Goal: Task Accomplishment & Management: Manage account settings

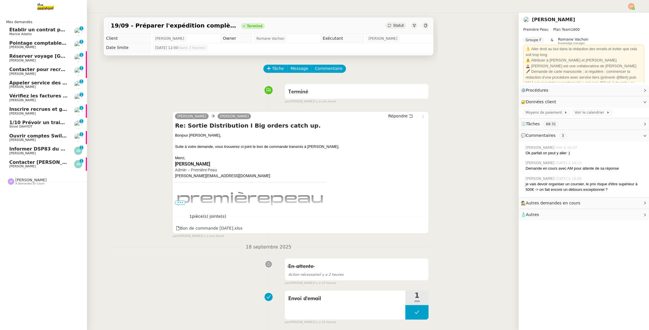
click at [28, 161] on span "Contacter [PERSON_NAME] pour régularisation facture" at bounding box center [80, 162] width 143 height 6
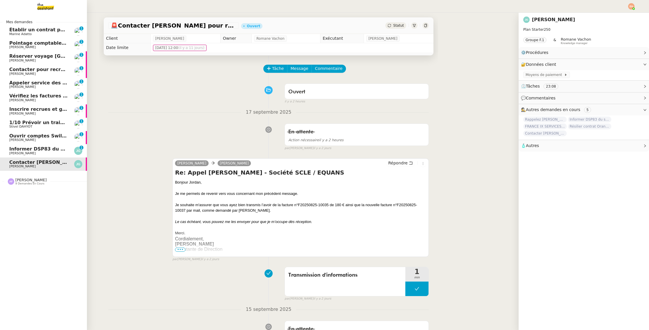
click at [60, 138] on span "Ouvrir comptes Swile pour [PERSON_NAME] et Zaineb" at bounding box center [79, 136] width 141 height 6
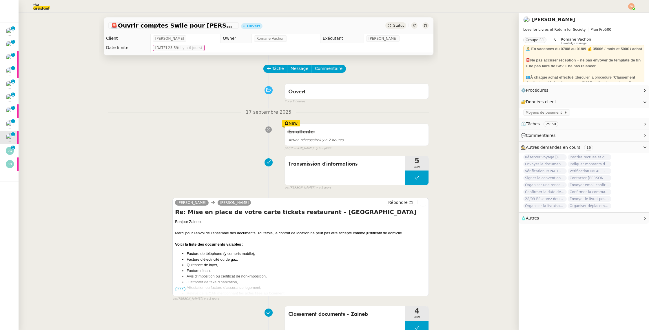
click at [181, 287] on span "•••" at bounding box center [180, 289] width 10 height 4
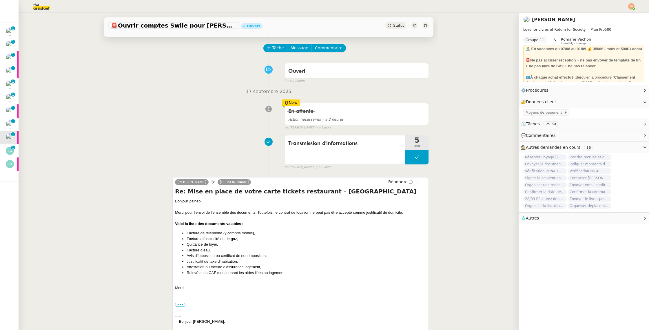
scroll to position [41, 0]
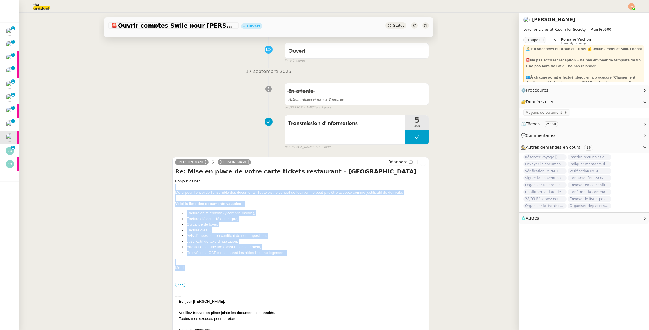
drag, startPoint x: 190, startPoint y: 268, endPoint x: 162, endPoint y: 184, distance: 88.1
copy div "Merci pour l’envoi de l’ensemble des documents. Toutefois, le contrat de locati…"
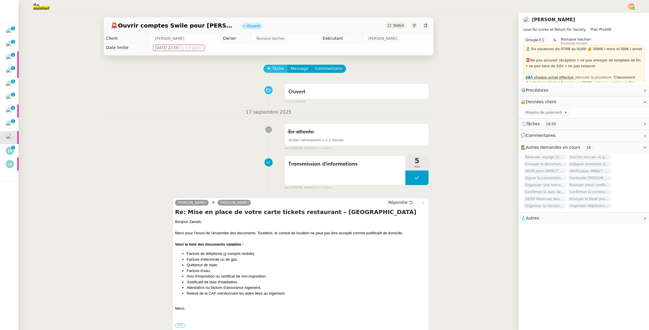
click at [280, 67] on span "Tâche" at bounding box center [278, 68] width 12 height 7
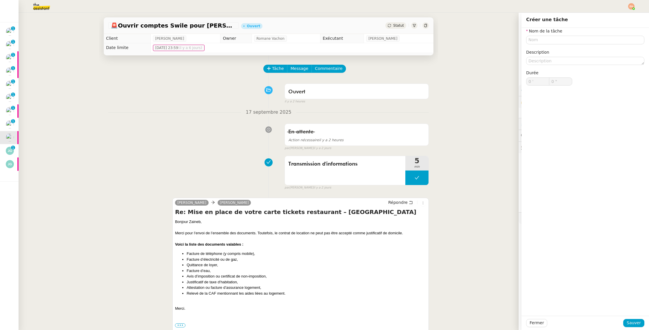
click at [629, 5] on img at bounding box center [631, 6] width 6 height 6
click at [620, 15] on li "Suivi" at bounding box center [616, 16] width 38 height 8
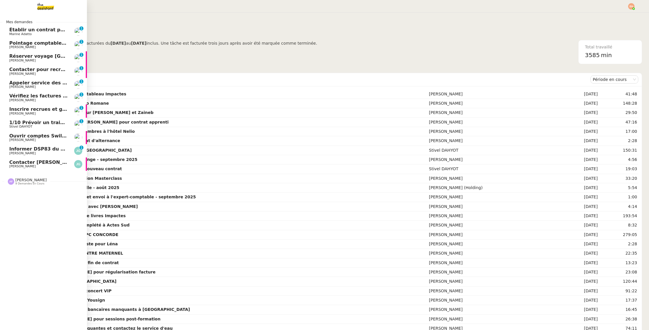
click at [53, 109] on span "Inscrire recrues et gérer fin de contrat" at bounding box center [59, 109] width 101 height 6
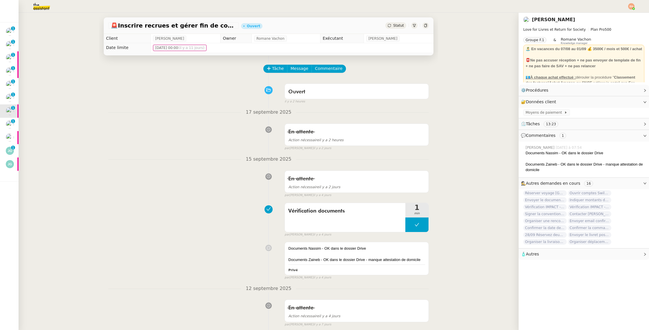
click at [397, 28] on div "Statut" at bounding box center [396, 25] width 21 height 6
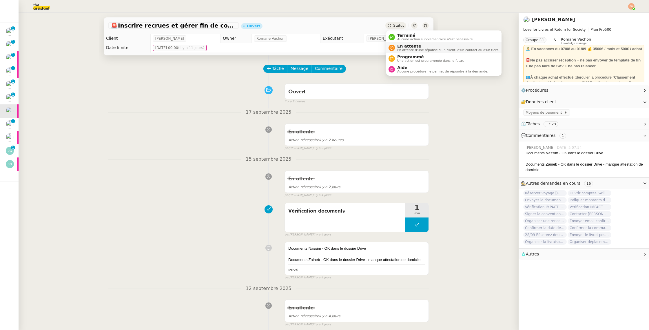
click at [401, 47] on span "En attente" at bounding box center [448, 46] width 102 height 5
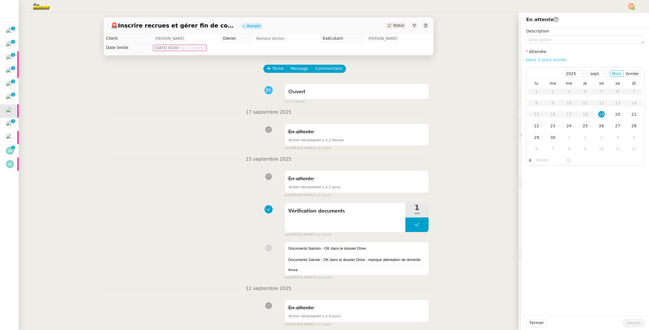
click at [555, 59] on link "Dans 2 jours ouvrés" at bounding box center [546, 59] width 40 height 5
type input "07:00"
click at [640, 323] on span "Sauver" at bounding box center [634, 322] width 14 height 7
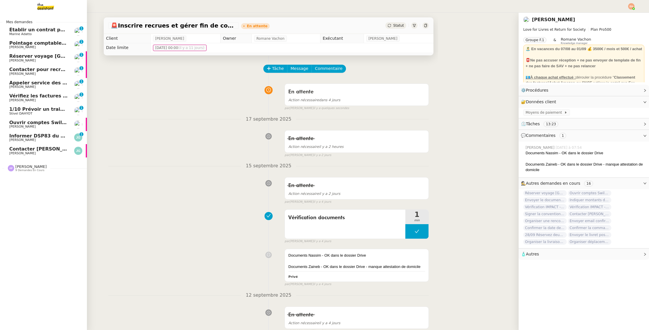
drag, startPoint x: 13, startPoint y: 124, endPoint x: 19, endPoint y: 125, distance: 5.2
click at [13, 125] on span "Ouvrir comptes Swile pour Nassim et Zaineb" at bounding box center [79, 123] width 141 height 6
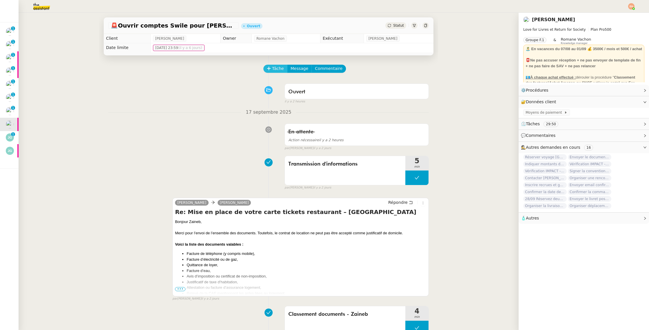
click at [275, 67] on span "Tâche" at bounding box center [278, 68] width 12 height 7
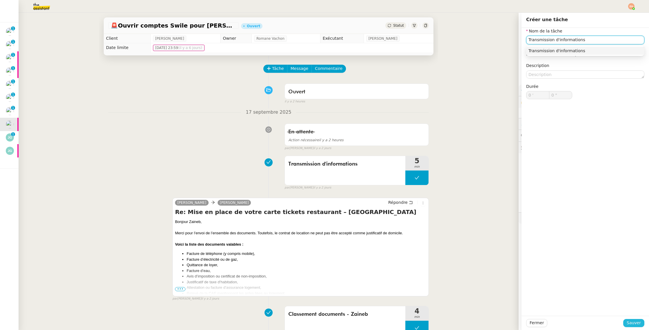
type input "Transmission d'informations"
drag, startPoint x: 637, startPoint y: 323, endPoint x: 532, endPoint y: 247, distance: 128.8
click at [636, 323] on span "Sauver" at bounding box center [634, 322] width 14 height 7
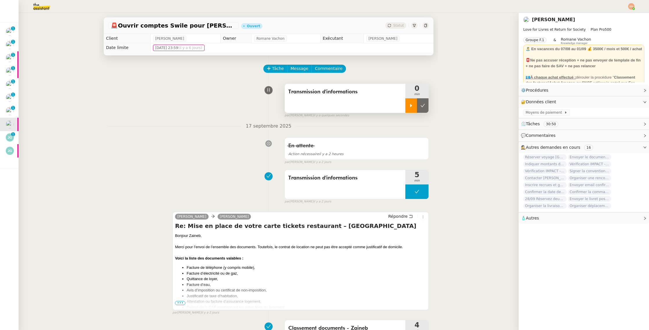
drag, startPoint x: 416, startPoint y: 108, endPoint x: 411, endPoint y: 111, distance: 5.6
click at [416, 108] on div at bounding box center [412, 105] width 12 height 14
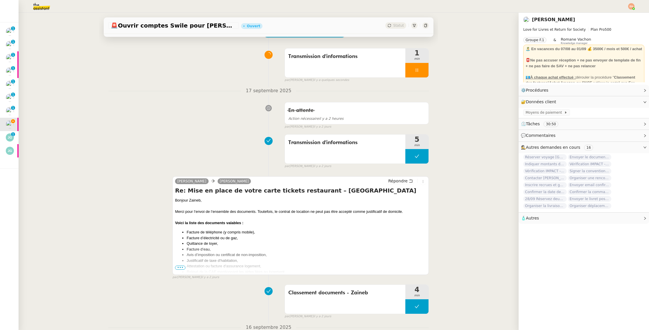
scroll to position [37, 0]
click at [178, 266] on span "•••" at bounding box center [180, 266] width 10 height 4
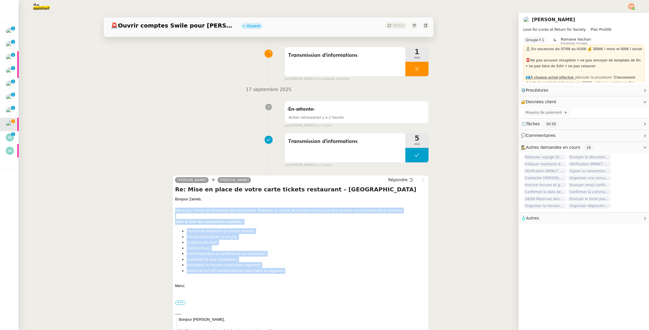
drag, startPoint x: 266, startPoint y: 265, endPoint x: 157, endPoint y: 211, distance: 121.2
drag, startPoint x: 176, startPoint y: 197, endPoint x: 293, endPoint y: 271, distance: 138.3
copy div "Bonjour Zaineb, Merci pour l’envoi de l’ensemble des documents. Toutefois, le c…"
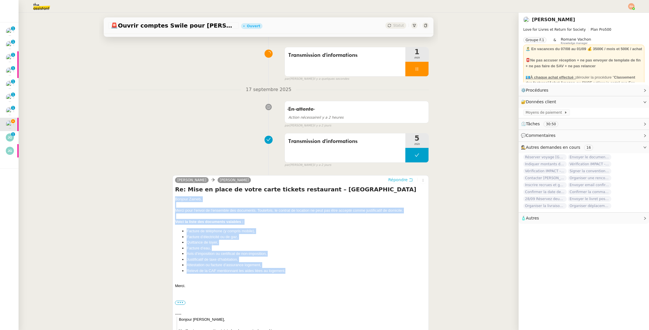
click at [398, 181] on span "Répondre" at bounding box center [397, 180] width 19 height 6
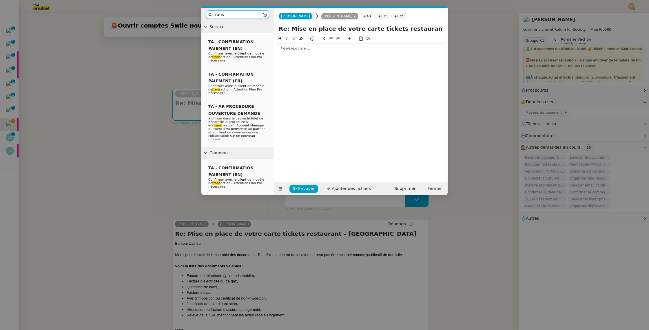
click at [230, 14] on input "trans" at bounding box center [238, 14] width 48 height 7
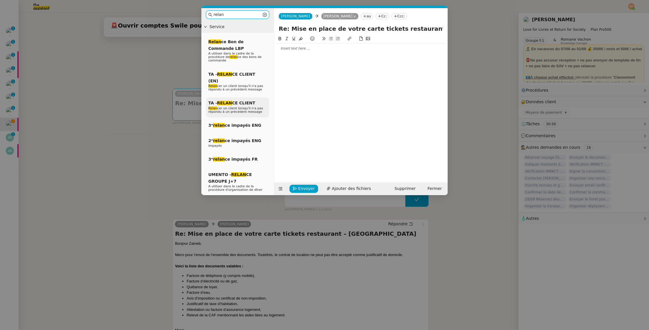
type input "relan"
click at [219, 99] on div "TA - RELAN CE CLIENT Relan cer un client lorsqu'il n'a pas répondu à un précéde…" at bounding box center [237, 107] width 63 height 20
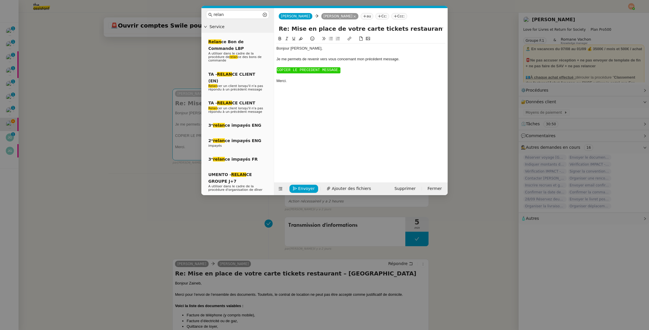
click at [314, 68] on span "COPIER LE PRECEDENT MESSAGE." at bounding box center [308, 70] width 63 height 4
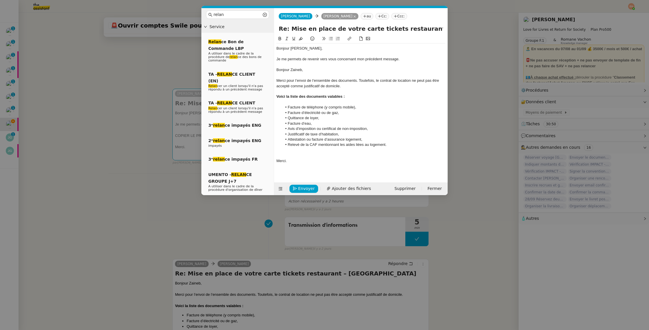
click at [292, 68] on div "Bonjour Zaineb," at bounding box center [361, 69] width 169 height 5
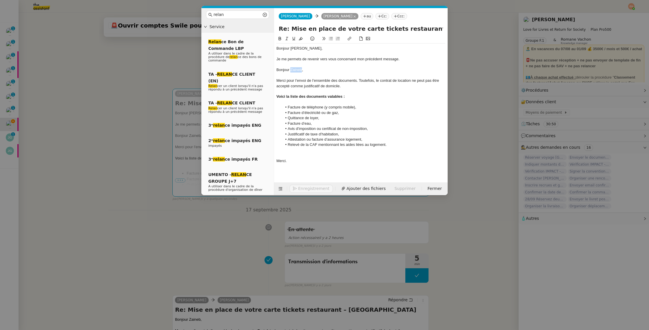
click at [292, 68] on div "Bonjour Zaineb," at bounding box center [361, 69] width 169 height 5
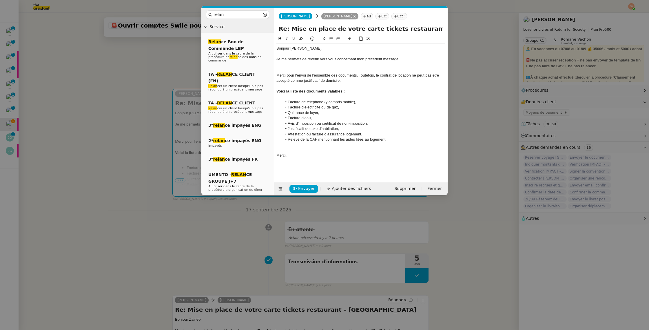
click at [295, 47] on div "Bonjour ﻿Céline﻿," at bounding box center [361, 48] width 169 height 5
click at [300, 69] on div at bounding box center [361, 69] width 169 height 5
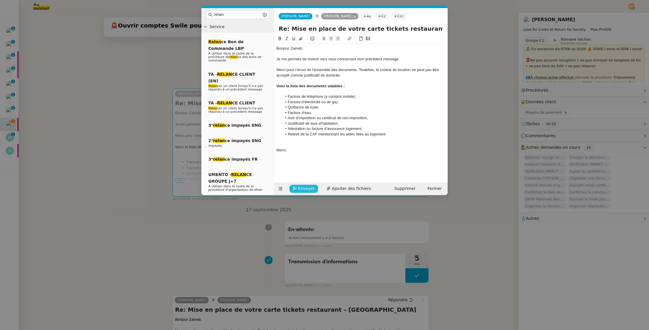
click at [308, 188] on span "Envoyer" at bounding box center [306, 188] width 17 height 7
click at [308, 184] on span "Confirmer l'envoi" at bounding box center [315, 180] width 35 height 7
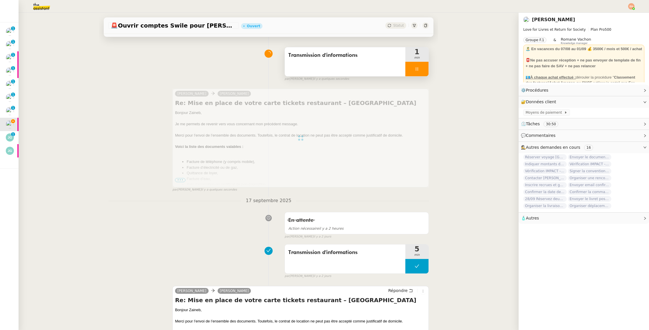
click at [414, 67] on div at bounding box center [417, 69] width 23 height 14
click at [414, 67] on div at bounding box center [412, 69] width 12 height 14
click at [414, 67] on div at bounding box center [417, 69] width 23 height 14
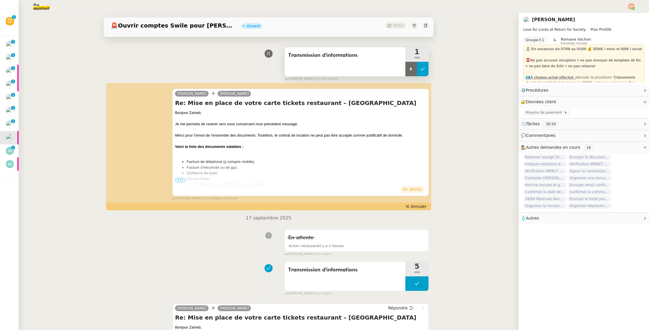
click at [420, 67] on button at bounding box center [423, 69] width 12 height 14
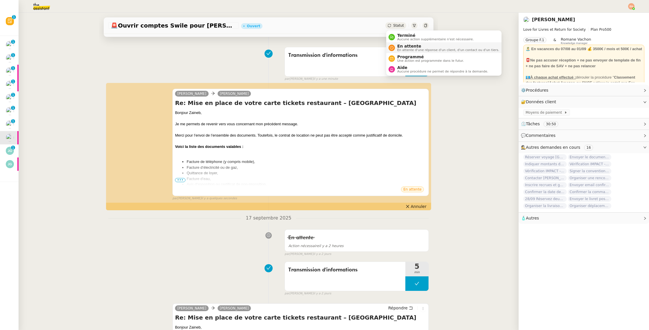
click at [401, 45] on span "En attente" at bounding box center [448, 46] width 102 height 5
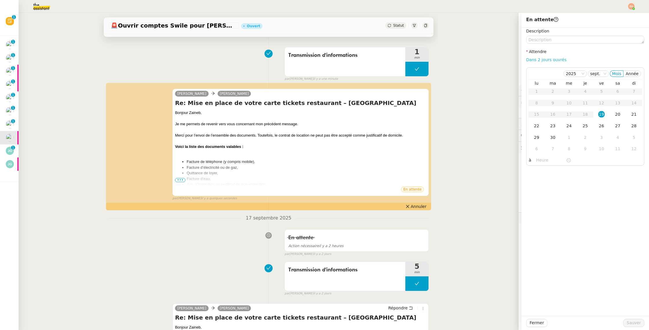
click at [535, 59] on link "Dans 2 jours ouvrés" at bounding box center [546, 59] width 40 height 5
type input "07:00"
click at [637, 323] on span "Sauver" at bounding box center [634, 322] width 14 height 7
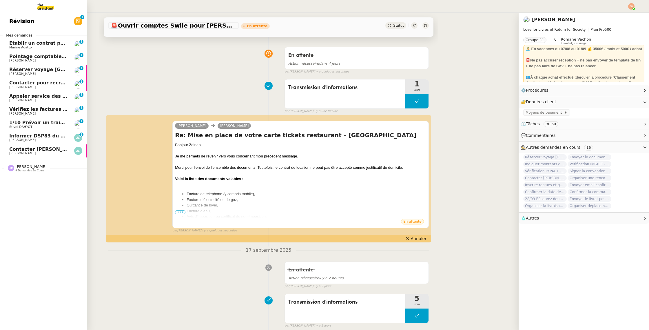
click at [16, 147] on span "Contacter Julien GELLY pour régularisation facture" at bounding box center [80, 149] width 143 height 6
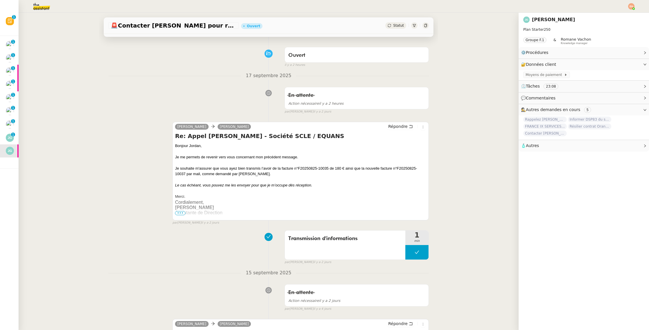
click at [180, 213] on span "•••" at bounding box center [180, 213] width 10 height 4
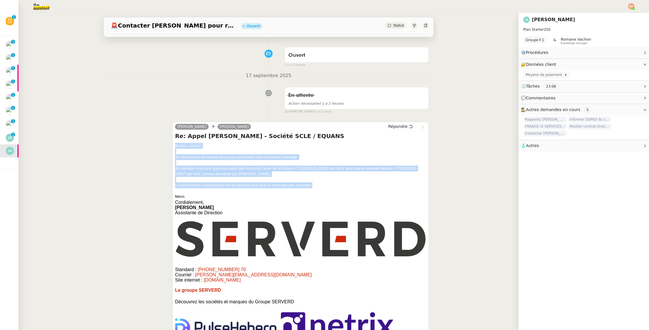
drag, startPoint x: 322, startPoint y: 184, endPoint x: 172, endPoint y: 146, distance: 154.7
copy div "Bonjour ﻿Jordan﻿, Je me permets de revenir vers vous concernant mon précédent m…"
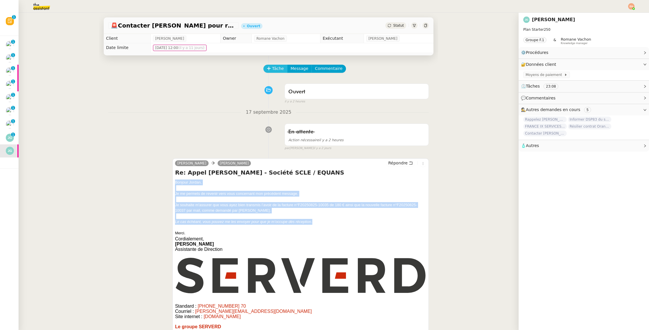
click at [280, 69] on span "Tâche" at bounding box center [278, 68] width 12 height 7
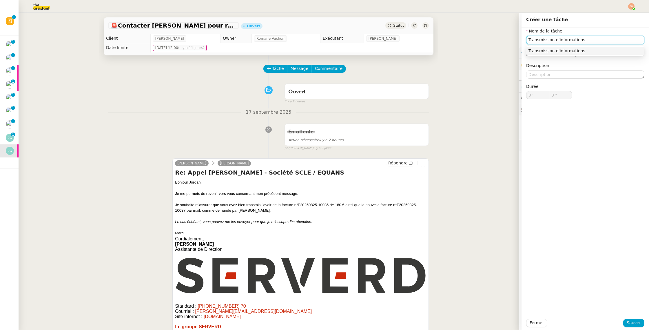
type input "Transmission d'informations"
click at [645, 323] on div "Fermer Sauver" at bounding box center [586, 323] width 128 height 14
drag, startPoint x: 642, startPoint y: 324, endPoint x: 553, endPoint y: 284, distance: 98.0
click at [642, 324] on button "Sauver" at bounding box center [633, 323] width 21 height 8
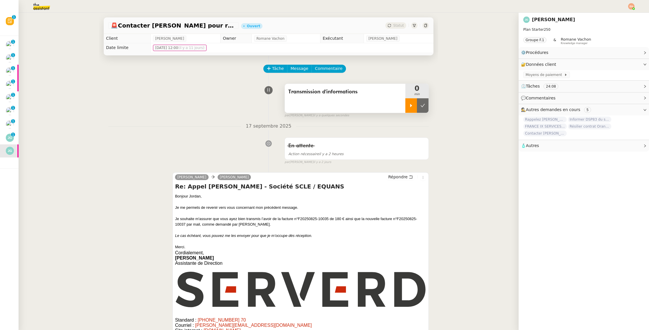
drag, startPoint x: 411, startPoint y: 105, endPoint x: 406, endPoint y: 107, distance: 5.3
click at [411, 105] on icon at bounding box center [411, 105] width 2 height 3
click at [400, 179] on span "Répondre" at bounding box center [397, 177] width 19 height 6
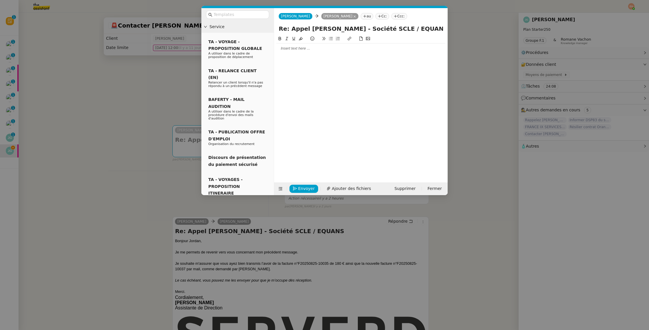
click at [307, 52] on div at bounding box center [361, 48] width 169 height 10
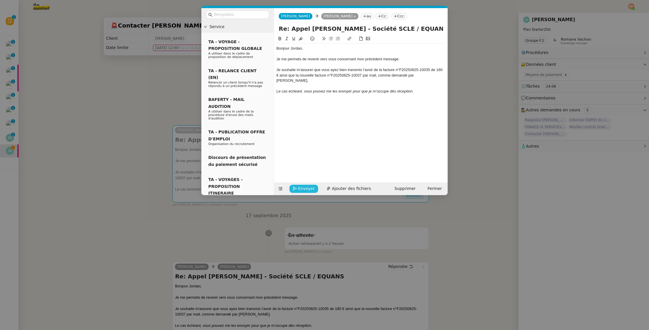
click at [297, 190] on button "Envoyer" at bounding box center [304, 189] width 29 height 8
click at [297, 185] on button "Confirmer l'envoi" at bounding box center [313, 181] width 47 height 8
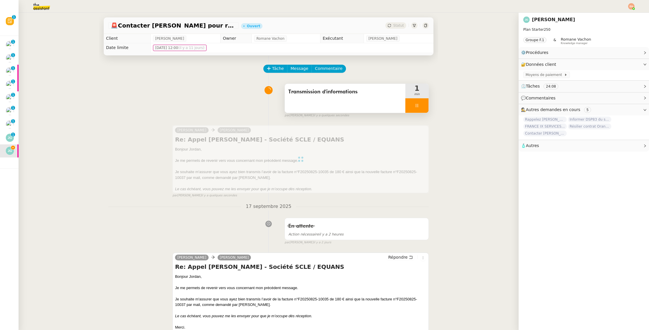
click at [420, 107] on div at bounding box center [417, 105] width 23 height 14
click at [425, 106] on icon at bounding box center [423, 105] width 5 height 5
click at [392, 24] on div "Statut" at bounding box center [396, 25] width 21 height 6
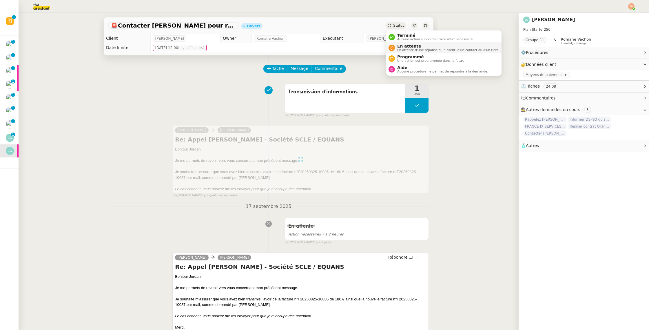
click at [406, 42] on li "En attente En attente d'une réponse d'un client, d'un contact ou d'un tiers." at bounding box center [443, 47] width 115 height 11
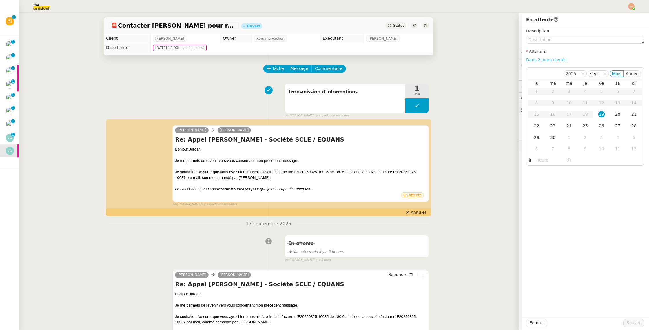
click at [554, 61] on link "Dans 2 jours ouvrés" at bounding box center [546, 59] width 40 height 5
type input "07:00"
drag, startPoint x: 627, startPoint y: 320, endPoint x: 618, endPoint y: 319, distance: 9.0
click at [627, 320] on button "Sauver" at bounding box center [633, 323] width 21 height 8
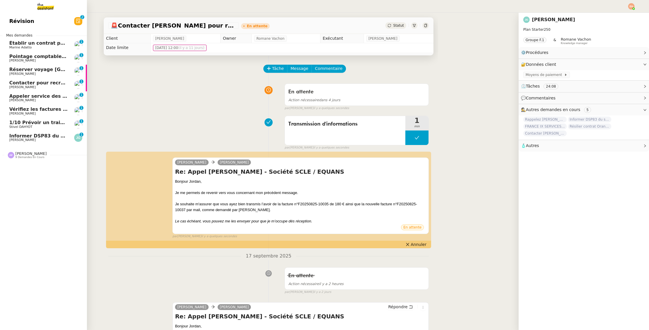
click at [15, 134] on span "Informer DSP83 du stationnement gênant" at bounding box center [64, 136] width 110 height 6
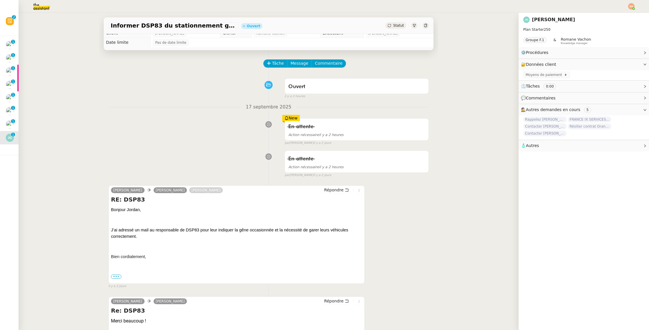
scroll to position [7, 0]
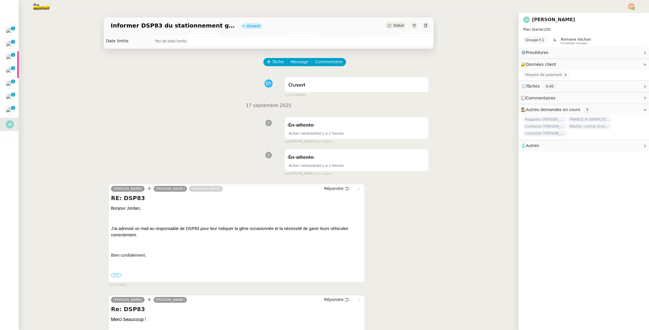
click at [398, 24] on span "Statut" at bounding box center [398, 25] width 11 height 4
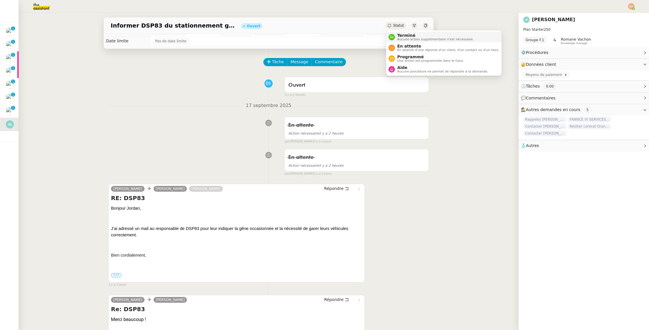
click at [397, 34] on div "Terminé Aucune action supplémentaire n'est nécessaire." at bounding box center [434, 37] width 79 height 8
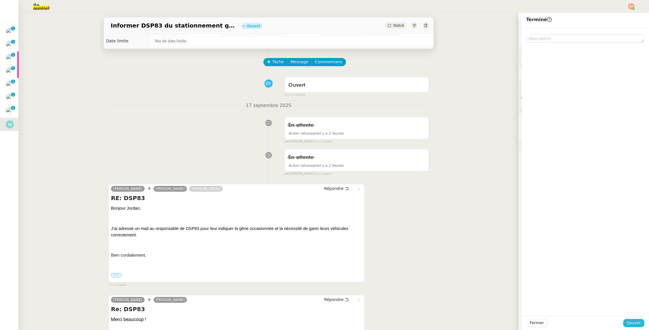
click at [633, 321] on span "Sauver" at bounding box center [634, 322] width 14 height 7
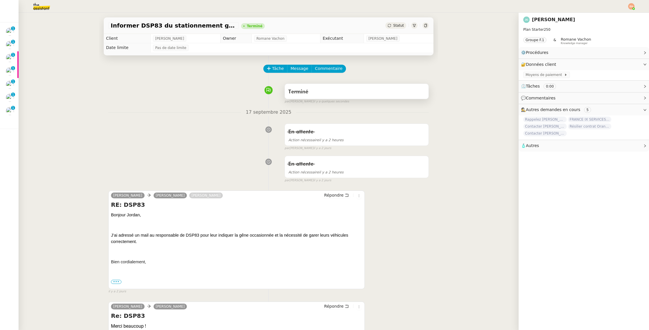
click at [349, 93] on div "Terminé" at bounding box center [356, 91] width 137 height 9
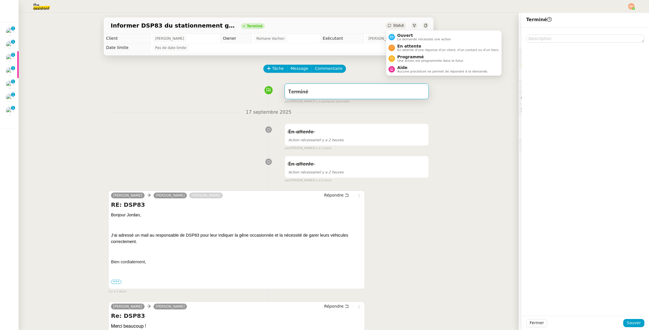
drag, startPoint x: 401, startPoint y: 27, endPoint x: 402, endPoint y: 30, distance: 3.0
click at [401, 27] on span "Statut" at bounding box center [398, 25] width 11 height 4
click at [403, 35] on span "Ouvert" at bounding box center [424, 35] width 54 height 5
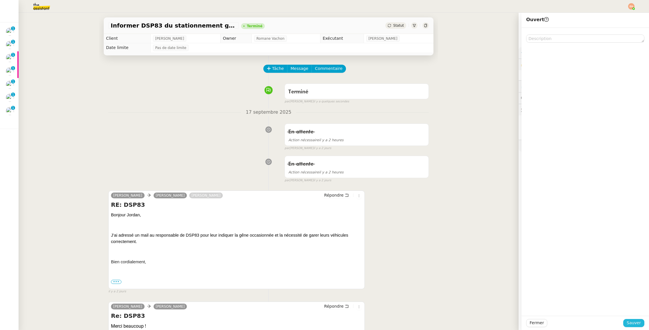
click at [636, 322] on span "Sauver" at bounding box center [634, 322] width 14 height 7
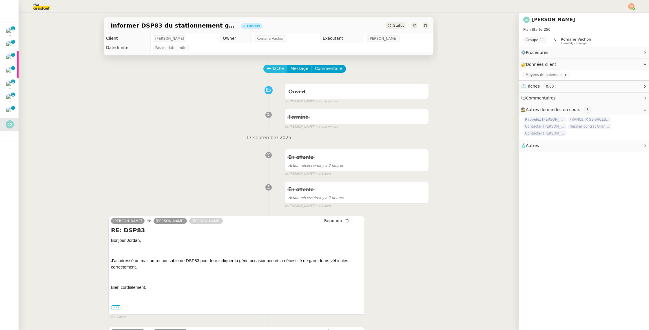
click at [265, 70] on button "Tâche" at bounding box center [275, 69] width 24 height 8
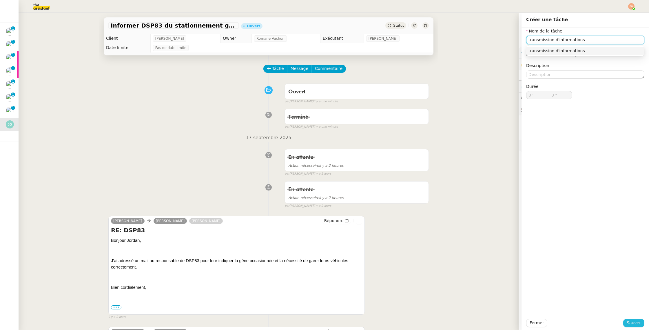
type input "transmission d'informations"
click at [629, 323] on span "Sauver" at bounding box center [634, 322] width 14 height 7
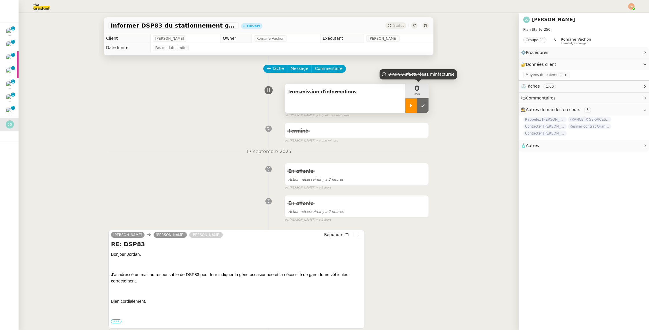
click at [411, 104] on icon at bounding box center [411, 105] width 5 height 5
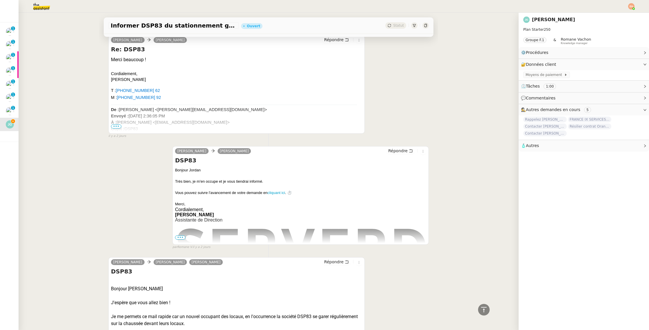
scroll to position [233, 0]
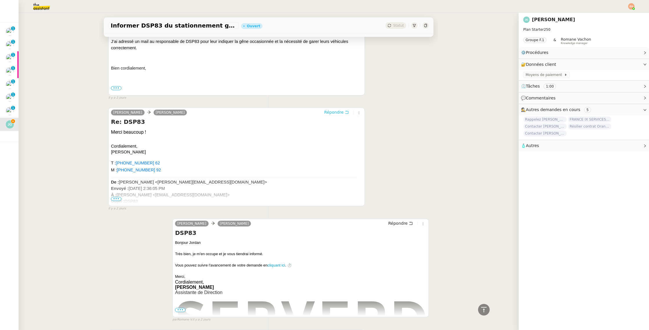
click at [334, 112] on span "Répondre" at bounding box center [333, 112] width 19 height 6
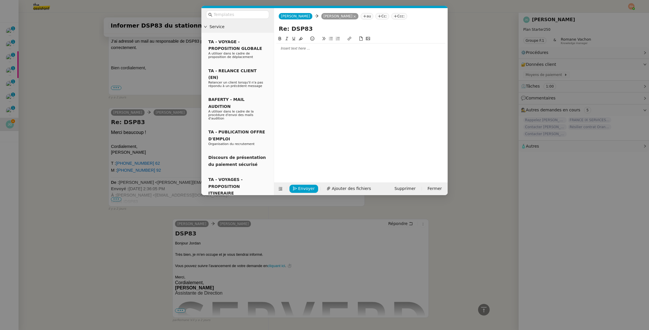
scroll to position [278, 0]
click at [80, 136] on nz-modal-container "Service TA - VOYAGE - PROPOSITION GLOBALE A utiliser dans le cadre de propositi…" at bounding box center [324, 165] width 649 height 330
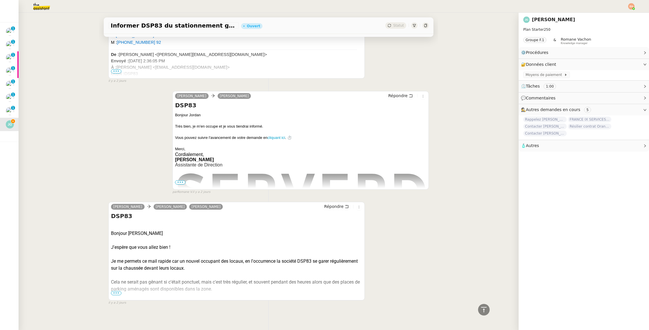
scroll to position [408, 0]
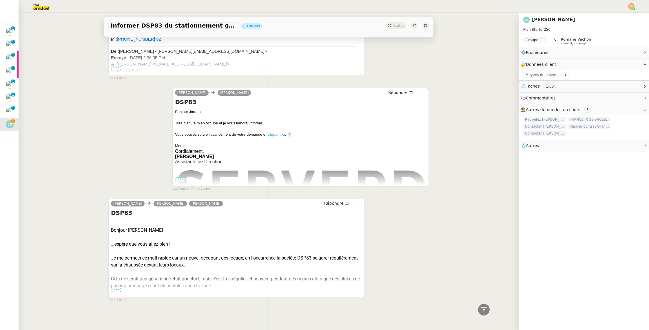
click at [118, 288] on span "•••" at bounding box center [116, 290] width 10 height 4
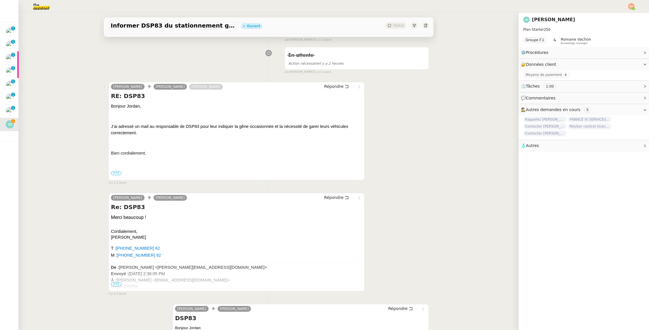
scroll to position [0, 0]
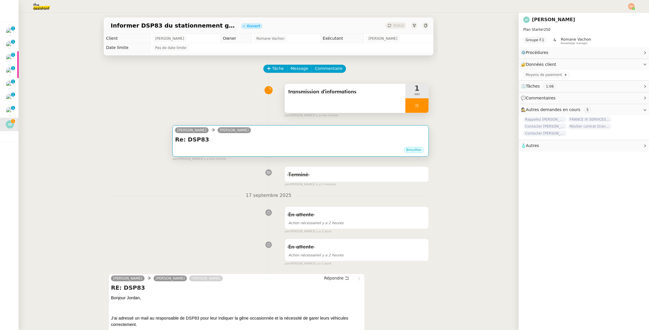
click at [279, 141] on h4 "Re: DSP83" at bounding box center [300, 139] width 251 height 8
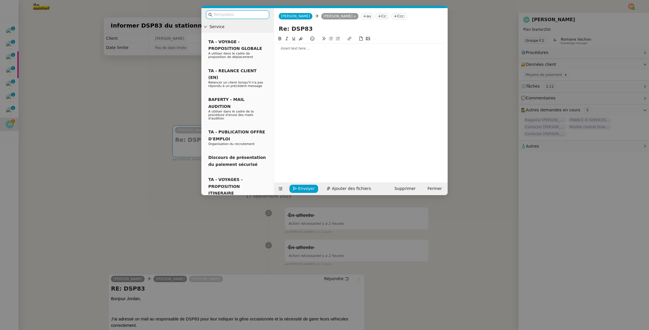
click at [294, 54] on div at bounding box center [361, 104] width 169 height 138
click at [298, 50] on div at bounding box center [361, 48] width 169 height 5
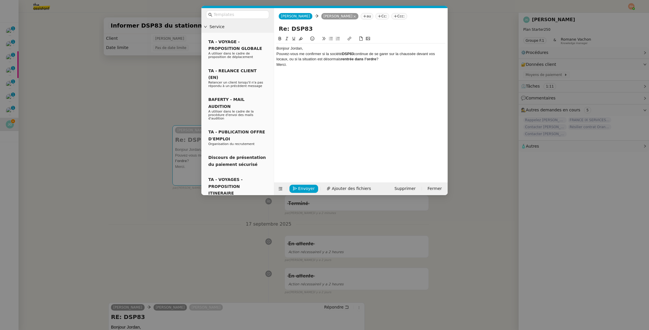
click at [300, 56] on div "Pouvez-vous me confirmer si la société DSP83 continue de se garer sur la chauss…" at bounding box center [361, 56] width 169 height 11
click at [311, 48] on div "Bonjour Jordan," at bounding box center [361, 48] width 169 height 5
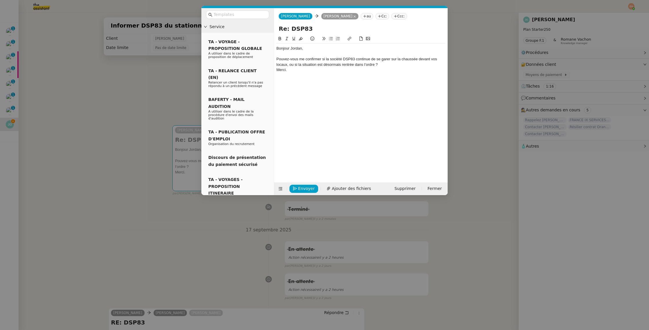
click at [331, 38] on icon at bounding box center [331, 39] width 4 height 4
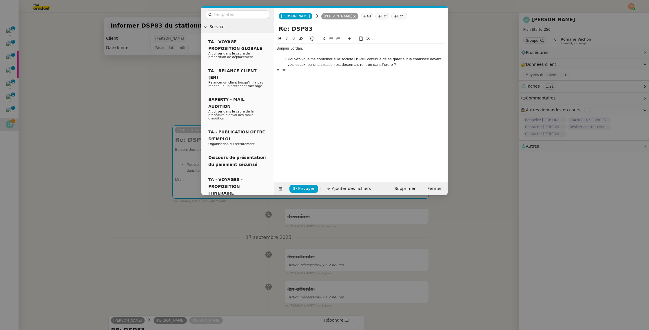
click at [399, 63] on li "Pouvez-vous me confirmer si la société DSP83 continue de se garer sur la chauss…" at bounding box center [363, 62] width 163 height 11
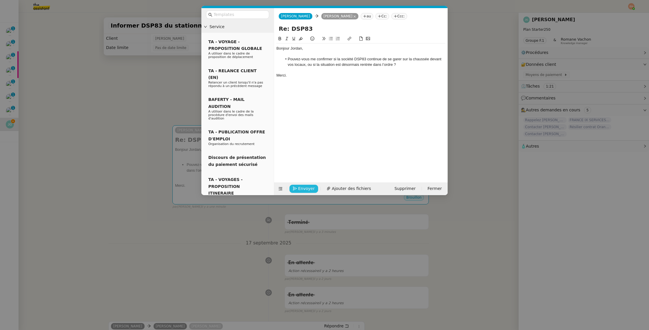
click at [307, 189] on span "Envoyer" at bounding box center [306, 188] width 17 height 7
click at [307, 184] on span "Confirmer l'envoi" at bounding box center [315, 180] width 35 height 7
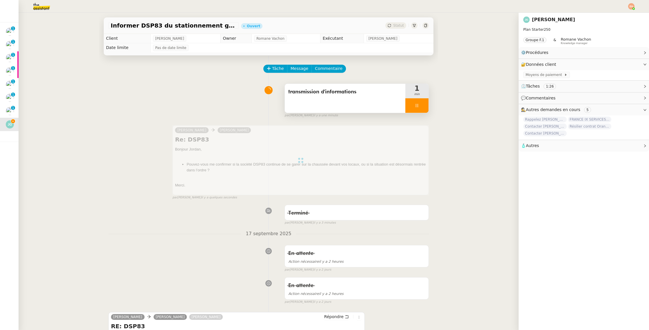
click at [425, 107] on div at bounding box center [417, 105] width 23 height 14
click at [425, 106] on button at bounding box center [423, 105] width 12 height 14
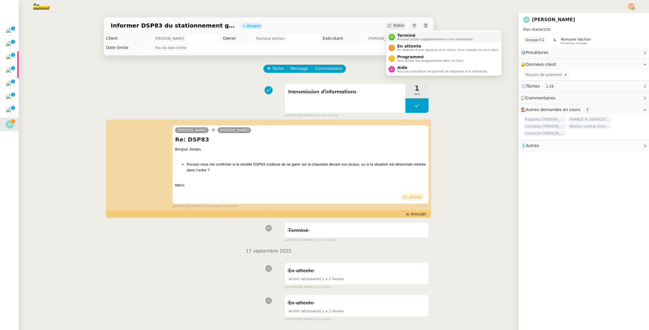
drag, startPoint x: 397, startPoint y: 26, endPoint x: 400, endPoint y: 37, distance: 11.5
click at [397, 26] on span "Statut" at bounding box center [398, 25] width 11 height 4
click at [408, 48] on span "En attente d'une réponse d'un client, d'un contact ou d'un tiers." at bounding box center [448, 49] width 102 height 3
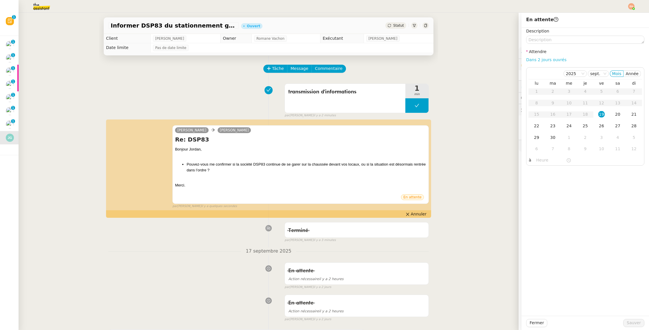
click at [537, 57] on link "Dans 2 jours ouvrés" at bounding box center [546, 59] width 40 height 5
type input "07:00"
click at [629, 322] on span "Sauver" at bounding box center [634, 322] width 14 height 7
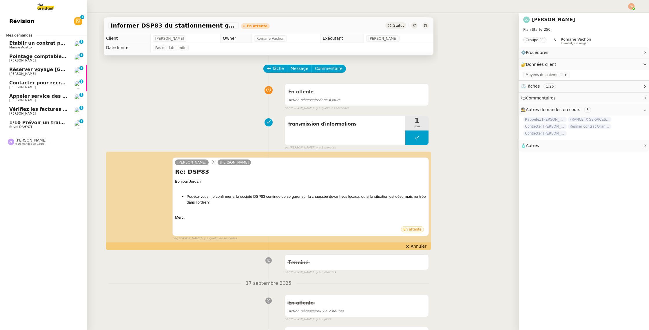
click at [15, 122] on span "1/10 Prévoir un train aller-retour pour Paris" at bounding box center [87, 123] width 156 height 6
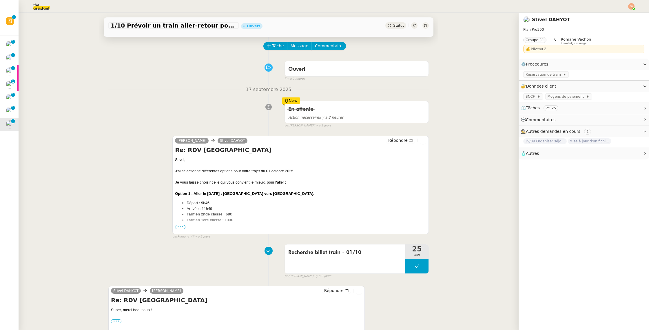
scroll to position [40, 0]
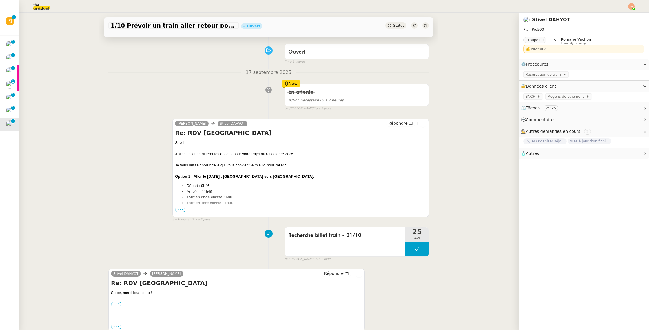
click at [179, 209] on span "•••" at bounding box center [180, 210] width 10 height 4
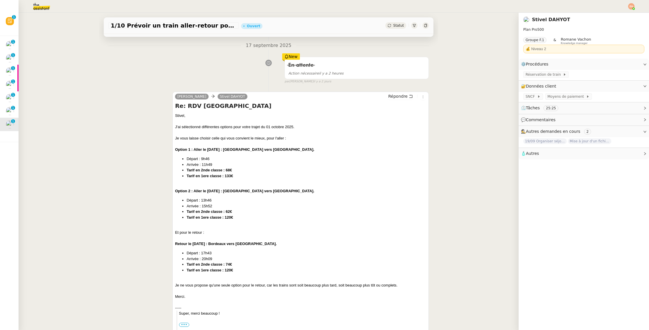
scroll to position [93, 0]
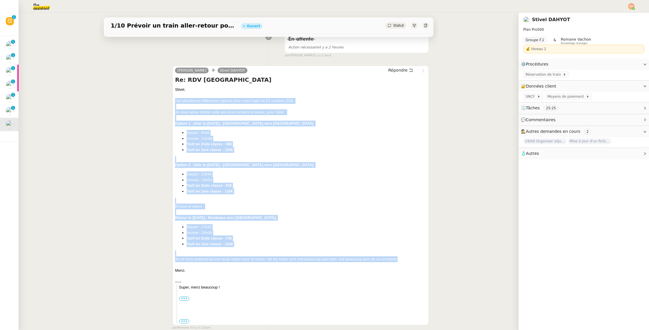
drag, startPoint x: 175, startPoint y: 100, endPoint x: 415, endPoint y: 259, distance: 287.7
click at [416, 261] on div "Stivel, J'ai sélectionné différentes options pour votre trajet du 01 octobre 20…" at bounding box center [300, 205] width 251 height 237
copy div "J'ai sélectionné différentes options pour votre trajet du 01 octobre 2025. Je v…"
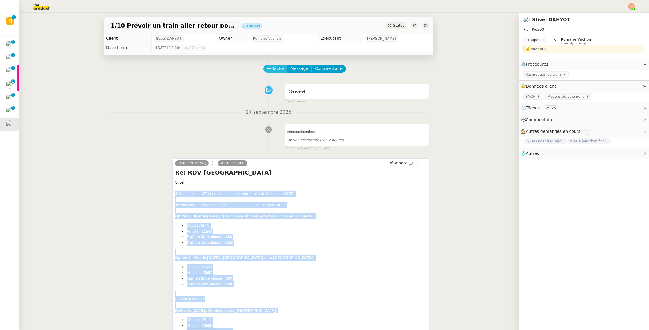
click at [272, 71] on span "Tâche" at bounding box center [278, 68] width 12 height 7
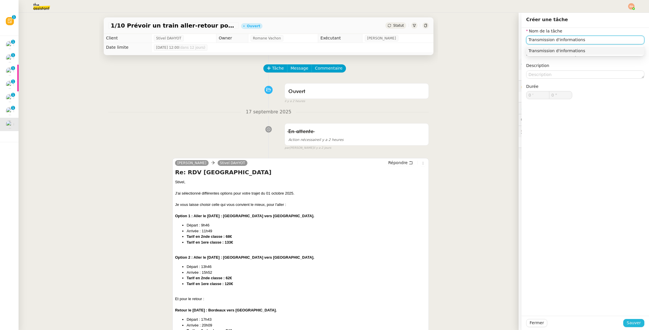
type input "Transmission d'informations"
click at [631, 323] on span "Sauver" at bounding box center [634, 322] width 14 height 7
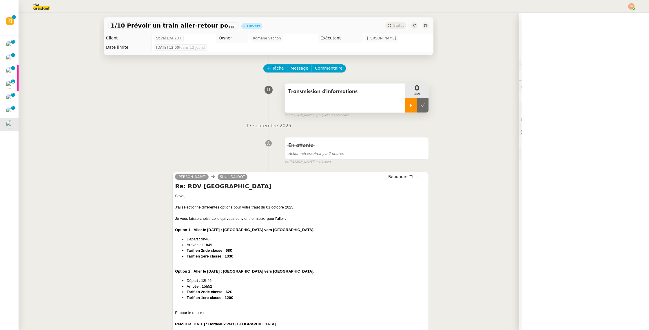
click at [411, 106] on icon at bounding box center [411, 104] width 2 height 3
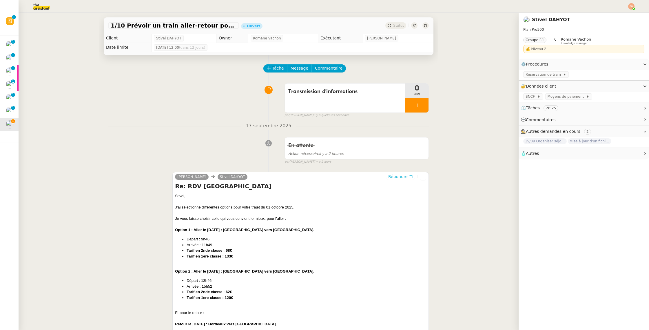
click at [399, 178] on span "Répondre" at bounding box center [397, 177] width 19 height 6
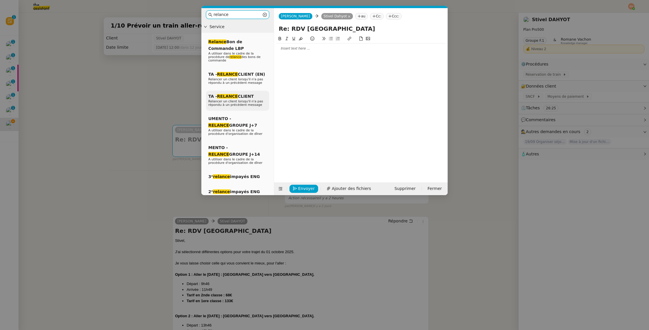
type input "relance"
click at [238, 93] on div "TA - RELANCE CLIENT Relancer un client lorsqu'il n'a pas répondu à un précédent…" at bounding box center [237, 101] width 63 height 20
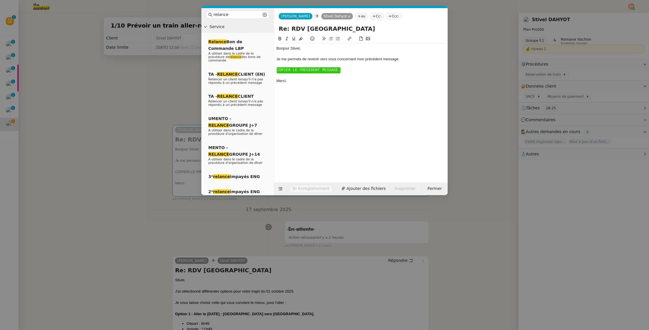
click at [306, 72] on span "﻿ COPIER LE PRECEDENT MESSAGE. ﻿" at bounding box center [309, 70] width 64 height 6
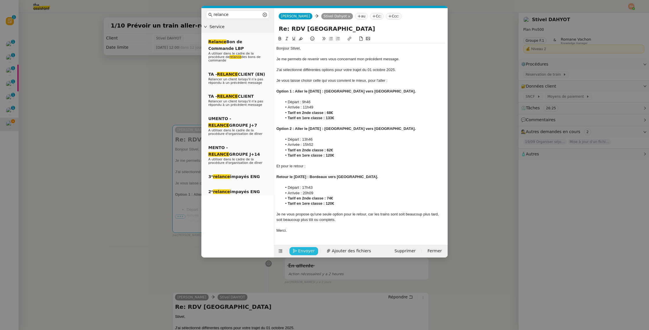
click at [310, 248] on span "Envoyer" at bounding box center [306, 251] width 17 height 7
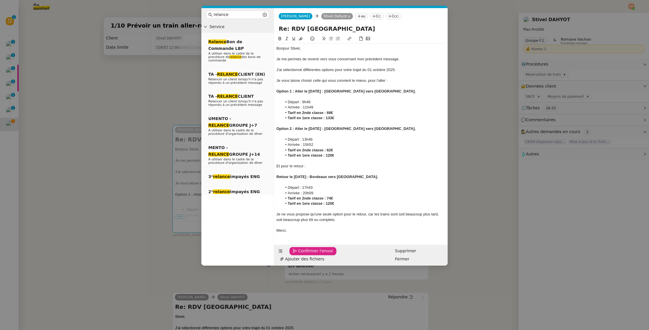
click at [309, 250] on span "Confirmer l'envoi" at bounding box center [315, 251] width 35 height 7
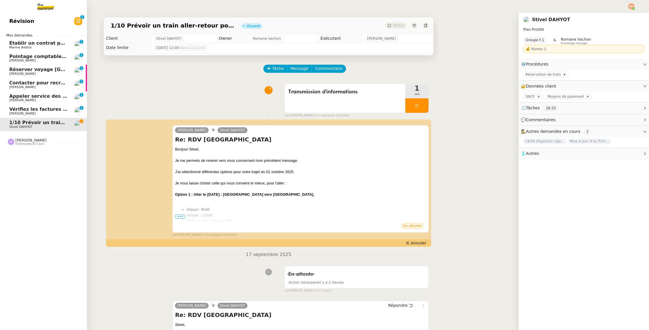
click at [26, 112] on span "[PERSON_NAME]" at bounding box center [22, 114] width 26 height 4
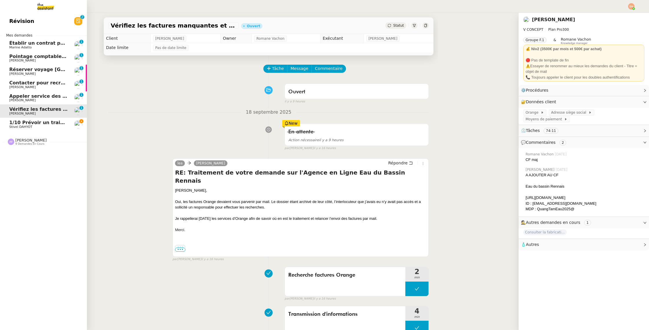
click at [26, 122] on span "1/10 Prévoir un train aller-retour pour Paris" at bounding box center [87, 123] width 156 height 6
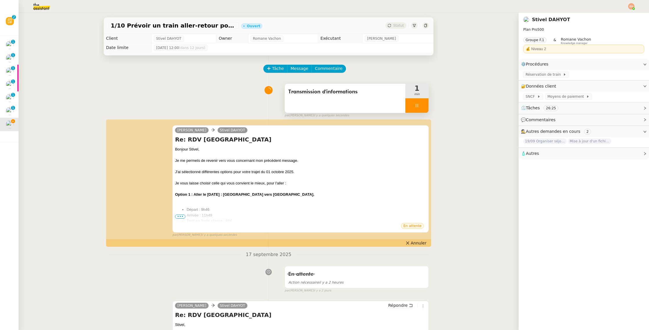
click at [419, 104] on icon at bounding box center [417, 105] width 5 height 5
click at [422, 105] on icon at bounding box center [423, 105] width 5 height 5
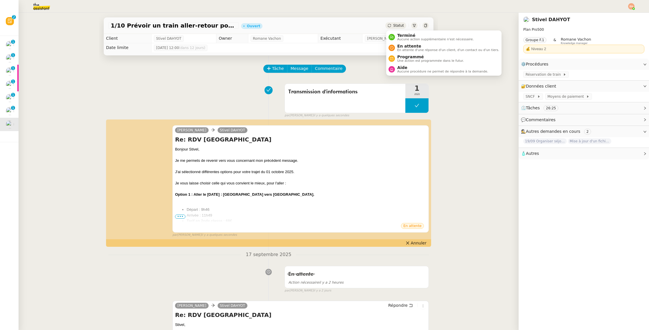
click at [395, 27] on span "Statut" at bounding box center [398, 25] width 11 height 4
click at [406, 47] on span "En attente" at bounding box center [448, 46] width 102 height 5
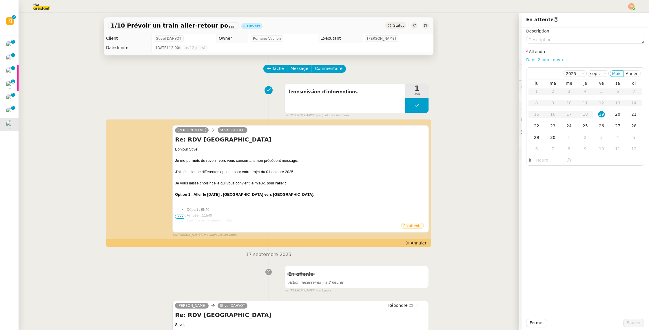
click at [551, 60] on link "Dans 2 jours ouvrés" at bounding box center [546, 59] width 40 height 5
type input "07:00"
click at [629, 322] on span "Sauver" at bounding box center [634, 322] width 14 height 7
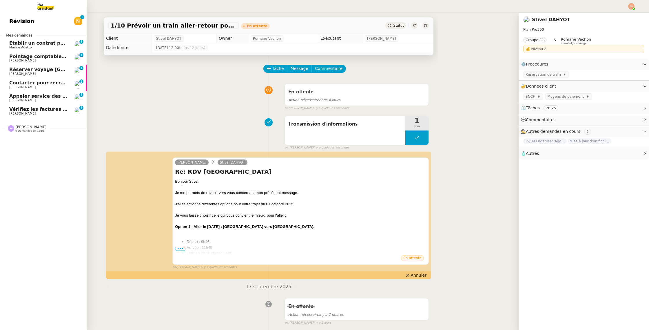
click at [14, 95] on span "Appeler service des impôts foncier" at bounding box center [54, 96] width 91 height 6
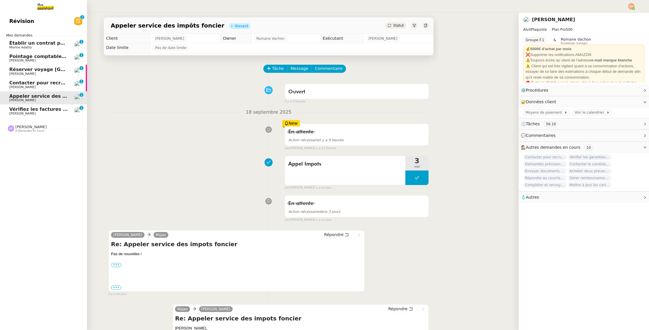
click at [37, 88] on span "[PERSON_NAME]" at bounding box center [38, 87] width 59 height 3
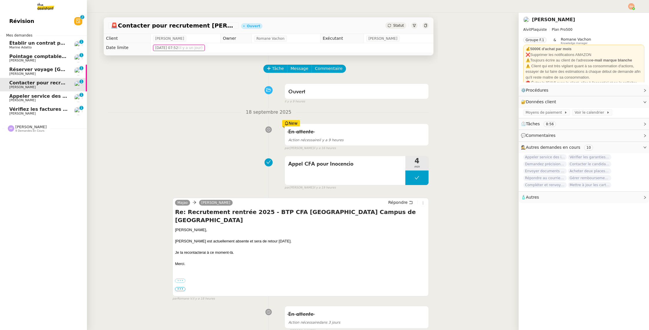
click at [44, 71] on span "Réserver voyage Bruxelles" at bounding box center [59, 70] width 100 height 6
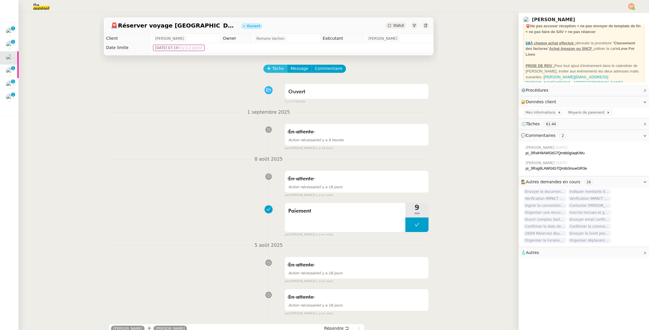
click at [281, 66] on span "Tâche" at bounding box center [278, 68] width 12 height 7
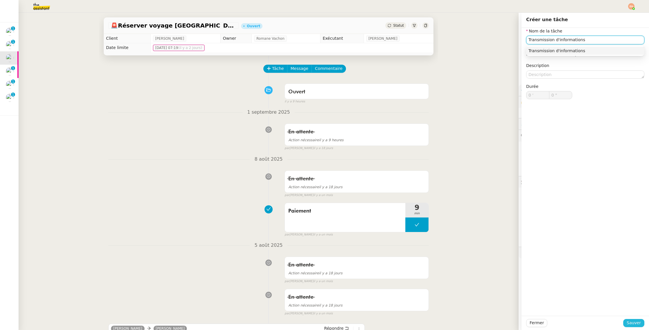
type input "Transmission d'informations"
drag, startPoint x: 632, startPoint y: 321, endPoint x: 499, endPoint y: 19, distance: 329.2
click at [632, 321] on span "Sauver" at bounding box center [634, 322] width 14 height 7
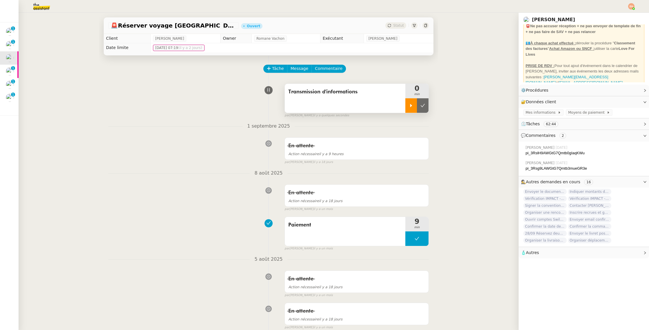
drag, startPoint x: 412, startPoint y: 108, endPoint x: 372, endPoint y: 79, distance: 48.7
click at [411, 108] on div at bounding box center [412, 105] width 12 height 14
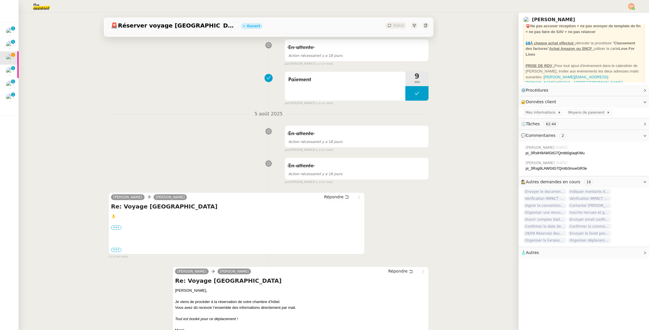
scroll to position [207, 0]
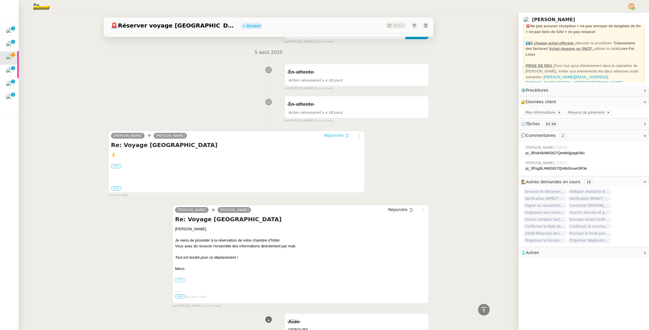
click at [336, 136] on span "Répondre" at bounding box center [333, 135] width 19 height 6
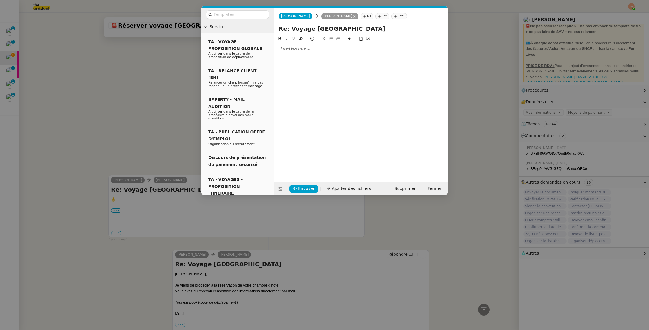
scroll to position [251, 0]
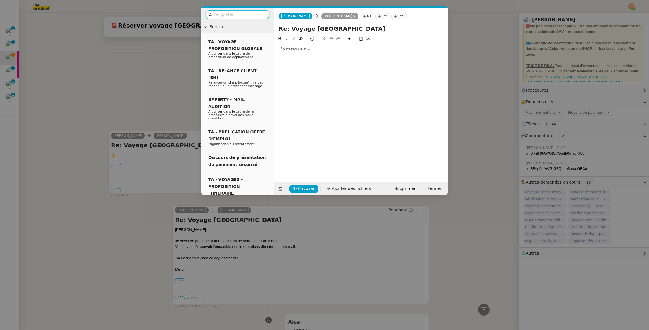
click at [289, 48] on div at bounding box center [361, 48] width 169 height 5
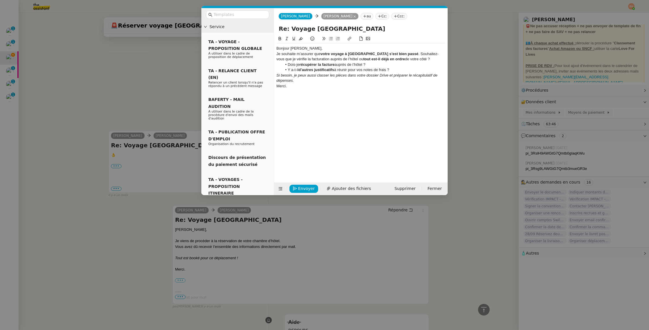
scroll to position [0, 0]
click at [320, 48] on div "Bonjour [PERSON_NAME]," at bounding box center [361, 48] width 169 height 5
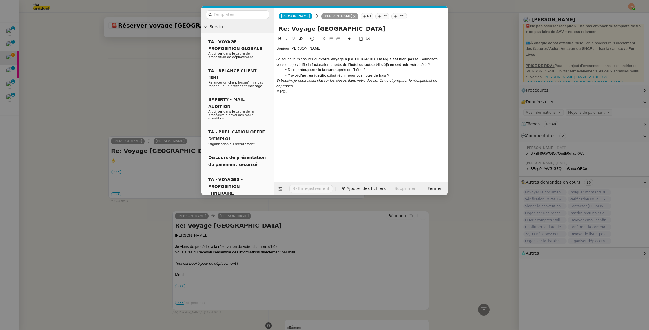
scroll to position [309, 0]
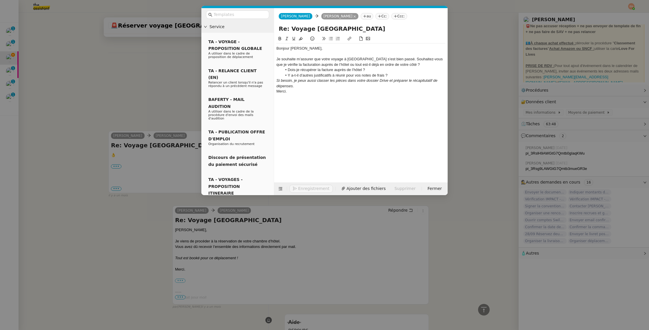
click at [324, 87] on div "Si besoin, je peux aussi classer les pièces dans votre dossier Drive et prépare…" at bounding box center [361, 83] width 169 height 11
click at [403, 72] on li "Dois-je récupérer la facture auprès de l’hôtel ?" at bounding box center [363, 69] width 163 height 5
click at [409, 64] on div "Je souhaite m’assurer que votre voyage à Bruxelles s’est bien passé. Souhaitez-…" at bounding box center [361, 62] width 169 height 11
click at [393, 59] on div "Je souhaite m’assurer que votre voyage à Bruxelles s’est bien passé. Souhaitez-…" at bounding box center [361, 62] width 169 height 11
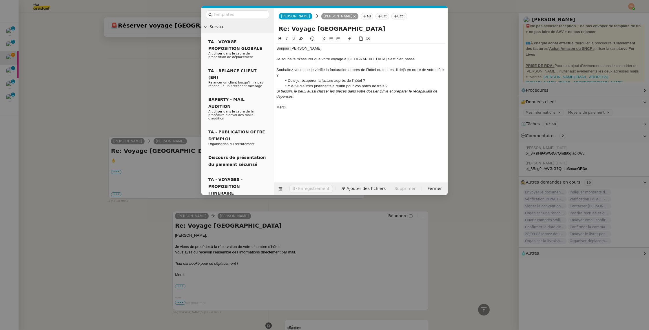
scroll to position [321, 0]
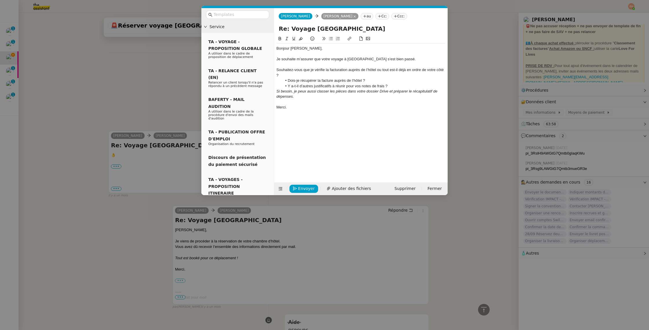
click at [333, 73] on div "Souhaitez-vous que je vérifie la facturation auprès de l’hôtel ou tout est-il d…" at bounding box center [361, 72] width 169 height 11
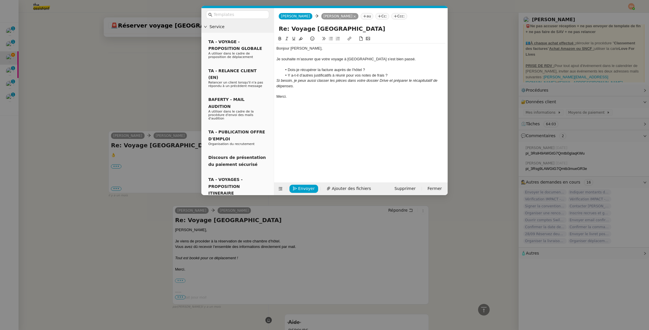
scroll to position [315, 0]
click at [340, 64] on div at bounding box center [361, 64] width 169 height 5
click at [375, 77] on li "Y a-t-il d’autres justificatifs à réunir pour vos notes de frais ?" at bounding box center [363, 75] width 163 height 5
click at [376, 77] on li "Y a-t-il d’autres justificatifs à réunir pour vos notes de frais ?" at bounding box center [363, 75] width 163 height 5
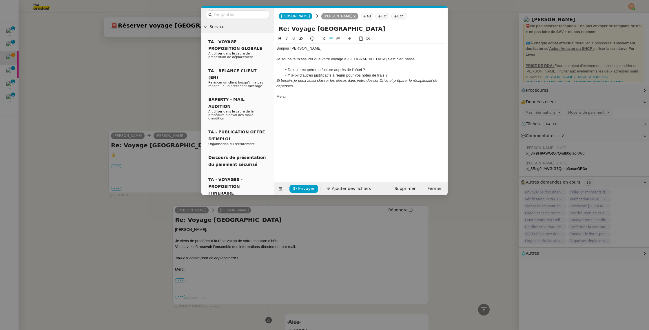
click at [397, 73] on li "Y a-t-il d’autres justificatifs à réunir pour vos notes de frais ?" at bounding box center [363, 75] width 163 height 5
click at [386, 82] on em "Si besoin, je peux aussi classer les pièces dans votre dossier Drive et prépare…" at bounding box center [358, 83] width 162 height 10
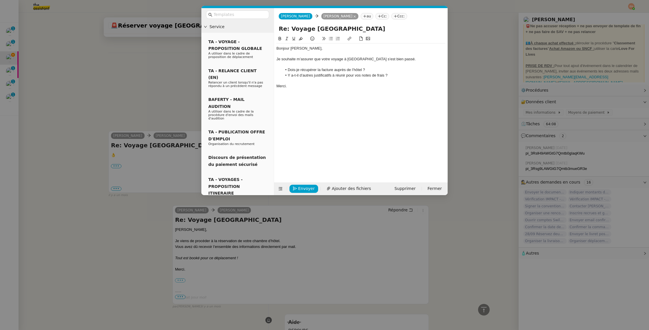
scroll to position [309, 0]
click at [373, 78] on div at bounding box center [361, 80] width 169 height 5
click at [375, 76] on li "Y a-t-il d’autres justificatifs à réunir pour vos notes de frais ?" at bounding box center [363, 75] width 163 height 5
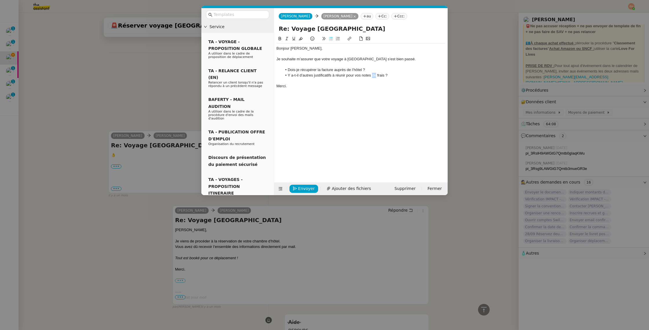
click at [375, 76] on li "Y a-t-il d’autres justificatifs à réunir pour vos notes de frais ?" at bounding box center [363, 75] width 163 height 5
click at [365, 76] on li "Y a-t-il d’autres justificatifs à réunir pour vos notes de frais ?" at bounding box center [363, 75] width 163 height 5
click at [337, 76] on li "Y a-t-il d’autres justificatifs à réunir pour vos notes de frais ?" at bounding box center [363, 75] width 163 height 5
drag, startPoint x: 335, startPoint y: 75, endPoint x: 385, endPoint y: 76, distance: 49.3
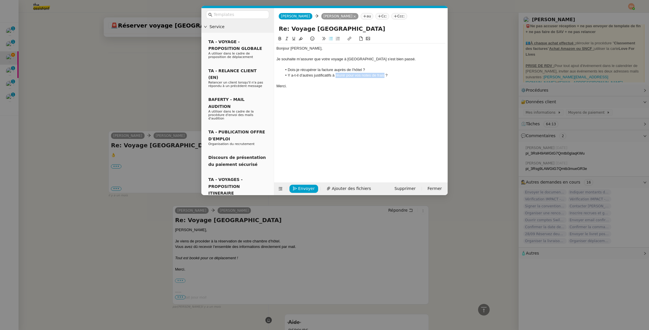
click at [384, 76] on li "Y a-t-il d’autres justificatifs à réunir pour vos notes de frais ?" at bounding box center [363, 75] width 163 height 5
click at [303, 194] on div "Envoyer Ajouter des fichiers Supprimer Fermer" at bounding box center [361, 188] width 174 height 13
click at [305, 187] on span "Envoyer" at bounding box center [306, 188] width 17 height 7
click at [305, 184] on span "Confirmer l'envoi" at bounding box center [315, 180] width 35 height 7
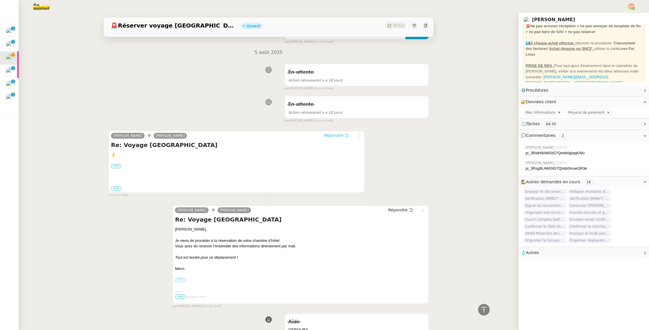
scroll to position [0, 0]
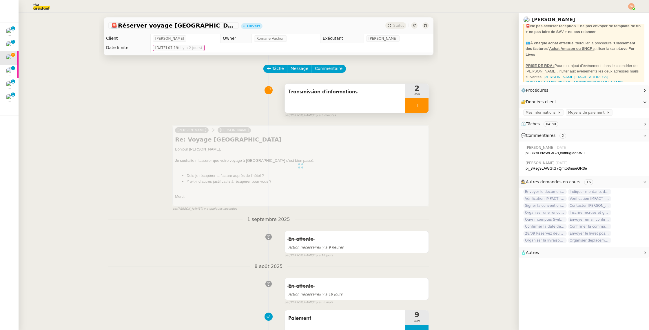
click at [414, 106] on div at bounding box center [417, 105] width 23 height 14
click at [419, 106] on button at bounding box center [423, 105] width 12 height 14
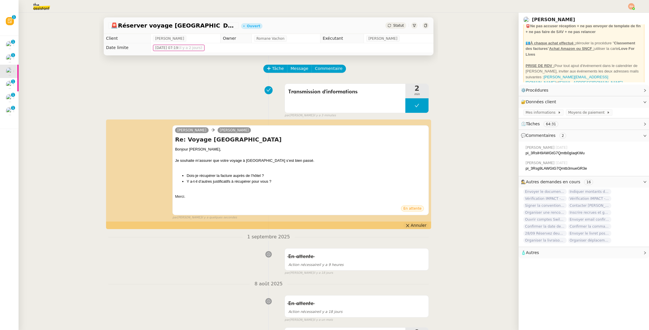
click at [410, 224] on icon at bounding box center [408, 225] width 4 height 4
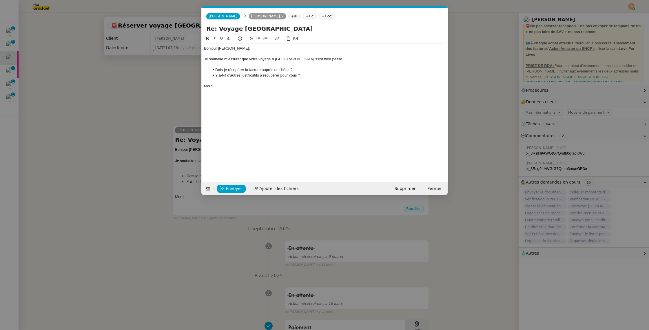
scroll to position [0, 12]
click at [294, 75] on li "Y a-t-il d’autres justificatifs à récupérer pour vous ?" at bounding box center [328, 75] width 236 height 5
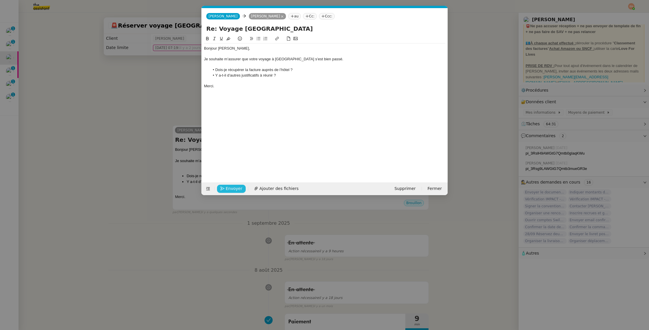
click at [220, 187] on button "Envoyer" at bounding box center [231, 189] width 29 height 8
click at [220, 187] on button "Confirmer l'envoi" at bounding box center [240, 189] width 47 height 8
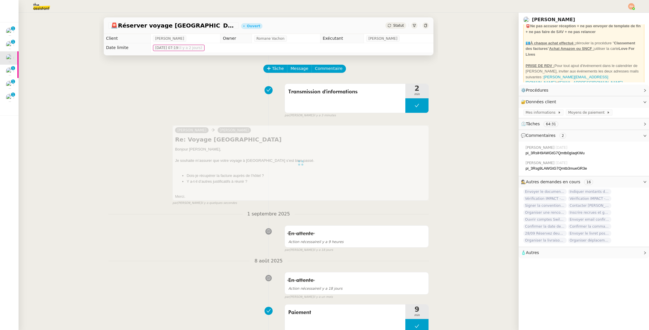
click at [396, 22] on div "Statut" at bounding box center [407, 25] width 43 height 6
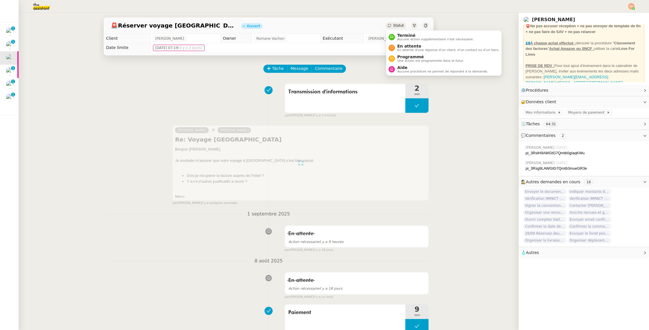
drag, startPoint x: 394, startPoint y: 22, endPoint x: 397, endPoint y: 28, distance: 6.3
click at [394, 22] on div "Statut" at bounding box center [396, 25] width 21 height 6
click at [408, 50] on span "En attente d'une réponse d'un client, d'un contact ou d'un tiers." at bounding box center [448, 49] width 102 height 3
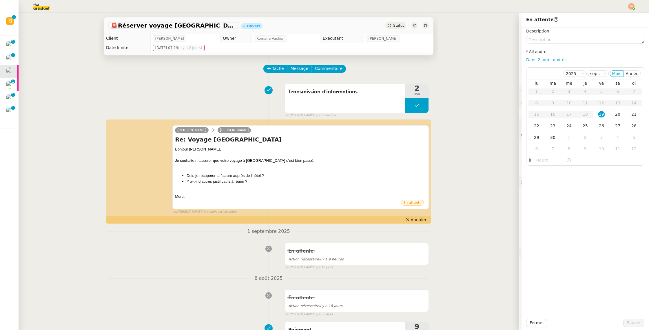
click at [551, 59] on link "Dans 2 jours ouvrés" at bounding box center [546, 59] width 40 height 5
type input "07:00"
click at [632, 321] on span "Sauver" at bounding box center [634, 322] width 14 height 7
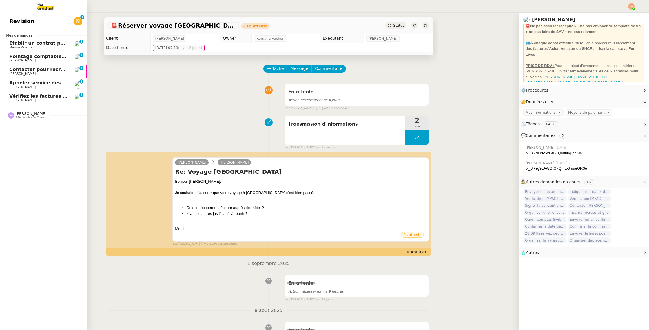
click at [29, 106] on div "Anna Florent 9 demandes en cours" at bounding box center [43, 112] width 87 height 17
click at [58, 45] on span "Établir un contrat pour LMFR" at bounding box center [47, 43] width 76 height 6
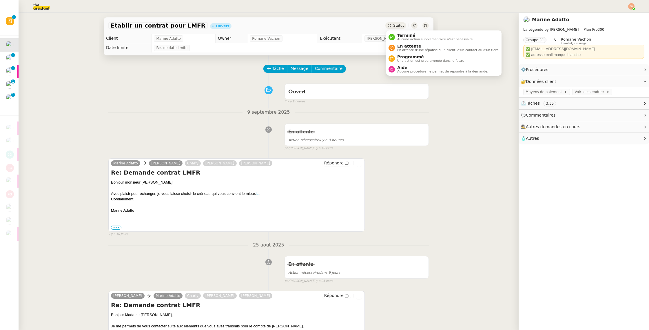
click at [396, 28] on div "Statut" at bounding box center [396, 25] width 21 height 6
click at [407, 45] on span "En attente" at bounding box center [448, 46] width 102 height 5
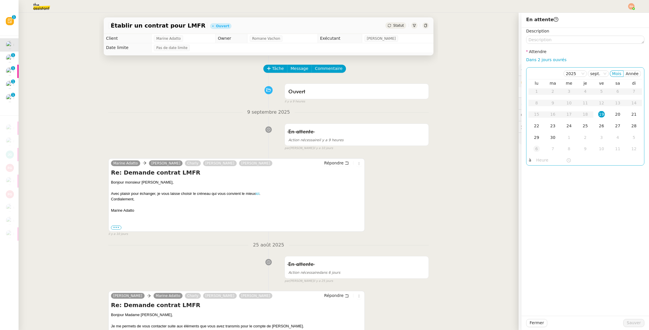
click at [537, 147] on div "6" at bounding box center [537, 149] width 6 height 6
click at [628, 321] on button "Sauver" at bounding box center [633, 323] width 21 height 8
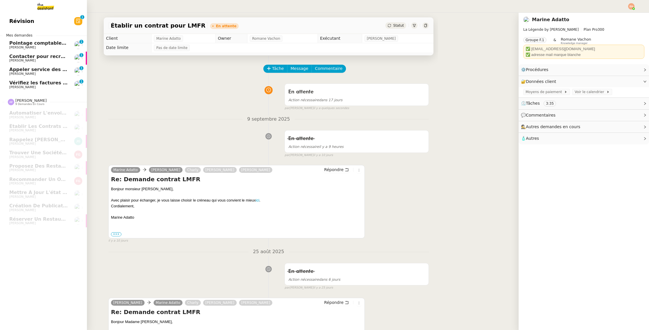
click at [7, 42] on link "Pointage comptable - septembre 2025 Arthur Serpette 0 1 2 3 4 5 6 7 8 9" at bounding box center [43, 44] width 87 height 13
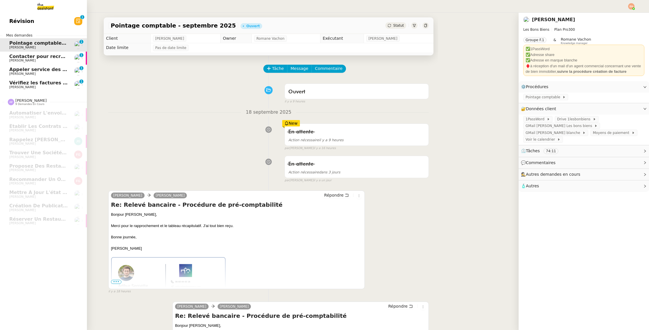
click at [15, 58] on span "Contacter pour recrutement [PERSON_NAME]" at bounding box center [68, 57] width 118 height 6
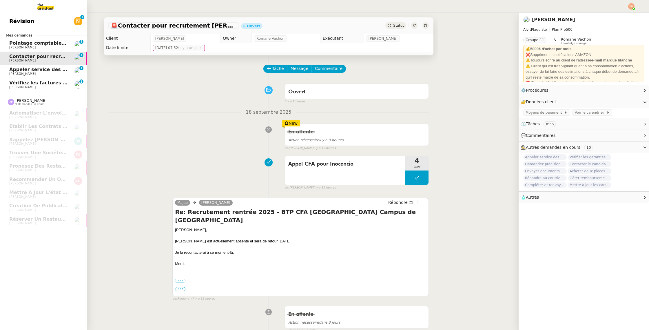
click at [25, 85] on div "Vérifiez les factures manquantes et contactez le service d'eau Quang Tam NGUYEN" at bounding box center [38, 84] width 59 height 9
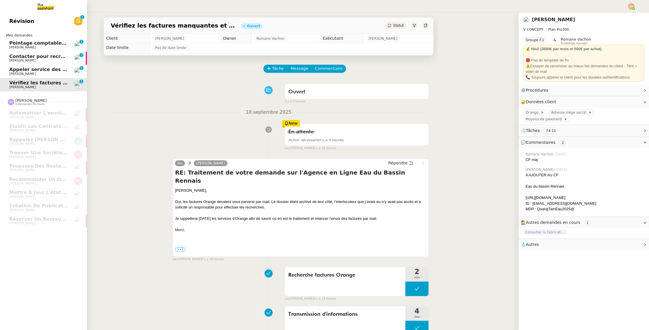
click at [37, 72] on span "[PERSON_NAME]" at bounding box center [38, 73] width 59 height 3
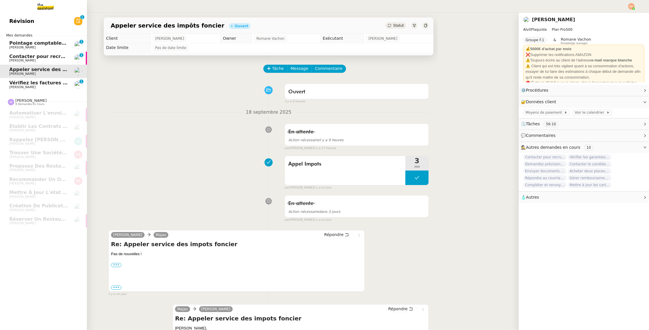
click at [13, 83] on span "Vérifiez les factures manquantes et contactez le service d'eau" at bounding box center [90, 83] width 163 height 6
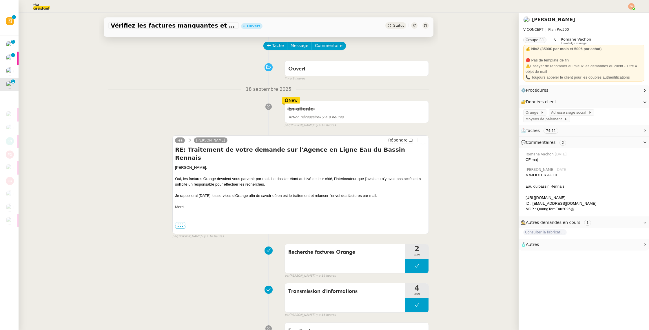
scroll to position [22, 0]
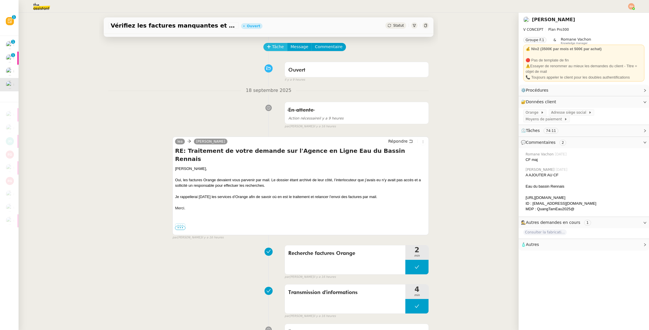
click at [276, 48] on span "Tâche" at bounding box center [278, 46] width 12 height 7
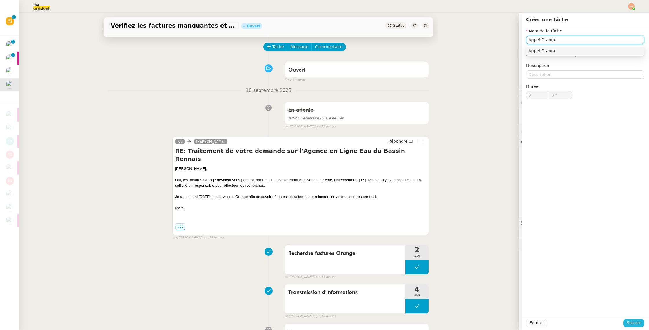
type input "Appel Orange"
drag, startPoint x: 631, startPoint y: 323, endPoint x: 494, endPoint y: 238, distance: 161.1
click at [631, 323] on span "Sauver" at bounding box center [634, 322] width 14 height 7
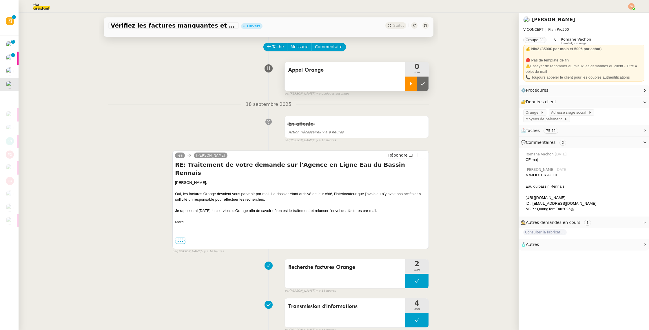
click at [411, 86] on icon at bounding box center [411, 83] width 5 height 5
click at [539, 111] on span at bounding box center [540, 112] width 2 height 4
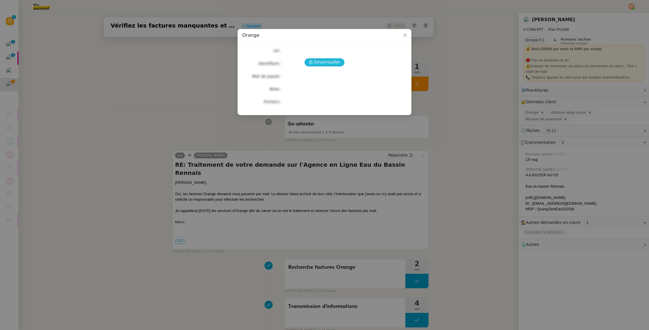
click at [325, 65] on span "Déverrouiller" at bounding box center [327, 62] width 26 height 7
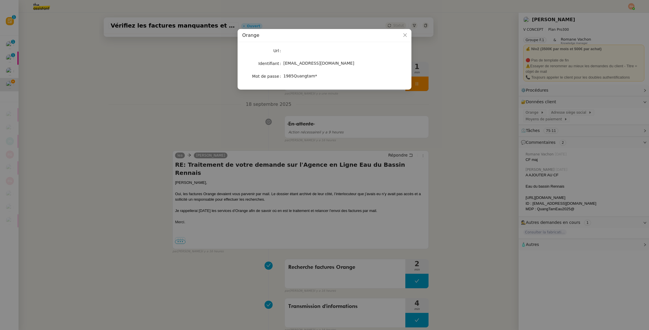
click at [60, 145] on nz-modal-container "Orange Url Identifiant v-concept1@orange.fr Mot de passe 1985Quangtam*" at bounding box center [324, 165] width 649 height 330
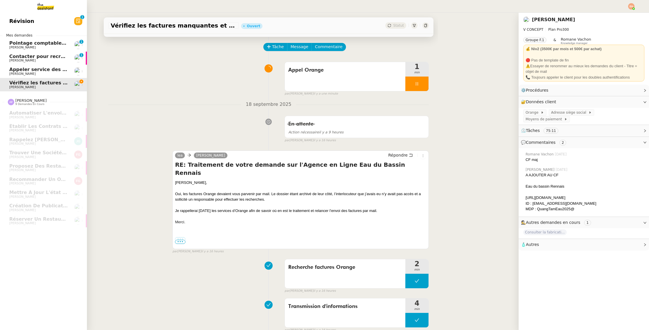
click at [50, 6] on img at bounding box center [41, 6] width 45 height 13
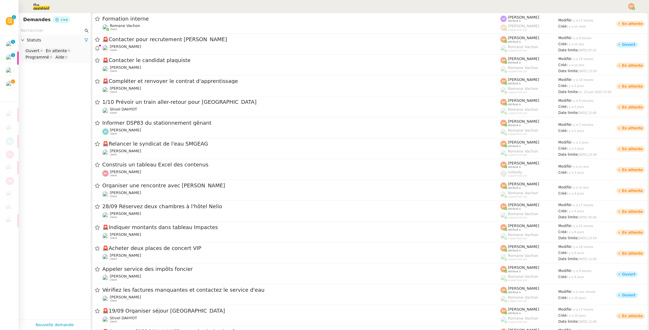
click at [62, 31] on input "text" at bounding box center [52, 30] width 63 height 7
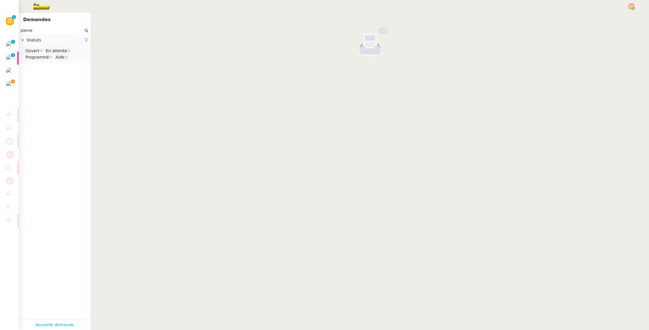
type input "pierre"
click at [87, 40] on icon at bounding box center [86, 40] width 3 height 3
click at [86, 40] on span "Statuts" at bounding box center [58, 40] width 62 height 7
drag, startPoint x: 68, startPoint y: 50, endPoint x: 68, endPoint y: 54, distance: 4.4
click at [68, 50] on nz-select-top-control "Please select" at bounding box center [54, 50] width 63 height 7
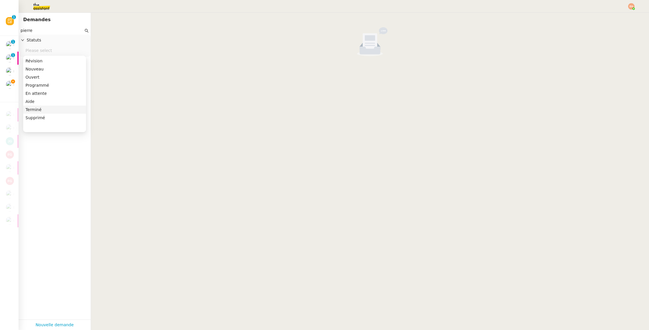
click at [47, 108] on div "Terminé" at bounding box center [55, 109] width 58 height 5
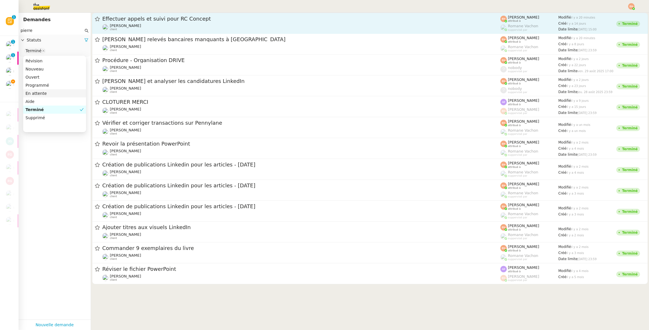
click at [246, 24] on div "Pierre Mergui client" at bounding box center [301, 27] width 398 height 8
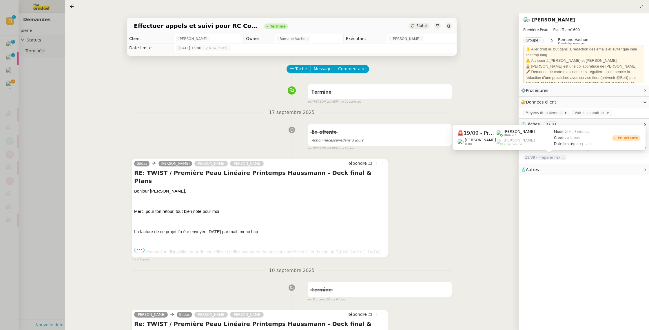
click at [562, 159] on span "19/09 - Préparer l'expédition complète des parfums" at bounding box center [544, 157] width 43 height 6
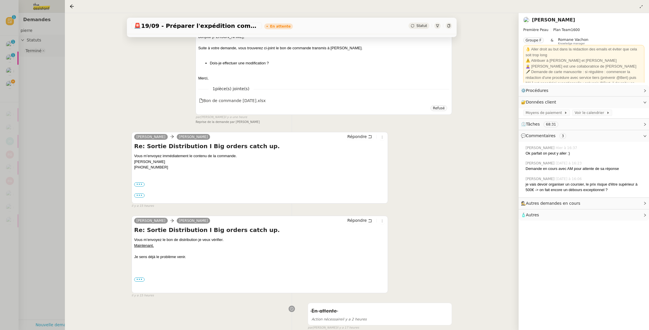
scroll to position [371, 0]
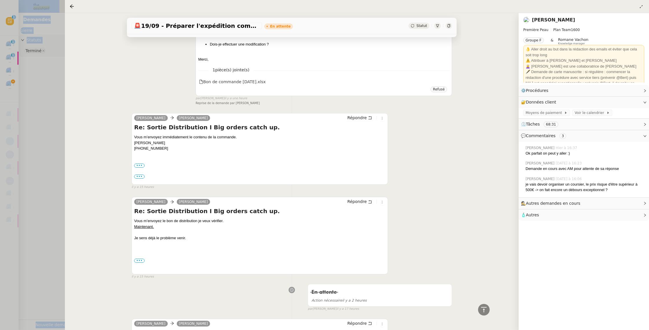
drag, startPoint x: 38, startPoint y: 88, endPoint x: 281, endPoint y: -29, distance: 269.4
click at [281, 0] on html "Révision 0 1 2 3 4 5 6 7 8 9 Mes demandes Pointage comptable - septembre 2025 A…" at bounding box center [324, 165] width 649 height 330
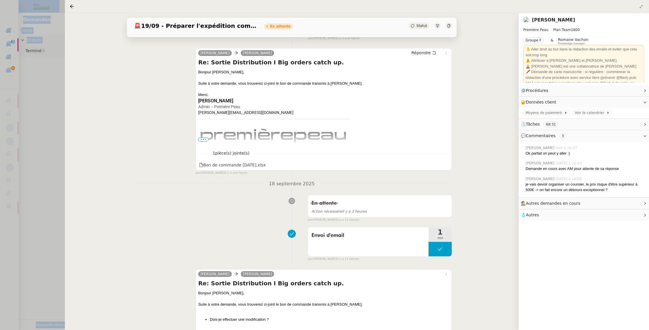
scroll to position [0, 0]
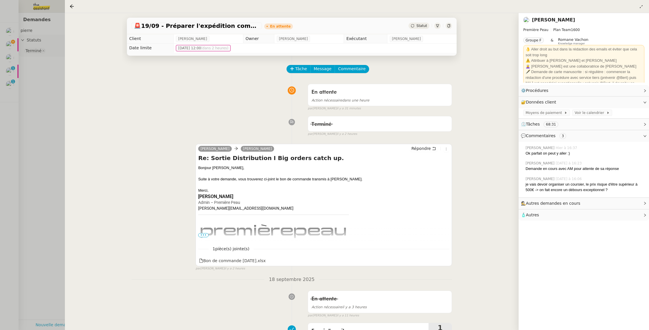
click at [563, 203] on span "Autres demandes en cours" at bounding box center [553, 203] width 54 height 5
click at [24, 97] on div at bounding box center [324, 165] width 649 height 330
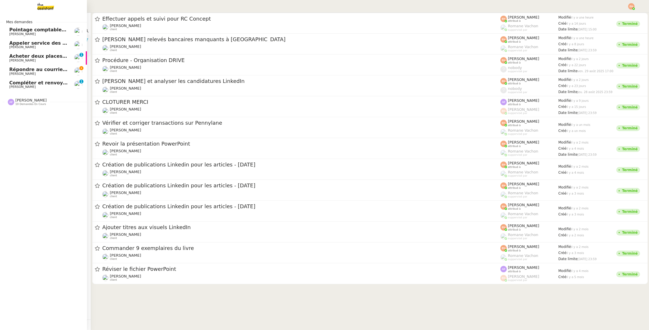
drag, startPoint x: 11, startPoint y: 72, endPoint x: 86, endPoint y: 78, distance: 74.7
click at [11, 72] on span "[PERSON_NAME]" at bounding box center [22, 74] width 26 height 4
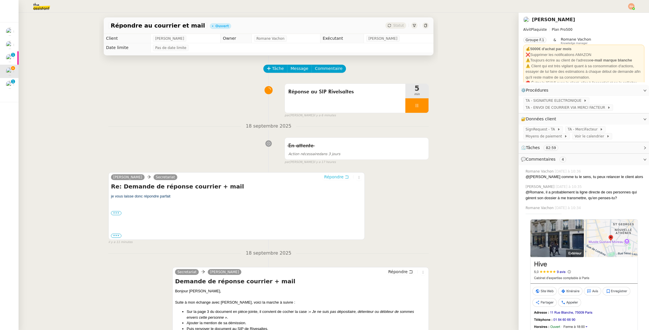
click at [339, 177] on span "Répondre" at bounding box center [333, 177] width 19 height 6
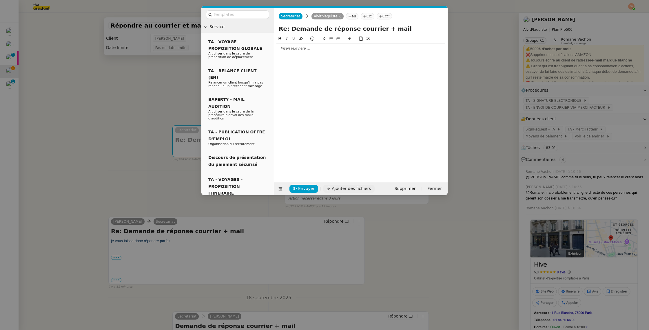
click at [337, 188] on span "Ajouter des fichiers" at bounding box center [351, 188] width 39 height 7
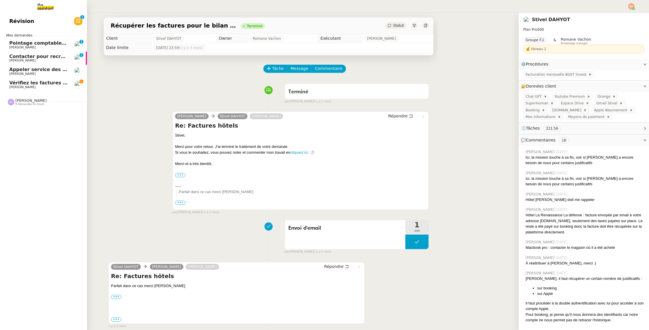
click at [21, 86] on span "[PERSON_NAME]" at bounding box center [22, 87] width 26 height 4
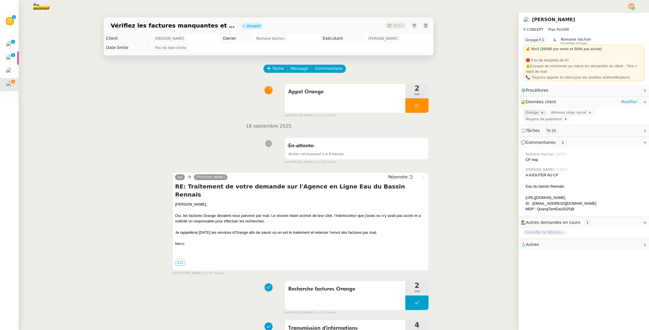
click at [533, 115] on span "Orange" at bounding box center [533, 113] width 15 height 6
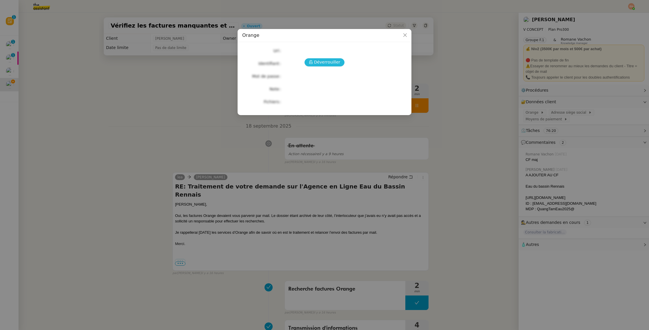
click at [312, 59] on button "Déverrouiller" at bounding box center [325, 62] width 40 height 8
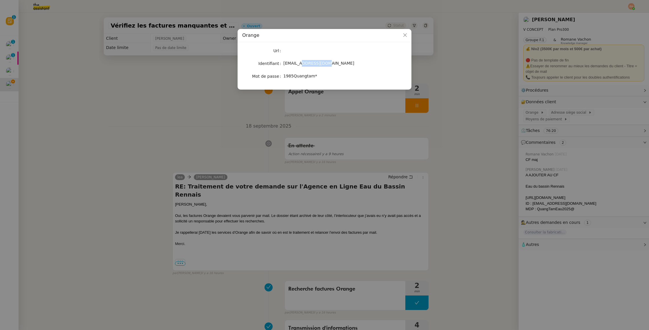
drag, startPoint x: 325, startPoint y: 65, endPoint x: 303, endPoint y: 66, distance: 22.3
click at [301, 66] on div "v-concept1@orange.fr" at bounding box center [331, 63] width 96 height 7
drag, startPoint x: 357, startPoint y: 64, endPoint x: 283, endPoint y: 65, distance: 74.2
click at [283, 65] on nz-form-item "Identifiant v-concept1@orange.fr" at bounding box center [324, 63] width 165 height 8
copy nz-form-item "v-concept1@orange.fr"
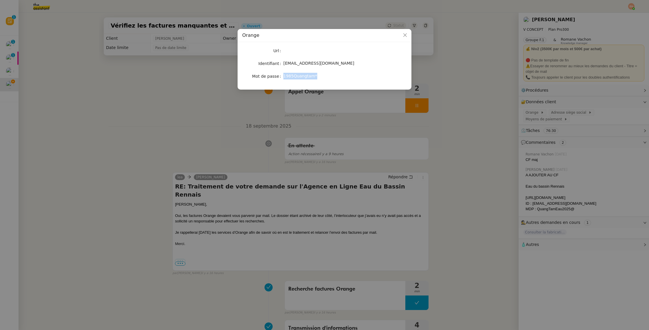
drag, startPoint x: 315, startPoint y: 76, endPoint x: 284, endPoint y: 77, distance: 30.5
click at [284, 77] on div "1985Quangtam*" at bounding box center [331, 76] width 96 height 7
copy span "1985Quangtam*"
drag, startPoint x: 191, startPoint y: 78, endPoint x: 194, endPoint y: 77, distance: 3.7
click at [191, 78] on nz-modal-container "Orange Url Identifiant v-concept1@orange.fr Mot de passe 1985Quangtam*" at bounding box center [324, 165] width 649 height 330
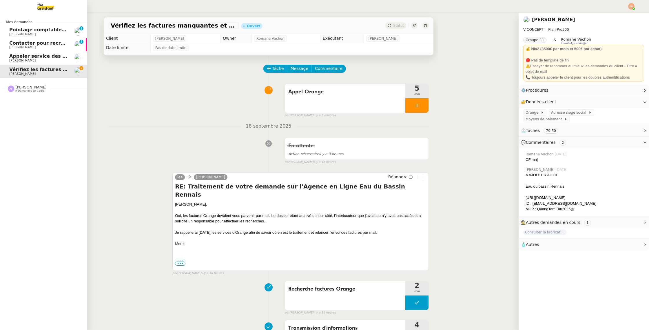
click at [30, 42] on span "Contacter pour recrutement [PERSON_NAME]" at bounding box center [68, 43] width 118 height 6
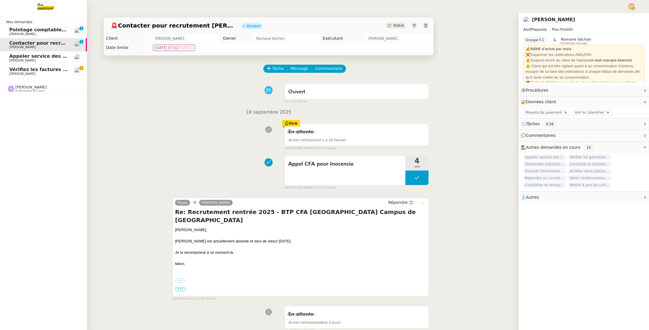
click at [44, 34] on span "[PERSON_NAME]" at bounding box center [38, 33] width 59 height 3
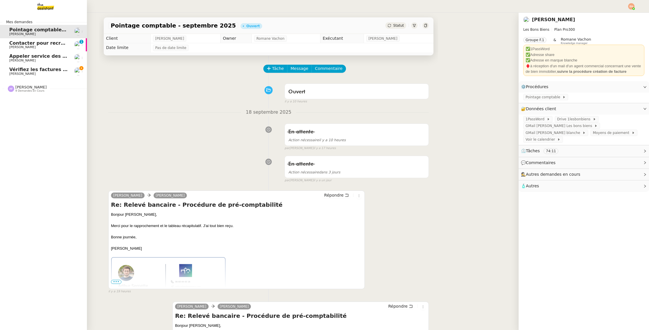
drag, startPoint x: 13, startPoint y: 73, endPoint x: 78, endPoint y: 87, distance: 65.8
click at [13, 73] on span "[PERSON_NAME]" at bounding box center [22, 74] width 26 height 4
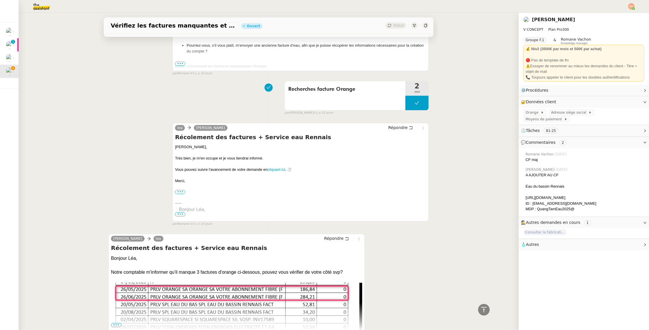
scroll to position [2871, 0]
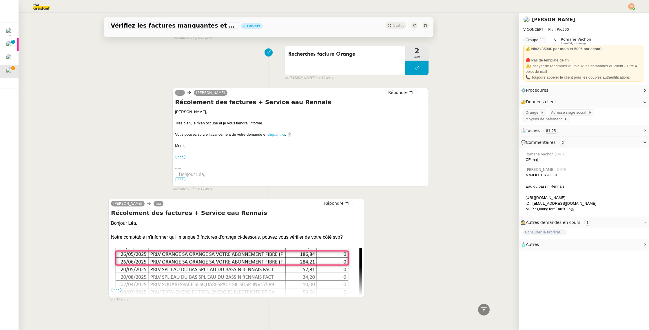
drag, startPoint x: 78, startPoint y: 262, endPoint x: 88, endPoint y: 273, distance: 14.6
click at [78, 263] on div "Vérifiez les factures manquantes et contactez le service d'eau Ouvert Statut Cl…" at bounding box center [269, 171] width 500 height 317
click at [114, 289] on span "•••" at bounding box center [116, 290] width 10 height 4
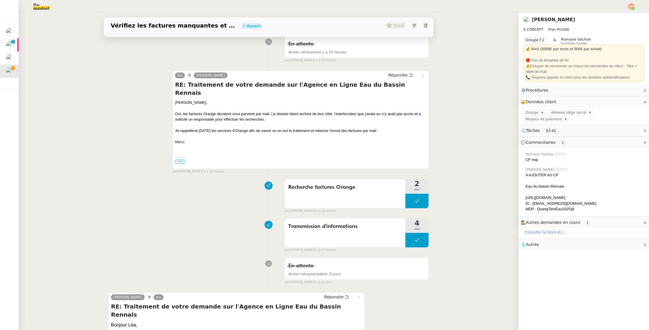
scroll to position [0, 0]
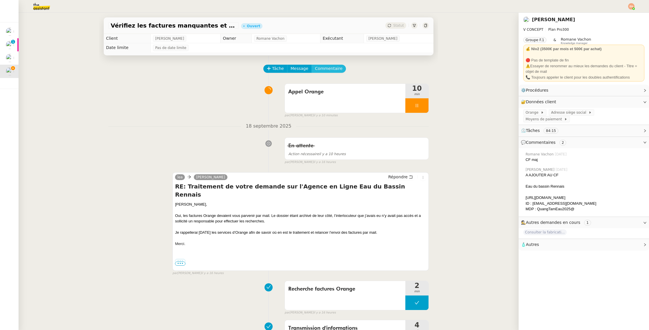
click at [326, 69] on span "Commentaire" at bounding box center [329, 68] width 28 height 7
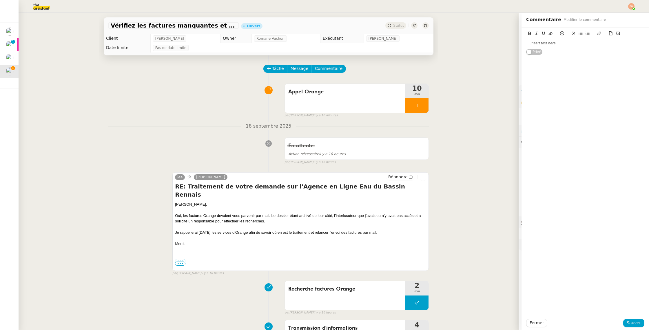
click at [541, 42] on div at bounding box center [585, 43] width 118 height 5
click at [635, 317] on div "Fermer Sauver" at bounding box center [586, 323] width 128 height 14
click at [636, 319] on button "Sauver" at bounding box center [633, 323] width 21 height 8
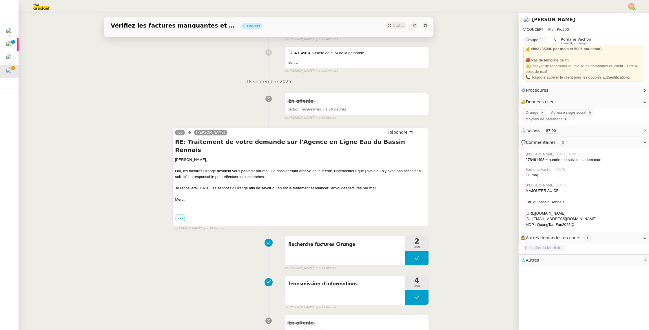
scroll to position [116, 0]
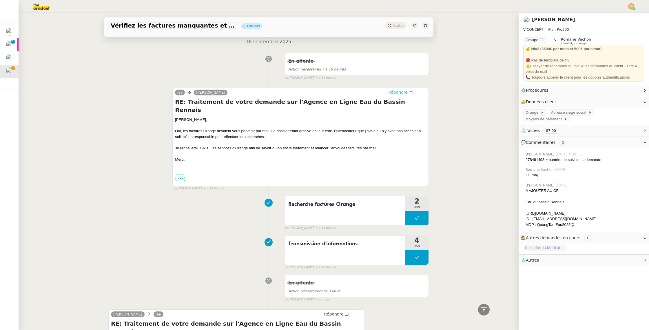
click at [397, 91] on span "Répondre" at bounding box center [397, 92] width 19 height 6
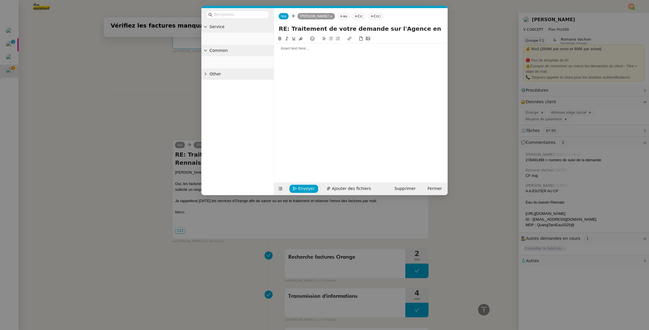
scroll to position [160, 0]
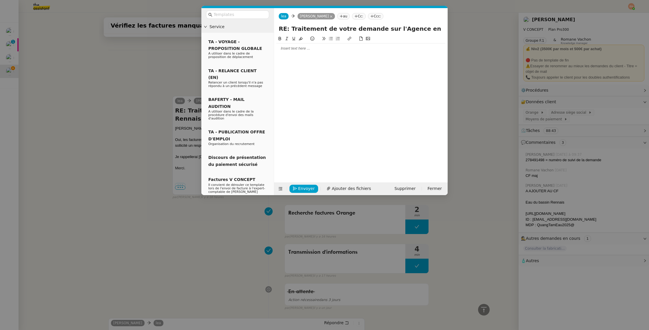
click at [315, 46] on div at bounding box center [361, 48] width 169 height 5
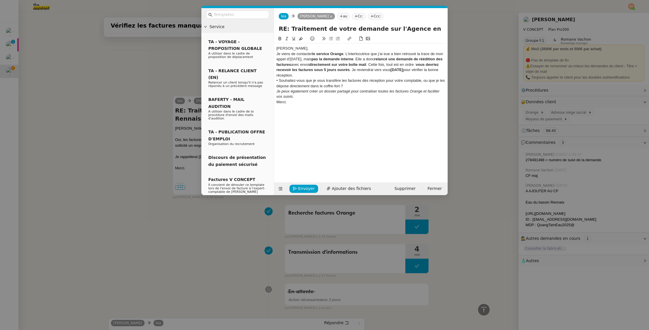
scroll to position [206, 0]
click at [322, 50] on div "Bonjour Quang Tam," at bounding box center [361, 48] width 169 height 5
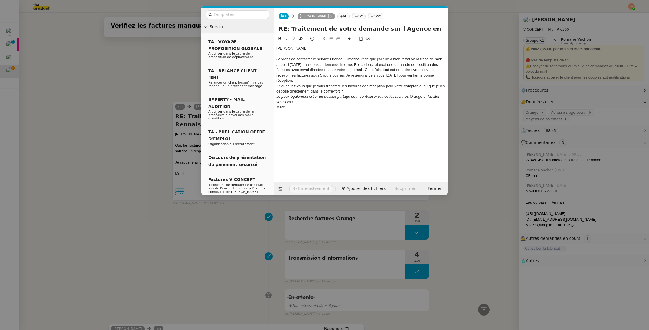
scroll to position [211, 0]
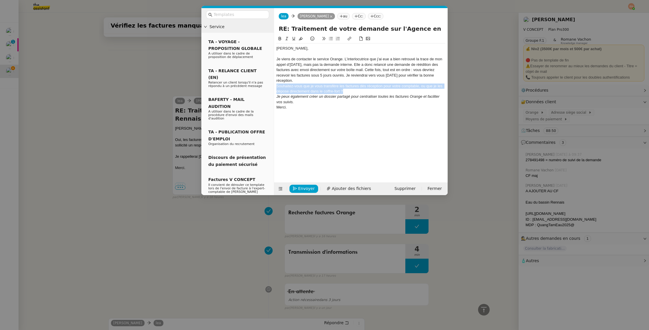
drag, startPoint x: 334, startPoint y: 89, endPoint x: 273, endPoint y: 88, distance: 60.3
click at [273, 88] on nz-layout "Service TA - VOYAGE - PROPOSITION GLOBALE A utiliser dans le cadre de propositi…" at bounding box center [324, 101] width 246 height 187
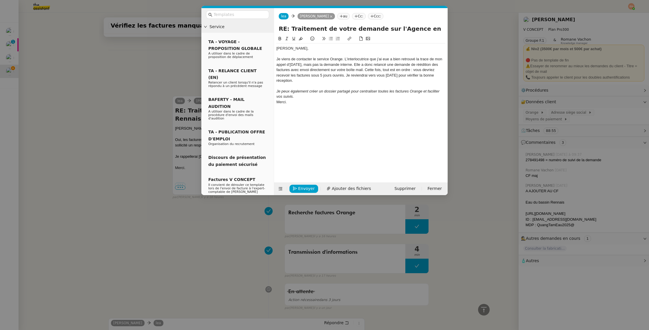
click at [299, 93] on em "Je peux également créer un dossier partagé pour centraliser toutes les factures…" at bounding box center [359, 94] width 164 height 10
click at [354, 66] on div "Je viens de contacter le service Orange. L’interlocutrice que j’ai eue a bien r…" at bounding box center [361, 70] width 169 height 27
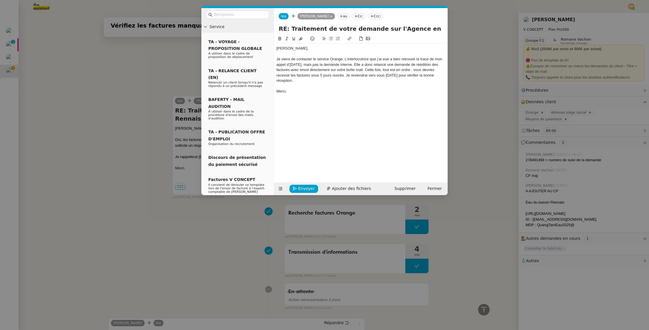
click at [345, 58] on div "Je viens de contacter le service Orange. L’interlocutrice que j’ai eue a bien r…" at bounding box center [361, 70] width 169 height 27
drag, startPoint x: 306, startPoint y: 70, endPoint x: 310, endPoint y: 82, distance: 12.9
click at [306, 71] on div "L’interlocutrice que j’ai eue a bien retrouvé la trace de mon appel d’il y a 10…" at bounding box center [361, 72] width 169 height 21
drag, startPoint x: 307, startPoint y: 68, endPoint x: 310, endPoint y: 70, distance: 3.8
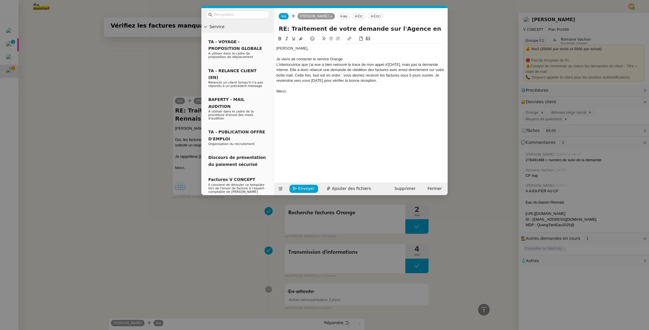
click at [307, 68] on div "L’interlocutrice que j’ai eue a bien retrouvé la trace de mon appel d’il y a 10…" at bounding box center [361, 72] width 169 height 21
click at [285, 81] on div "Elle a donc relancé une demande de réédition des factures avec envoi directemen…" at bounding box center [361, 81] width 169 height 16
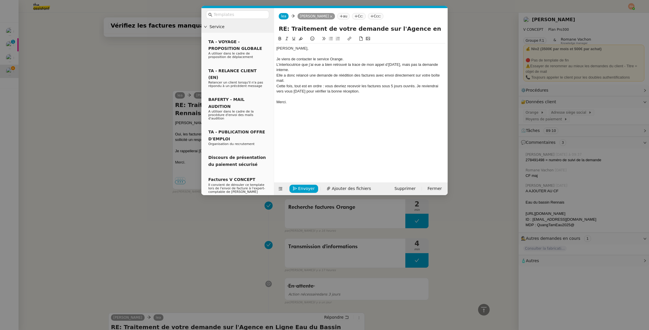
drag, startPoint x: 376, startPoint y: 92, endPoint x: 394, endPoint y: 88, distance: 18.8
click at [393, 88] on div "Cette fois, tout est en ordre : vous devriez recevoir les factures sous 5 jours…" at bounding box center [361, 88] width 169 height 11
click at [415, 86] on div "Cette fois, tout est en ordre : vous devriez recevoir les factures sous 5 jours…" at bounding box center [361, 88] width 169 height 11
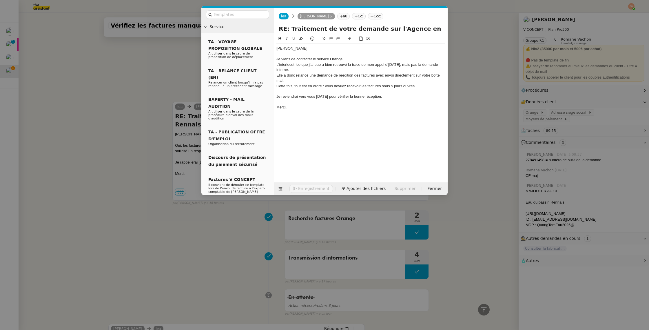
scroll to position [223, 0]
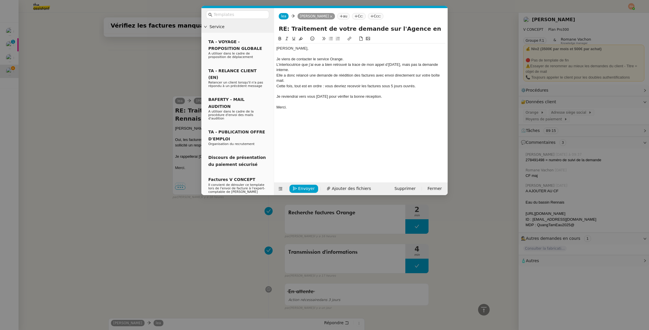
click at [364, 100] on div at bounding box center [361, 101] width 169 height 5
click at [366, 97] on div "Je reviendrai vers vous jeudi prochain pour vérifier la bonne réception." at bounding box center [361, 96] width 169 height 5
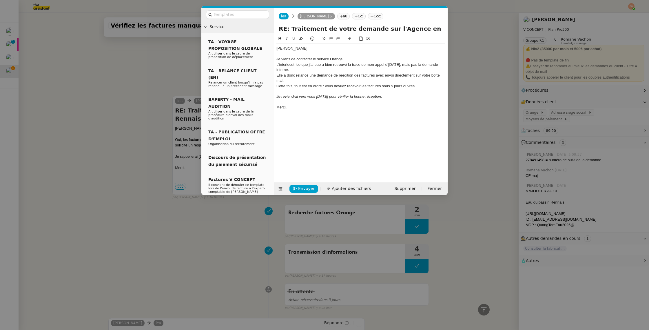
click at [303, 86] on div "Cette fois, tout est en ordre : vous devriez recevoir les factures sous 5 jours…" at bounding box center [361, 85] width 169 height 5
click at [309, 81] on div "Elle a donc relancé une demande de réédition des factures avec envoi directemen…" at bounding box center [361, 78] width 169 height 11
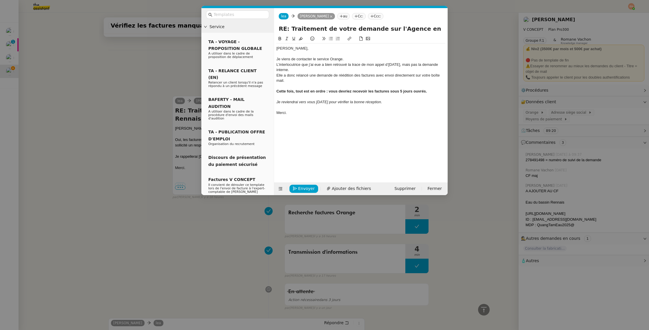
scroll to position [228, 0]
click at [302, 188] on span "Envoyer" at bounding box center [306, 188] width 17 height 7
click at [302, 184] on span "Confirmer l'envoi" at bounding box center [315, 180] width 35 height 7
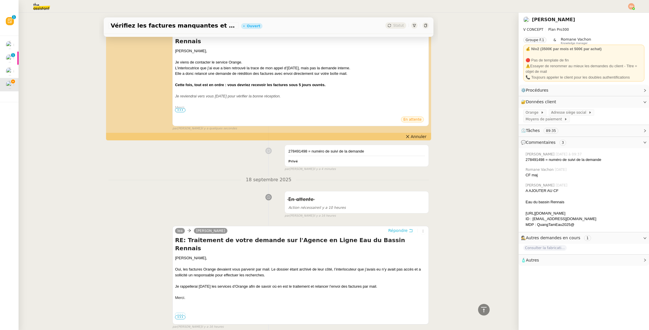
scroll to position [0, 0]
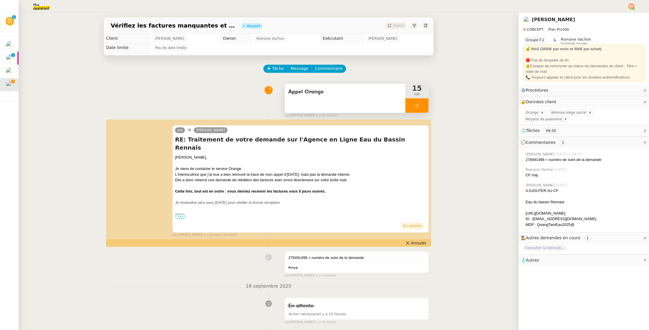
click at [421, 103] on div at bounding box center [417, 105] width 23 height 14
click at [421, 103] on button at bounding box center [423, 105] width 12 height 14
click at [393, 23] on div "Statut" at bounding box center [396, 25] width 21 height 6
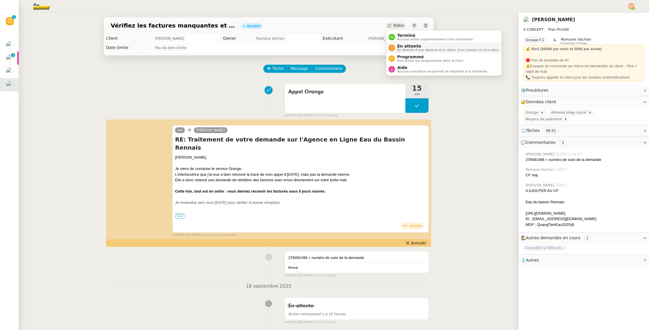
click at [412, 48] on span "En attente" at bounding box center [448, 46] width 102 height 5
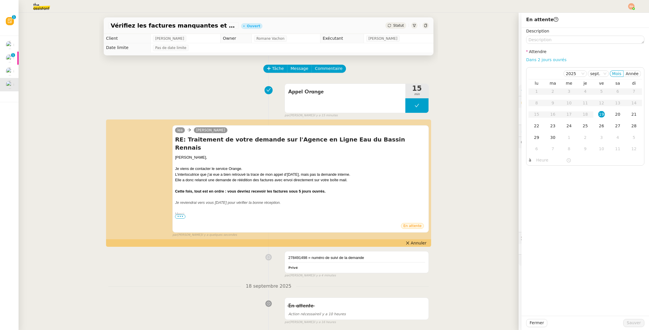
click at [552, 62] on link "Dans 2 jours ouvrés" at bounding box center [546, 59] width 40 height 5
type input "07:00"
click at [632, 320] on span "Sauver" at bounding box center [634, 322] width 14 height 7
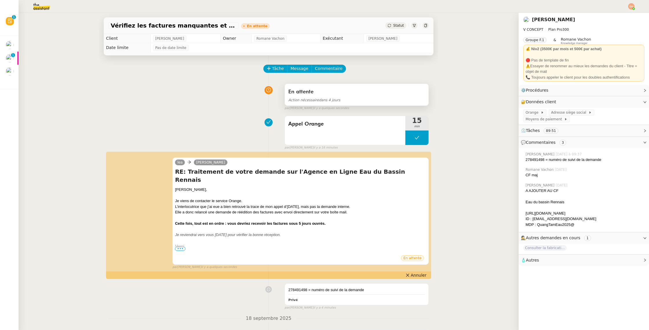
click at [373, 88] on div "En attente" at bounding box center [356, 91] width 137 height 9
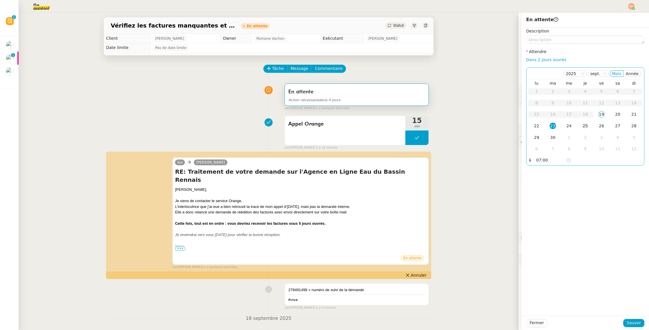
click at [583, 126] on div "25" at bounding box center [585, 126] width 6 height 6
click at [629, 319] on button "Sauver" at bounding box center [633, 323] width 21 height 8
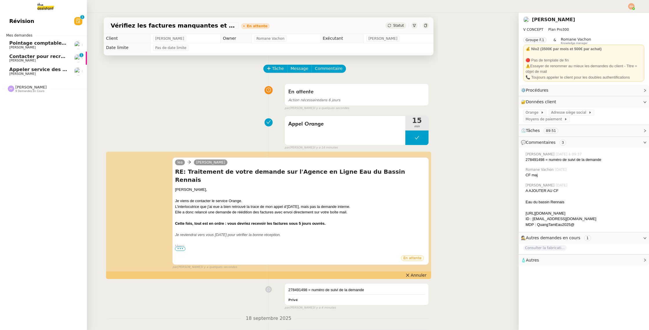
click at [32, 49] on link "Pointage comptable - septembre 2025 Arthur Serpette" at bounding box center [43, 44] width 87 height 13
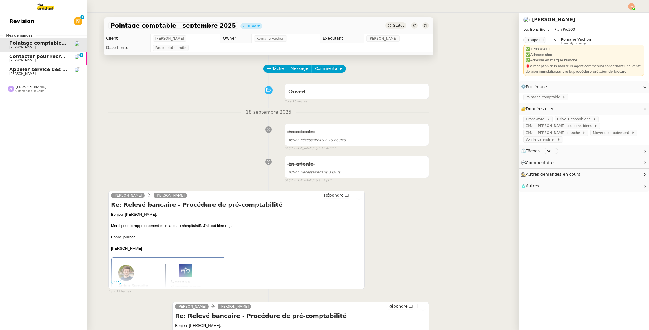
click at [35, 66] on link "Appeler service des impôts foncier [PERSON_NAME]" at bounding box center [43, 71] width 87 height 13
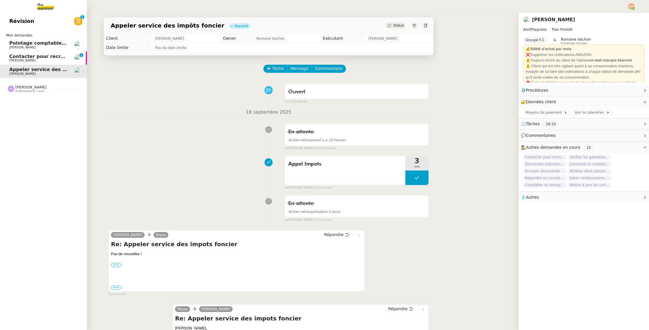
click at [35, 58] on span "Contacter pour recrutement [PERSON_NAME]" at bounding box center [68, 57] width 118 height 6
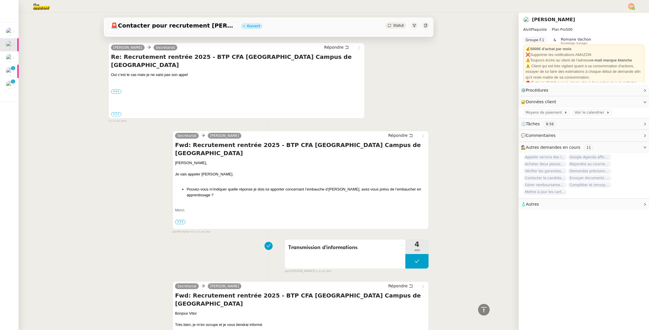
scroll to position [452, 0]
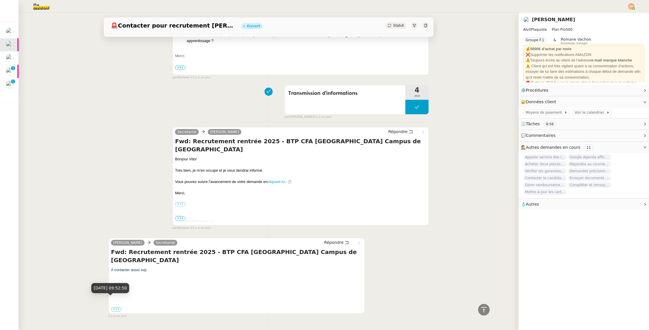
click at [115, 295] on div "18 sept. 2025, 09:52:50" at bounding box center [110, 290] width 38 height 14
click at [116, 307] on label "•••" at bounding box center [116, 309] width 10 height 4
click at [0, 0] on input "•••" at bounding box center [0, 0] width 0 height 0
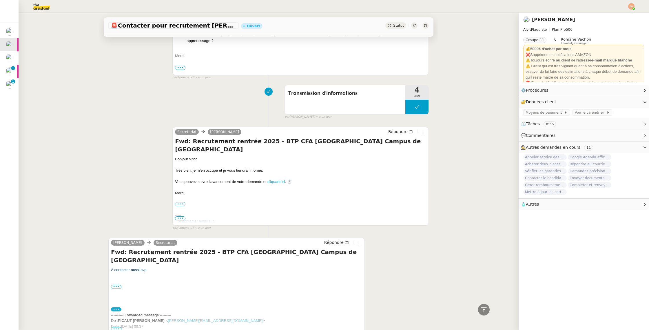
scroll to position [483, 0]
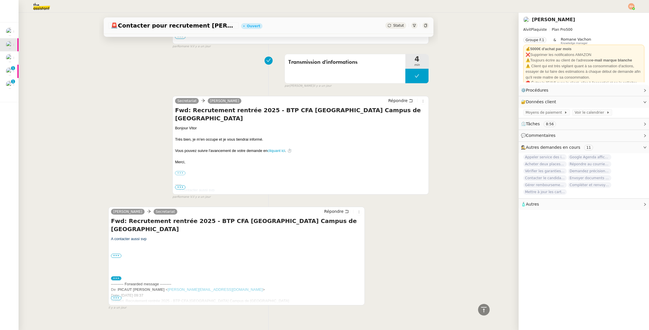
click at [114, 296] on span "•••" at bounding box center [116, 298] width 10 height 4
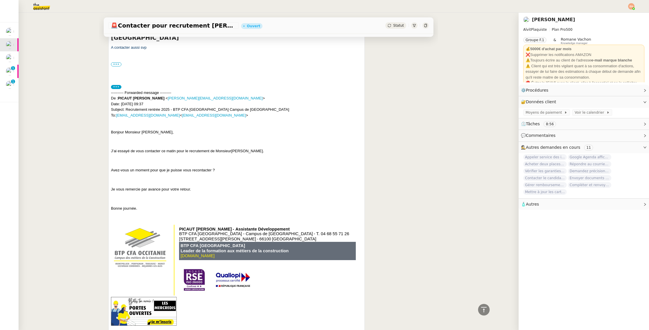
scroll to position [687, 0]
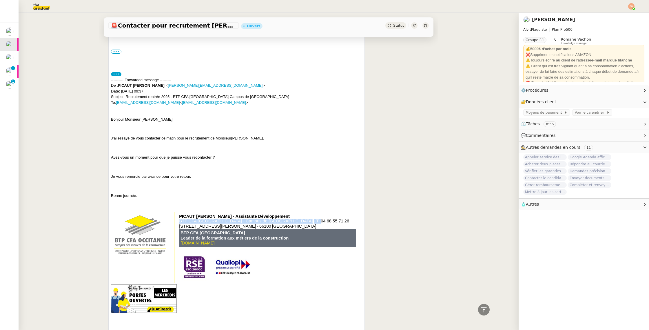
drag, startPoint x: 300, startPoint y: 205, endPoint x: 276, endPoint y: 207, distance: 24.7
click at [276, 219] on td "BTP CFA OCCITANIE ‑ Campus de Perpignan - T. 04 68 55 71 26" at bounding box center [267, 221] width 177 height 5
copy table "BTP CFA OCCITANIE ‑ Campus de Perpignan - T."
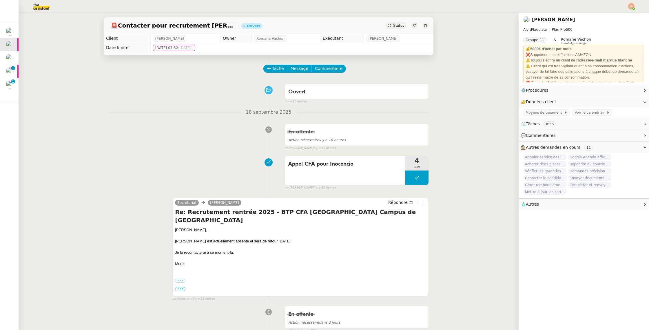
scroll to position [1, 0]
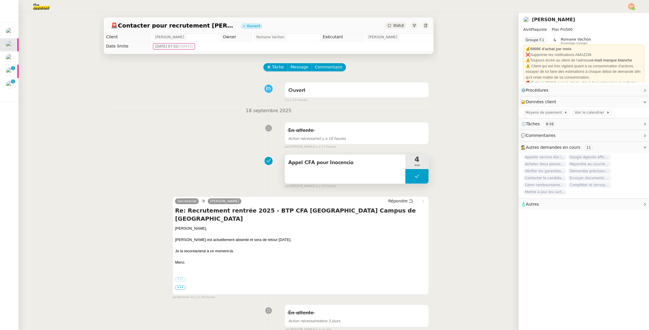
click at [323, 174] on div "Appel CFA pour Inocencio" at bounding box center [345, 168] width 121 height 29
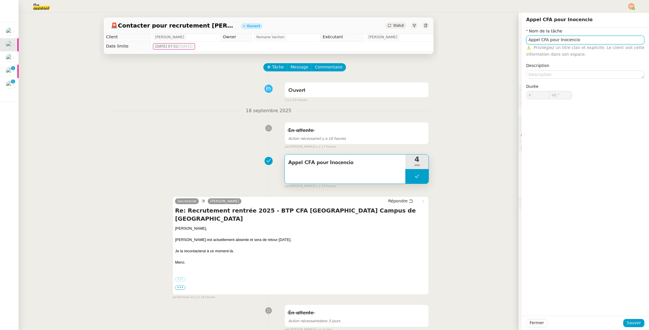
click at [546, 40] on input "Appel CFA pour Inocencio" at bounding box center [585, 40] width 118 height 8
drag, startPoint x: 546, startPoint y: 40, endPoint x: 552, endPoint y: 162, distance: 121.6
click at [546, 40] on input "Appel CFA pour Inocencio" at bounding box center [585, 40] width 118 height 8
click at [526, 325] on div "Fermer Sauver" at bounding box center [586, 323] width 128 height 14
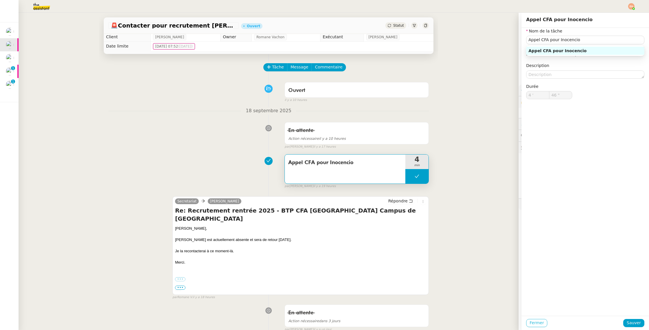
click at [530, 325] on span "Fermer" at bounding box center [537, 322] width 14 height 7
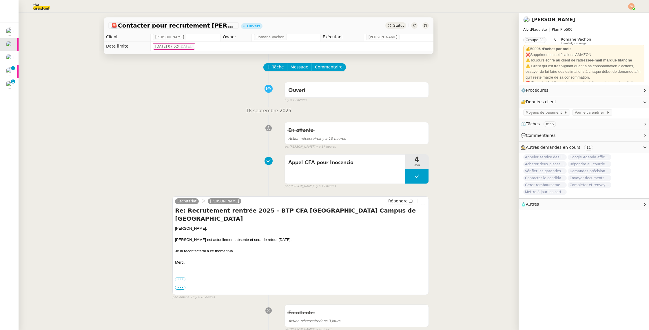
click at [268, 66] on icon at bounding box center [269, 67] width 4 height 4
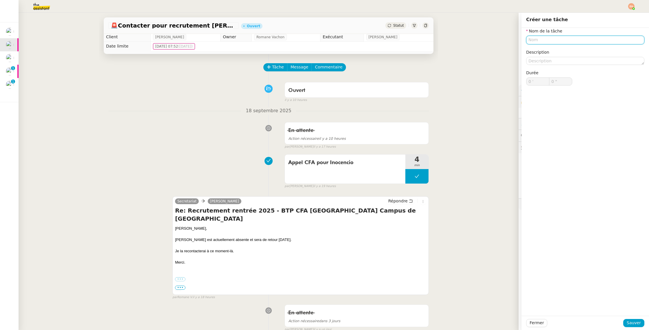
paste input "Appel CFA pour Inocencio"
type input "Appel CFA pour Inocencio"
click at [631, 325] on span "Sauver" at bounding box center [634, 322] width 14 height 7
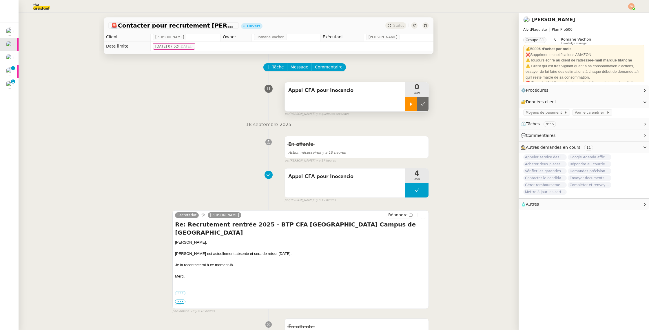
drag, startPoint x: 414, startPoint y: 104, endPoint x: 407, endPoint y: 103, distance: 6.7
click at [414, 104] on div at bounding box center [412, 104] width 12 height 14
click at [421, 100] on div at bounding box center [417, 104] width 23 height 14
drag, startPoint x: 425, startPoint y: 102, endPoint x: 416, endPoint y: 59, distance: 44.1
click at [425, 102] on button at bounding box center [423, 104] width 12 height 14
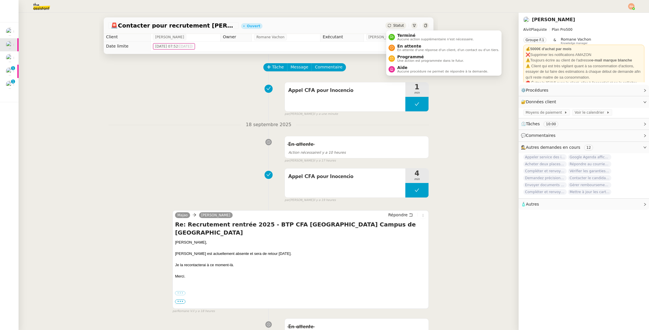
click at [400, 25] on span "Statut" at bounding box center [398, 25] width 11 height 4
click at [408, 46] on span "En attente" at bounding box center [448, 46] width 102 height 5
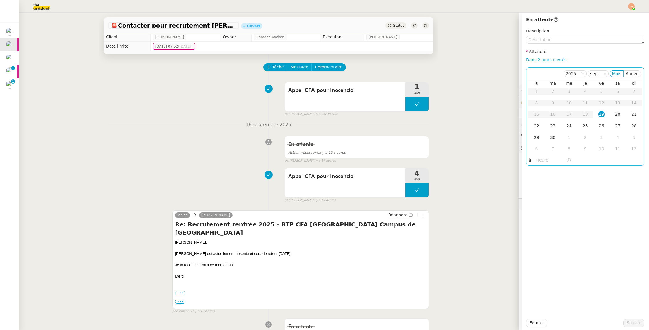
click at [613, 112] on td "20" at bounding box center [618, 115] width 16 height 12
click at [604, 114] on div "19" at bounding box center [602, 114] width 6 height 6
click at [543, 162] on input "text" at bounding box center [552, 160] width 30 height 7
click at [541, 176] on div "10" at bounding box center [541, 176] width 16 height 7
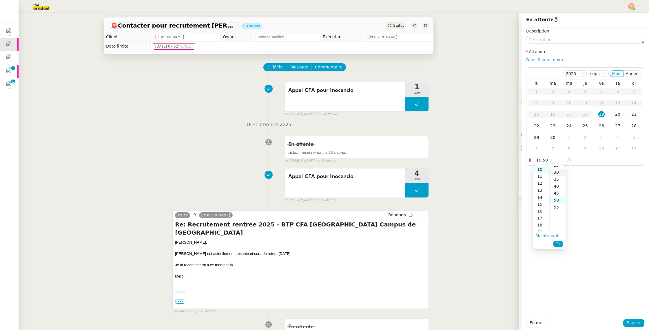
click at [558, 175] on div "30" at bounding box center [558, 172] width 16 height 7
type input "10:30"
click at [636, 321] on span "Sauver" at bounding box center [634, 322] width 14 height 7
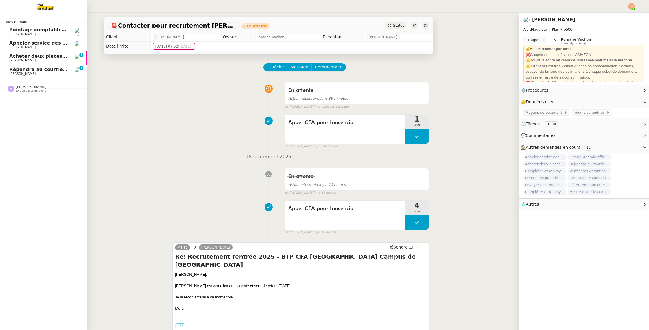
click at [12, 49] on span "[PERSON_NAME]" at bounding box center [22, 47] width 26 height 4
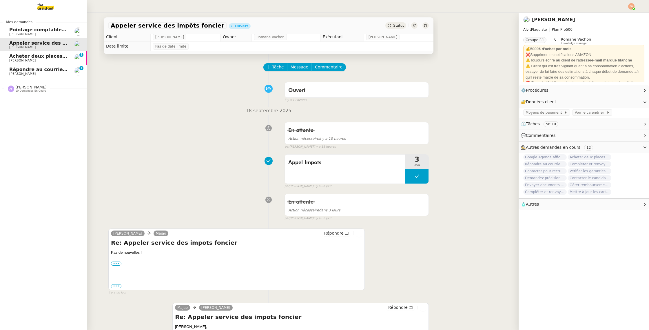
click at [24, 72] on span "[PERSON_NAME]" at bounding box center [22, 74] width 26 height 4
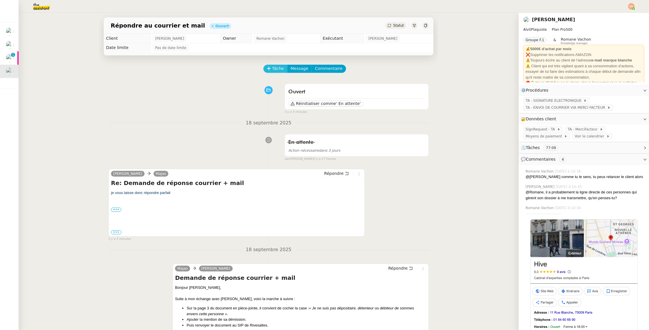
click at [278, 71] on span "Tâche" at bounding box center [278, 68] width 12 height 7
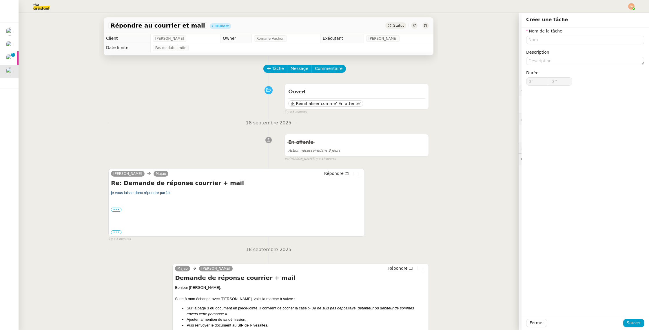
click at [649, 319] on div "Fermer Sauver" at bounding box center [586, 323] width 128 height 14
click at [564, 43] on input "text" at bounding box center [585, 40] width 118 height 8
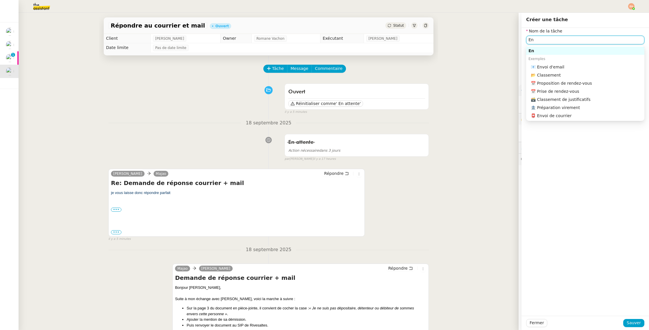
type input "E"
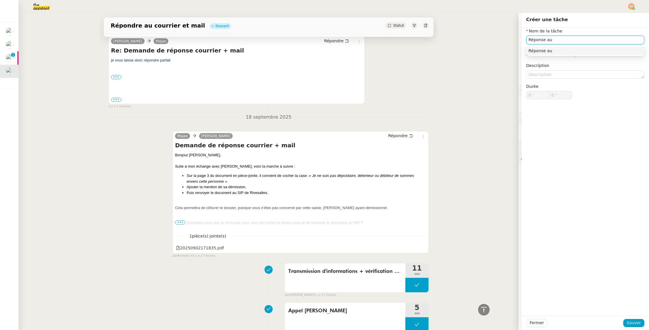
scroll to position [141, 0]
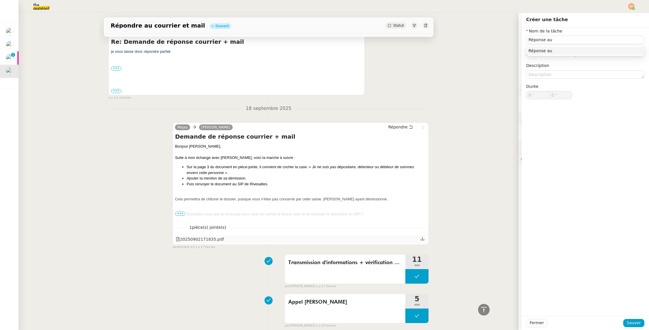
click at [210, 241] on div "20250902171835.pdf" at bounding box center [200, 239] width 48 height 7
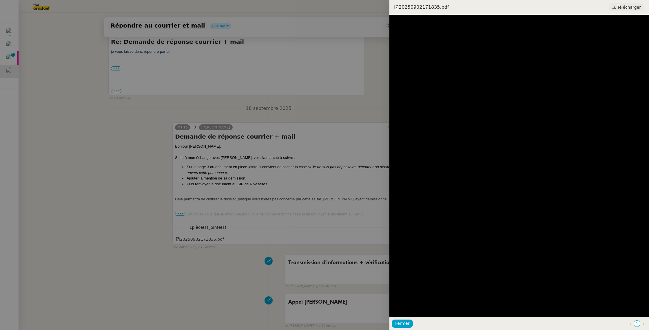
click at [627, 6] on span "Télécharger" at bounding box center [629, 7] width 23 height 8
click at [262, 64] on div at bounding box center [324, 165] width 649 height 330
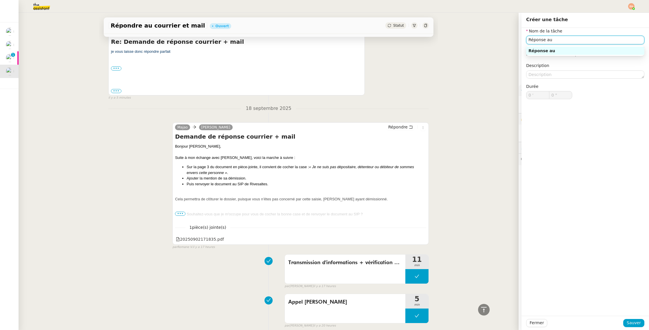
click at [561, 41] on input "Réponse au" at bounding box center [585, 40] width 118 height 8
type input "Réponse au SIP Rivelsaltes"
click at [634, 328] on div "Fermer Sauver" at bounding box center [586, 323] width 128 height 14
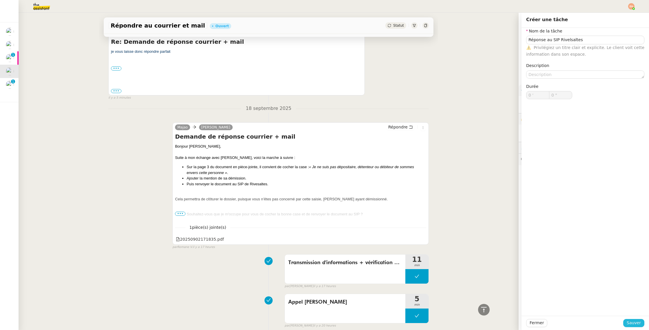
click at [636, 323] on span "Sauver" at bounding box center [634, 322] width 14 height 7
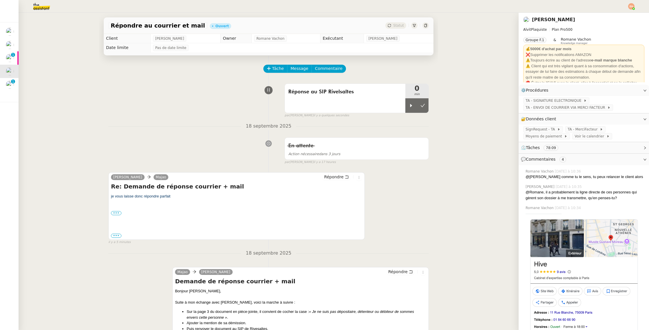
drag, startPoint x: 414, startPoint y: 103, endPoint x: 239, endPoint y: 61, distance: 180.0
click at [413, 103] on div at bounding box center [412, 105] width 12 height 14
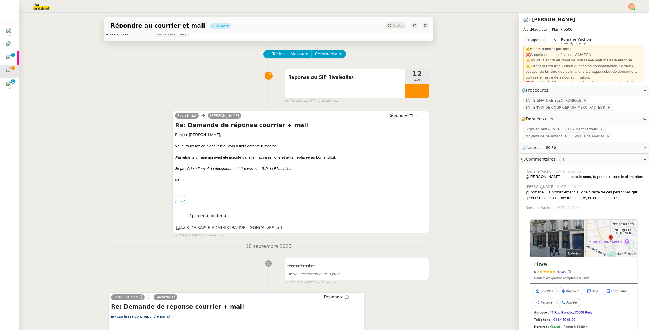
scroll to position [23, 0]
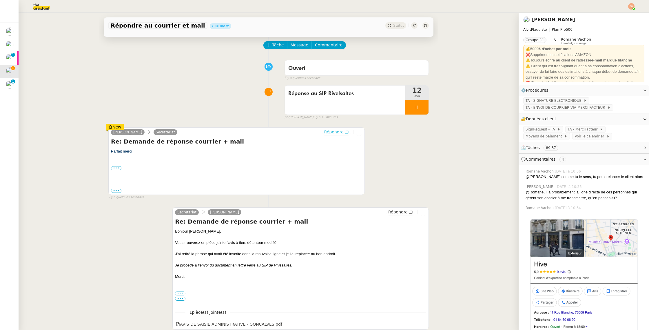
click at [334, 133] on span "Répondre" at bounding box center [333, 132] width 19 height 6
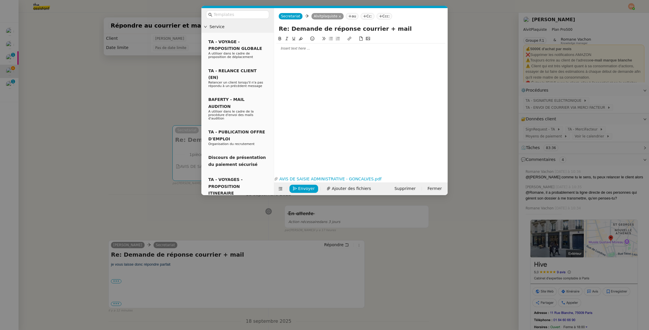
click at [324, 52] on div at bounding box center [361, 48] width 169 height 10
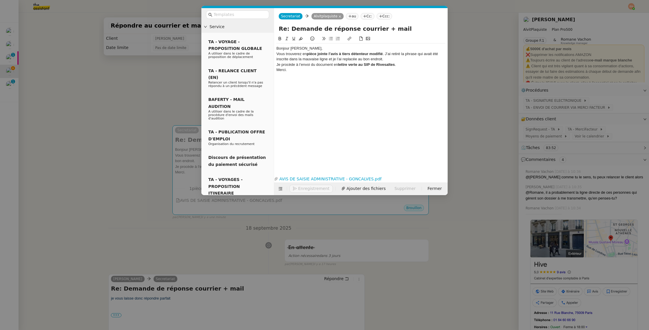
click at [294, 50] on div "Bonjour Victor," at bounding box center [361, 48] width 169 height 5
click at [324, 52] on strong "pièce jointe l’avis à tiers détenteur modifié" at bounding box center [345, 54] width 76 height 4
click at [324, 47] on div "Bonjour [PERSON_NAME]," at bounding box center [361, 48] width 169 height 5
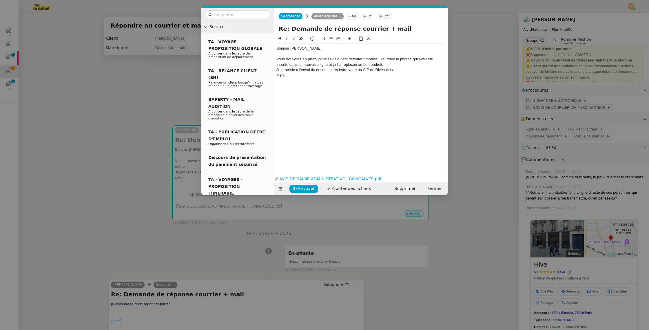
click at [381, 58] on div "Vous trouverez en pièce jointe l’avis à tiers détenteur modifié. J’ai retiré la…" at bounding box center [361, 62] width 169 height 11
click at [379, 59] on div "Vous trouverez en pièce jointe l’avis à tiers détenteur modifié. J’ai retiré la…" at bounding box center [361, 62] width 169 height 11
drag, startPoint x: 380, startPoint y: 59, endPoint x: 392, endPoint y: 64, distance: 12.9
click at [380, 59] on div "Vous trouverez en pièce jointe l’avis à tiers détenteur modifié. J’ai retiré la…" at bounding box center [361, 62] width 169 height 11
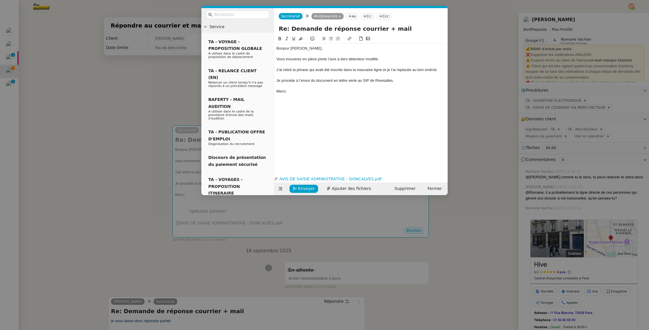
click at [386, 81] on div "Je procède à l’envoi du document en lettre verte au SIP de Rivesaltes." at bounding box center [361, 80] width 169 height 5
click at [372, 90] on div "Merci." at bounding box center [361, 91] width 169 height 5
click at [304, 187] on span "Envoyer" at bounding box center [306, 188] width 17 height 7
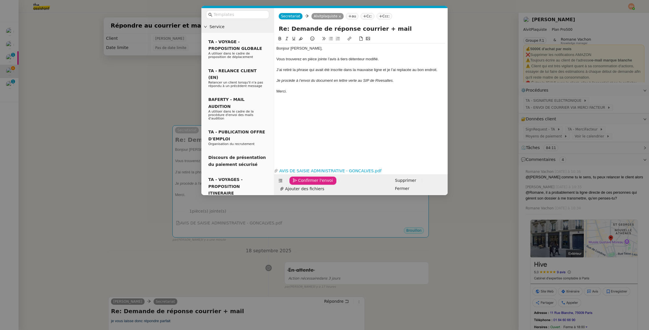
click at [304, 184] on span "Confirmer l'envoi" at bounding box center [315, 180] width 35 height 7
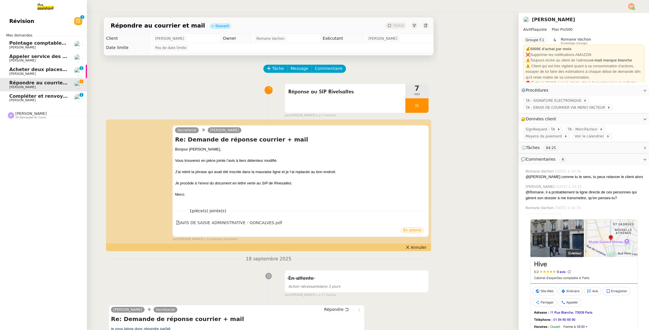
click at [30, 95] on span "Compléter et renvoyer la fiche d'inscription" at bounding box center [66, 96] width 114 height 6
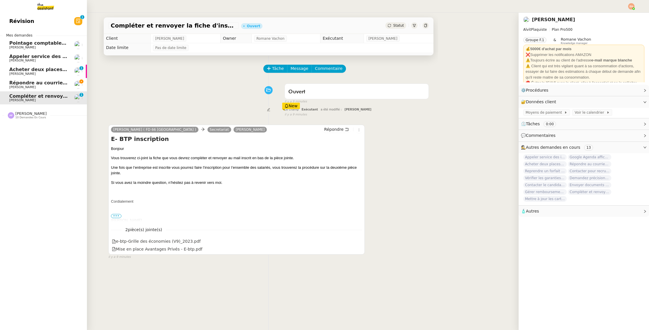
click at [35, 84] on span "Répondre au courrier et mail" at bounding box center [46, 83] width 75 height 6
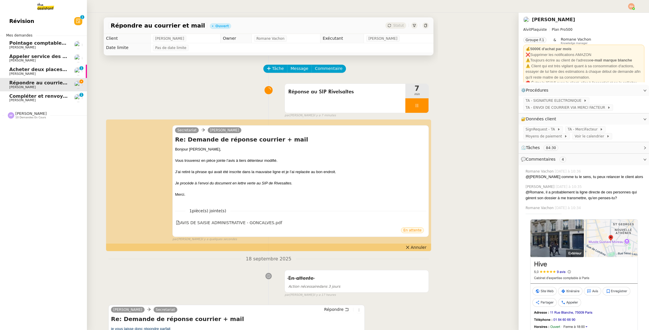
click at [50, 73] on span "[PERSON_NAME]" at bounding box center [38, 73] width 59 height 3
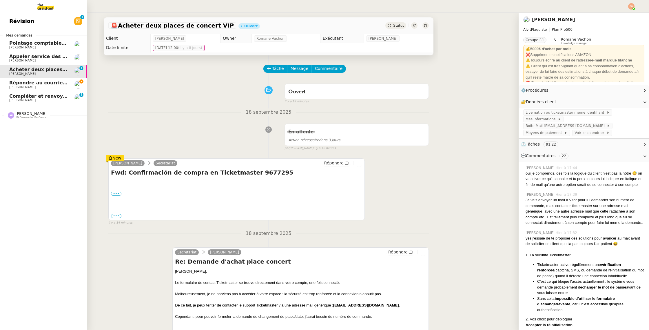
click at [48, 84] on span "Répondre au courrier et mail" at bounding box center [46, 83] width 75 height 6
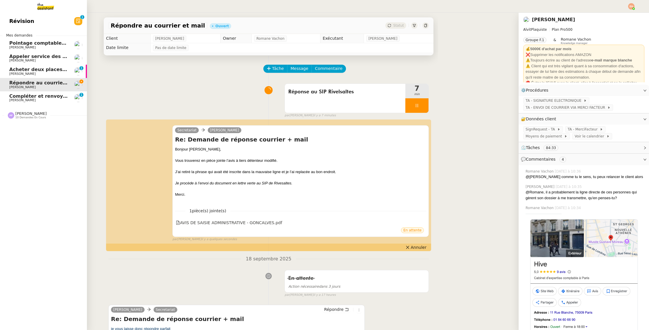
click at [50, 68] on span "Acheter deux places de concert VIP" at bounding box center [55, 70] width 93 height 6
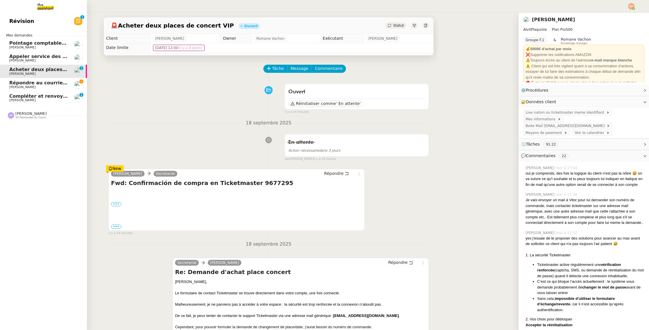
click at [49, 79] on link "Répondre au courrier et mail Vitor Alvites" at bounding box center [43, 84] width 87 height 13
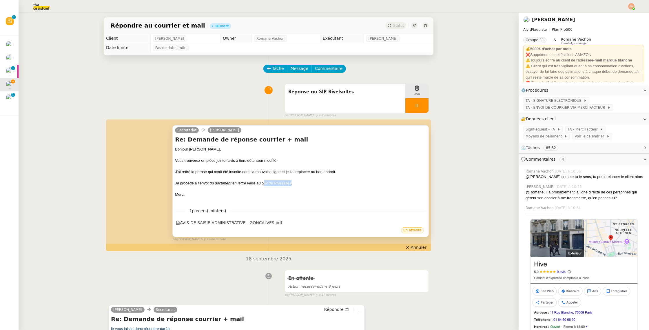
drag, startPoint x: 292, startPoint y: 183, endPoint x: 263, endPoint y: 185, distance: 28.4
click at [263, 185] on em "Je procède à l’envoi du document en lettre verte au SIP de Rivesaltes." at bounding box center [233, 183] width 117 height 4
copy em "IP de Rivesaltes"
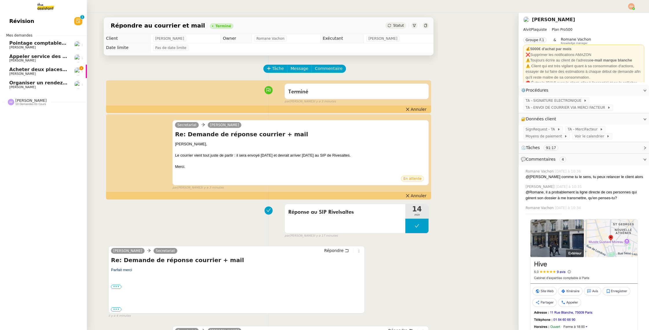
click at [16, 72] on span "[PERSON_NAME]" at bounding box center [22, 74] width 26 height 4
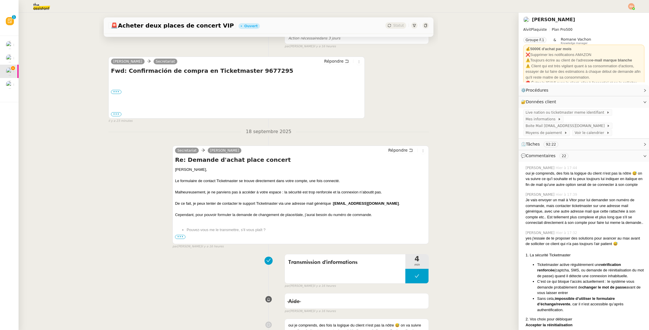
scroll to position [117, 0]
click at [117, 114] on label "•••" at bounding box center [116, 113] width 10 height 4
click at [0, 0] on input "•••" at bounding box center [0, 0] width 0 height 0
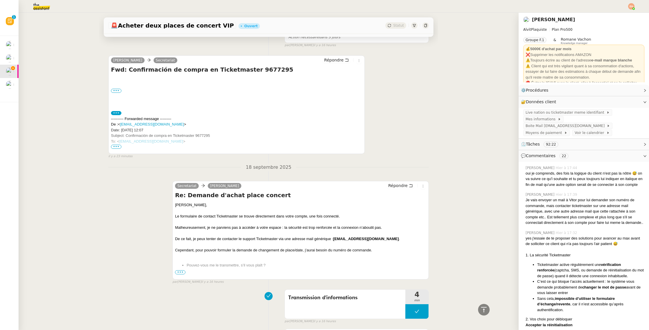
click at [116, 146] on span "•••" at bounding box center [116, 147] width 10 height 4
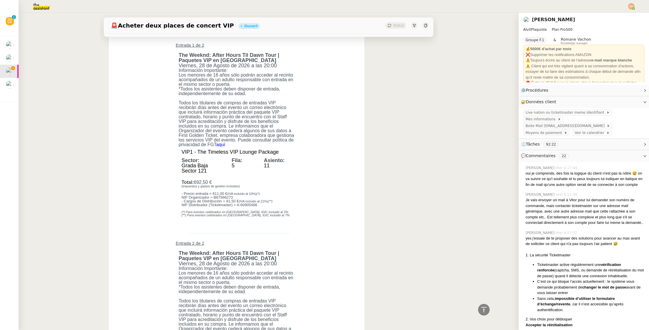
scroll to position [579, 0]
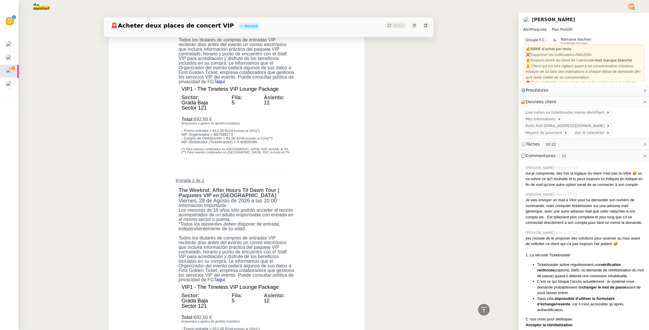
drag, startPoint x: 181, startPoint y: 99, endPoint x: 292, endPoint y: 99, distance: 111.6
click at [292, 92] on tr "﻿ VIP1 - The Timeless VIP Lounge Package" at bounding box center [237, 89] width 122 height 6
drag, startPoint x: 214, startPoint y: 129, endPoint x: 198, endPoint y: 130, distance: 16.2
click at [198, 122] on td "Total: 692,50 €" at bounding box center [237, 119] width 113 height 5
click at [187, 117] on td at bounding box center [237, 115] width 122 height 3
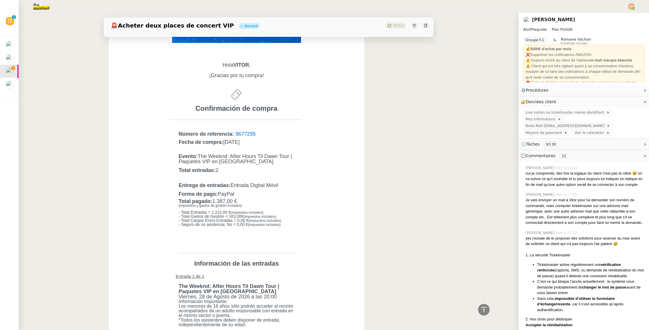
scroll to position [283, 0]
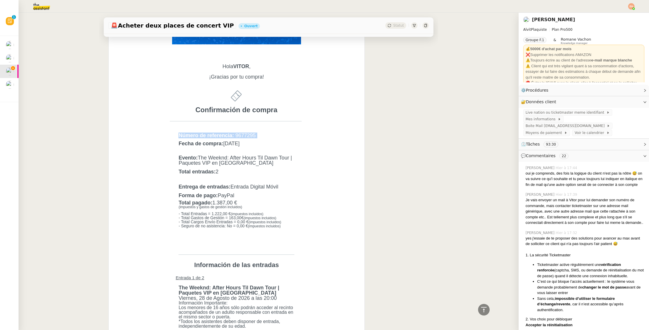
drag, startPoint x: 173, startPoint y: 134, endPoint x: 271, endPoint y: 149, distance: 98.7
copy td "﻿ Número de referencia: 9677295 ﻿"
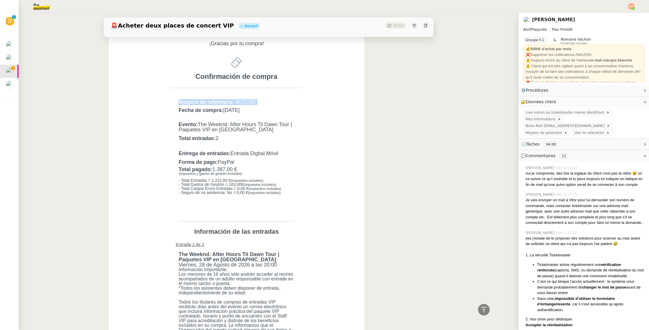
scroll to position [325, 0]
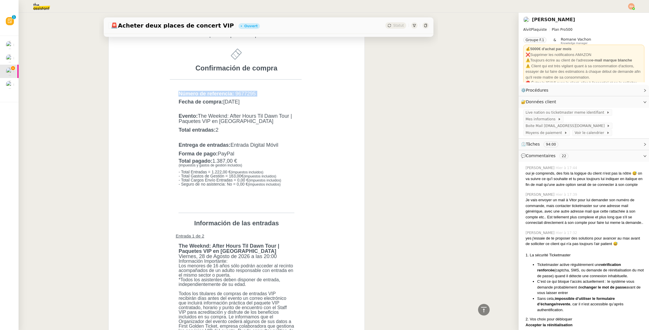
drag, startPoint x: 254, startPoint y: 119, endPoint x: 198, endPoint y: 124, distance: 56.1
click at [180, 116] on td "Evento: The Weeknd: After Hours Til Dawn Tour | Paquetes VIP en Estadio Riyadh …" at bounding box center [237, 118] width 116 height 10
drag, startPoint x: 220, startPoint y: 128, endPoint x: 181, endPoint y: 102, distance: 46.8
click at [172, 112] on tr "﻿ ﻿ Evento: The Weeknd: After Hours Til Dawn Tour | Paquetes VIP en Estadio Riy…" at bounding box center [230, 118] width 133 height 13
copy tr "﻿ ﻿ Evento: The Weeknd: After Hours Til Dawn Tour | Paquetes VIP en Estadio Riy…"
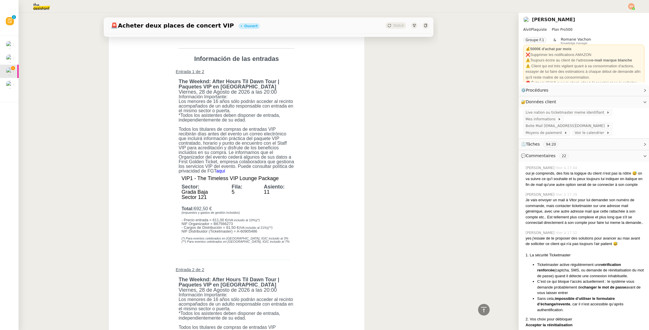
scroll to position [495, 0]
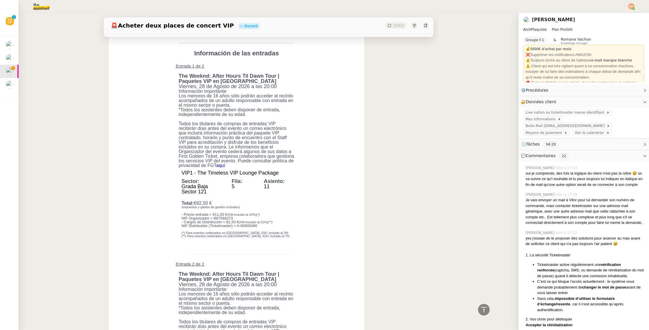
drag, startPoint x: 182, startPoint y: 184, endPoint x: 294, endPoint y: 185, distance: 111.9
click at [291, 175] on td "VIP1 - The Timeless VIP Lounge Package" at bounding box center [239, 172] width 116 height 5
copy span "VIP1 - The Timeless VIP Lounge Package"
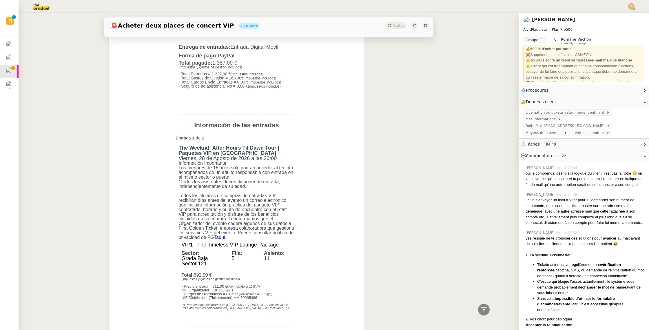
scroll to position [423, 0]
drag, startPoint x: 245, startPoint y: 68, endPoint x: 215, endPoint y: 68, distance: 29.6
click at [215, 66] on td "Total pagado: 1.387,00 €" at bounding box center [237, 63] width 117 height 5
copy span "1.387,00 €"
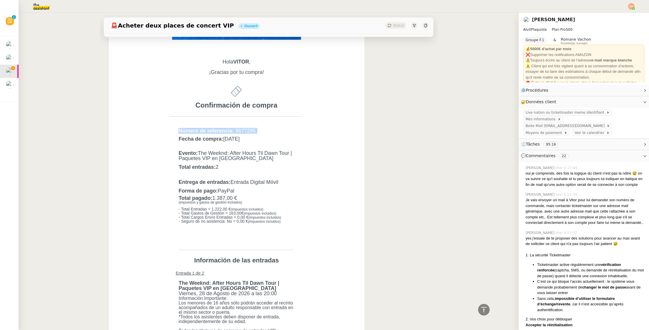
scroll to position [0, 0]
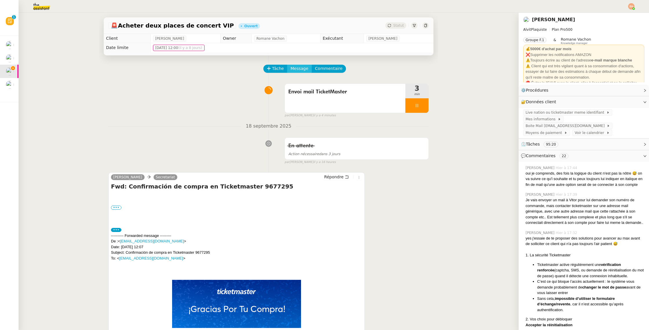
click at [302, 66] on span "Message" at bounding box center [300, 68] width 18 height 7
click at [314, 82] on link "Nouvelle conversation" at bounding box center [326, 85] width 72 height 12
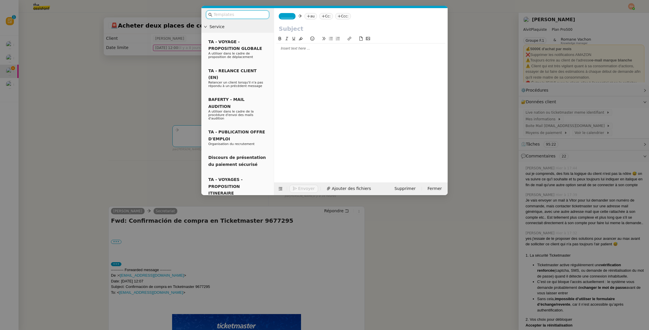
click at [341, 52] on div at bounding box center [361, 48] width 169 height 10
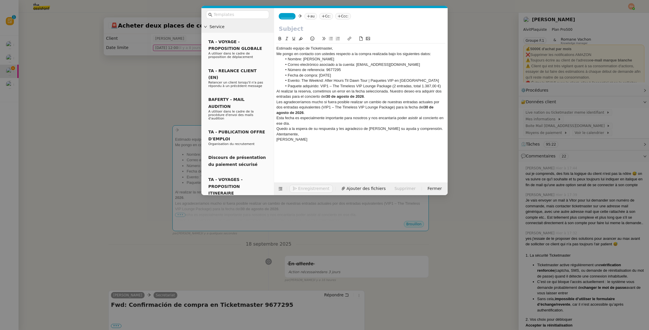
click at [336, 51] on div "Estimado equipo de Ticketmaster," at bounding box center [361, 48] width 169 height 5
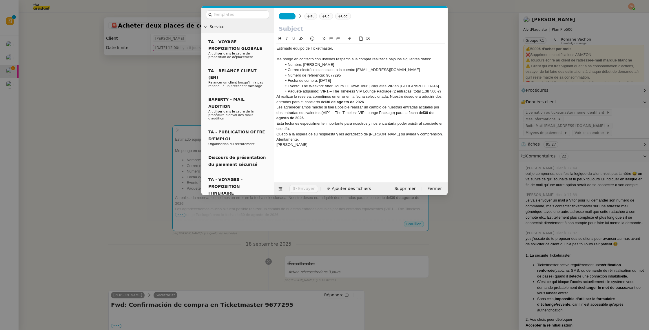
click at [277, 101] on div "Al realizar la reserva, cometimos un error en la fecha seleccionada. Nuestro de…" at bounding box center [361, 99] width 169 height 11
click at [144, 116] on nz-modal-container "Service TA - VOYAGE - PROPOSITION GLOBALE A utiliser dans le cadre de propositi…" at bounding box center [324, 165] width 649 height 330
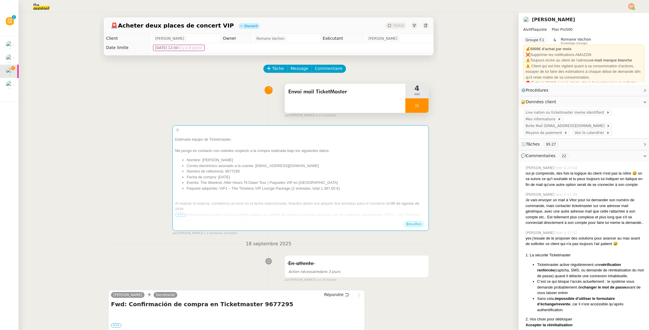
click at [414, 104] on div at bounding box center [417, 105] width 23 height 14
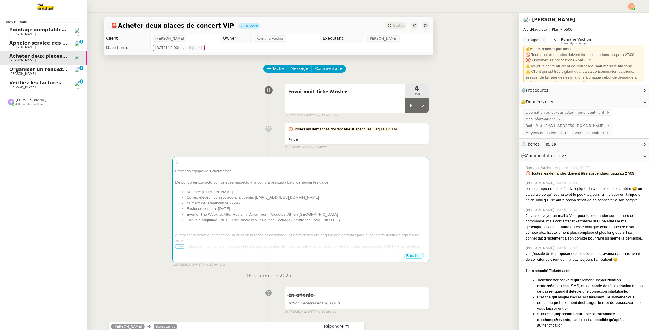
click at [17, 74] on span "[PERSON_NAME]" at bounding box center [22, 74] width 26 height 4
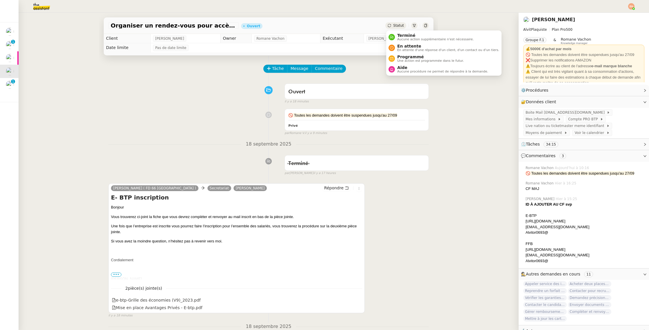
drag, startPoint x: 397, startPoint y: 45, endPoint x: 375, endPoint y: 83, distance: 43.7
click at [359, 90] on body "Mes demandes Pointage comptable - septembre 2025 Arthur Serpette Appeler servic…" at bounding box center [324, 165] width 649 height 330
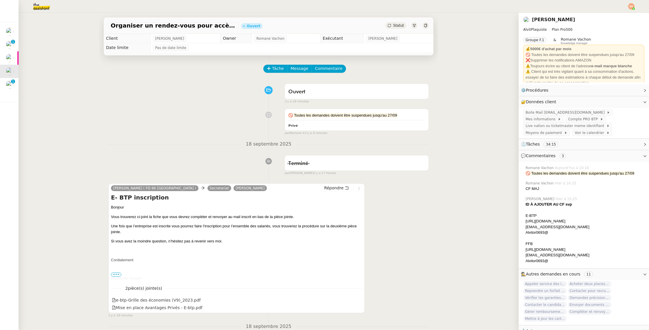
drag, startPoint x: 161, startPoint y: 98, endPoint x: 81, endPoint y: 78, distance: 81.8
click at [155, 97] on div "Ouvert false il y a 18 minutes" at bounding box center [268, 92] width 321 height 23
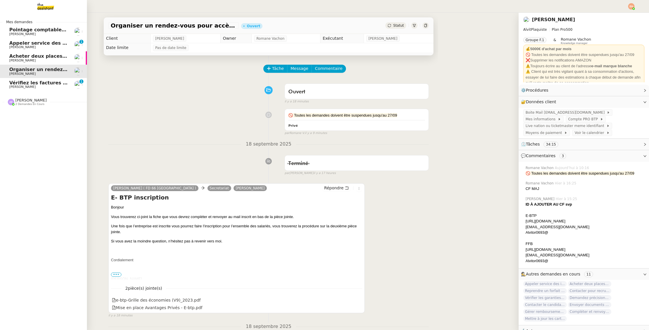
click at [17, 57] on span "Acheter deux places de concert VIP" at bounding box center [55, 56] width 93 height 6
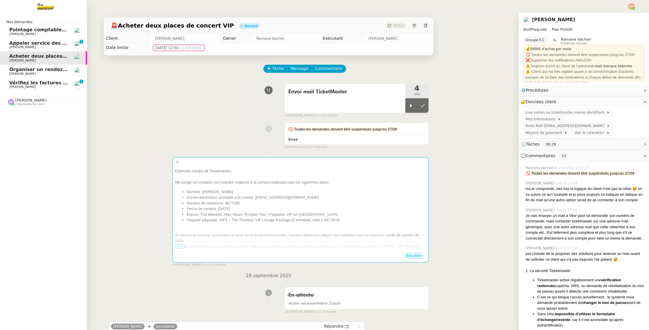
click at [26, 48] on span "[PERSON_NAME]" at bounding box center [22, 47] width 26 height 4
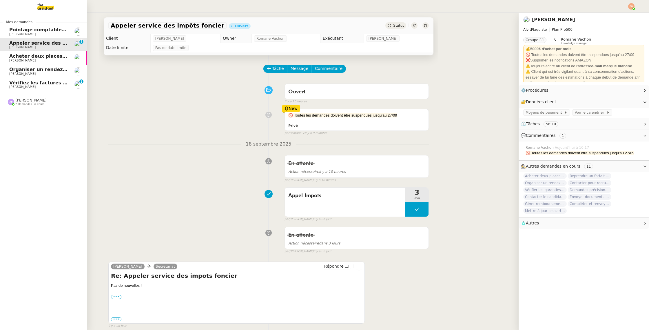
click at [29, 62] on span "[PERSON_NAME]" at bounding box center [38, 60] width 59 height 3
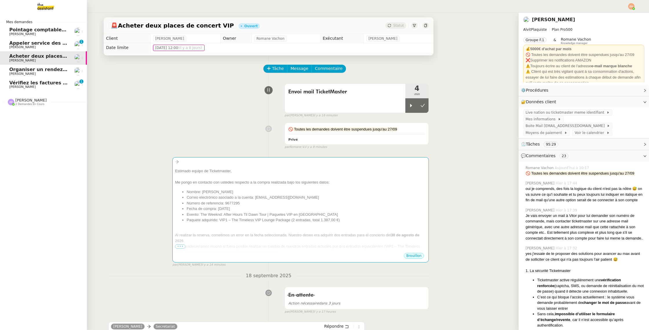
click at [43, 46] on span "[PERSON_NAME]" at bounding box center [38, 47] width 59 height 3
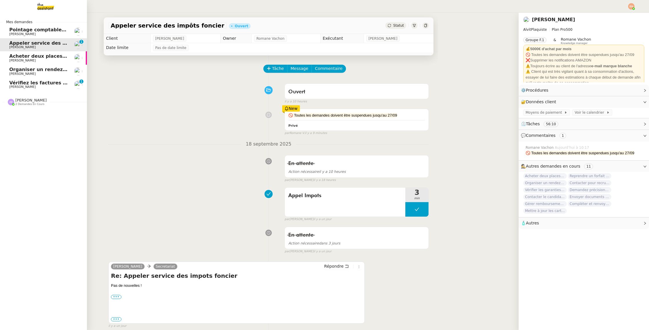
click at [48, 59] on span "[PERSON_NAME]" at bounding box center [38, 60] width 59 height 3
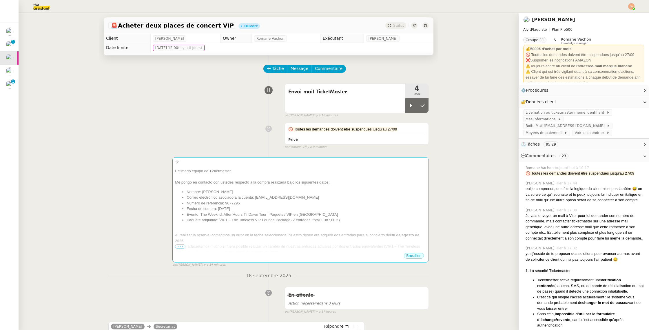
drag, startPoint x: 422, startPoint y: 107, endPoint x: 340, endPoint y: 101, distance: 82.3
click at [422, 107] on icon at bounding box center [423, 105] width 4 height 3
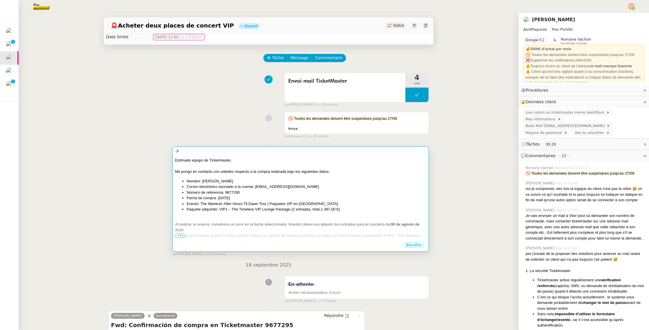
scroll to position [18, 0]
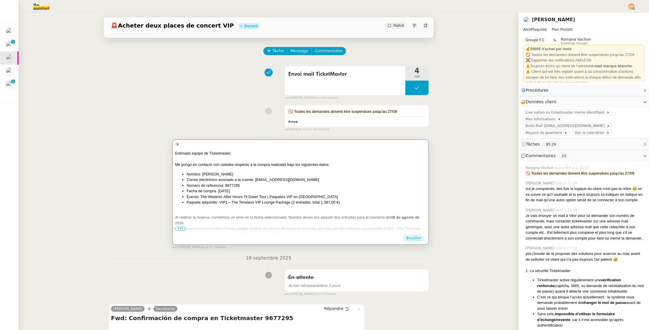
click at [239, 188] on li "Número de referencia: 9677295" at bounding box center [307, 186] width 240 height 6
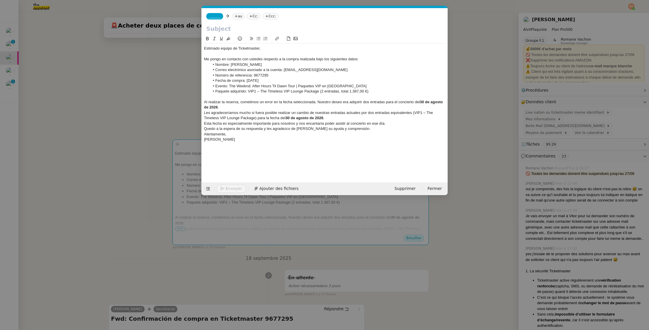
scroll to position [0, 12]
drag, startPoint x: 241, startPoint y: 132, endPoint x: 282, endPoint y: 132, distance: 40.6
click at [241, 132] on div "Atentamente," at bounding box center [324, 134] width 241 height 5
click at [367, 126] on div "Quedo a la espera de su respuesta y les agradezco de [PERSON_NAME] su ayuda y c…" at bounding box center [324, 128] width 241 height 5
click at [217, 18] on span "_______" at bounding box center [215, 16] width 12 height 4
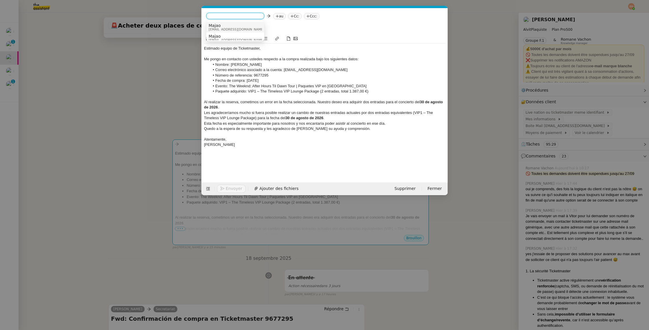
click at [226, 28] on span "[EMAIL_ADDRESS][DOMAIN_NAME]" at bounding box center [237, 29] width 56 height 3
click at [237, 15] on nz-tag "au" at bounding box center [236, 16] width 12 height 6
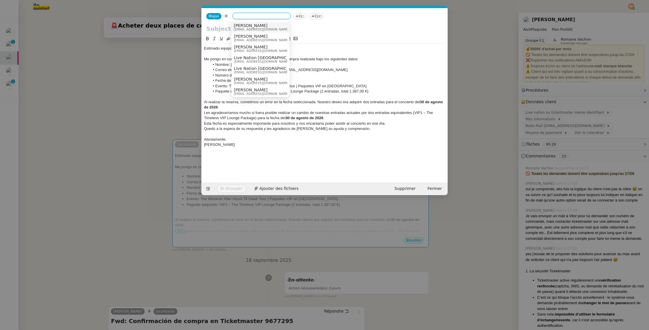
click at [252, 26] on span "[PERSON_NAME]" at bounding box center [262, 25] width 56 height 5
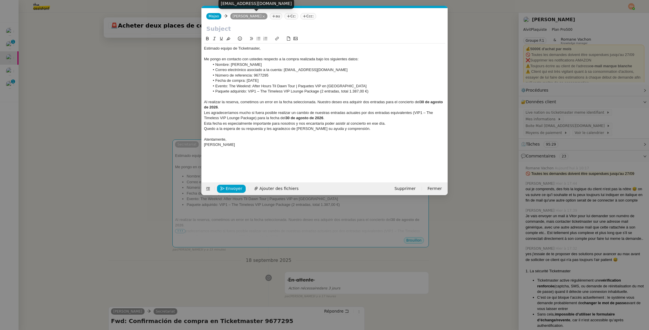
click at [264, 15] on icon at bounding box center [263, 16] width 3 height 3
drag, startPoint x: 167, startPoint y: 124, endPoint x: 237, endPoint y: 215, distance: 115.3
click at [167, 124] on nz-modal-container "Service TA - VOYAGE - PROPOSITION GLOBALE A utiliser dans le cadre de propositi…" at bounding box center [324, 165] width 649 height 330
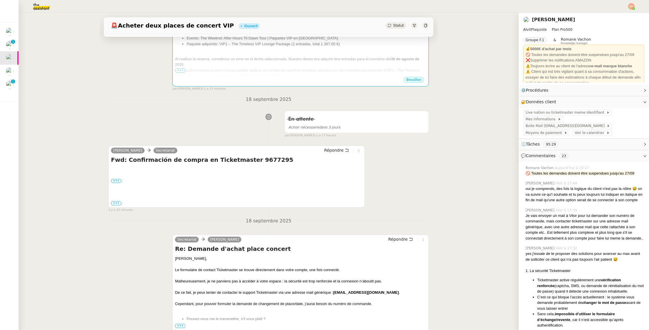
scroll to position [230, 0]
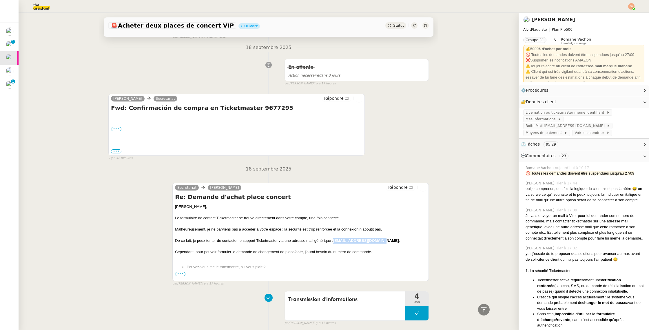
drag, startPoint x: 369, startPoint y: 241, endPoint x: 335, endPoint y: 241, distance: 34.2
click at [335, 241] on div "De ce fait, je peux tenter de contacter le support Ticketmaster via une adresse…" at bounding box center [300, 241] width 251 height 6
copy strong "[EMAIL_ADDRESS][DOMAIN_NAME]"
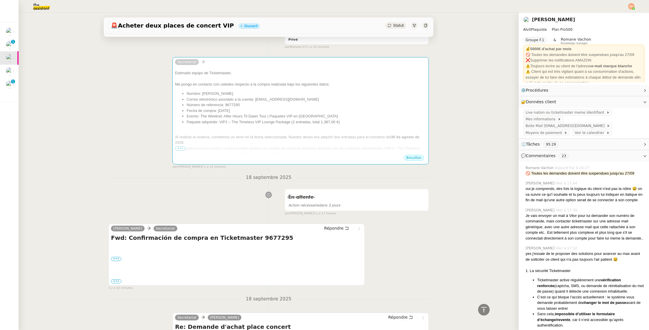
scroll to position [0, 0]
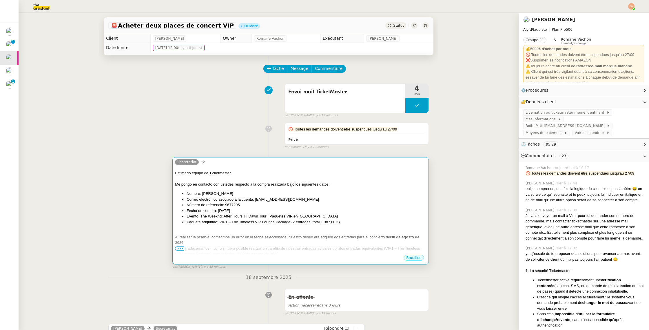
click at [254, 176] on div at bounding box center [300, 179] width 251 height 6
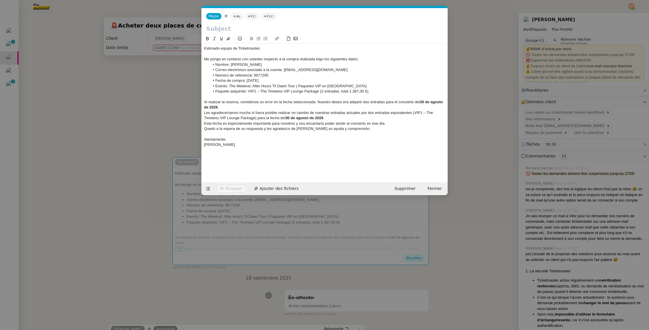
scroll to position [0, 12]
click at [233, 17] on icon at bounding box center [234, 15] width 3 height 3
paste input "[EMAIL_ADDRESS][DOMAIN_NAME]"
type input "[EMAIL_ADDRESS][DOMAIN_NAME]"
click at [249, 25] on span "[EMAIL_ADDRESS][DOMAIN_NAME]" at bounding box center [269, 25] width 71 height 5
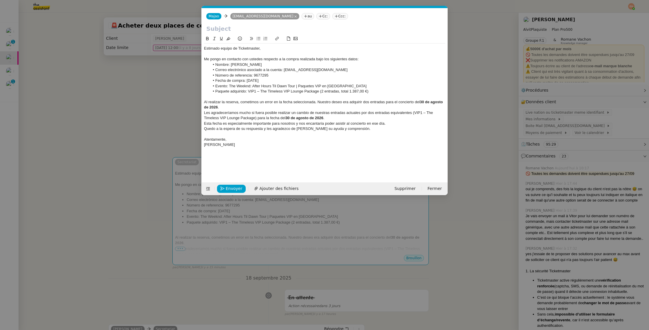
click at [302, 16] on nz-tag "au" at bounding box center [308, 16] width 12 height 6
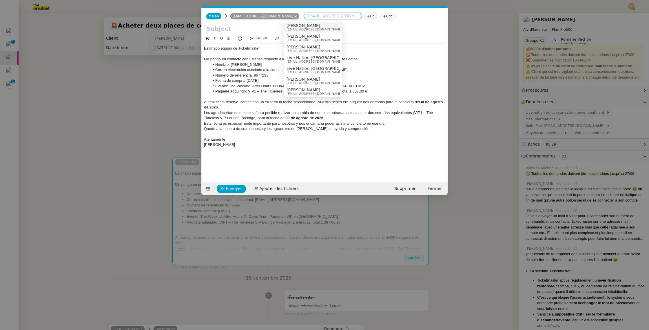
click at [297, 28] on span "[EMAIL_ADDRESS][DOMAIN_NAME]" at bounding box center [315, 29] width 56 height 3
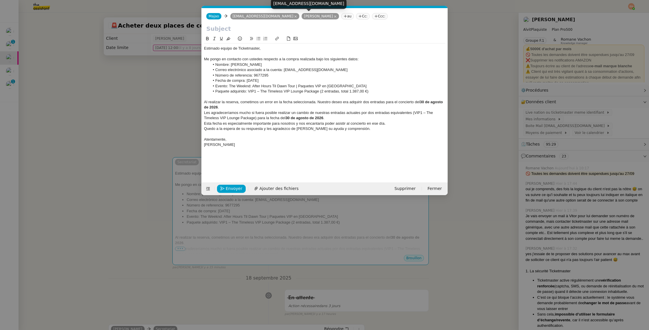
click at [334, 15] on icon at bounding box center [335, 16] width 3 height 3
click at [317, 16] on nz-tag "Cc:" at bounding box center [324, 16] width 14 height 6
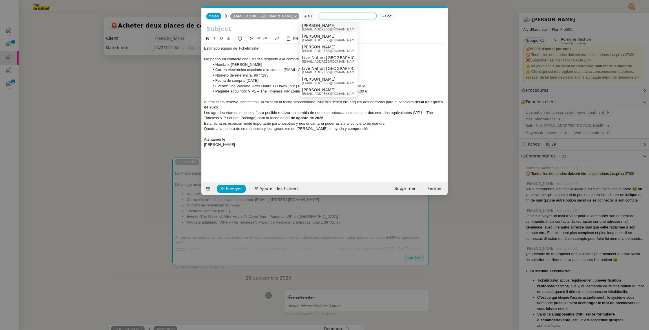
click at [321, 25] on span "[PERSON_NAME]" at bounding box center [330, 25] width 56 height 5
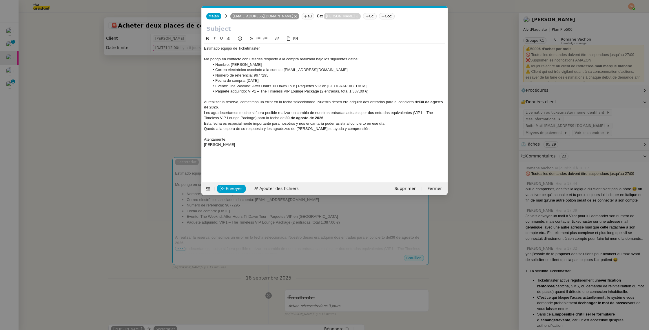
click at [252, 31] on input "text" at bounding box center [324, 28] width 237 height 9
paste input "Solicitud de cambio de fecha para entradas VIP – The Weeknd"
type input "Solicitud de cambio de fecha para entradas VIP – The Weeknd"
click at [224, 73] on li "Número de referencia: 9677295" at bounding box center [328, 75] width 236 height 5
click at [359, 128] on div "Quedo a la espera de su respuesta y les agradezco de [PERSON_NAME] su ayuda y c…" at bounding box center [324, 128] width 241 height 5
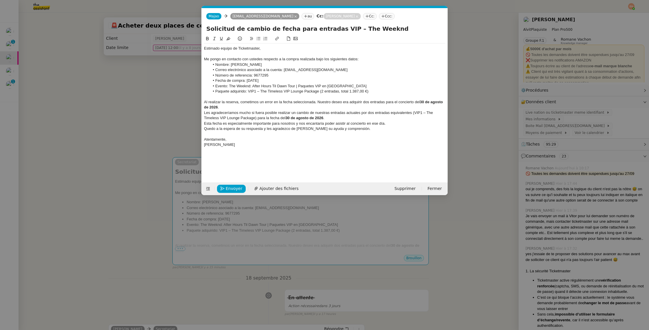
click at [392, 124] on div "Esta fecha es especialmente importante para nosotros y nos encantaría poder asi…" at bounding box center [324, 123] width 241 height 5
click at [151, 88] on nz-modal-container "Service TA - VOYAGE - PROPOSITION GLOBALE A utiliser dans le cadre de propositi…" at bounding box center [324, 165] width 649 height 330
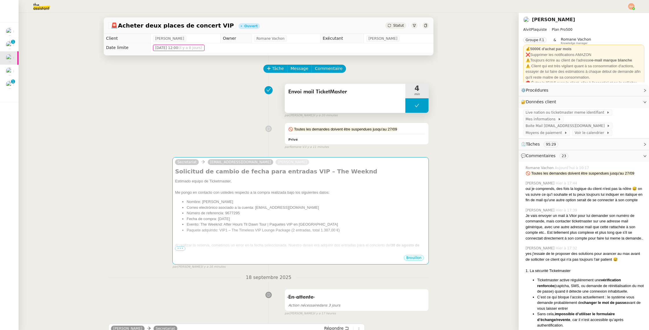
drag, startPoint x: 419, startPoint y: 104, endPoint x: 415, endPoint y: 106, distance: 4.0
click at [419, 104] on icon at bounding box center [417, 105] width 5 height 5
click at [412, 107] on icon at bounding box center [411, 105] width 5 height 5
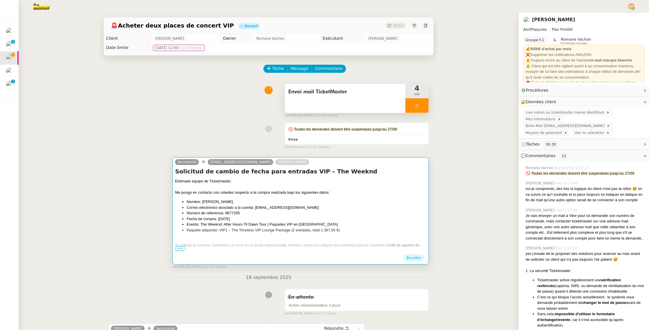
click at [371, 180] on div "Estimado equipo de Ticketmaster," at bounding box center [300, 181] width 251 height 6
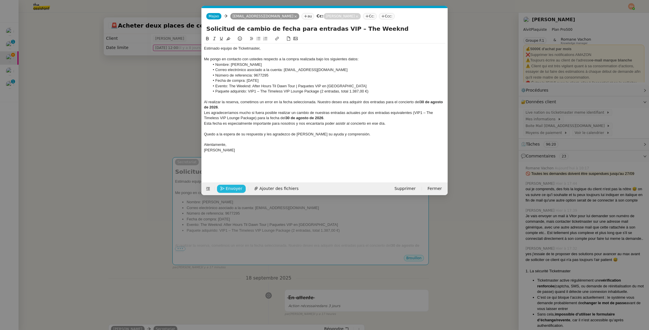
click at [230, 187] on span "Envoyer" at bounding box center [234, 188] width 17 height 7
click at [230, 187] on span "Confirmer l'envoi" at bounding box center [243, 188] width 35 height 7
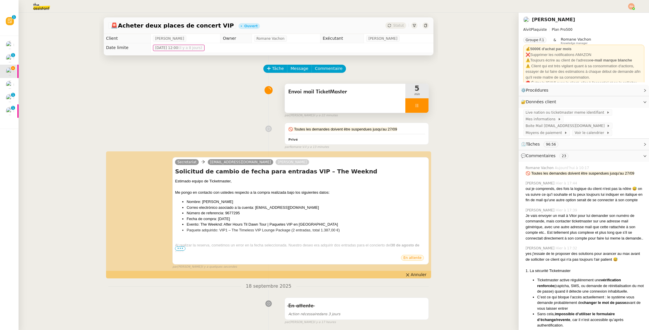
click at [419, 109] on div at bounding box center [417, 105] width 23 height 14
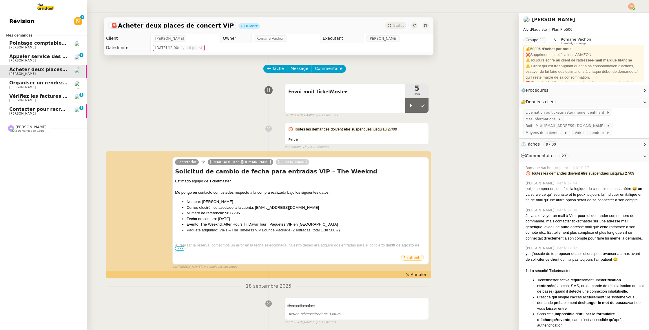
click at [21, 107] on span "Contacter pour recrutement [PERSON_NAME]" at bounding box center [68, 109] width 118 height 6
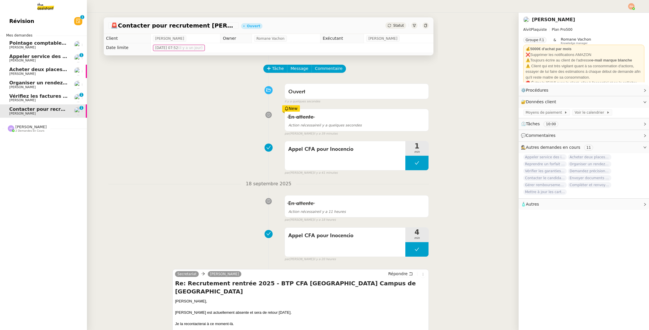
click at [41, 70] on span "Acheter deux places de concert VIP" at bounding box center [55, 70] width 93 height 6
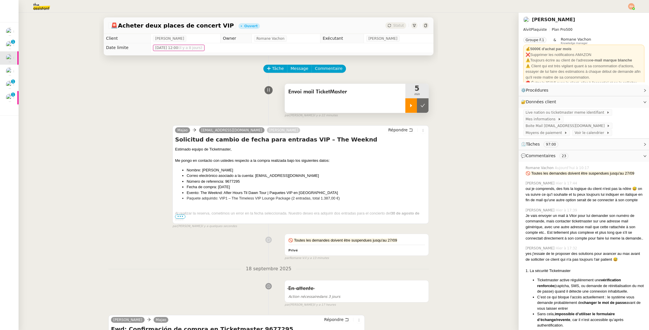
drag, startPoint x: 414, startPoint y: 106, endPoint x: 410, endPoint y: 101, distance: 5.9
click at [414, 106] on div at bounding box center [412, 105] width 12 height 14
click at [417, 99] on div at bounding box center [417, 105] width 23 height 14
click at [420, 103] on button at bounding box center [423, 105] width 12 height 14
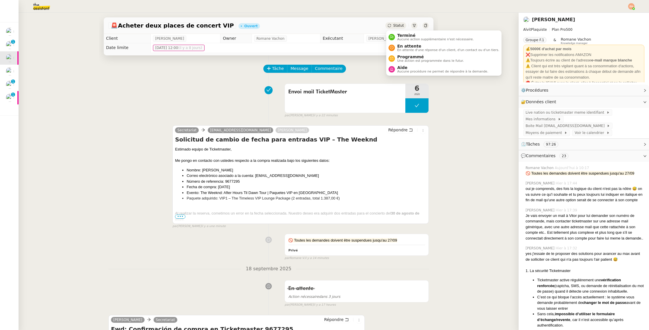
click at [397, 27] on span "Statut" at bounding box center [398, 25] width 11 height 4
click at [400, 25] on span "Statut" at bounding box center [398, 25] width 11 height 4
click at [404, 45] on span "En attente" at bounding box center [448, 46] width 102 height 5
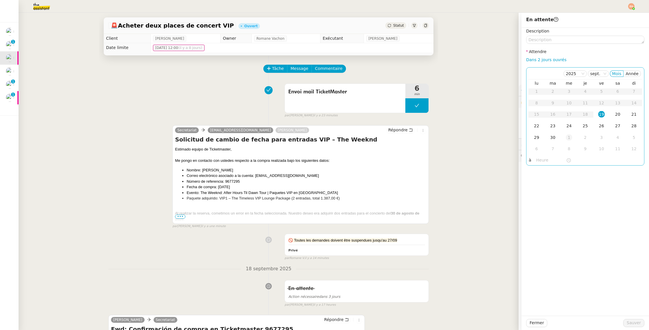
drag, startPoint x: 536, startPoint y: 58, endPoint x: 562, endPoint y: 141, distance: 87.2
click at [536, 58] on link "Dans 2 jours ouvrés" at bounding box center [546, 59] width 40 height 5
type input "07:00"
drag, startPoint x: 634, startPoint y: 322, endPoint x: 630, endPoint y: 322, distance: 3.8
click at [634, 322] on span "Sauver" at bounding box center [634, 322] width 14 height 7
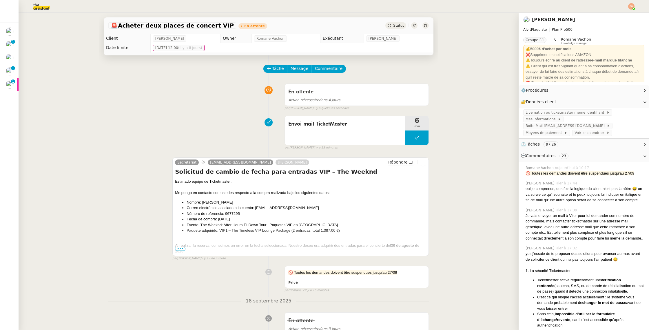
click at [401, 25] on span "Statut" at bounding box center [398, 25] width 11 height 4
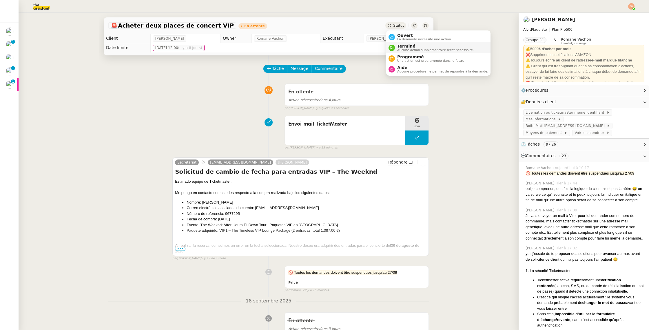
click at [413, 45] on span "Terminé" at bounding box center [435, 46] width 77 height 5
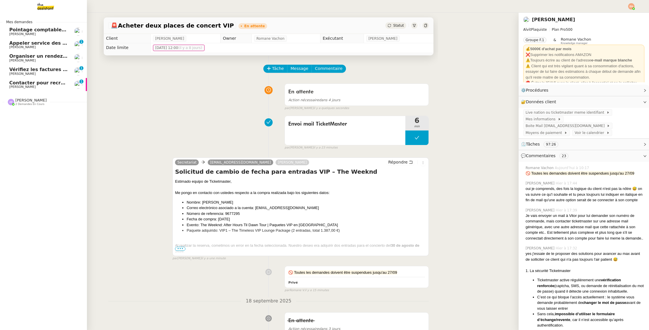
click at [11, 79] on link "Contacter pour recrutement ARIBAS Inocencio Vitor Alvites 0 1 2 3 4 5 6 7 8 9" at bounding box center [43, 84] width 87 height 13
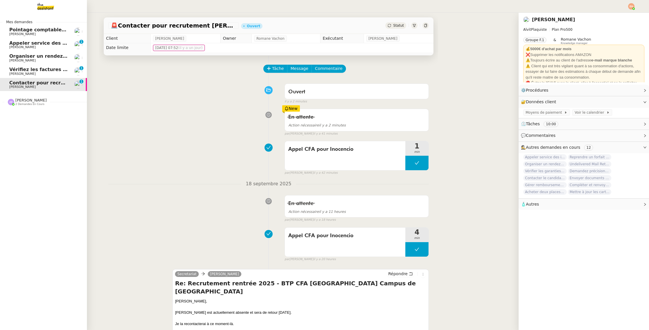
click at [40, 56] on span "Organiser un rendez-vous pour accès FFB" at bounding box center [63, 56] width 109 height 6
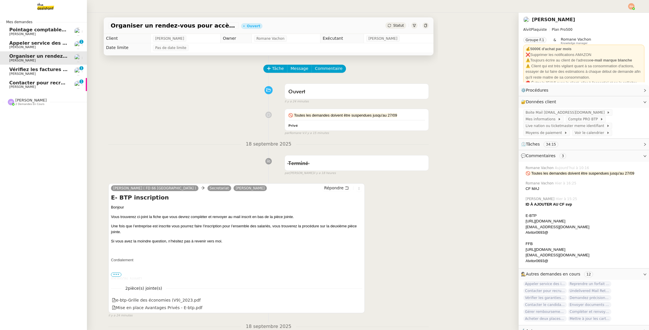
click at [30, 79] on link "Contacter pour recrutement ARIBAS Inocencio Vitor Alvites 0 1 2 3 4 5 6 7 8 9" at bounding box center [43, 84] width 87 height 13
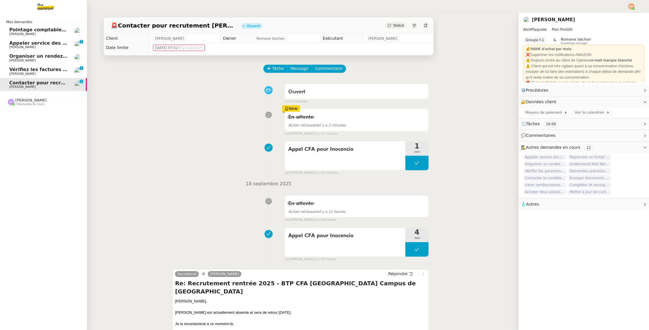
click at [44, 48] on span "[PERSON_NAME]" at bounding box center [38, 47] width 59 height 3
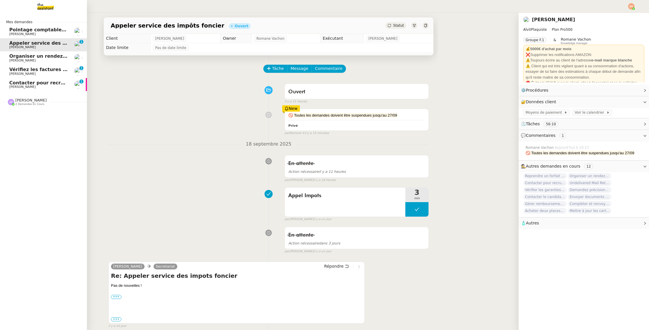
click at [40, 58] on span "Organiser un rendez-vous pour accès FFB" at bounding box center [63, 56] width 109 height 6
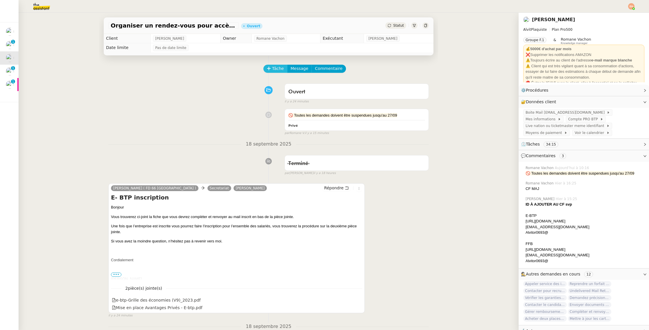
click at [281, 68] on span "Tâche" at bounding box center [278, 68] width 12 height 7
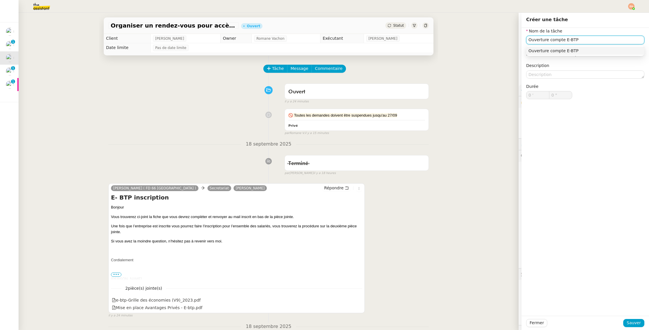
type input "Ouverture compte E-BTP"
click at [638, 321] on span "Sauver" at bounding box center [634, 322] width 14 height 7
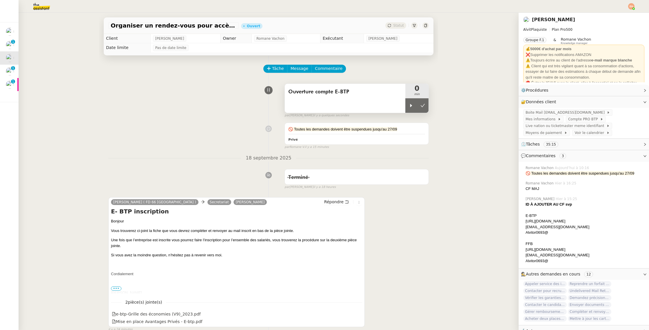
drag, startPoint x: 407, startPoint y: 104, endPoint x: 401, endPoint y: 104, distance: 5.5
click at [407, 104] on div at bounding box center [412, 105] width 12 height 14
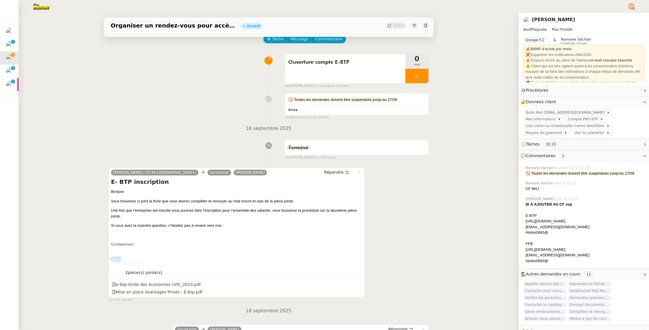
scroll to position [35, 0]
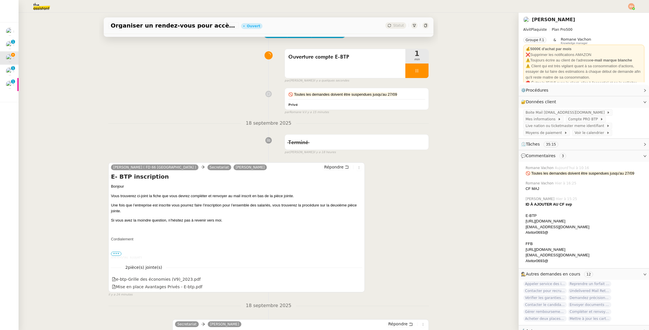
click at [118, 254] on span "•••" at bounding box center [116, 254] width 10 height 4
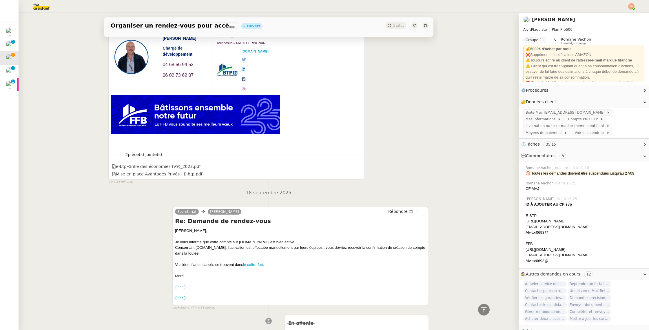
scroll to position [297, 0]
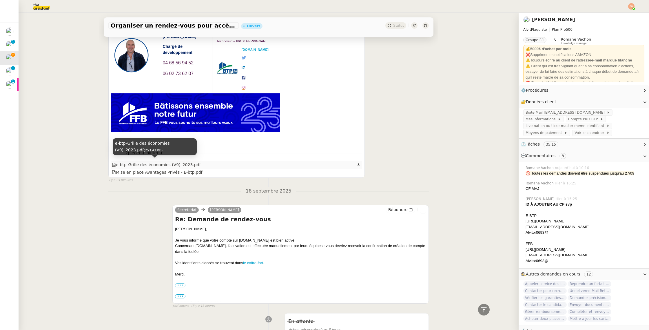
click at [172, 165] on div "e-btp-Grille des économies (V9)_2023.pdf" at bounding box center [156, 164] width 89 height 7
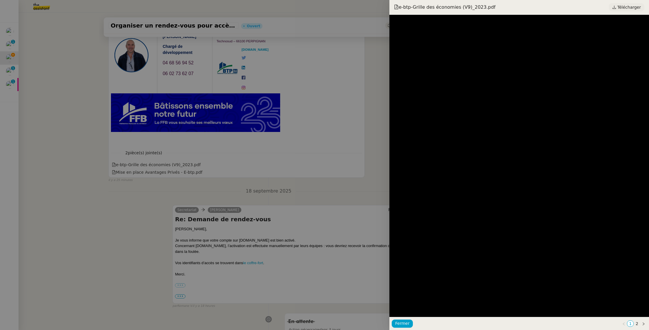
click at [626, 7] on span "Télécharger" at bounding box center [629, 7] width 23 height 8
drag, startPoint x: 188, startPoint y: 234, endPoint x: 183, endPoint y: 228, distance: 7.6
click at [185, 231] on div at bounding box center [324, 165] width 649 height 330
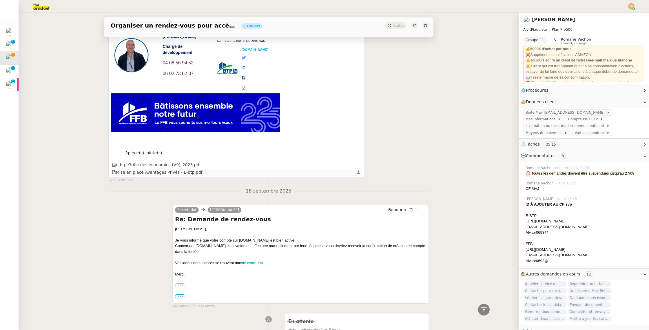
click at [359, 171] on icon at bounding box center [359, 172] width 4 height 4
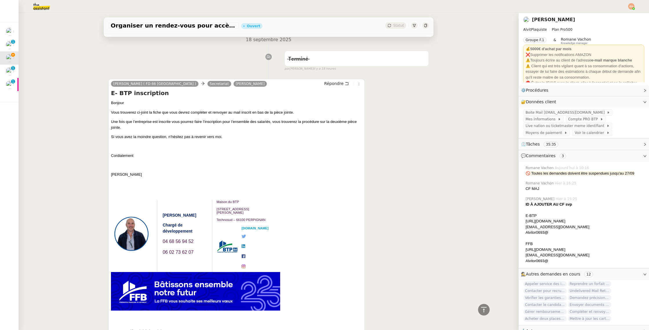
scroll to position [0, 0]
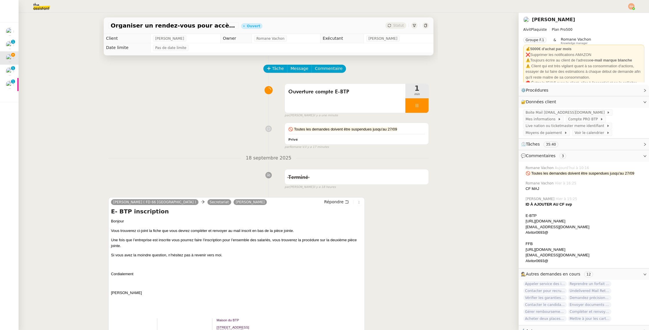
click at [178, 146] on div "🚫 Toutes les demandes doivent être suspendues jusqu'au 27/09 Privé false par Ro…" at bounding box center [268, 134] width 321 height 29
drag, startPoint x: 417, startPoint y: 102, endPoint x: 352, endPoint y: 99, distance: 65.0
click at [417, 102] on div at bounding box center [417, 105] width 23 height 14
click at [422, 105] on icon at bounding box center [423, 105] width 5 height 5
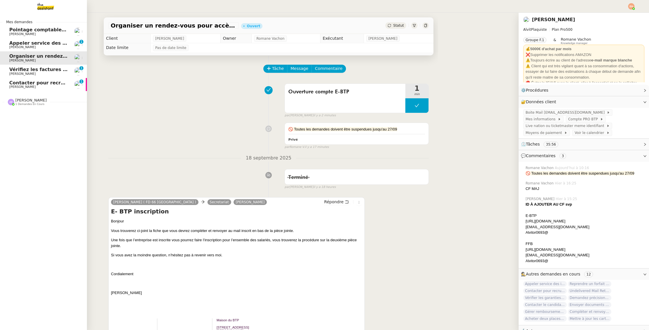
click at [10, 39] on link "Appeler service des impôts foncier [PERSON_NAME] 0 1 2 3 4 5 6 7 8 9" at bounding box center [43, 44] width 87 height 13
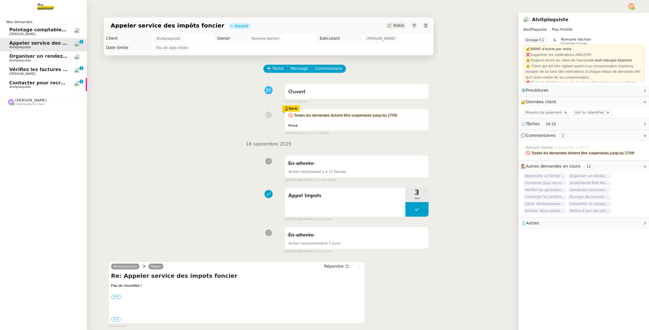
drag, startPoint x: 38, startPoint y: 70, endPoint x: 38, endPoint y: 77, distance: 7.2
click at [38, 70] on span "Vérifiez les factures manquantes et contactez le service d'eau" at bounding box center [90, 70] width 163 height 6
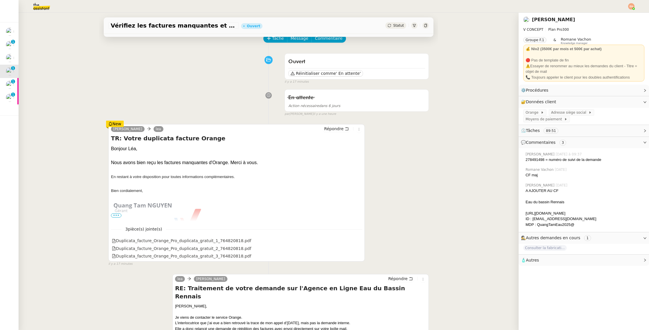
scroll to position [31, 0]
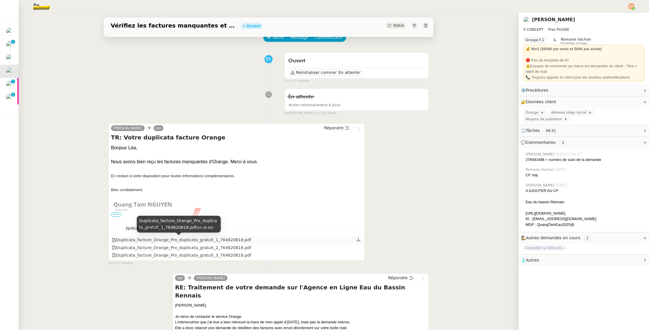
click at [155, 240] on div "Duplicata_facture_Orange_Pro_duplicata_gratuit_1_764820818.pdf" at bounding box center [181, 240] width 139 height 7
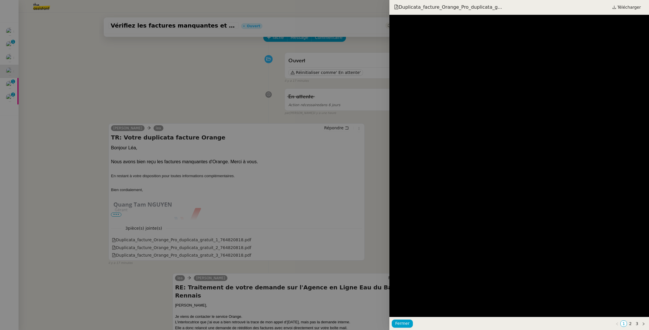
click at [150, 247] on div at bounding box center [324, 165] width 649 height 330
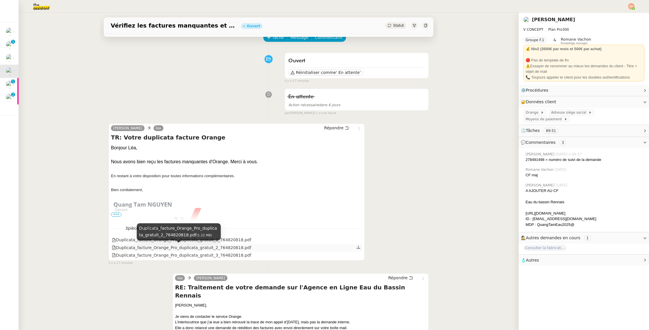
click at [150, 247] on div "Duplicata_facture_Orange_Pro_duplicata_gratuit_2_764820818.pdf" at bounding box center [181, 247] width 139 height 7
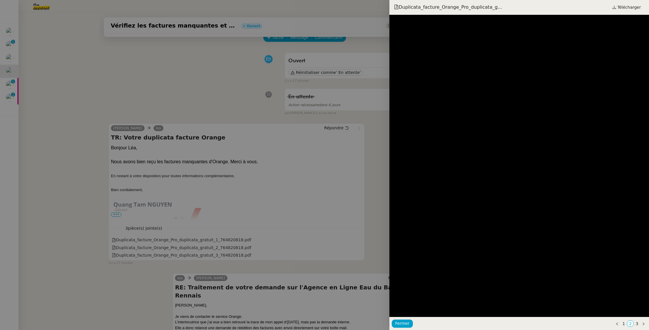
click at [161, 256] on div at bounding box center [324, 165] width 649 height 330
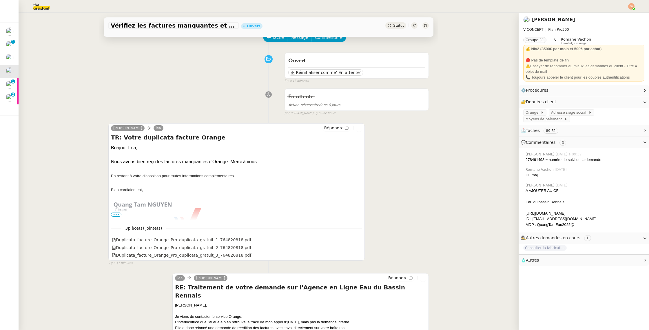
click at [413, 125] on div "Quang Tam NGUYEN lea Répondre TR: Votre duplicata facture Orange Bonjour Léa, N…" at bounding box center [268, 192] width 321 height 148
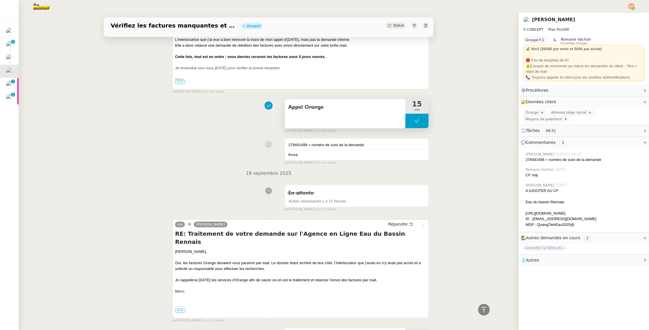
scroll to position [312, 0]
click at [414, 121] on button at bounding box center [417, 121] width 23 height 14
click at [414, 123] on div at bounding box center [412, 121] width 12 height 14
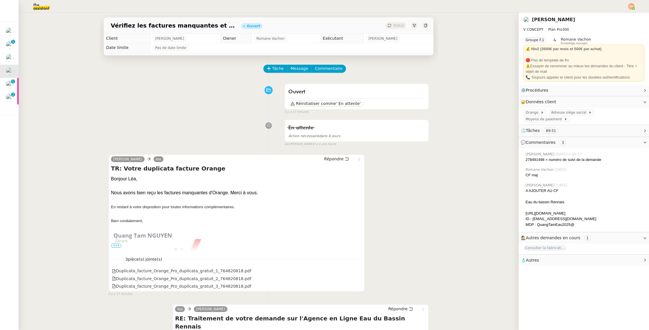
click at [341, 155] on div "Quang Tam NGUYEN lea Répondre TR: Votre duplicata facture Orange Bonjour Léa, N…" at bounding box center [236, 222] width 257 height 137
click at [339, 159] on span "Répondre" at bounding box center [333, 159] width 19 height 6
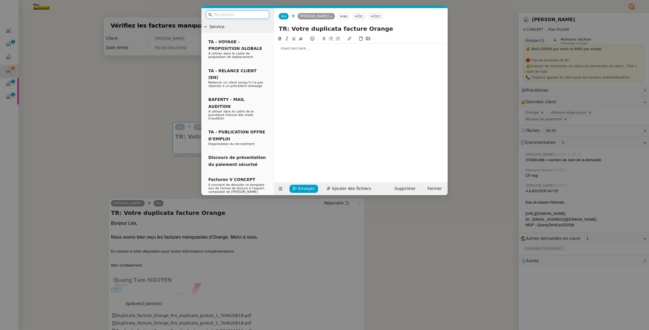
click at [244, 13] on input "text" at bounding box center [240, 14] width 52 height 7
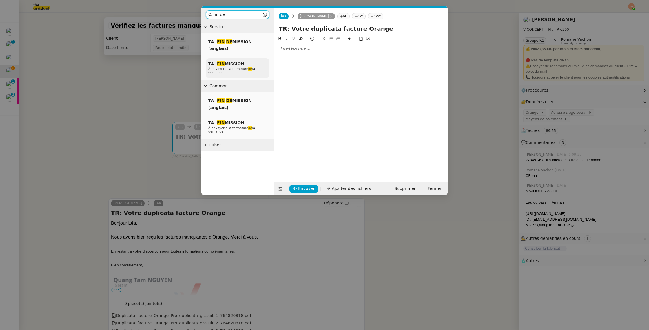
type input "fin de"
click at [219, 64] on em "FIN" at bounding box center [221, 63] width 8 height 5
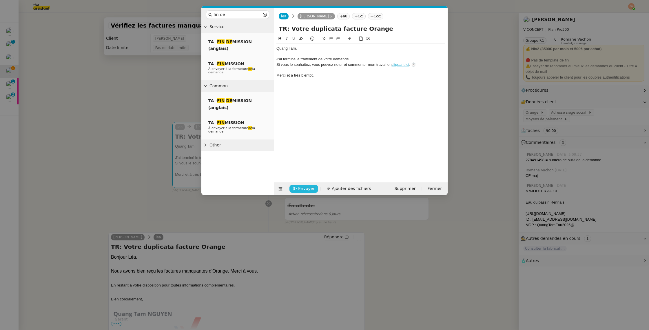
click at [304, 187] on span "Envoyer" at bounding box center [306, 188] width 17 height 7
click at [304, 184] on span "Confirmer l'envoi" at bounding box center [315, 180] width 35 height 7
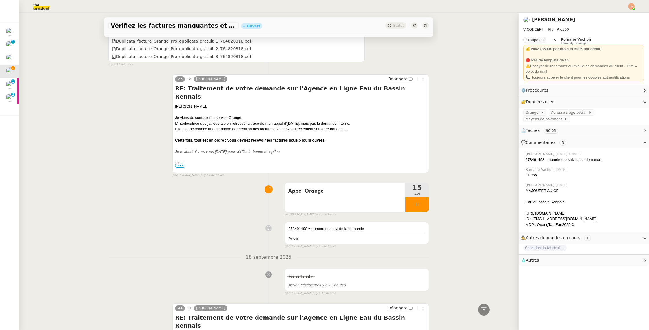
scroll to position [327, 0]
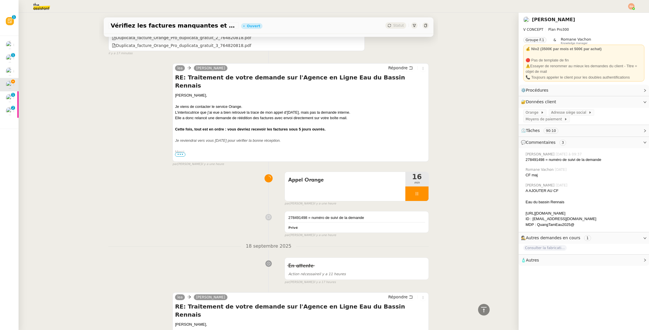
click at [314, 115] on div "Elle a donc relancé une demande de réédition des factures avec envoi directemen…" at bounding box center [300, 118] width 251 height 6
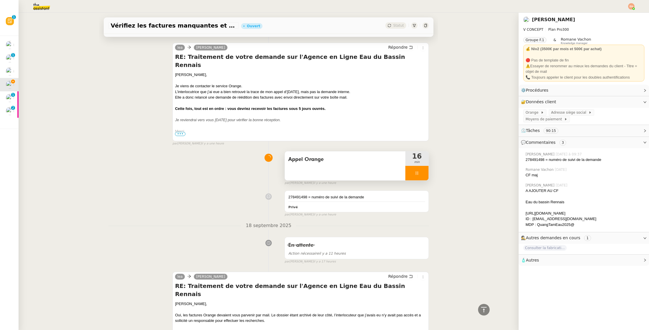
click at [417, 170] on div at bounding box center [417, 173] width 23 height 14
click at [419, 170] on button at bounding box center [423, 173] width 12 height 14
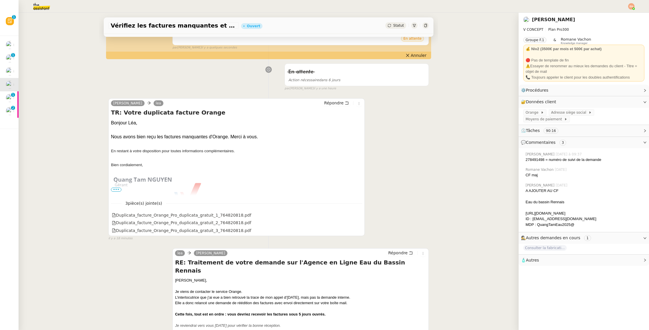
scroll to position [0, 0]
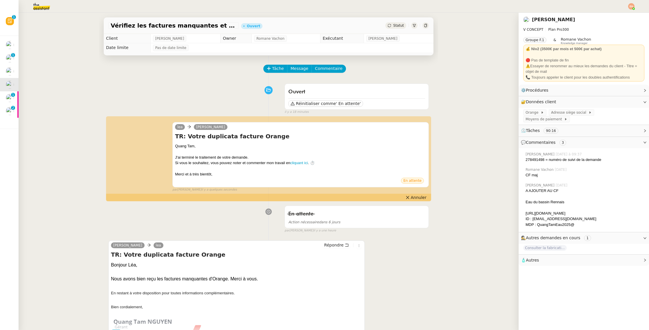
click at [394, 21] on div "Vérifiez les factures manquantes et contactez le service d'eau Ouvert Statut" at bounding box center [269, 25] width 330 height 17
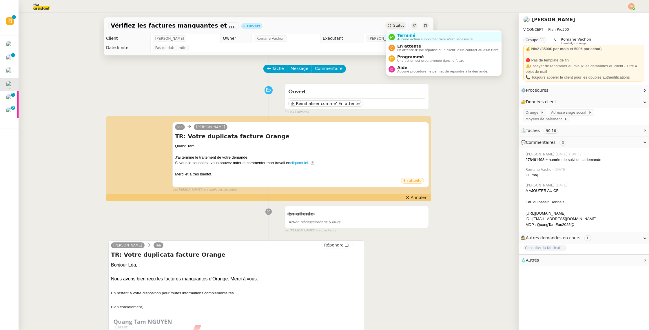
click at [403, 28] on div "Statut" at bounding box center [396, 25] width 21 height 6
click at [423, 40] on span "Aucune action supplémentaire n'est nécessaire." at bounding box center [435, 39] width 77 height 3
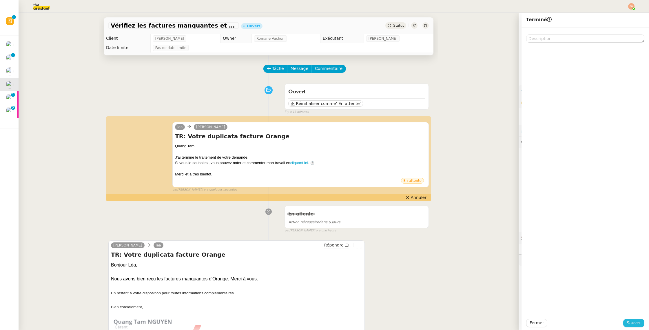
click at [638, 320] on span "Sauver" at bounding box center [634, 322] width 14 height 7
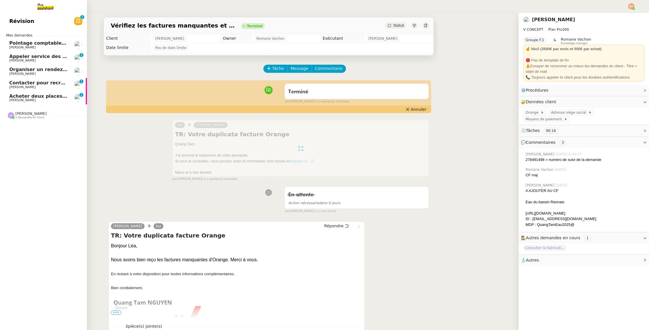
click at [47, 87] on span "[PERSON_NAME]" at bounding box center [38, 87] width 59 height 3
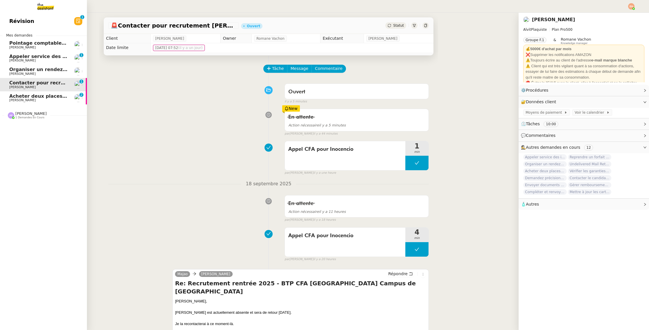
click at [43, 96] on span "Acheter deux places de concert VIP" at bounding box center [55, 96] width 93 height 6
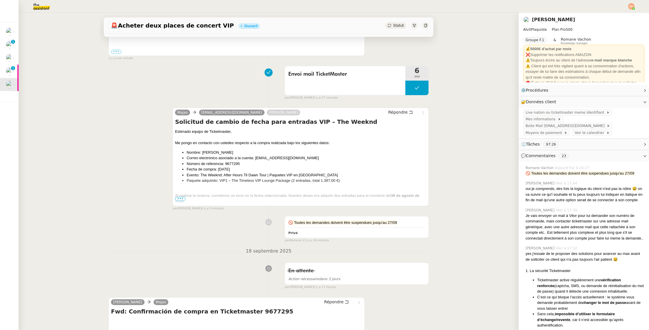
scroll to position [263, 0]
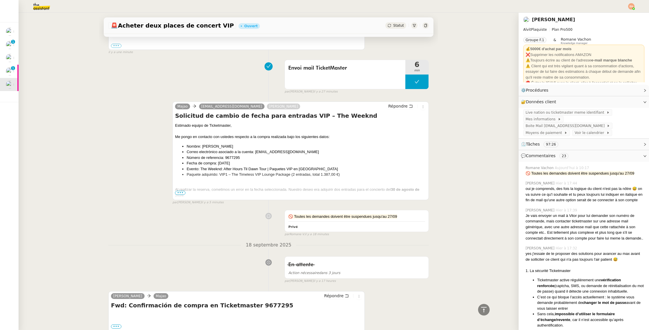
click at [178, 194] on span "•••" at bounding box center [180, 193] width 10 height 4
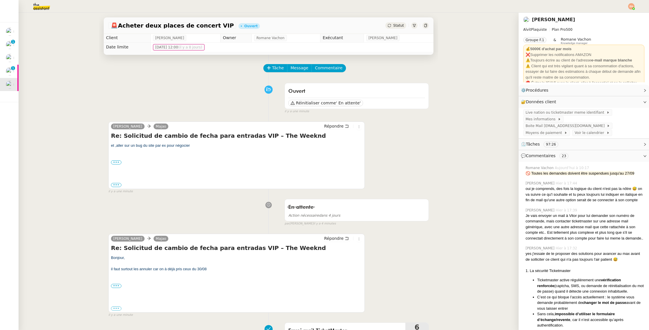
scroll to position [56, 0]
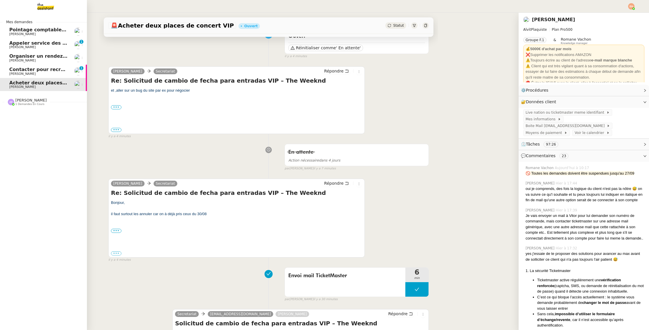
click at [12, 45] on span "Appeler service des impôts foncier" at bounding box center [54, 43] width 91 height 6
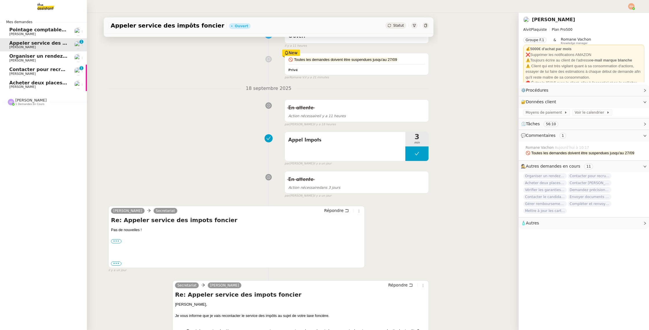
click at [28, 73] on span "[PERSON_NAME]" at bounding box center [38, 73] width 59 height 3
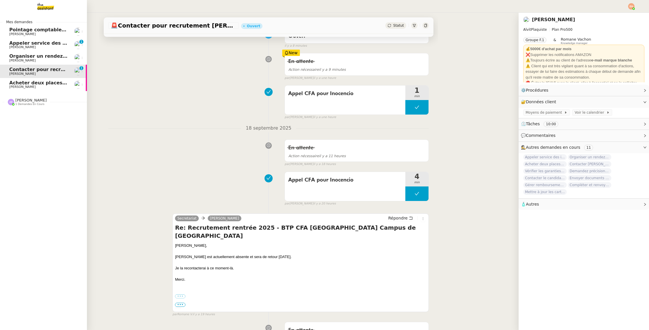
click at [41, 57] on span "Organiser un rendez-vous pour accès FFB" at bounding box center [63, 56] width 109 height 6
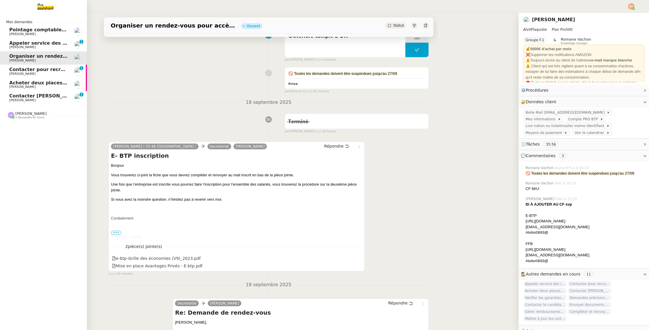
click at [25, 114] on span "[PERSON_NAME]" at bounding box center [30, 113] width 31 height 4
click at [37, 99] on span "[PERSON_NAME]" at bounding box center [38, 100] width 59 height 3
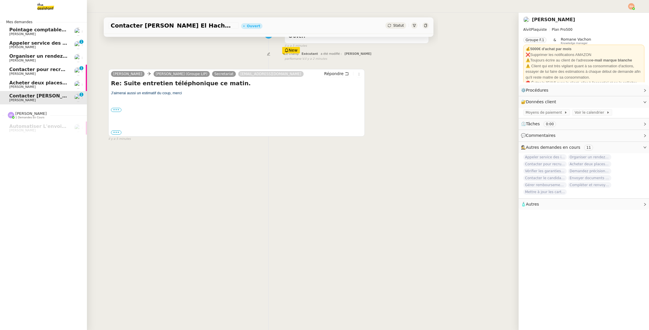
click at [40, 64] on link "Organiser un rendez-vous pour accès FFB [PERSON_NAME]" at bounding box center [43, 57] width 87 height 13
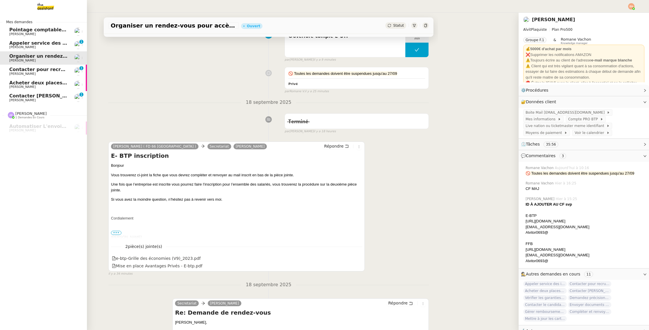
click at [46, 53] on link "Organiser un rendez-vous pour accès FFB [PERSON_NAME]" at bounding box center [43, 57] width 87 height 13
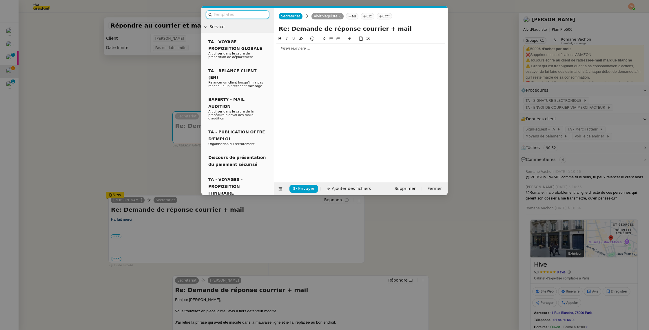
scroll to position [23, 0]
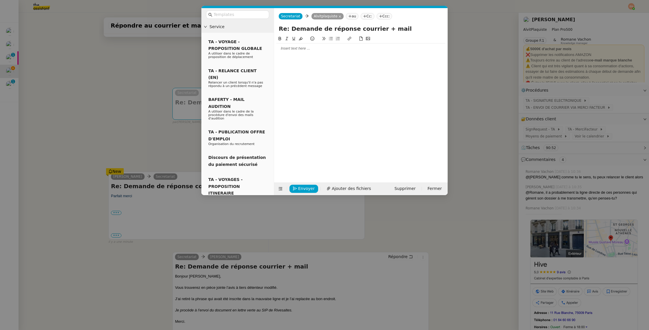
click at [301, 50] on div at bounding box center [361, 48] width 169 height 5
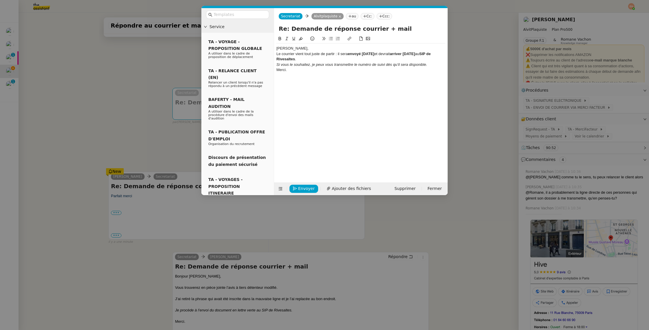
click at [303, 49] on div "[PERSON_NAME]," at bounding box center [361, 48] width 169 height 5
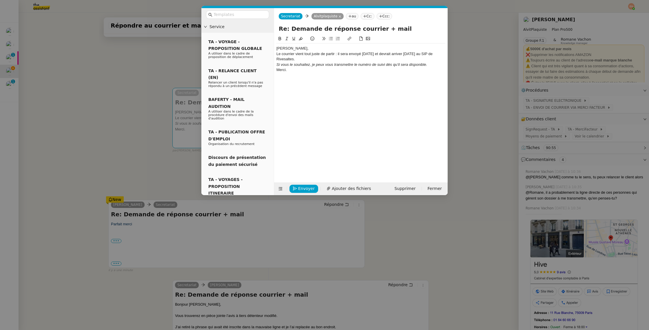
click at [301, 44] on div "[PERSON_NAME], Le courrier vient tout juste de partir : il sera envoyé [DATE] e…" at bounding box center [361, 61] width 169 height 37
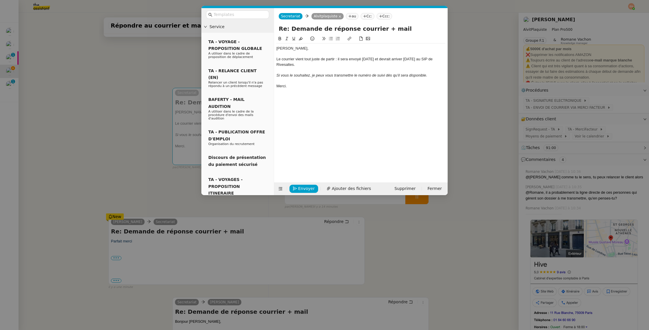
click at [307, 77] on em "Si vous le souhaitez, je peux vous transmettre le numéro de suivi dès qu’il ser…" at bounding box center [352, 75] width 151 height 4
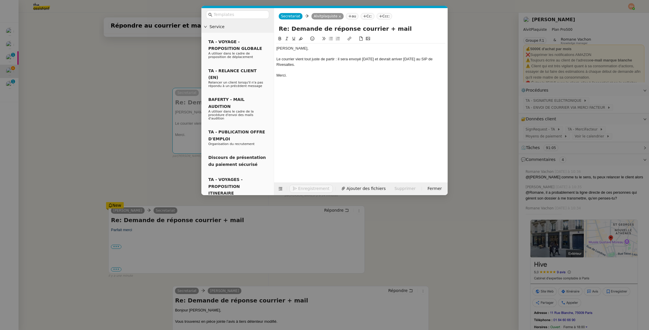
click at [311, 64] on div "Le courrier vient tout juste de partir : il sera envoyé aujourd’hui et devrait …" at bounding box center [361, 62] width 169 height 11
click at [302, 186] on span "Envoyer" at bounding box center [306, 188] width 17 height 7
click at [303, 184] on span "Confirmer l'envoi" at bounding box center [315, 180] width 35 height 7
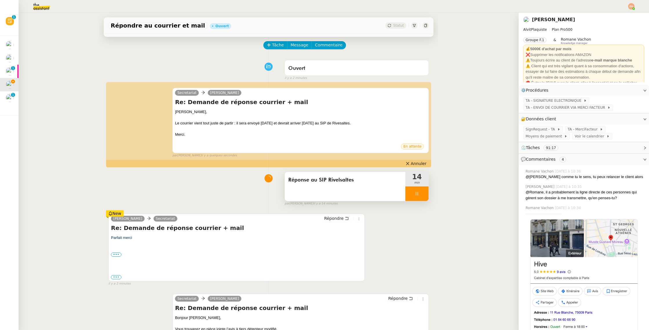
click at [415, 193] on icon at bounding box center [417, 193] width 5 height 5
click at [421, 192] on icon at bounding box center [423, 193] width 5 height 5
click at [393, 26] on div "Statut" at bounding box center [396, 25] width 21 height 6
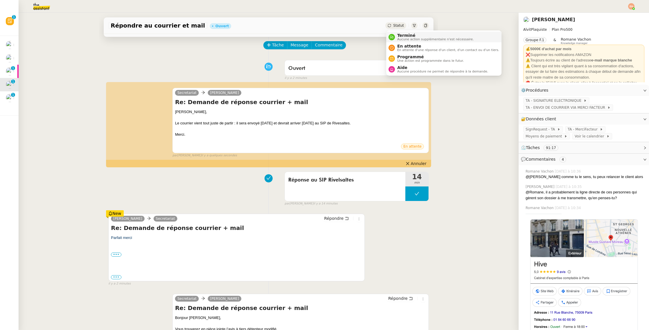
click at [404, 37] on span "Terminé" at bounding box center [435, 35] width 77 height 5
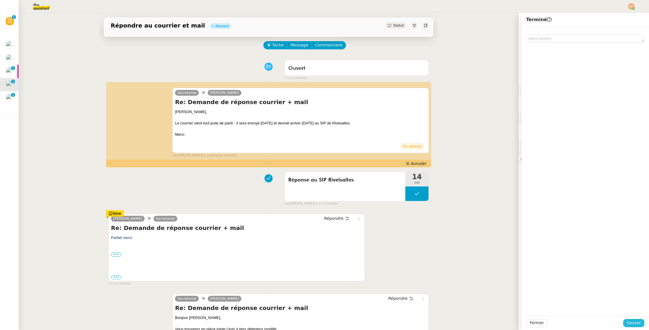
click at [635, 325] on span "Sauver" at bounding box center [634, 322] width 14 height 7
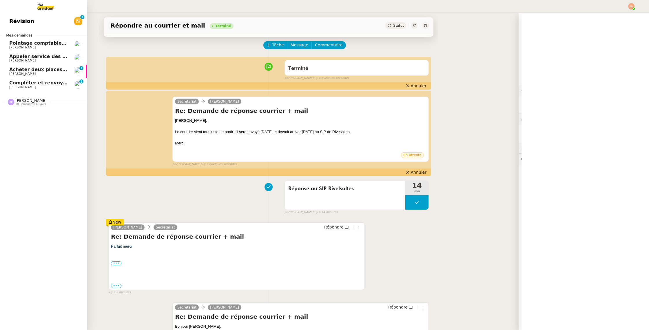
click at [17, 69] on span "Acheter deux places de concert VIP" at bounding box center [55, 70] width 93 height 6
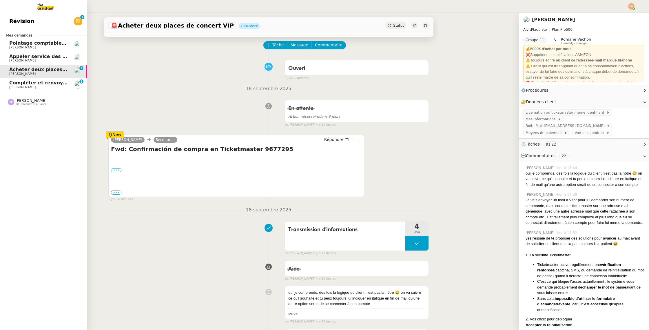
click at [20, 85] on span "[PERSON_NAME]" at bounding box center [22, 87] width 26 height 4
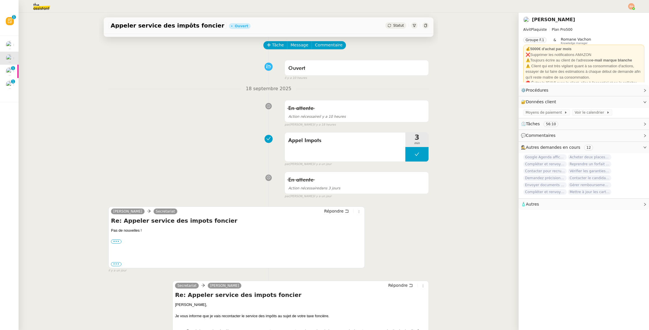
click at [21, 67] on div "Appeler service des impôts foncier Ouvert Statut Client Vitor Alvites Owner Rom…" at bounding box center [269, 171] width 500 height 317
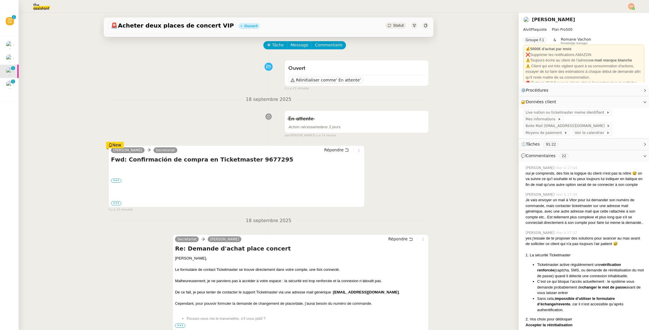
drag, startPoint x: 118, startPoint y: 181, endPoint x: 114, endPoint y: 209, distance: 28.7
click at [118, 181] on label "•••" at bounding box center [116, 181] width 10 height 4
click at [0, 0] on input "•••" at bounding box center [0, 0] width 0 height 0
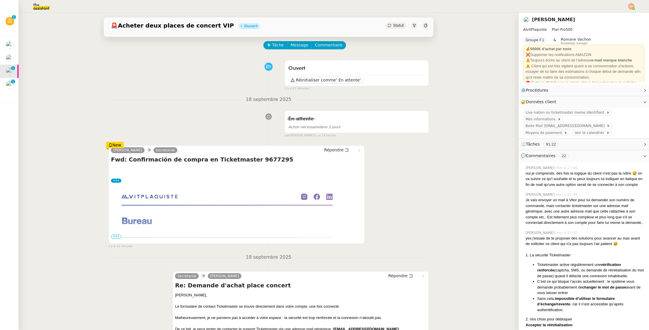
click at [117, 235] on span "•••" at bounding box center [116, 236] width 10 height 4
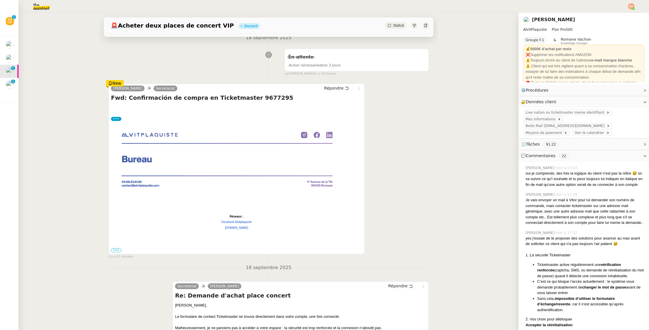
scroll to position [88, 0]
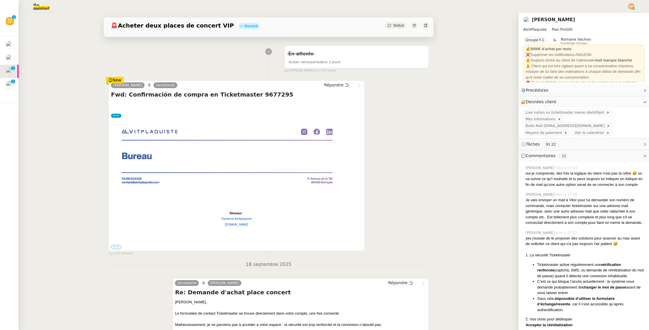
click at [115, 245] on label "•••" at bounding box center [116, 247] width 10 height 4
click at [0, 0] on input "•••" at bounding box center [0, 0] width 0 height 0
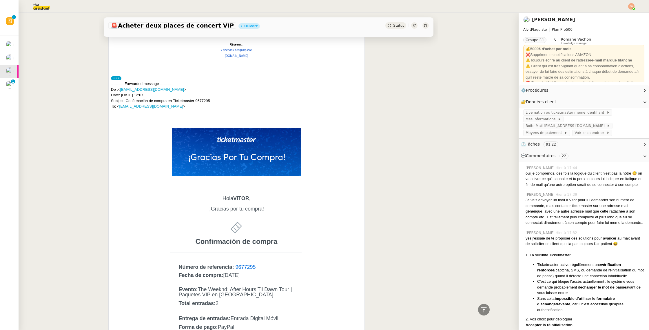
scroll to position [0, 0]
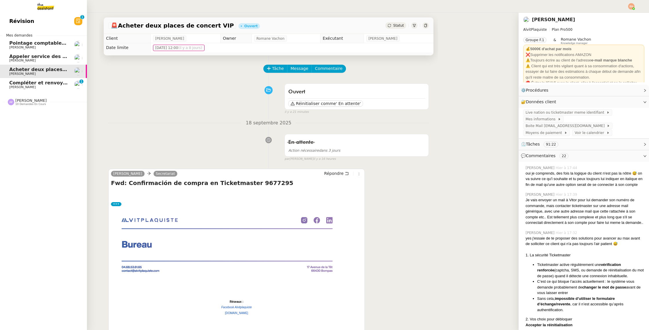
click at [8, 85] on link "Compléter et renvoyer la fiche d'inscription Vitor Alvites 0 1 2 3 4 5 6 7 8 9" at bounding box center [43, 84] width 87 height 13
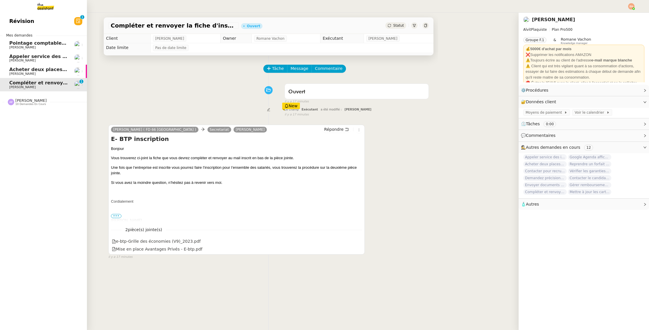
click at [46, 67] on link "Acheter deux places de concert VIP [PERSON_NAME]" at bounding box center [43, 71] width 87 height 13
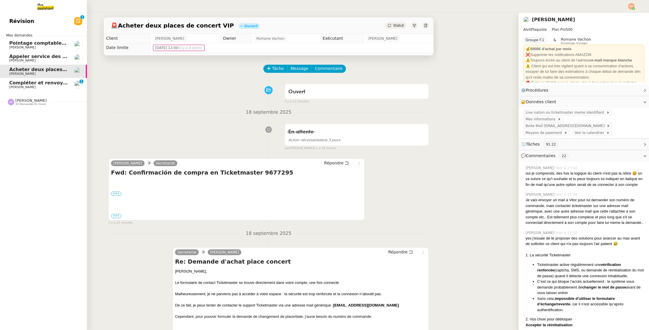
click at [50, 52] on link "Appeler service des impôts foncier [PERSON_NAME]" at bounding box center [43, 58] width 87 height 13
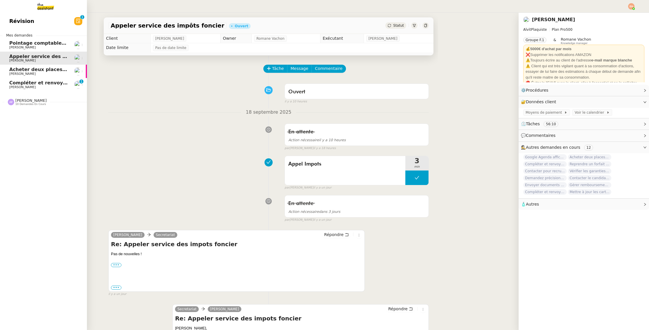
click at [49, 84] on span "Compléter et renvoyer la fiche d'inscription" at bounding box center [66, 83] width 114 height 6
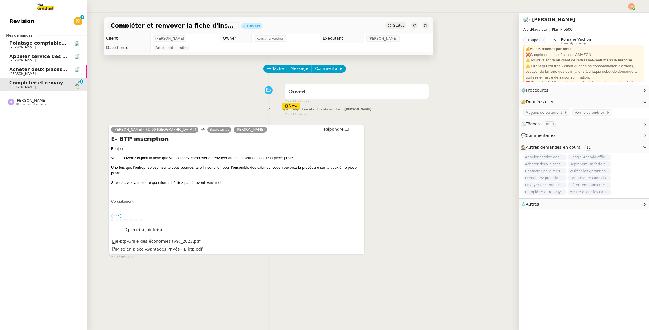
click at [46, 70] on span "Acheter deux places de concert VIP" at bounding box center [55, 70] width 93 height 6
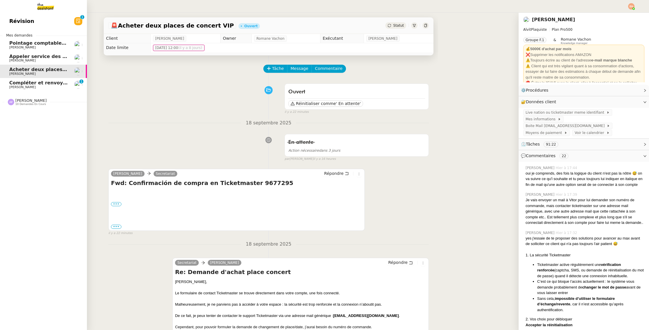
click at [51, 59] on span "[PERSON_NAME]" at bounding box center [38, 60] width 59 height 3
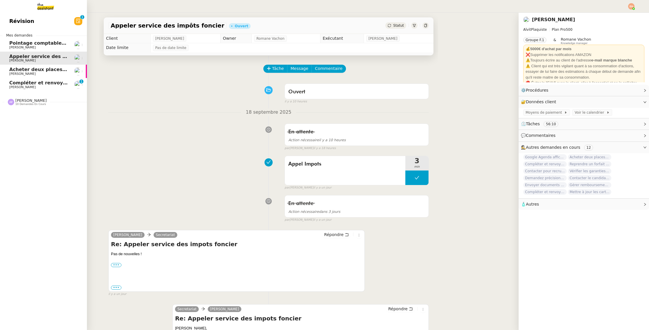
click at [51, 59] on span "[PERSON_NAME]" at bounding box center [38, 60] width 59 height 3
click at [48, 78] on link "Compléter et renvoyer la fiche d'inscription Vitor Alvites 0 1 2 3 4 5 6 7 8 9" at bounding box center [43, 84] width 87 height 13
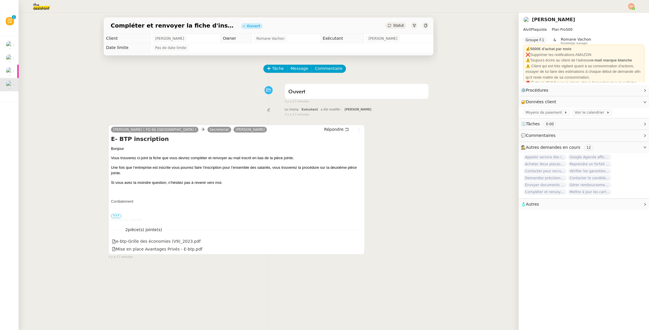
click at [357, 129] on icon at bounding box center [359, 129] width 6 height 3
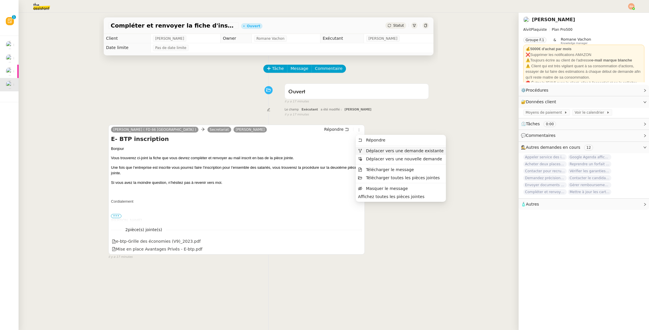
click at [368, 151] on span "Déplacer vers une demande existante" at bounding box center [405, 150] width 78 height 5
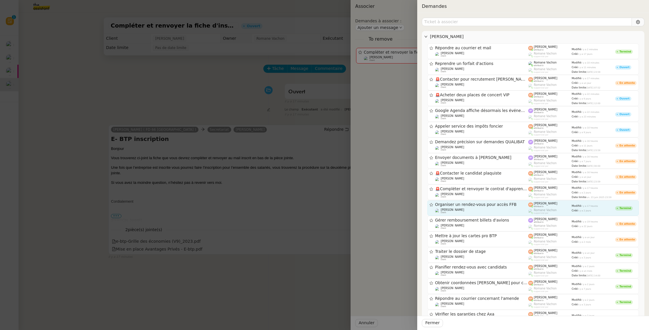
drag, startPoint x: 485, startPoint y: 207, endPoint x: 489, endPoint y: 208, distance: 4.0
click at [485, 207] on div "Organiser un rendez-vous pour accès FFB" at bounding box center [481, 204] width 93 height 5
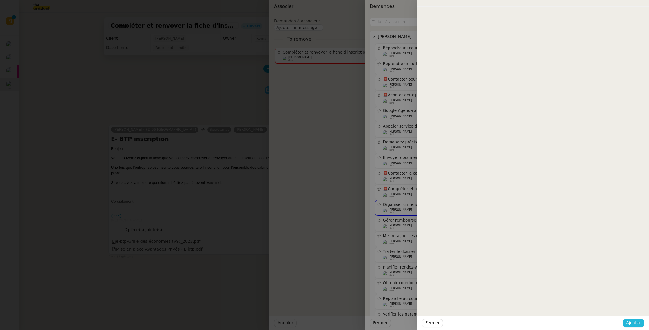
click at [638, 325] on span "Ajouter" at bounding box center [633, 322] width 15 height 7
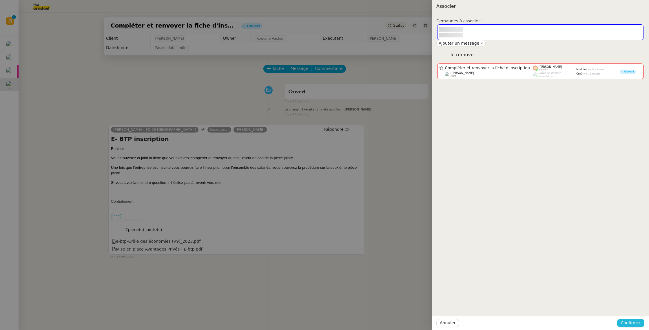
click at [637, 323] on span "Confirmer" at bounding box center [631, 322] width 20 height 7
click at [637, 309] on span "Ajouter" at bounding box center [631, 307] width 15 height 6
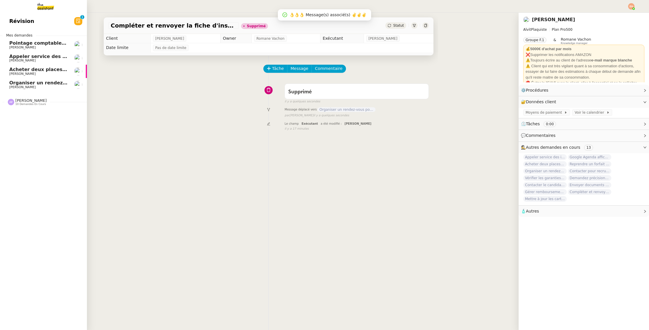
click at [31, 84] on span "Organiser un rendez-vous pour accès FFB" at bounding box center [63, 83] width 109 height 6
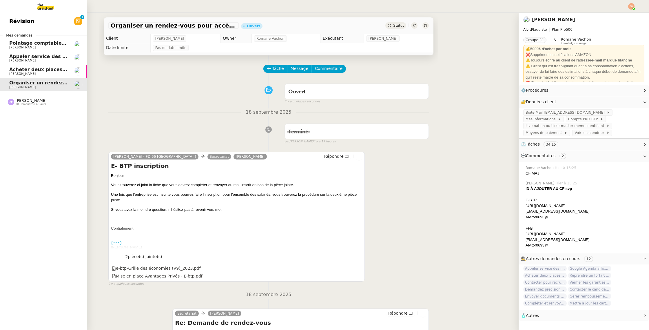
click at [59, 75] on span "[PERSON_NAME]" at bounding box center [38, 73] width 59 height 3
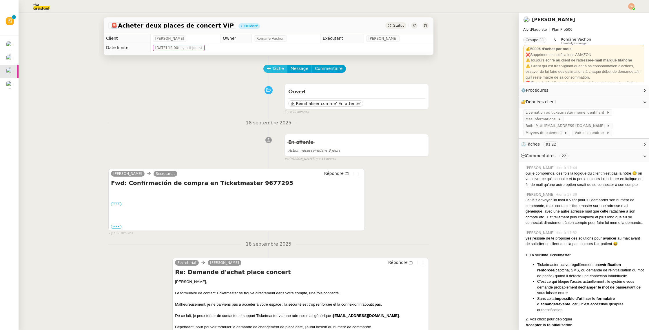
click at [266, 67] on button "Tâche" at bounding box center [275, 69] width 24 height 8
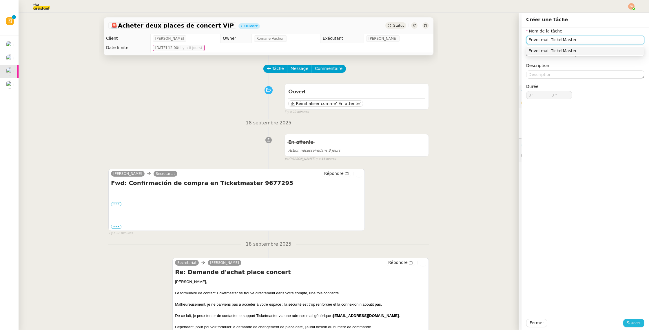
type input "Envoi mail TicketMaster"
click at [636, 320] on span "Sauver" at bounding box center [634, 322] width 14 height 7
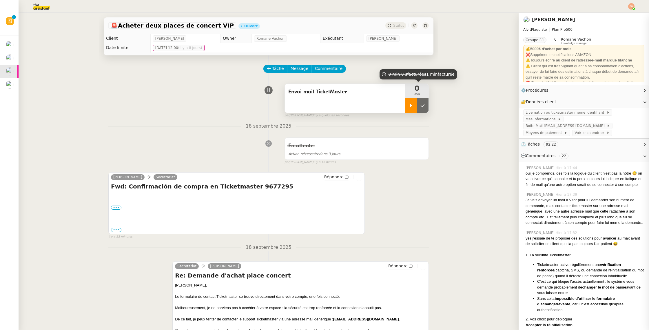
drag, startPoint x: 410, startPoint y: 102, endPoint x: 406, endPoint y: 104, distance: 3.8
click at [409, 102] on div at bounding box center [412, 105] width 12 height 14
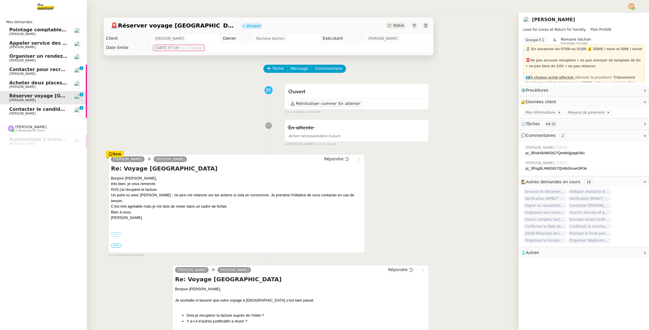
scroll to position [34, 0]
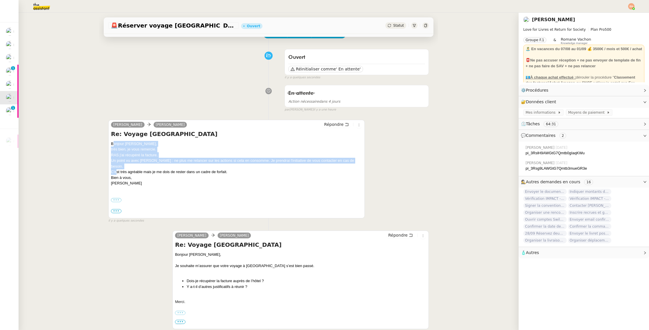
drag, startPoint x: 115, startPoint y: 162, endPoint x: 112, endPoint y: 141, distance: 21.4
click at [112, 141] on div "Bonjour [PERSON_NAME], très bien, je vous remercie. RAS j'ai récupéré la factur…" at bounding box center [236, 166] width 251 height 51
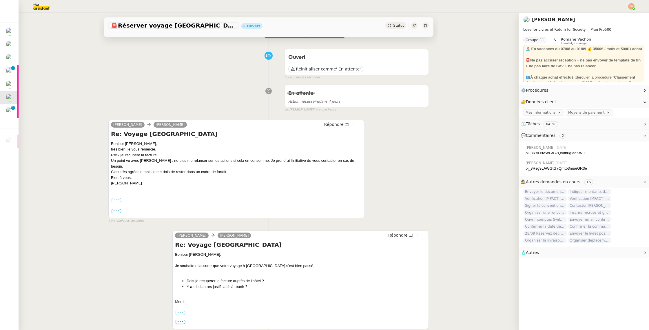
click at [122, 169] on div "C'est très agréable mais je me dois de rester dans un cadre de forfait." at bounding box center [236, 172] width 251 height 6
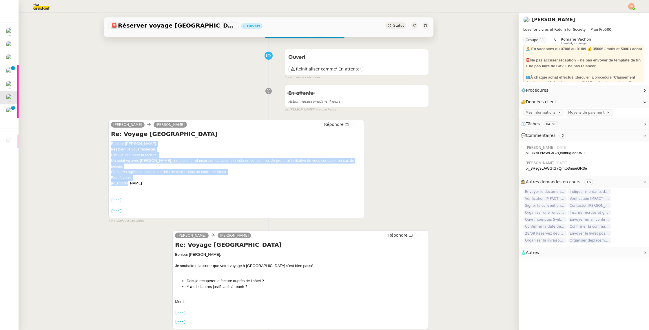
drag, startPoint x: 121, startPoint y: 171, endPoint x: 107, endPoint y: 146, distance: 28.7
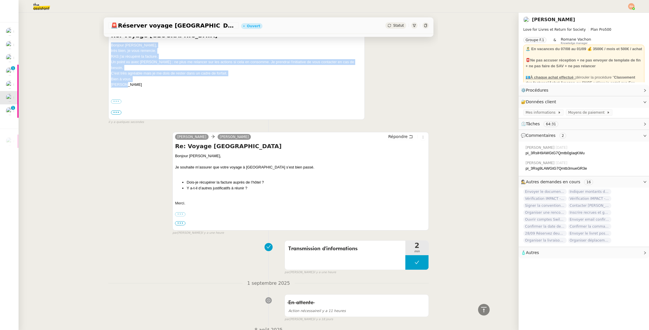
scroll to position [0, 0]
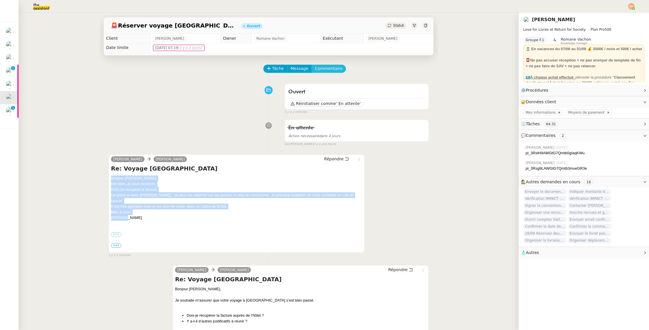
copy div "Bonjour [PERSON_NAME], très bien, je vous remercie. RAS j'ai récupéré la factur…"
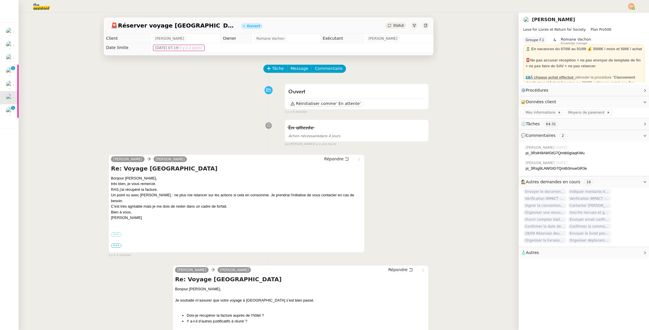
click at [339, 155] on div "[PERSON_NAME] MAS [PERSON_NAME] Répondre Re: Voyage [GEOGRAPHIC_DATA] Bonjour […" at bounding box center [236, 203] width 257 height 99
click at [339, 158] on span "Répondre" at bounding box center [333, 159] width 19 height 6
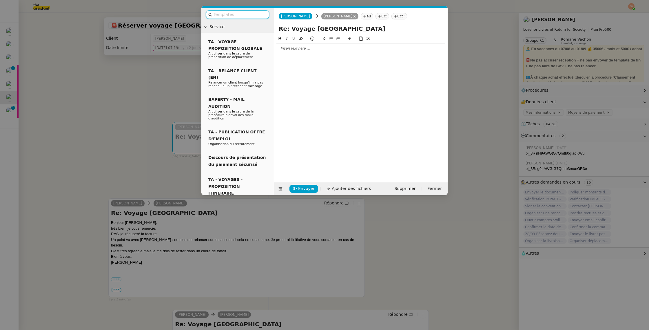
click at [303, 52] on div at bounding box center [361, 48] width 169 height 10
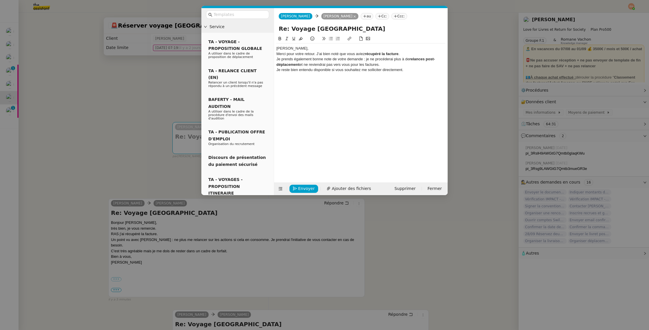
click at [303, 51] on div "[PERSON_NAME]," at bounding box center [361, 48] width 169 height 5
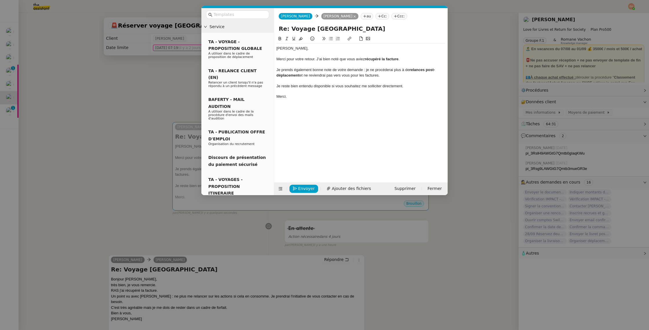
click at [299, 84] on div "Je reste bien entendu disponible si vous souhaitez me solliciter directement." at bounding box center [361, 85] width 169 height 5
drag, startPoint x: 308, startPoint y: 76, endPoint x: 270, endPoint y: 57, distance: 41.9
click at [270, 57] on nz-layout "Service TA - VOYAGE - PROPOSITION GLOBALE A utiliser dans le cadre de propositi…" at bounding box center [324, 101] width 246 height 187
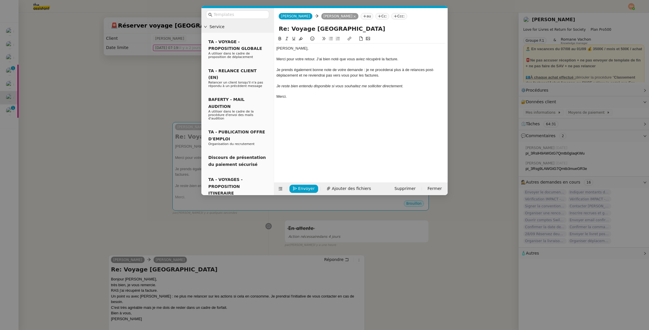
click at [332, 64] on div at bounding box center [361, 64] width 169 height 5
drag, startPoint x: 317, startPoint y: 59, endPoint x: 399, endPoint y: 59, distance: 82.3
click at [399, 59] on div "Merci pour votre retour. J’ai bien noté que vous aviez récupéré la facture." at bounding box center [361, 59] width 169 height 5
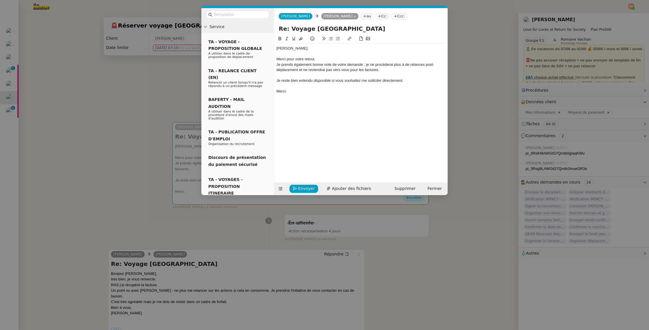
click at [329, 73] on div at bounding box center [361, 75] width 169 height 5
click at [363, 64] on div "Je prends également bonne note de votre demande : je ne procéderai plus à de re…" at bounding box center [361, 67] width 169 height 11
click at [382, 68] on div "Je prends également bonne note de votre demande : je ne procéderai plus à de re…" at bounding box center [361, 67] width 169 height 11
click at [341, 58] on div "Merci pour votre retour," at bounding box center [361, 59] width 169 height 5
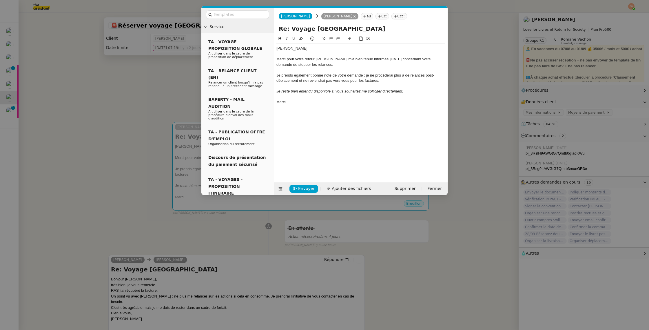
click at [401, 82] on div "Je prends également bonne note de votre demande : je ne procéderai plus à de re…" at bounding box center [361, 78] width 169 height 11
click at [349, 74] on div "Je prends également bonne note de votre demande : je ne procéderai plus à de re…" at bounding box center [361, 78] width 169 height 11
click at [365, 75] on div "Je prends également bonne note de votre demande : je ne procéderai plus à de re…" at bounding box center [361, 78] width 169 height 11
click at [362, 75] on div "Je prends également bonne note de votre demande : je ne procéderai plus à de re…" at bounding box center [361, 78] width 169 height 11
click at [364, 76] on div "Je prends également bonne note de votre demande : je ne procéderai plus à de re…" at bounding box center [361, 78] width 169 height 11
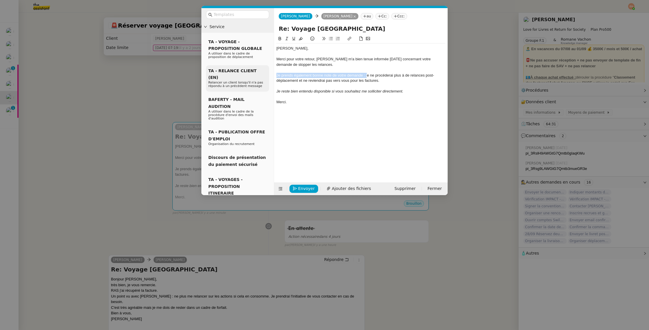
drag, startPoint x: 368, startPoint y: 75, endPoint x: 238, endPoint y: 74, distance: 129.6
click at [238, 74] on nz-layout "Service TA - VOYAGE - PROPOSITION GLOBALE A utiliser dans le cadre de propositi…" at bounding box center [324, 101] width 246 height 187
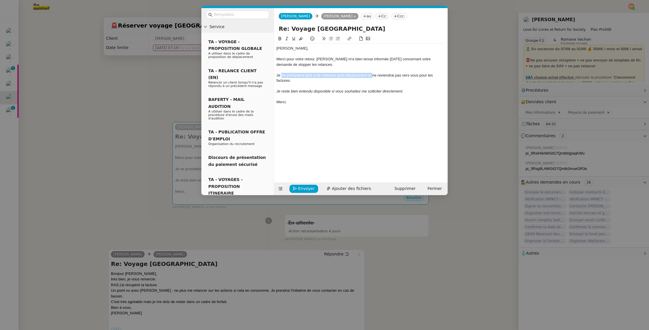
drag, startPoint x: 372, startPoint y: 76, endPoint x: 281, endPoint y: 76, distance: 90.7
click at [281, 76] on div "Je ne procéderai plus à de relances post-déplacement et ne reviendrai pas vers …" at bounding box center [361, 78] width 169 height 11
drag, startPoint x: 277, startPoint y: 74, endPoint x: 279, endPoint y: 74, distance: 2.9
click at [277, 74] on div "Je ne reviendrai pas vers vous pour les factures." at bounding box center [361, 75] width 169 height 5
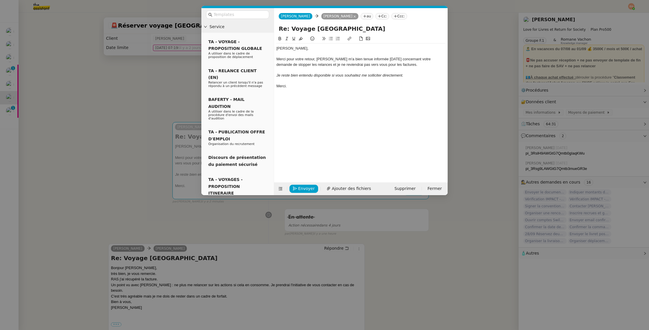
click at [324, 65] on div "Merci pour votre retour, [PERSON_NAME] m'a bien tenue informée [DATE] concernan…" at bounding box center [361, 62] width 169 height 11
click at [375, 62] on div "Merci pour votre retour, [PERSON_NAME] m'a bien tenue informée [DATE] concernan…" at bounding box center [361, 62] width 169 height 11
click at [303, 192] on span "Envoyer" at bounding box center [306, 188] width 17 height 7
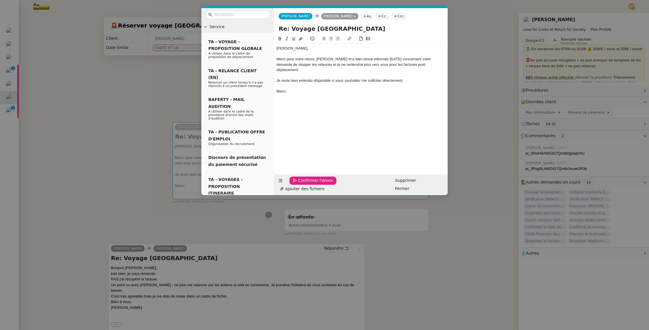
click at [303, 184] on span "Confirmer l'envoi" at bounding box center [315, 180] width 35 height 7
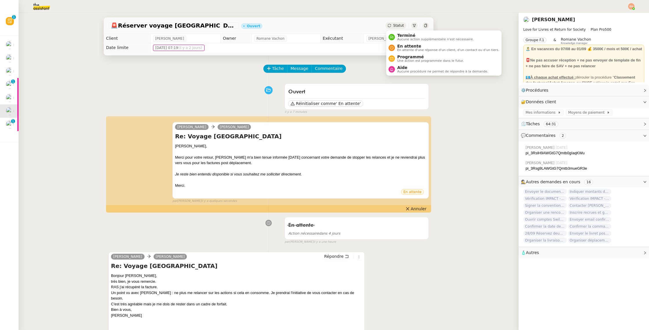
click at [399, 24] on span "Statut" at bounding box center [398, 25] width 11 height 4
click at [407, 45] on span "En attente" at bounding box center [448, 46] width 102 height 5
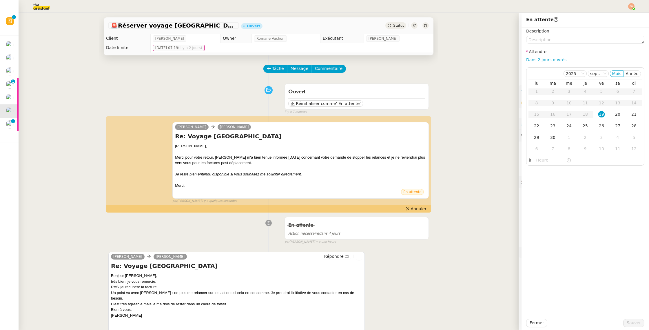
click at [396, 27] on span "Statut" at bounding box center [398, 25] width 11 height 4
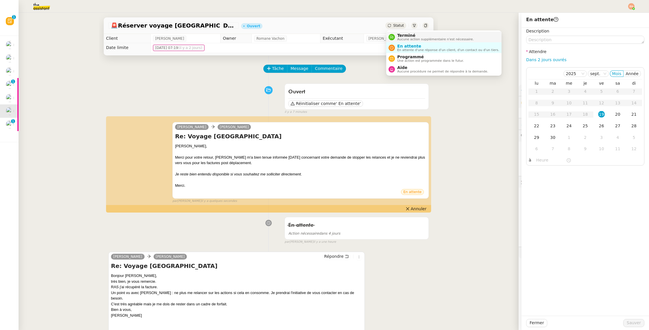
drag, startPoint x: 399, startPoint y: 38, endPoint x: 407, endPoint y: 43, distance: 9.7
click at [399, 38] on span "Aucune action supplémentaire n'est nécessaire." at bounding box center [435, 39] width 77 height 3
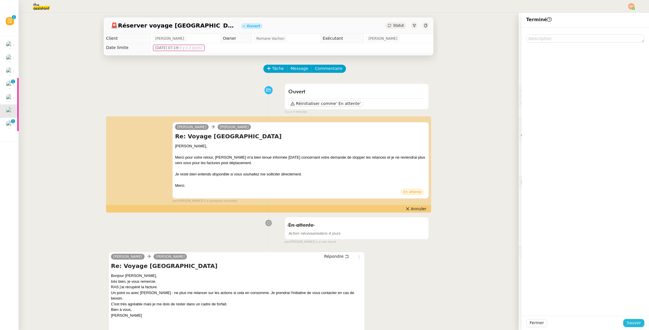
click at [631, 323] on span "Sauver" at bounding box center [634, 322] width 14 height 7
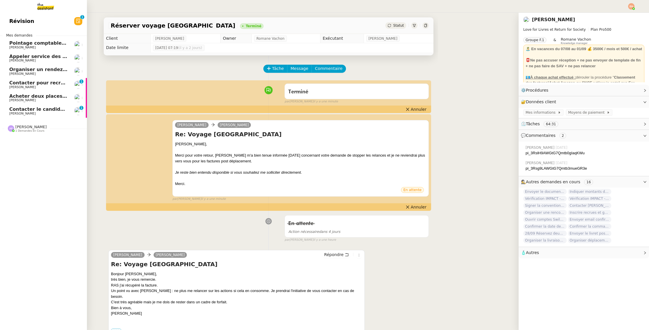
click at [38, 114] on span "[PERSON_NAME]" at bounding box center [38, 113] width 59 height 3
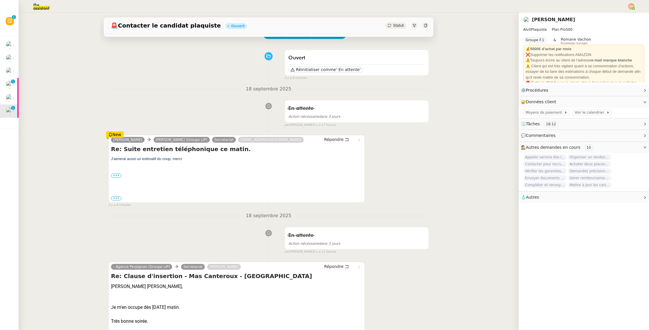
scroll to position [34, 0]
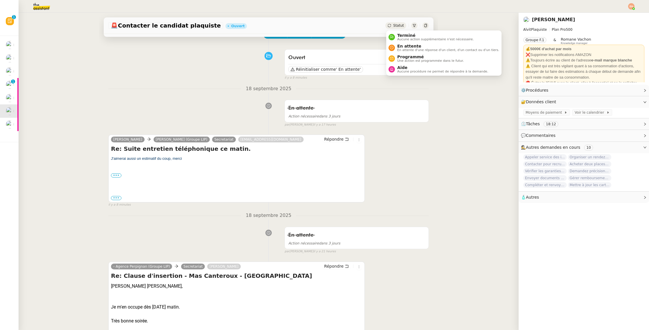
click at [401, 23] on div "Statut" at bounding box center [396, 25] width 21 height 6
drag, startPoint x: 407, startPoint y: 48, endPoint x: 412, endPoint y: 51, distance: 5.9
click at [407, 48] on span "En attente" at bounding box center [448, 46] width 102 height 5
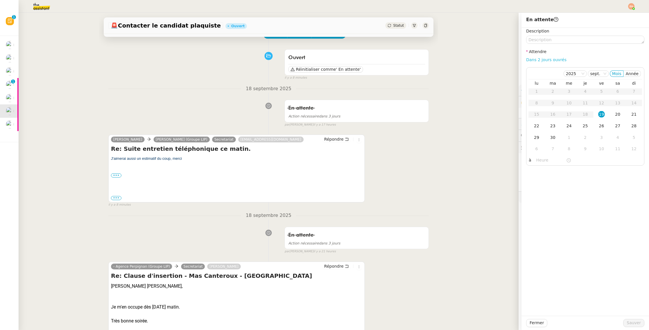
click at [536, 60] on link "Dans 2 jours ouvrés" at bounding box center [546, 59] width 40 height 5
type input "07:00"
drag, startPoint x: 634, startPoint y: 323, endPoint x: 605, endPoint y: 317, distance: 29.6
click at [634, 323] on span "Sauver" at bounding box center [634, 322] width 14 height 7
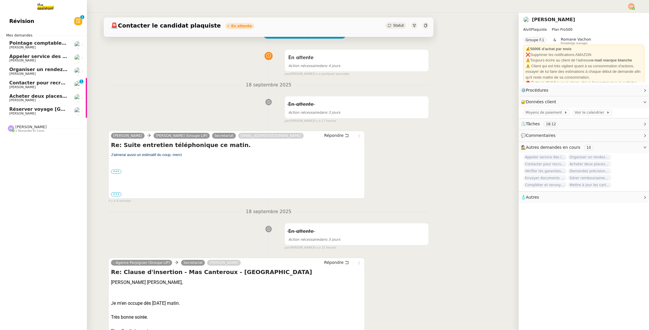
click at [23, 106] on link "Réserver voyage Bruxelles [PERSON_NAME]" at bounding box center [43, 110] width 87 height 13
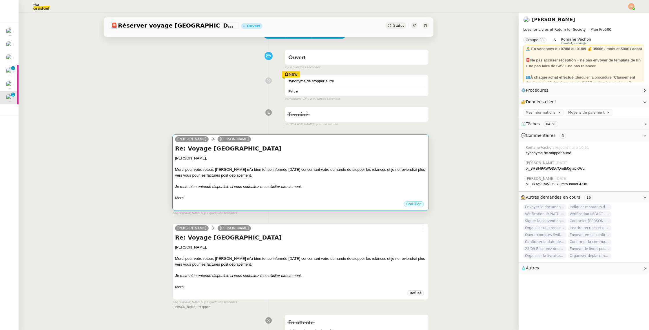
click at [249, 181] on div at bounding box center [300, 181] width 251 height 6
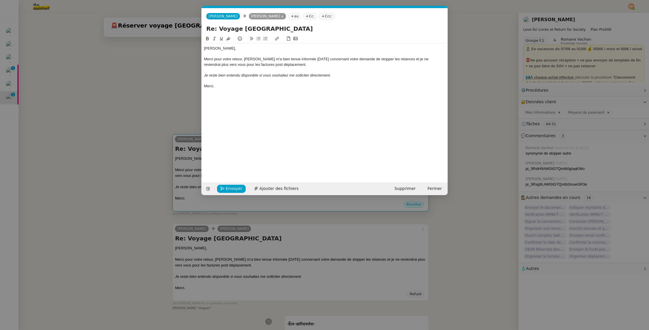
scroll to position [0, 12]
click at [103, 88] on nz-modal-container "Service TA - VOYAGE - PROPOSITION GLOBALE A utiliser dans le cadre de propositi…" at bounding box center [324, 165] width 649 height 330
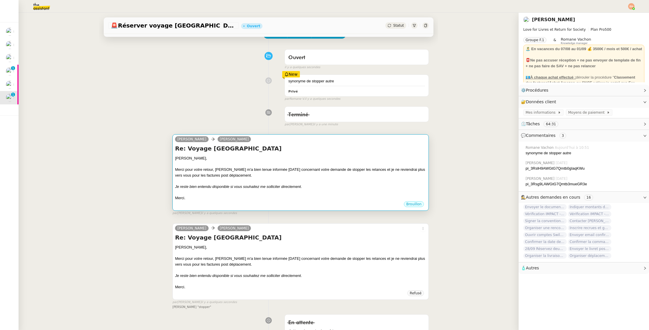
click at [326, 196] on div "Merci." at bounding box center [300, 198] width 251 height 6
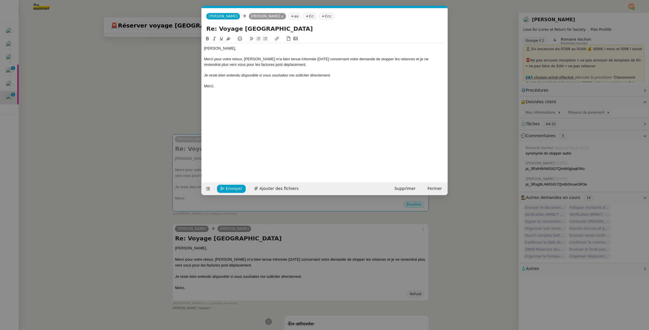
click at [361, 60] on div "Merci pour votre retour, [PERSON_NAME] m'a bien tenue informée [DATE] concernan…" at bounding box center [324, 62] width 241 height 11
click at [235, 190] on span "Envoyer" at bounding box center [234, 188] width 17 height 7
click at [230, 191] on span "Confirmer l'envoi" at bounding box center [243, 188] width 35 height 7
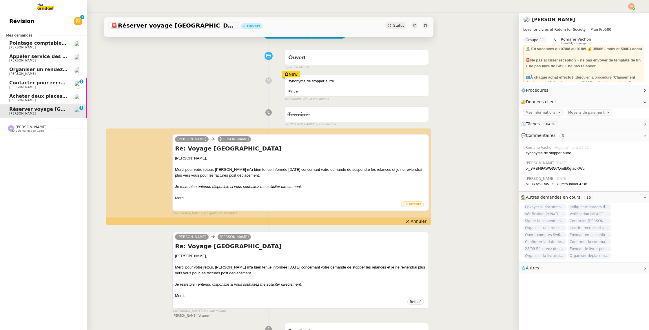
click at [31, 96] on span "Acheter deux places de concert VIP" at bounding box center [55, 96] width 93 height 6
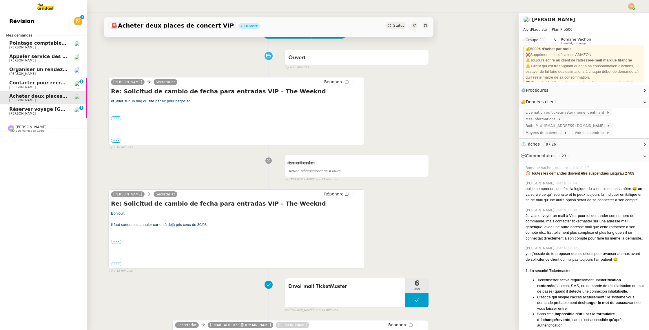
click at [42, 87] on span "[PERSON_NAME]" at bounding box center [38, 87] width 59 height 3
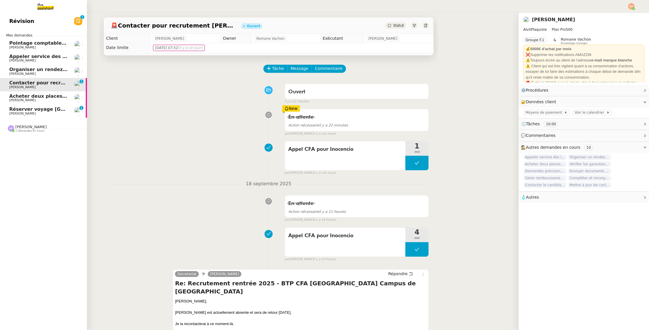
click at [31, 109] on span "Réserver voyage [GEOGRAPHIC_DATA]" at bounding box center [59, 109] width 100 height 6
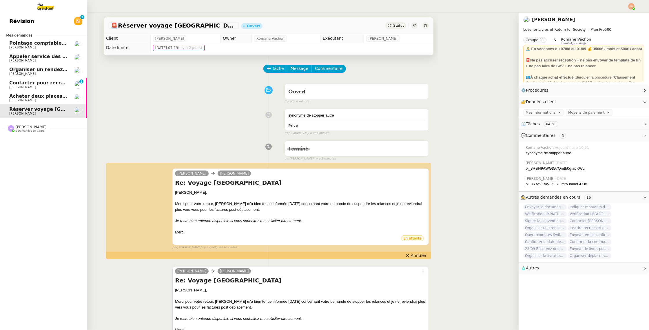
click at [34, 92] on link "Acheter deux places de concert VIP [PERSON_NAME]" at bounding box center [43, 97] width 87 height 13
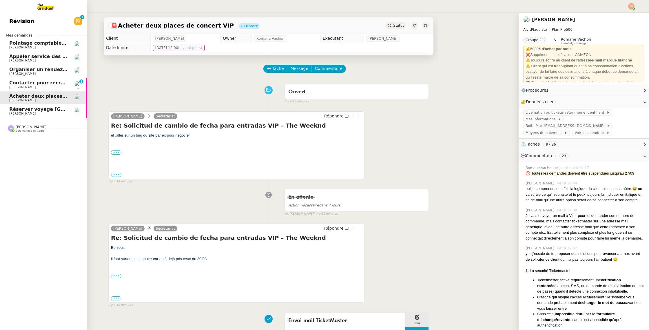
drag, startPoint x: 42, startPoint y: 108, endPoint x: 266, endPoint y: 63, distance: 229.0
click at [42, 108] on span "Réserver voyage [GEOGRAPHIC_DATA]" at bounding box center [59, 109] width 100 height 6
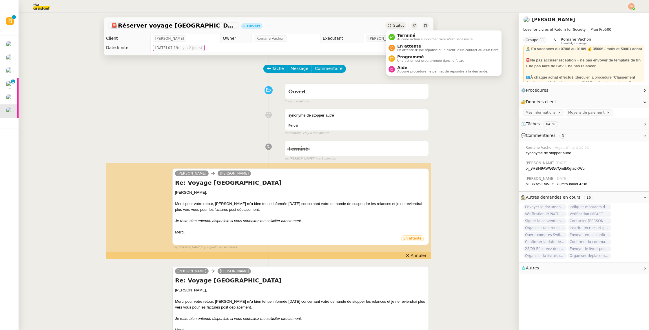
click at [392, 24] on div "Statut" at bounding box center [396, 25] width 21 height 6
click at [406, 37] on span "Terminé" at bounding box center [435, 35] width 77 height 5
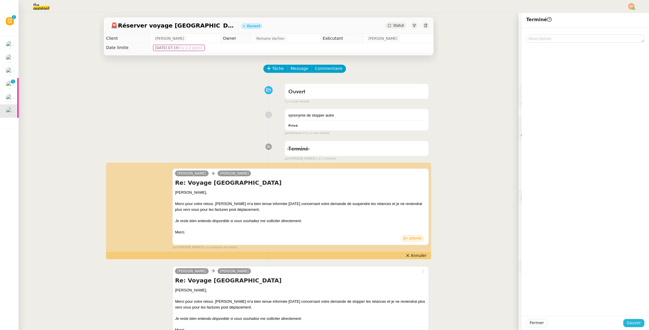
drag, startPoint x: 632, startPoint y: 318, endPoint x: 632, endPoint y: 321, distance: 3.3
click at [632, 318] on div "Fermer Sauver" at bounding box center [586, 323] width 128 height 14
drag, startPoint x: 632, startPoint y: 322, endPoint x: 230, endPoint y: 162, distance: 432.7
click at [632, 321] on span "Sauver" at bounding box center [634, 322] width 14 height 7
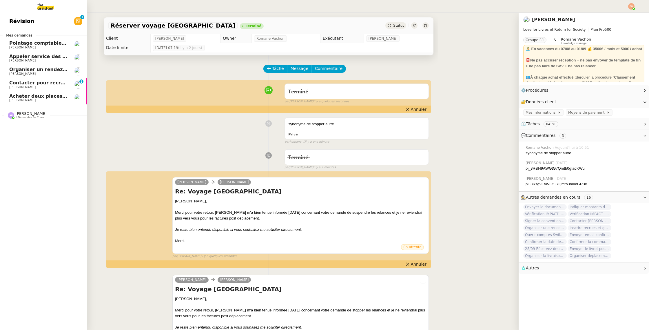
click at [31, 58] on span "Appeler service des impôts foncier" at bounding box center [54, 57] width 91 height 6
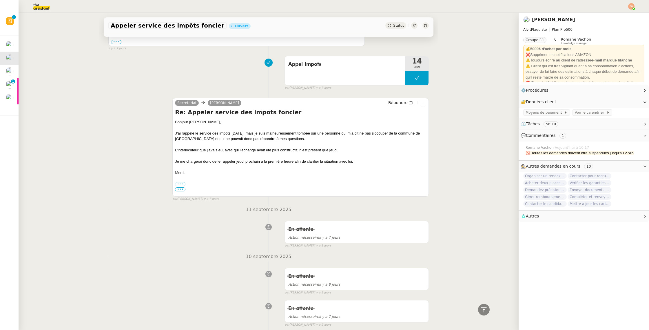
scroll to position [582, 0]
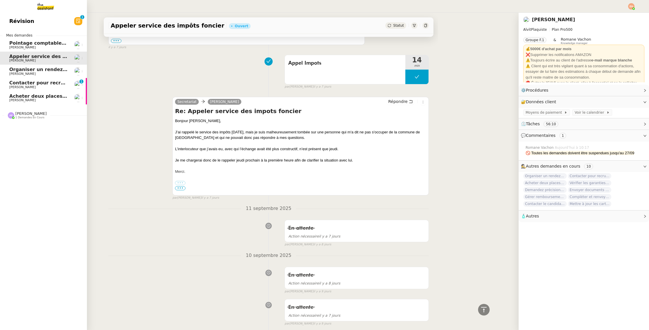
click at [31, 92] on link "Acheter deux places de concert VIP [PERSON_NAME]" at bounding box center [43, 97] width 87 height 13
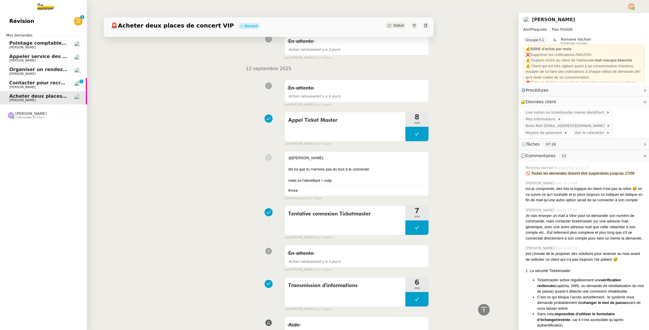
click at [39, 83] on span "Contacter pour recrutement [PERSON_NAME]" at bounding box center [68, 83] width 118 height 6
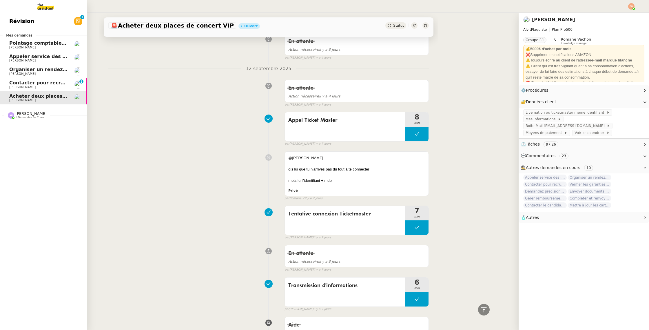
scroll to position [524, 0]
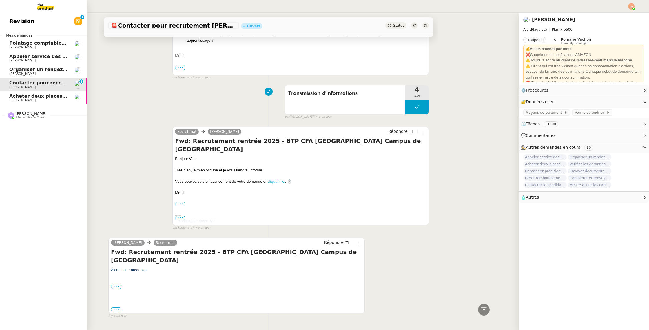
click at [38, 105] on div "[PERSON_NAME] 1 demandes en cours" at bounding box center [43, 112] width 87 height 17
click at [39, 95] on span "Acheter deux places de concert VIP" at bounding box center [55, 96] width 93 height 6
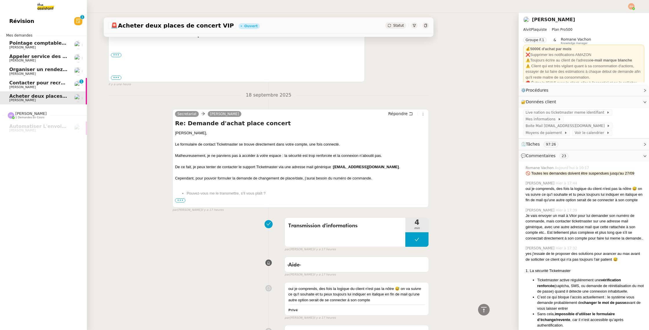
scroll to position [2208, 0]
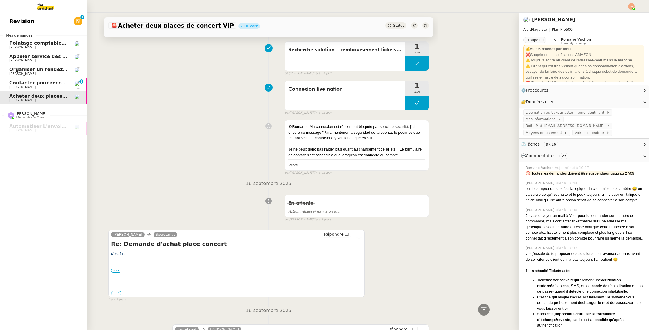
click at [52, 71] on span "Organiser un rendez-vous pour accès FFB" at bounding box center [63, 70] width 109 height 6
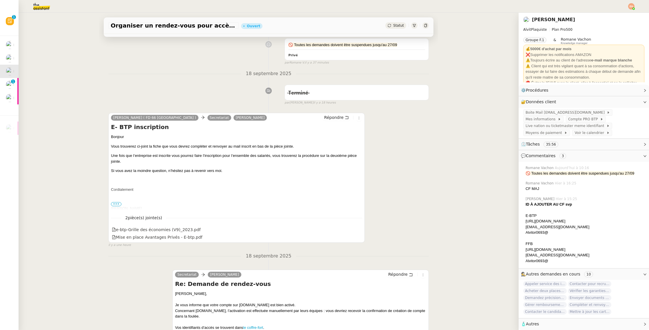
scroll to position [84, 0]
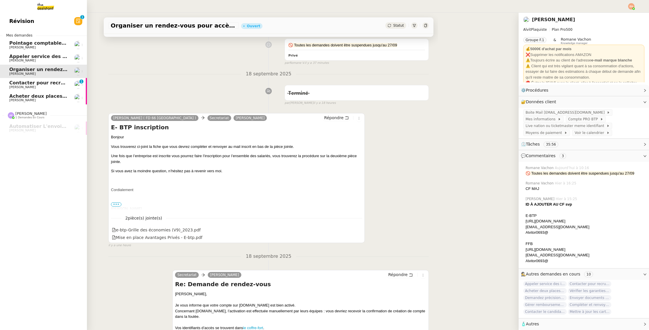
click at [10, 81] on span "Contacter pour recrutement [PERSON_NAME]" at bounding box center [68, 83] width 118 height 6
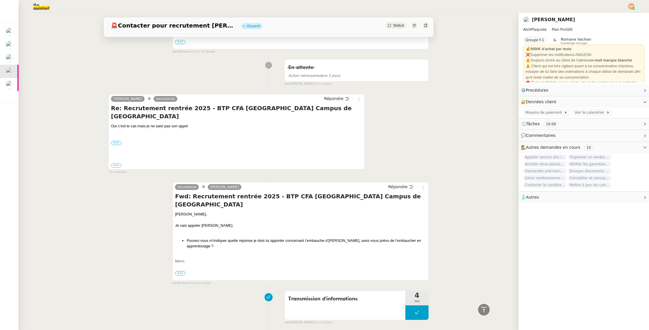
scroll to position [385, 0]
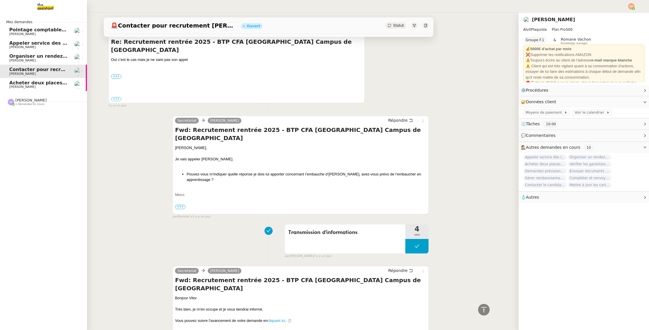
click at [14, 86] on span "[PERSON_NAME]" at bounding box center [22, 87] width 26 height 4
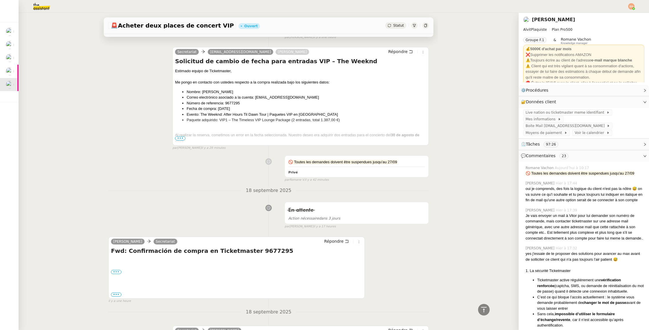
scroll to position [307, 0]
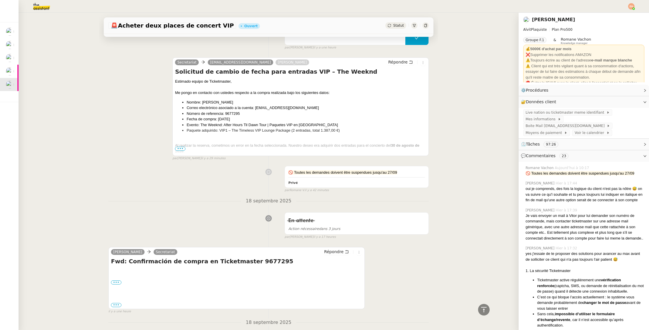
click at [182, 150] on span "•••" at bounding box center [180, 149] width 10 height 4
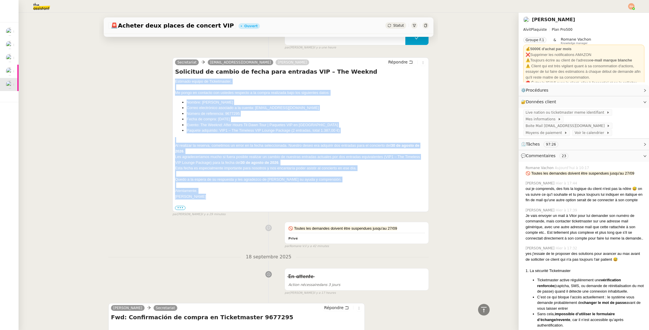
drag, startPoint x: 175, startPoint y: 81, endPoint x: 232, endPoint y: 200, distance: 131.1
click at [232, 200] on div "Estimado equipo de Ticketmaster, Me pongo en contacto con ustedes respecto a la…" at bounding box center [300, 145] width 251 height 132
copy div "Estimado equipo de Ticketmaster, Me pongo en contacto con ustedes respecto a la…"
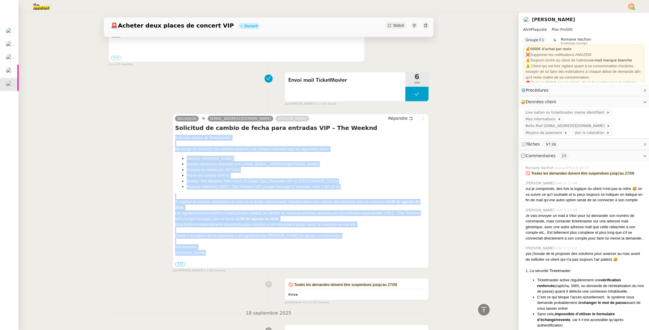
scroll to position [190, 0]
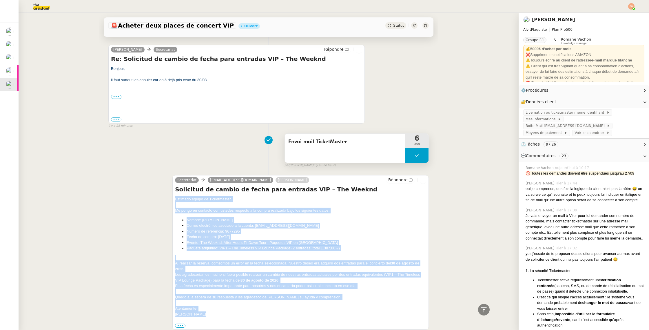
click at [420, 152] on button at bounding box center [417, 155] width 23 height 14
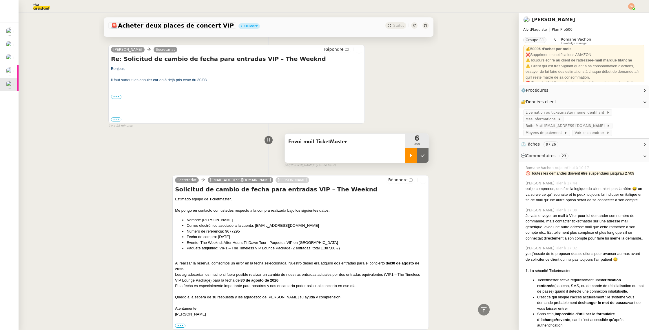
click at [408, 156] on div at bounding box center [412, 155] width 12 height 14
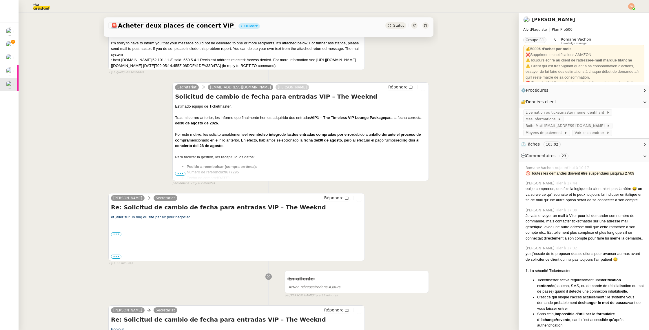
scroll to position [0, 0]
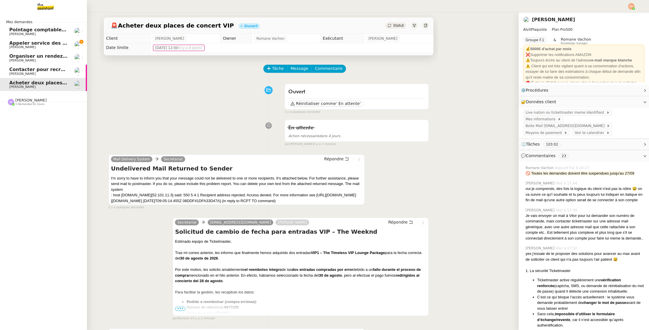
click at [17, 48] on span "[PERSON_NAME]" at bounding box center [22, 47] width 26 height 4
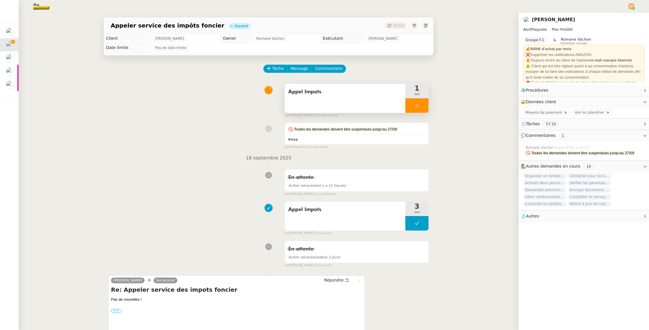
click at [425, 103] on div at bounding box center [417, 105] width 23 height 14
drag, startPoint x: 426, startPoint y: 106, endPoint x: 401, endPoint y: 72, distance: 42.1
click at [426, 106] on button at bounding box center [423, 105] width 12 height 14
click at [400, 27] on span "Statut" at bounding box center [398, 25] width 11 height 4
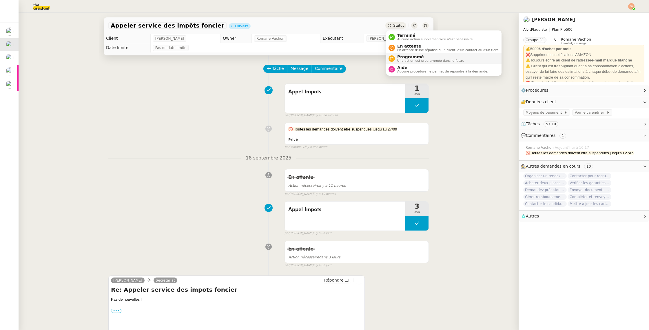
drag, startPoint x: 403, startPoint y: 46, endPoint x: 423, endPoint y: 54, distance: 21.3
click at [403, 46] on span "En attente" at bounding box center [448, 46] width 102 height 5
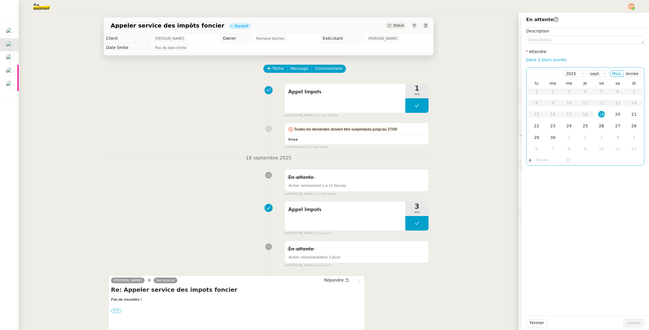
drag, startPoint x: 604, startPoint y: 113, endPoint x: 596, endPoint y: 124, distance: 13.4
click at [604, 113] on div "19" at bounding box center [602, 114] width 6 height 6
click at [541, 163] on input "text" at bounding box center [552, 160] width 30 height 7
click at [540, 220] on div "11" at bounding box center [541, 217] width 16 height 7
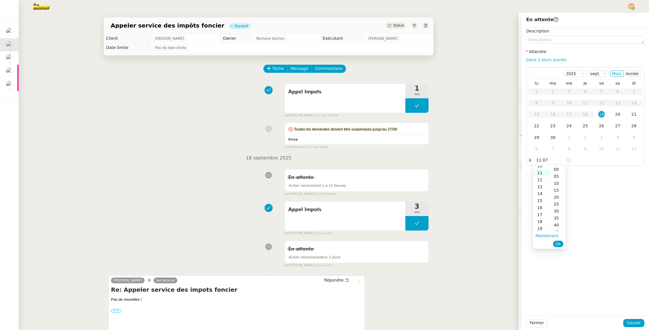
scroll to position [77, 0]
click at [557, 211] on div "30" at bounding box center [558, 211] width 16 height 7
type input "11:30"
click at [560, 244] on span "Ok" at bounding box center [559, 244] width 6 height 6
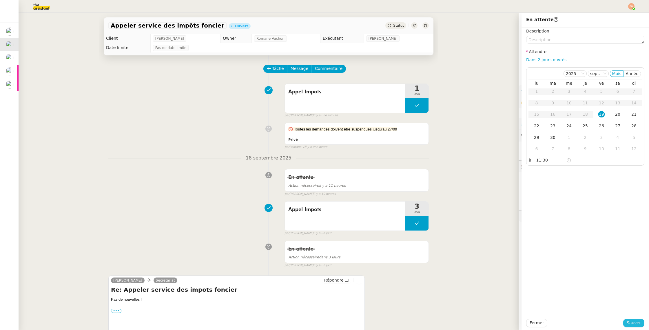
click at [634, 322] on span "Sauver" at bounding box center [634, 322] width 14 height 7
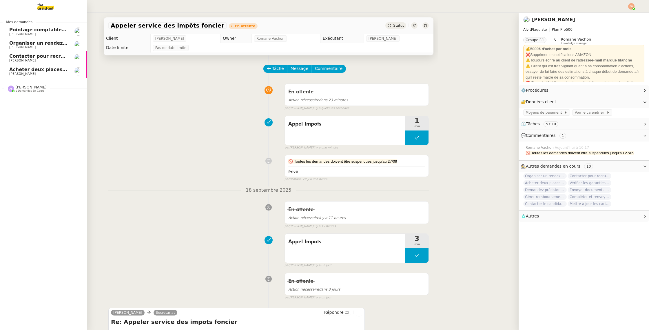
click at [54, 59] on span "[PERSON_NAME]" at bounding box center [38, 60] width 59 height 3
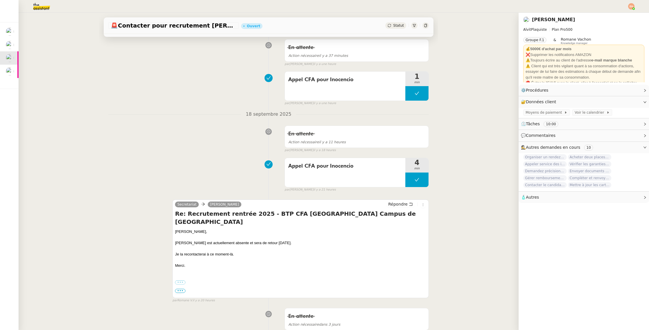
scroll to position [83, 0]
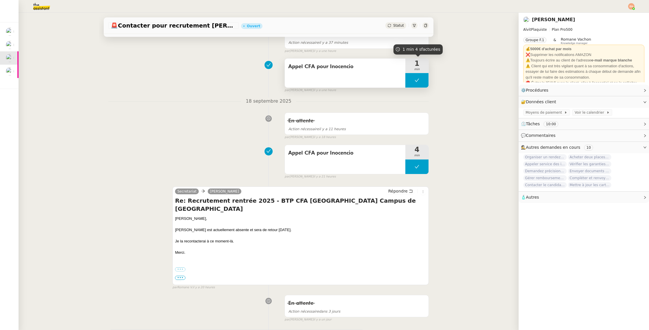
click at [419, 78] on icon at bounding box center [417, 80] width 5 height 5
click at [415, 83] on div at bounding box center [412, 80] width 12 height 14
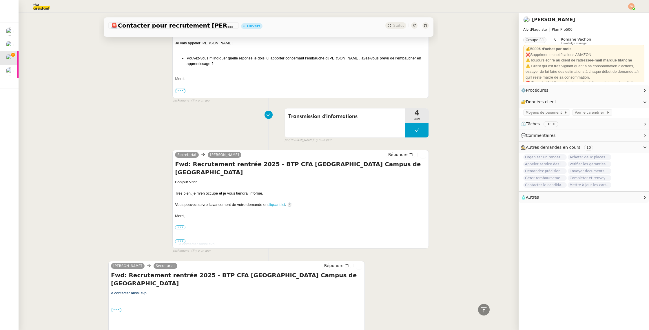
scroll to position [524, 0]
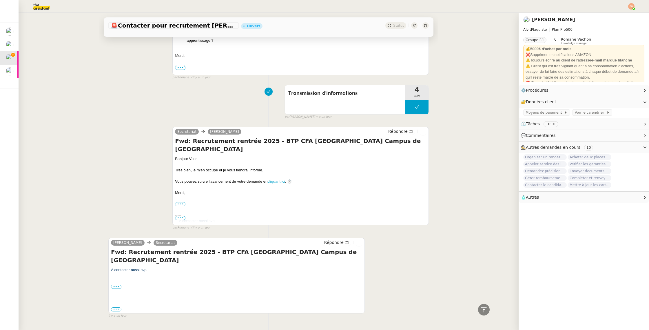
click at [116, 307] on label "•••" at bounding box center [116, 309] width 10 height 4
click at [0, 0] on input "•••" at bounding box center [0, 0] width 0 height 0
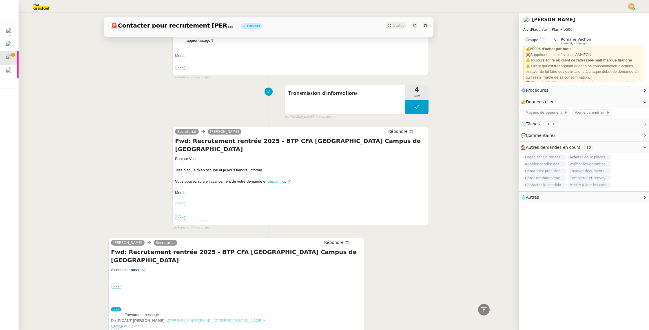
scroll to position [554, 0]
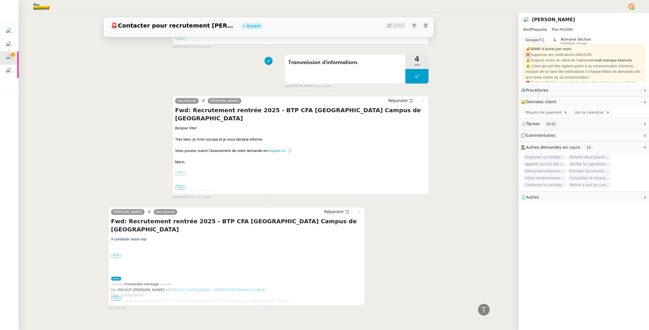
click at [119, 296] on span "•••" at bounding box center [116, 298] width 10 height 4
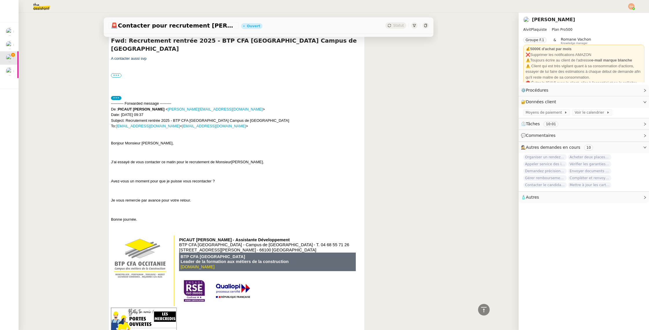
scroll to position [773, 0]
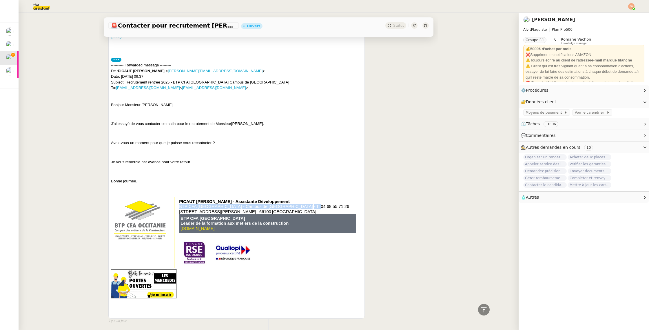
drag, startPoint x: 295, startPoint y: 190, endPoint x: 276, endPoint y: 191, distance: 18.9
click at [276, 204] on td "BTP CFA OCCITANIE ‑ Campus de Perpignan - T. 04 68 55 71 26" at bounding box center [267, 206] width 177 height 5
copy table "BTP CFA OCCITANIE ‑ Campus de Perpignan - T."
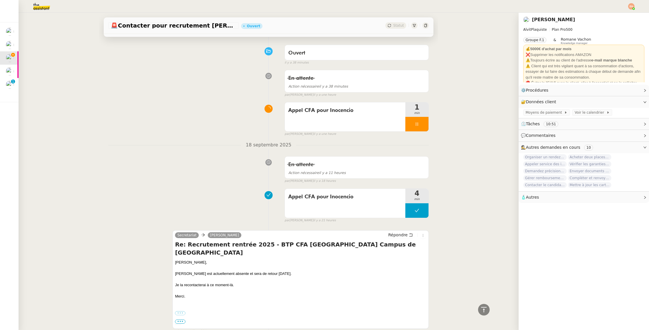
scroll to position [0, 0]
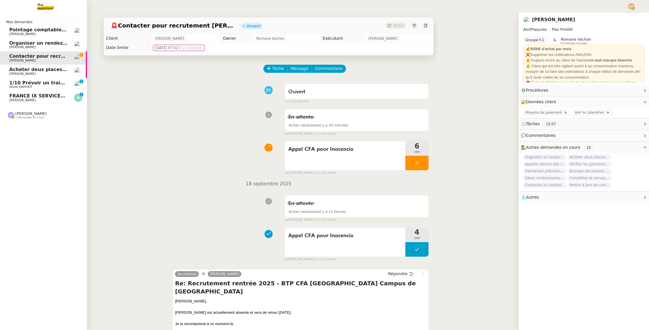
click at [17, 98] on span "FRANCE IX SERVICES - RAPPEL 2 FACTURE INVFIX9213" at bounding box center [80, 96] width 142 height 6
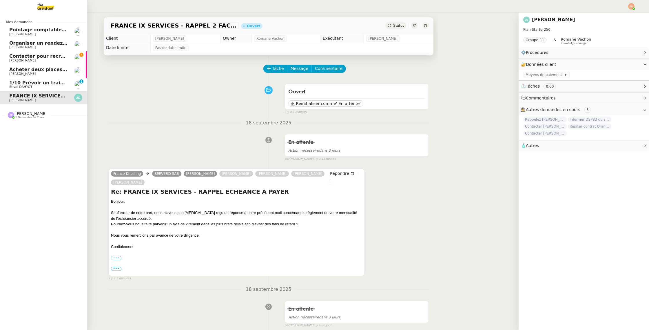
click at [44, 86] on span "Stivel DAHYOT" at bounding box center [38, 86] width 59 height 3
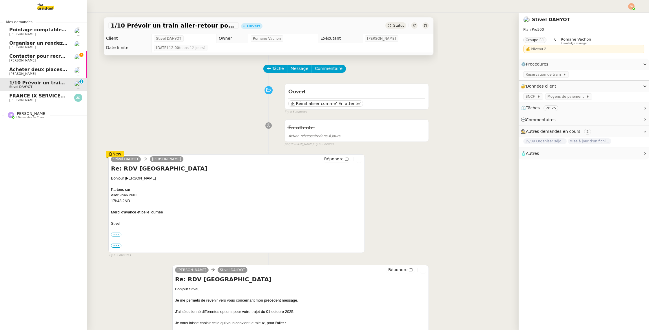
click at [56, 65] on link "Acheter deux places de concert VIP [PERSON_NAME]" at bounding box center [43, 71] width 87 height 13
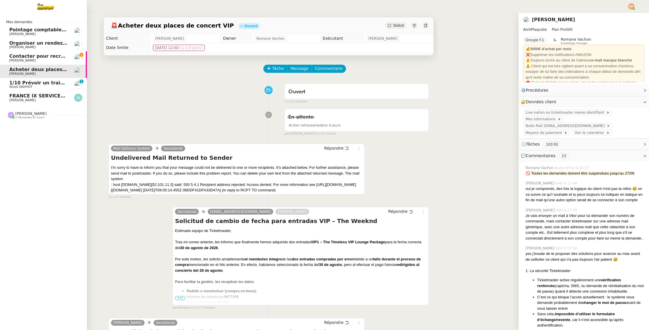
click at [58, 57] on span "Contacter pour recrutement [PERSON_NAME]" at bounding box center [68, 56] width 118 height 6
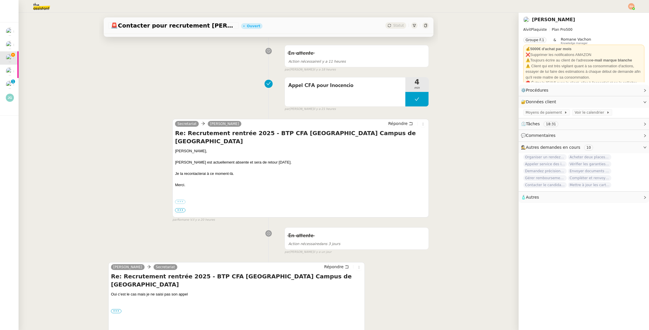
scroll to position [524, 0]
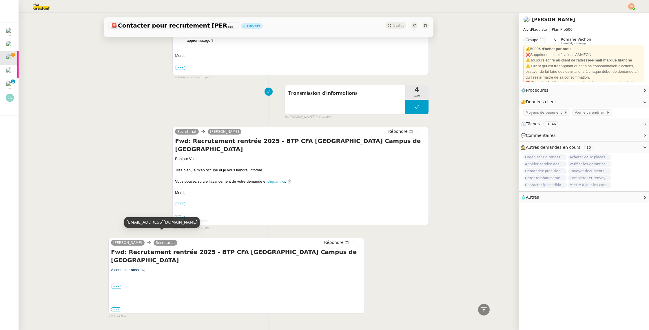
click at [156, 240] on link "Secretariat" at bounding box center [166, 242] width 24 height 5
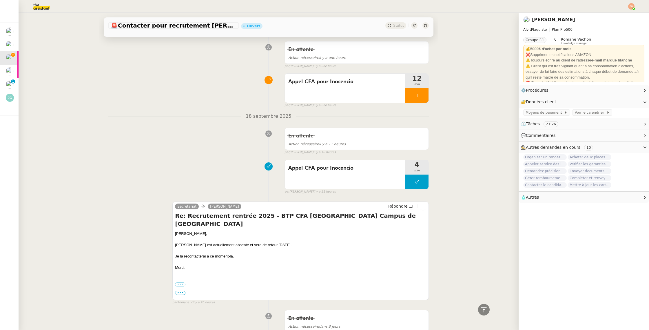
scroll to position [0, 0]
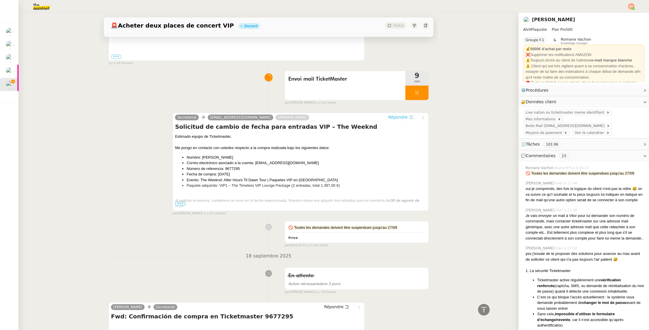
scroll to position [251, 0]
click at [407, 117] on span "Répondre" at bounding box center [397, 118] width 19 height 6
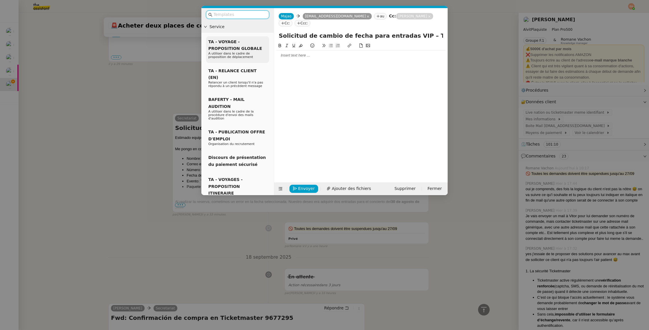
scroll to position [296, 0]
click at [317, 54] on div at bounding box center [361, 55] width 169 height 5
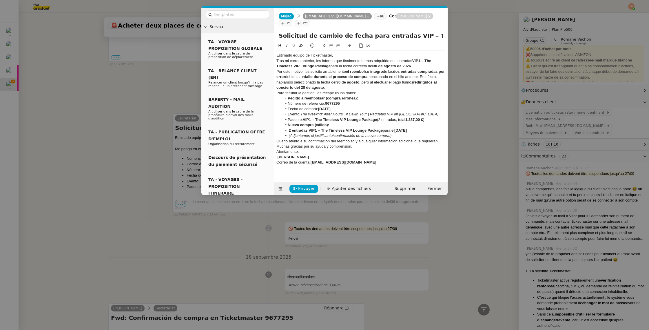
scroll to position [372, 0]
click at [341, 56] on div "Estimado equipo de Ticketmaster," at bounding box center [361, 55] width 169 height 5
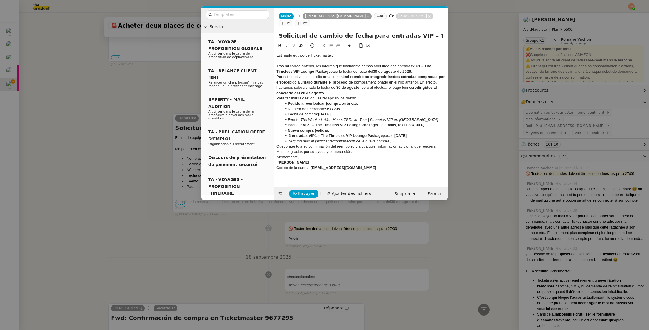
click at [432, 72] on div "Tras mi correo anterior, les informo que finalmente hemos adquirido dos entrada…" at bounding box center [361, 68] width 169 height 11
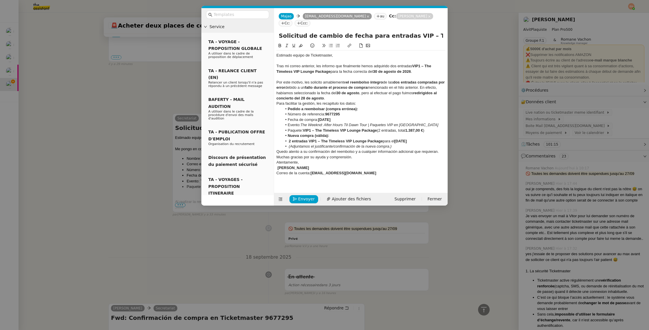
click at [399, 143] on strong "[DATE]" at bounding box center [400, 141] width 12 height 4
drag, startPoint x: 397, startPoint y: 151, endPoint x: 290, endPoint y: 151, distance: 106.7
click at [290, 149] on li "(Adjuntamos el justificante/confirmación de la nueva compra.)" at bounding box center [363, 146] width 163 height 5
click at [361, 160] on div "Muchas gracias por su ayuda y comprensión." at bounding box center [361, 156] width 169 height 5
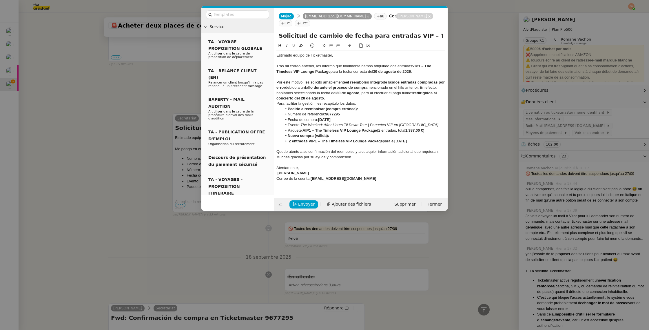
drag, startPoint x: 291, startPoint y: 142, endPoint x: 430, endPoint y: 147, distance: 138.9
click at [430, 144] on ul "Pedido a reembolsar (compra errónea): Número de referencia: 9677295 Fecha de co…" at bounding box center [361, 124] width 169 height 37
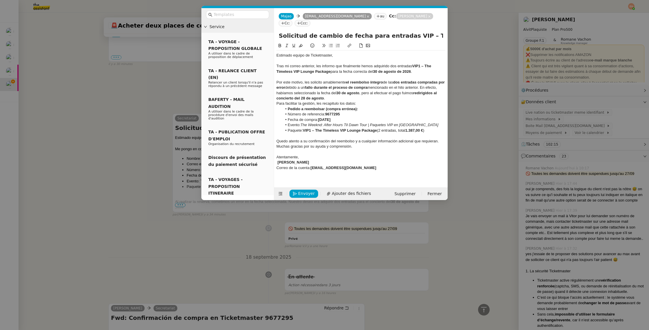
click at [357, 100] on div "Por este motivo, les solicito amablemente el reembolso íntegro de las dos entra…" at bounding box center [361, 90] width 169 height 21
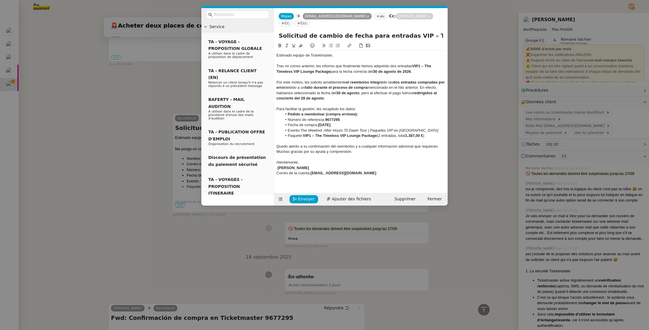
click at [277, 170] on div "[PERSON_NAME]" at bounding box center [361, 167] width 169 height 5
click at [304, 202] on span "Envoyer" at bounding box center [306, 199] width 17 height 7
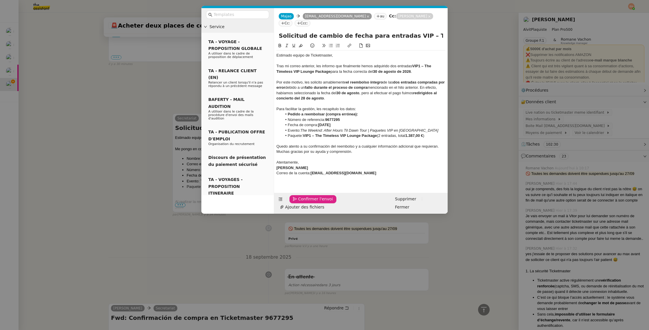
click at [304, 202] on span "Confirmer l'envoi" at bounding box center [315, 199] width 35 height 7
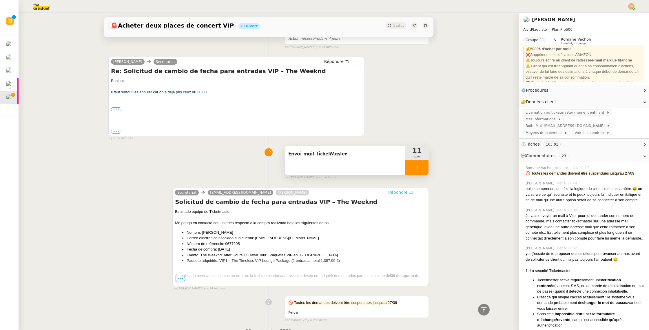
scroll to position [288, 0]
click at [420, 170] on div at bounding box center [417, 167] width 23 height 14
click at [421, 169] on icon at bounding box center [423, 167] width 5 height 5
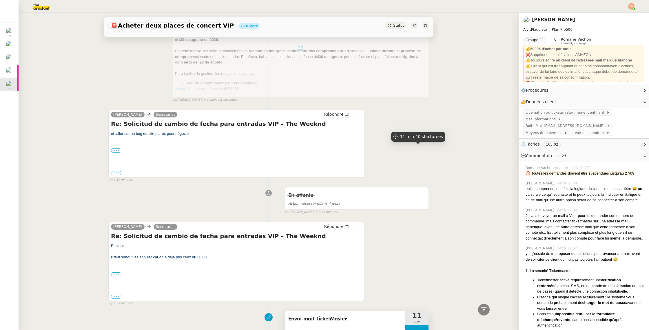
scroll to position [0, 0]
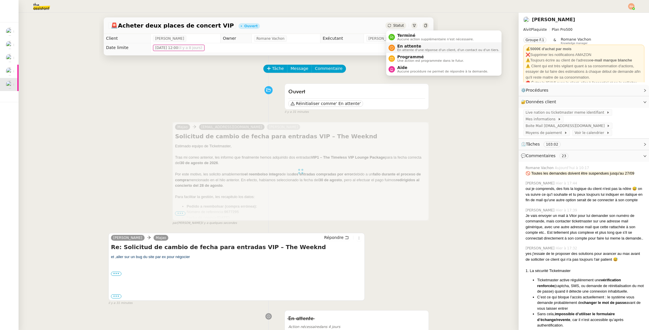
click at [403, 46] on span "En attente" at bounding box center [448, 46] width 102 height 5
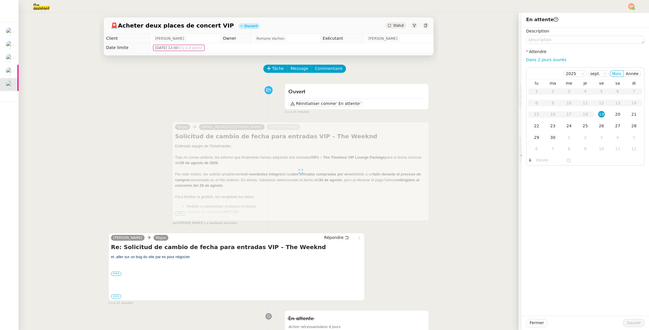
drag, startPoint x: 540, startPoint y: 60, endPoint x: 588, endPoint y: 170, distance: 120.2
click at [540, 60] on link "Dans 2 jours ouvrés" at bounding box center [546, 59] width 40 height 5
type input "07:00"
drag, startPoint x: 632, startPoint y: 323, endPoint x: 626, endPoint y: 324, distance: 6.4
click at [632, 323] on span "Sauver" at bounding box center [634, 322] width 14 height 7
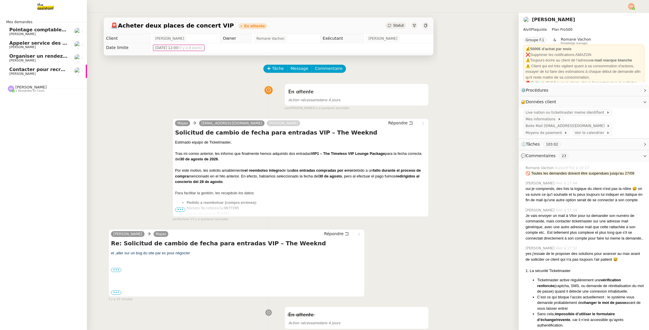
click at [23, 50] on link "Appeler service des impôts foncier [PERSON_NAME]" at bounding box center [43, 44] width 87 height 13
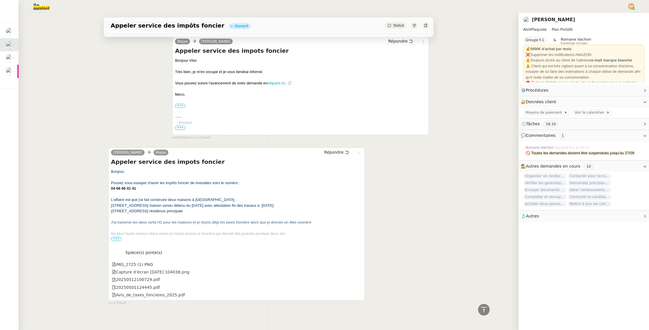
scroll to position [1183, 0]
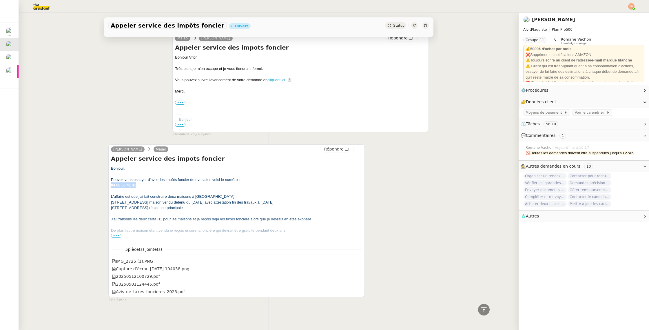
drag, startPoint x: 137, startPoint y: 187, endPoint x: 100, endPoint y: 187, distance: 36.8
copy span "04 68 66 41 41"
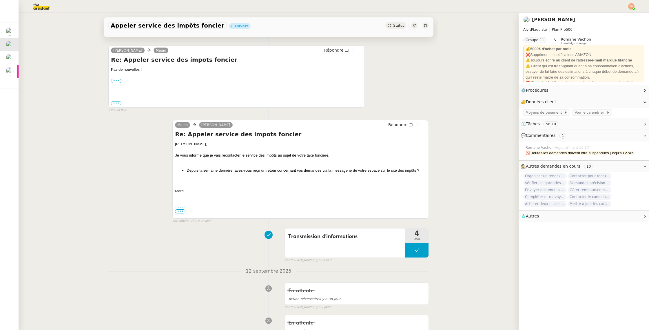
scroll to position [0, 0]
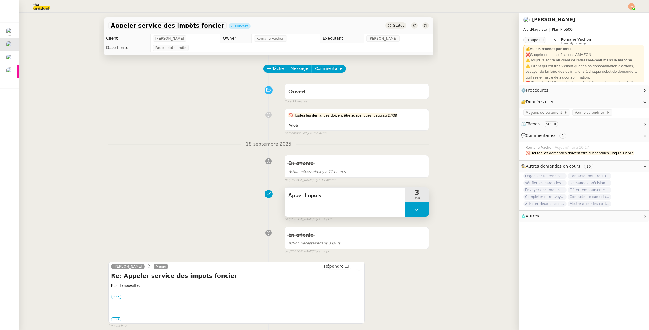
click at [316, 206] on div "Appel Impots" at bounding box center [345, 202] width 121 height 29
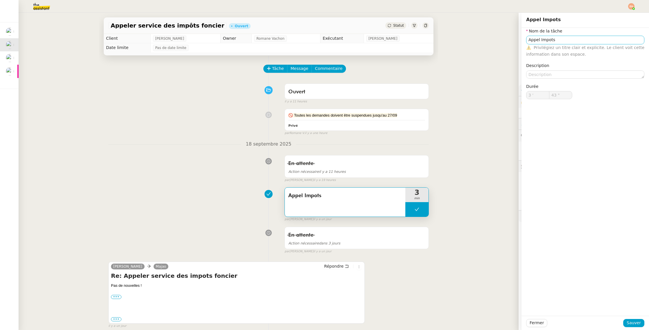
drag, startPoint x: 551, startPoint y: 29, endPoint x: 547, endPoint y: 43, distance: 15.3
click at [551, 29] on label "Nom de la tâche" at bounding box center [544, 31] width 36 height 5
click at [547, 47] on span "Privilégiez un titre clair et explicite. Le client voit cette information dans …" at bounding box center [585, 50] width 118 height 11
click at [549, 43] on input "Appel Impots" at bounding box center [585, 40] width 118 height 8
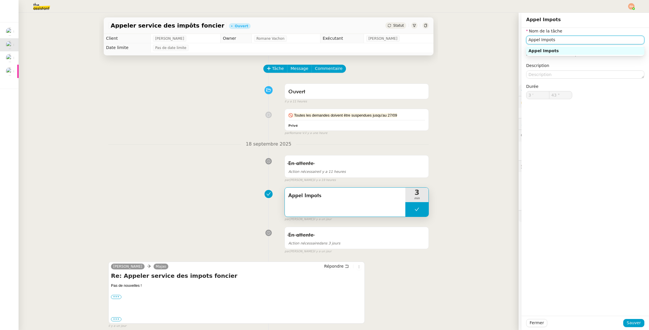
drag, startPoint x: 549, startPoint y: 43, endPoint x: 545, endPoint y: 97, distance: 54.6
click at [549, 43] on input "Appel Impots" at bounding box center [585, 40] width 118 height 8
click at [536, 321] on span "Fermer" at bounding box center [537, 322] width 14 height 7
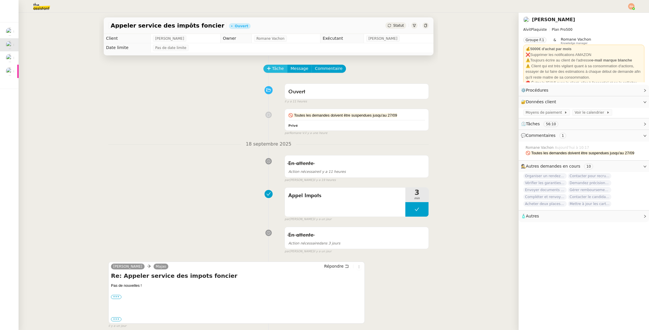
click at [276, 72] on button "Tâche" at bounding box center [275, 69] width 24 height 8
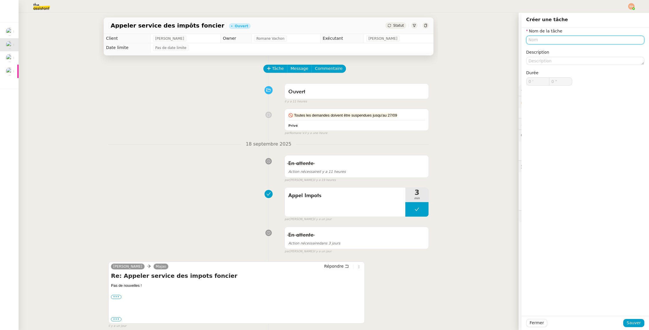
paste input "Appel Impots"
type input "Appel Impots"
click at [634, 324] on span "Sauver" at bounding box center [634, 322] width 14 height 7
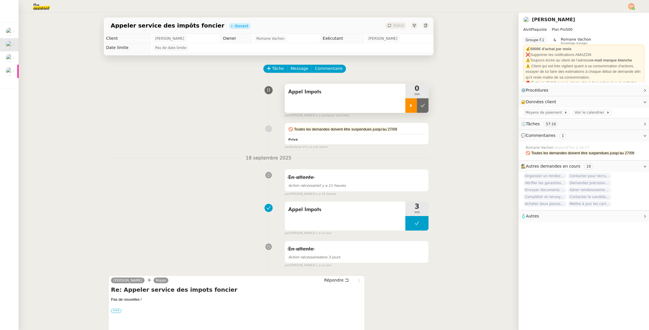
click at [410, 109] on div at bounding box center [412, 105] width 12 height 14
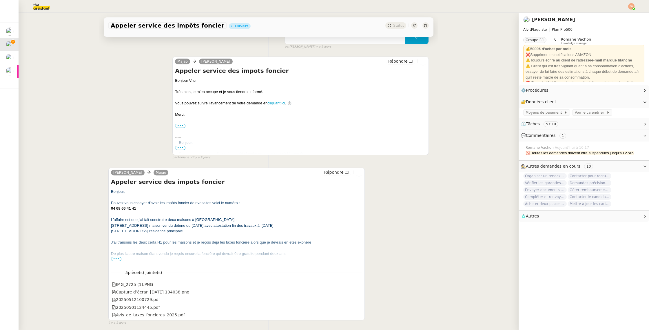
scroll to position [1197, 0]
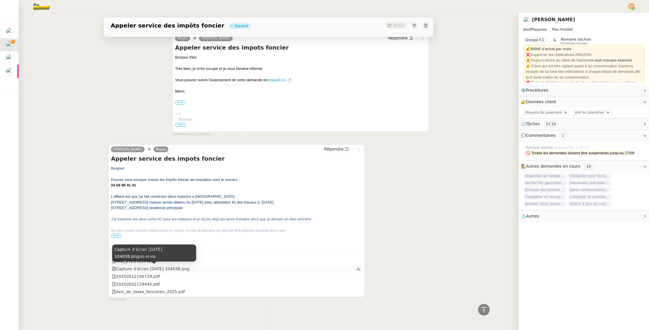
click at [171, 269] on div "Capture d’écran [DATE] 104038.png" at bounding box center [151, 269] width 78 height 7
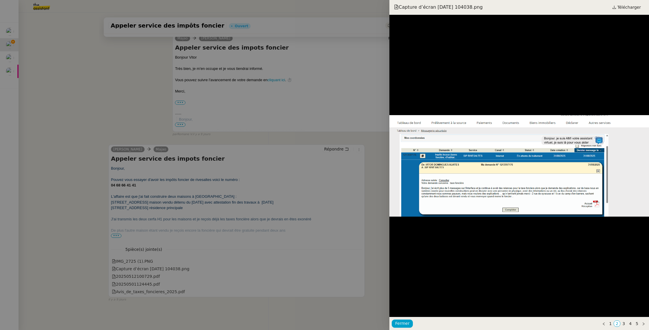
click at [157, 279] on div at bounding box center [324, 165] width 649 height 330
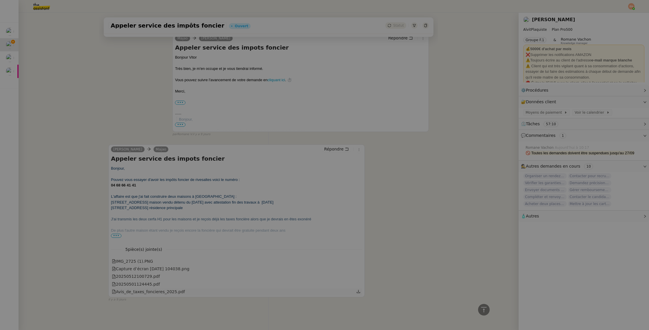
click at [143, 290] on div "Avis_de_taxes_foncieres_2025.pdf" at bounding box center [148, 291] width 73 height 7
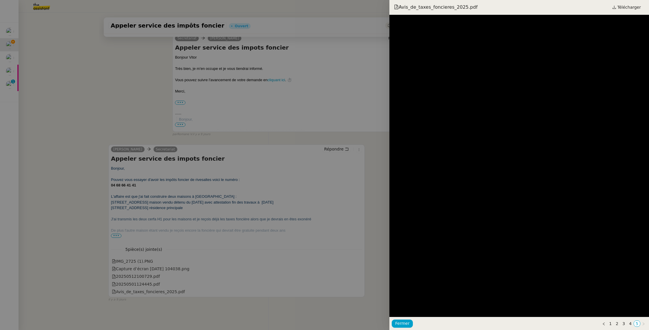
drag, startPoint x: 109, startPoint y: 108, endPoint x: 80, endPoint y: 88, distance: 35.0
click at [109, 108] on div at bounding box center [324, 165] width 649 height 330
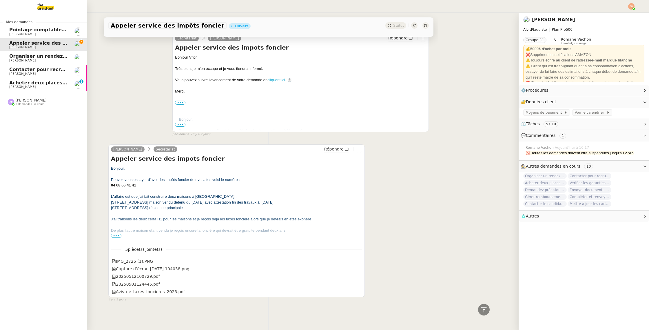
click at [15, 84] on span "Acheter deux places de concert VIP" at bounding box center [55, 83] width 93 height 6
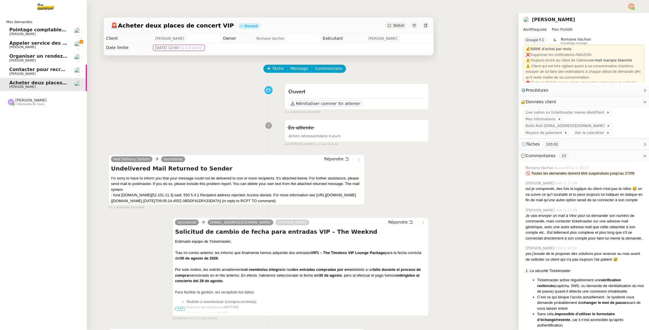
click at [43, 70] on span "Contacter pour recrutement [PERSON_NAME]" at bounding box center [68, 70] width 118 height 6
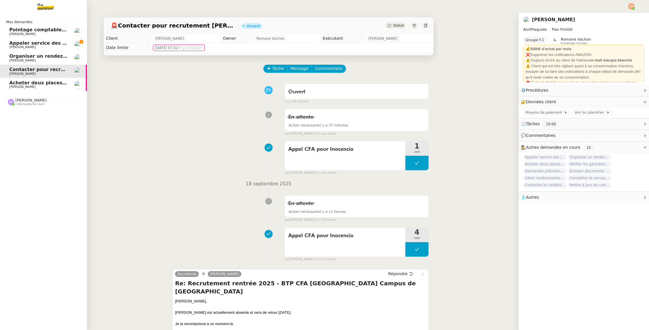
click at [41, 81] on span "Acheter deux places de concert VIP" at bounding box center [55, 83] width 93 height 6
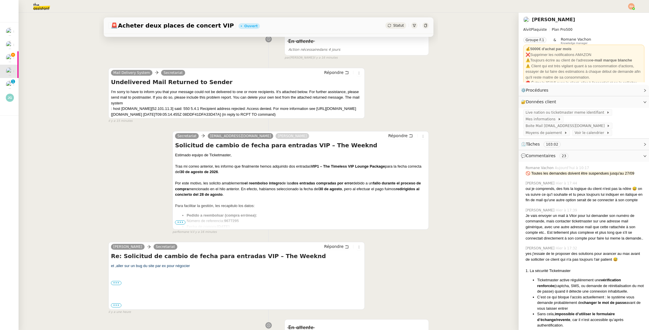
scroll to position [95, 0]
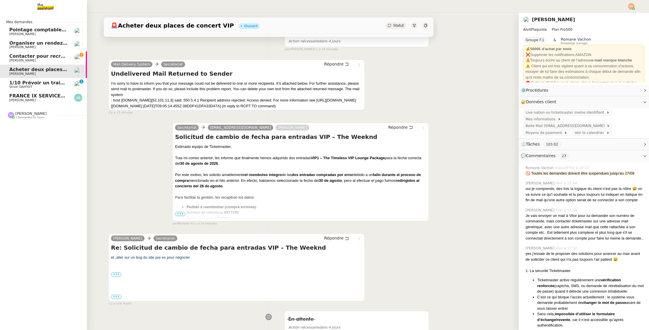
click at [14, 59] on span "[PERSON_NAME]" at bounding box center [22, 61] width 26 height 4
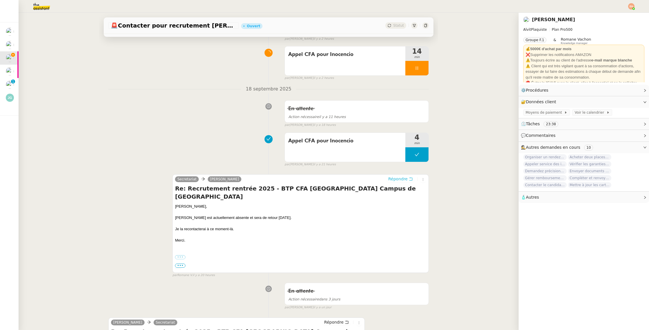
click at [403, 178] on span "Répondre" at bounding box center [397, 179] width 19 height 6
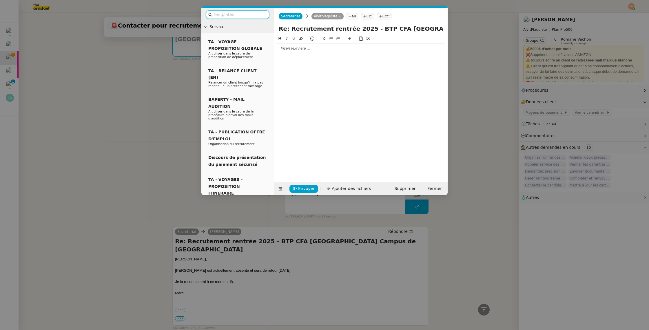
scroll to position [139, 0]
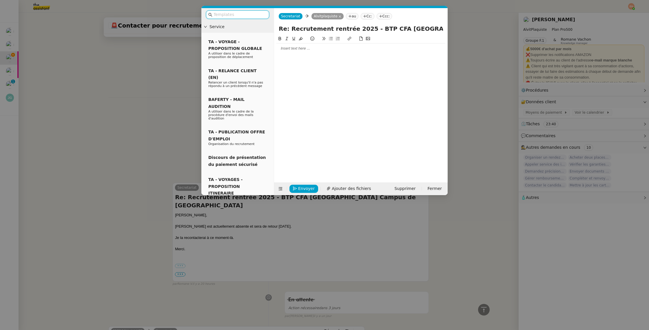
click at [302, 51] on div at bounding box center [361, 48] width 169 height 10
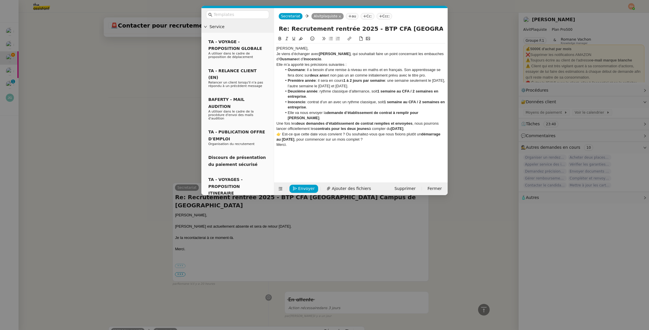
click at [301, 48] on div "[PERSON_NAME]," at bounding box center [361, 48] width 169 height 5
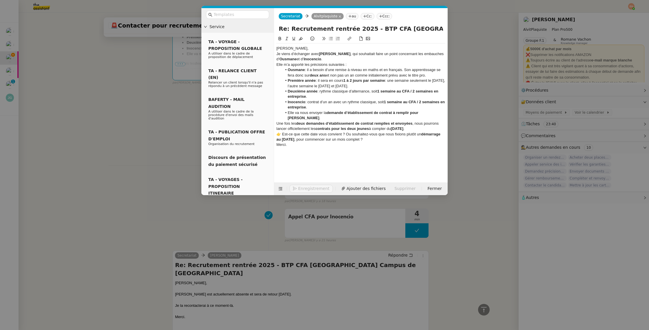
scroll to position [215, 0]
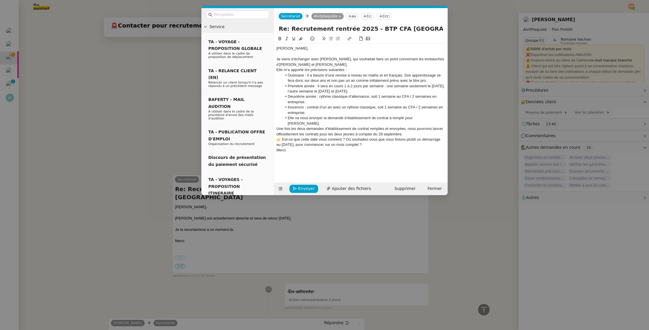
click at [294, 63] on div "Je viens d’échanger avec [PERSON_NAME], qui souhaitait faire un point concernan…" at bounding box center [361, 62] width 169 height 11
click at [328, 67] on div "Je viens d’échanger avec [PERSON_NAME], qui souhaitait faire un point concernan…" at bounding box center [361, 62] width 169 height 11
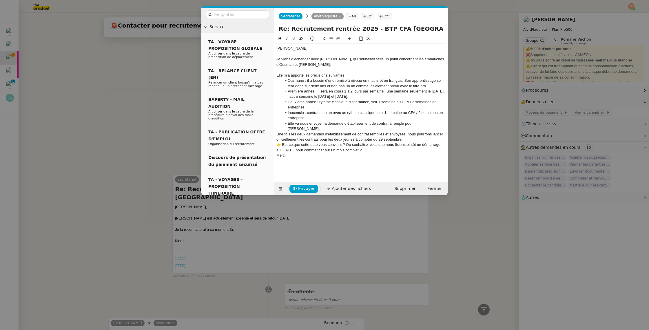
click at [436, 124] on li "Elle va nous envoyer la demande d’établissement de contrat à remplir pour [PERS…" at bounding box center [363, 126] width 163 height 11
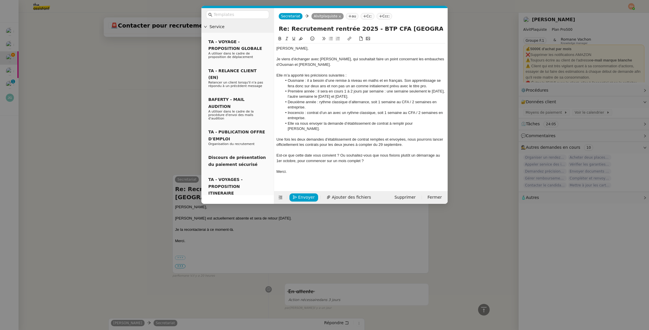
click at [338, 153] on div "Est-ce que cette date vous convient ? Ou souhaitez-vous que nous fixions plutôt…" at bounding box center [361, 158] width 169 height 11
click at [332, 38] on icon at bounding box center [331, 39] width 4 height 4
click at [340, 74] on div "Elle m’a apporté les précisions suivantes :" at bounding box center [361, 75] width 169 height 5
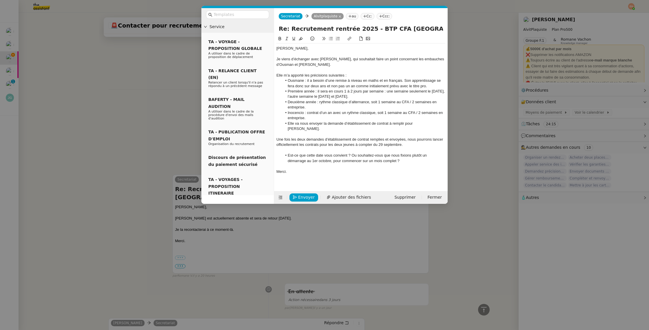
click at [331, 87] on li "Ousmane : il a besoin d’une remise à niveau en maths et en français. Son appren…" at bounding box center [363, 83] width 163 height 11
click at [417, 87] on li "Ousmane : il a besoin d’une remise à niveau en maths et en français. Son appren…" at bounding box center [363, 83] width 163 height 11
click at [430, 87] on li "Ousmane : il a besoin d’une remise à niveau en maths et en français. Son appren…" at bounding box center [363, 83] width 163 height 11
click at [401, 87] on li "Ousmane : il a besoin d’une remise à niveau en maths et en français. Son appren…" at bounding box center [363, 83] width 163 height 11
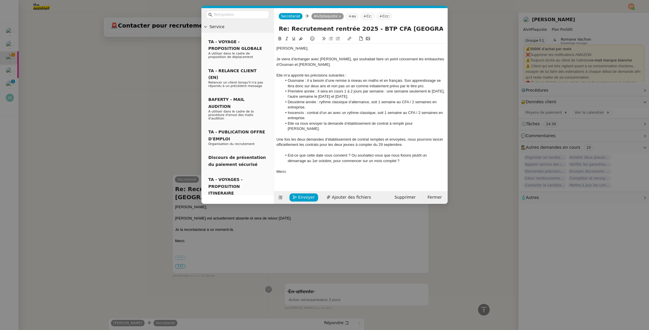
click at [292, 90] on li "Première année : il sera en cours 1 à 2 jours par semaine : une semaine seuleme…" at bounding box center [363, 94] width 163 height 11
click at [288, 90] on li "Première année : il sera en cours 1 à 2 jours par semaine : une semaine seuleme…" at bounding box center [363, 94] width 163 height 11
drag, startPoint x: 288, startPoint y: 81, endPoint x: 291, endPoint y: 83, distance: 4.1
click at [288, 81] on li "Ousmane : il a besoin d’une remise à niveau en maths et en français. Son appren…" at bounding box center [363, 83] width 163 height 11
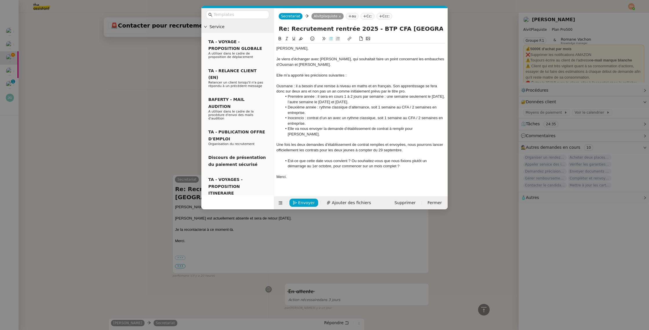
click at [289, 119] on li "Inocencio : contrat d’un an avec un rythme classique, soit 1 semaine au CFA / 2…" at bounding box center [363, 120] width 163 height 11
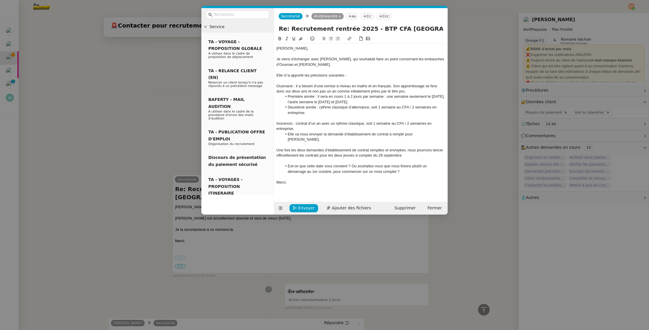
click at [288, 124] on div "Inocencio : contrat d’un an avec un rythme classique, soit 1 semaine au CFA / 2…" at bounding box center [361, 126] width 169 height 11
click at [289, 124] on div "Inocencio : contrat d’un an avec un rythme classique, soit 1 semaine au CFA / 2…" at bounding box center [361, 126] width 169 height 11
click at [287, 86] on div "Ousmane : il a besoin d’une remise à niveau en maths et en français. Son appren…" at bounding box center [361, 88] width 169 height 11
click at [293, 86] on strong "Ousmane" at bounding box center [285, 86] width 17 height 4
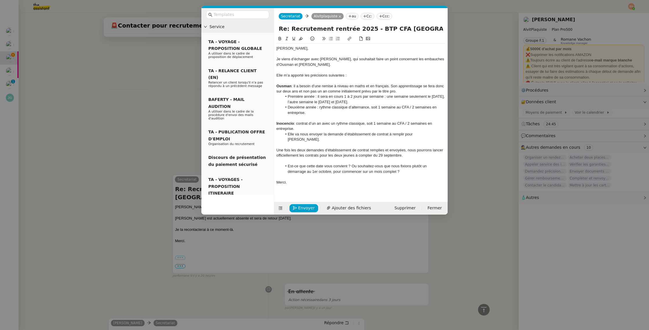
click at [318, 103] on li "Première année : il sera en cours 1 à 2 jours par semaine : une semaine seuleme…" at bounding box center [363, 99] width 163 height 11
drag, startPoint x: 317, startPoint y: 107, endPoint x: 282, endPoint y: 107, distance: 34.2
click at [282, 107] on li "Deuxième année : rythme classique d’alternance, soit 1 semaine au CFA / 2 semai…" at bounding box center [363, 110] width 163 height 11
drag, startPoint x: 314, startPoint y: 95, endPoint x: 272, endPoint y: 96, distance: 42.3
click at [271, 97] on nz-layout "Service TA - VOYAGE - PROPOSITION GLOBALE A utiliser dans le cadre de propositi…" at bounding box center [324, 111] width 246 height 206
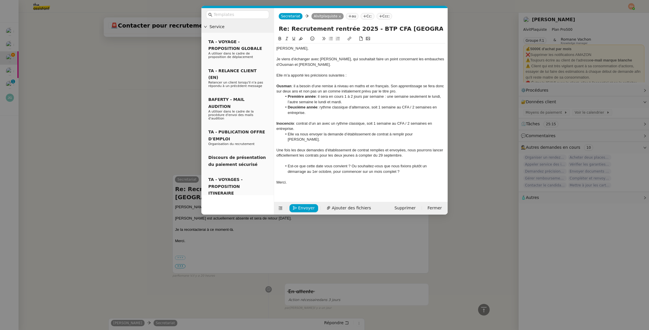
click at [390, 102] on li "Première année : il sera en cours 1 à 2 jours par semaine : une semaine seuleme…" at bounding box center [363, 99] width 163 height 11
click at [320, 109] on li "Deuxième année : rythme classique d’alternance, soit 1 semaine au CFA / 2 semai…" at bounding box center [363, 110] width 163 height 11
click at [343, 107] on li "Deuxième année : rythme classique d’alternance, soit 1 semaine au CFA / 2 semai…" at bounding box center [363, 110] width 163 height 11
drag, startPoint x: 304, startPoint y: 114, endPoint x: 311, endPoint y: 131, distance: 18.1
click at [304, 114] on li "Deuxième année : rythme classique d’alternance, soit 1 semaine au CFA / 2 semai…" at bounding box center [363, 110] width 163 height 11
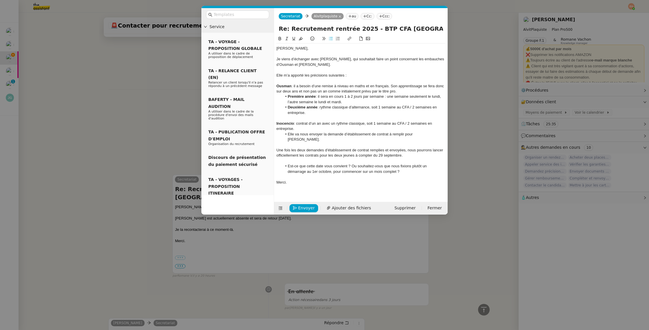
click at [313, 123] on div "Inocencio : contrat d’un an avec un rythme classique, soit 1 semaine au CFA / 2…" at bounding box center [361, 126] width 169 height 11
click at [316, 128] on div "Inocencio : contrat d’un an avec un rythme classique, soit 1 semaine au CFA / 2…" at bounding box center [361, 126] width 169 height 11
click at [307, 128] on div "Inocencio : contrat d’un an avec un rythme classique, soit 1 semaine au CFA / 2…" at bounding box center [361, 126] width 169 height 11
click at [307, 136] on li "Elle va nous envoyer la demande d’établissement de contrat à remplir pour [PERS…" at bounding box center [363, 137] width 163 height 11
click at [299, 142] on div at bounding box center [361, 144] width 169 height 5
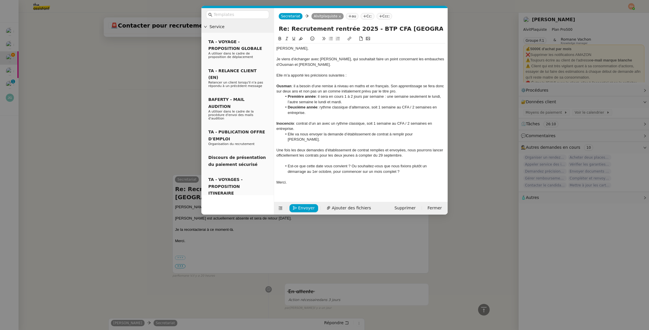
click at [307, 142] on div at bounding box center [361, 144] width 169 height 5
click at [288, 134] on li "Elle va nous envoyer la demande d’établissement de contrat à remplir pour [PERS…" at bounding box center [363, 137] width 163 height 11
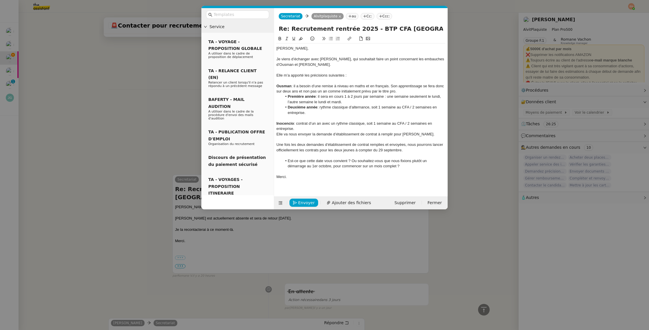
click at [310, 142] on div "Une fois les deux demandes d’établissement de contrat remplies et envoyées, nou…" at bounding box center [361, 147] width 169 height 11
click at [372, 151] on div "Une fois les deux demandes d’établissement de contrat remplies et envoyées, nou…" at bounding box center [361, 147] width 169 height 11
click at [409, 151] on div "Une fois les deux demandes d’établissement de contrat remplies et envoyées, nou…" at bounding box center [361, 147] width 169 height 11
drag, startPoint x: 402, startPoint y: 150, endPoint x: 354, endPoint y: 152, distance: 47.9
click at [354, 152] on div "Une fois les deux demandes d’établissement de contrat remplies et envoyées, nou…" at bounding box center [361, 147] width 169 height 11
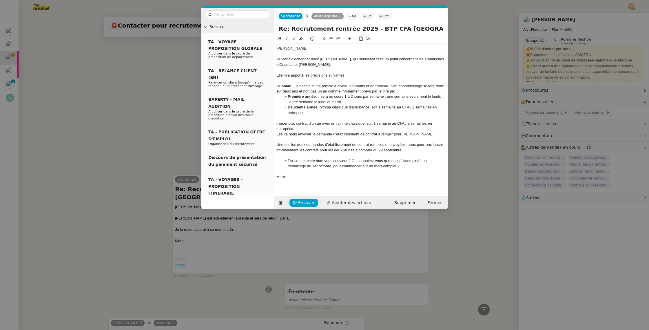
click at [341, 158] on div at bounding box center [361, 155] width 169 height 5
click at [299, 201] on span "Envoyer" at bounding box center [306, 202] width 17 height 7
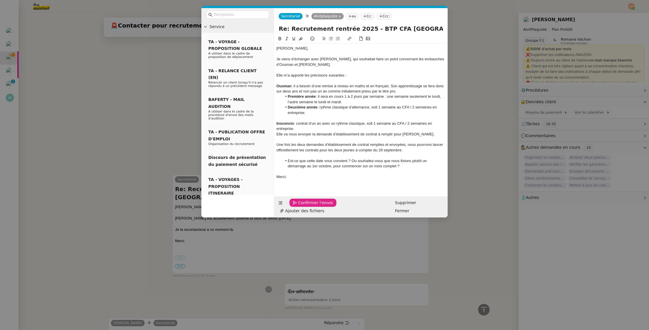
click at [299, 201] on span "Confirmer l'envoi" at bounding box center [315, 202] width 35 height 7
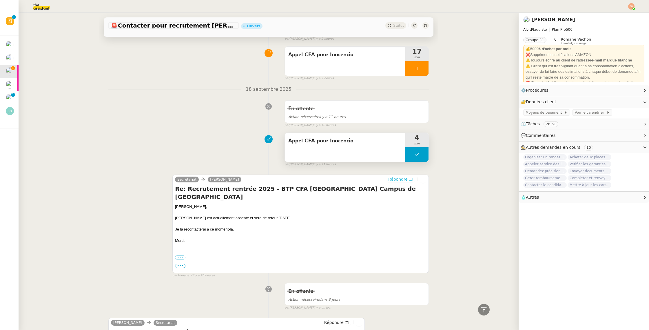
scroll to position [0, 0]
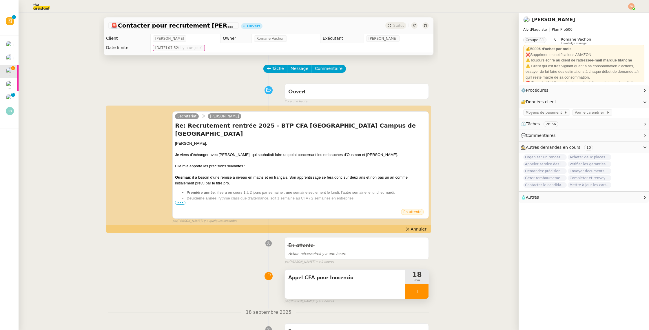
click at [419, 290] on icon at bounding box center [417, 291] width 5 height 5
click at [419, 290] on button at bounding box center [423, 291] width 12 height 14
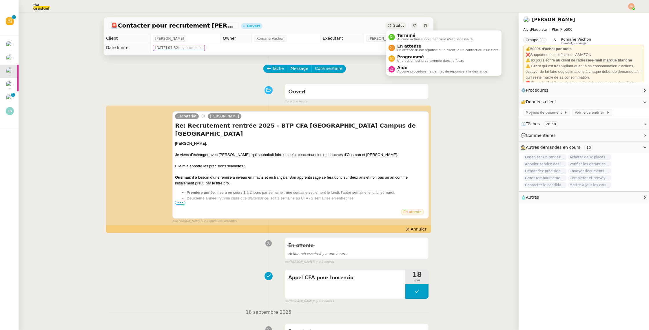
click at [398, 25] on span "Statut" at bounding box center [398, 25] width 11 height 4
click at [408, 43] on li "En attente En attente d'une réponse d'un client, d'un contact ou d'un tiers." at bounding box center [443, 47] width 115 height 11
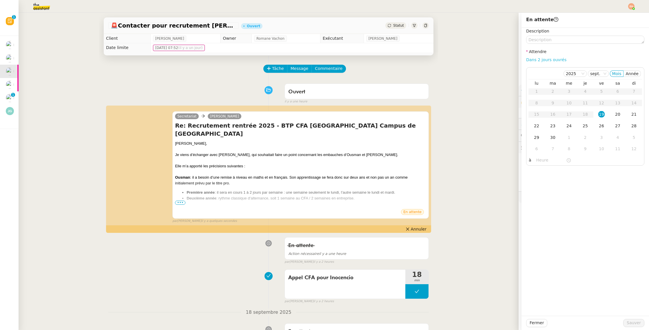
click at [541, 61] on link "Dans 2 jours ouvrés" at bounding box center [546, 59] width 40 height 5
type input "07:00"
click at [634, 321] on span "Sauver" at bounding box center [634, 322] width 14 height 7
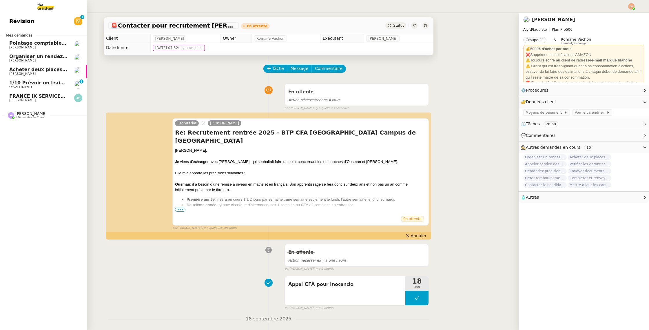
drag, startPoint x: 31, startPoint y: 67, endPoint x: 41, endPoint y: 60, distance: 11.3
click at [31, 67] on link "Acheter deux places de concert VIP [PERSON_NAME]" at bounding box center [43, 71] width 87 height 13
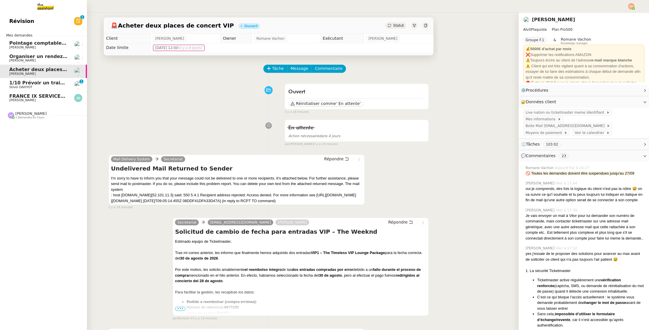
click at [41, 60] on span "[PERSON_NAME]" at bounding box center [38, 60] width 59 height 3
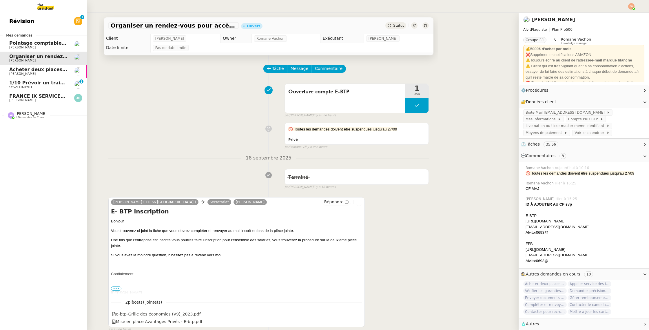
click at [31, 99] on span "[PERSON_NAME]" at bounding box center [22, 100] width 26 height 4
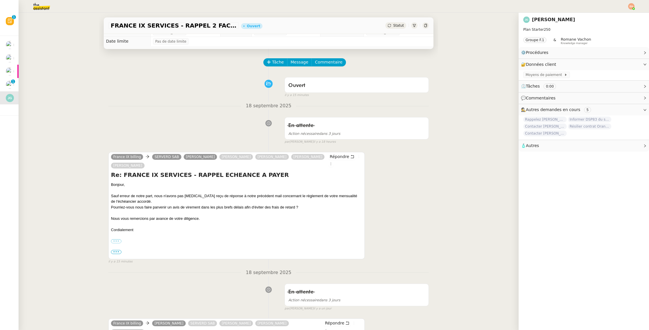
scroll to position [6, 0]
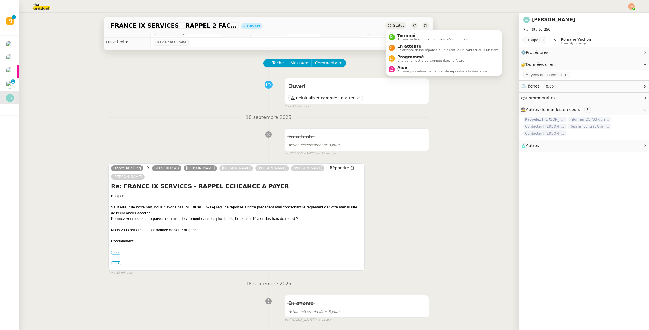
click at [398, 22] on div "Statut" at bounding box center [396, 25] width 21 height 6
click at [404, 45] on span "En attente" at bounding box center [448, 46] width 102 height 5
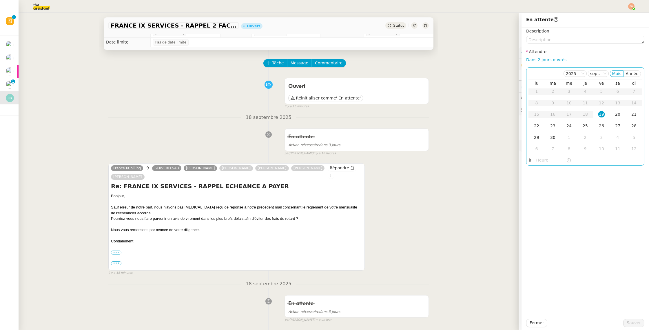
drag, startPoint x: 546, startPoint y: 59, endPoint x: 558, endPoint y: 106, distance: 48.3
click at [546, 59] on link "Dans 2 jours ouvrés" at bounding box center [546, 59] width 40 height 5
type input "07:00"
click at [587, 127] on div "25" at bounding box center [585, 126] width 6 height 6
click at [626, 326] on button "Sauver" at bounding box center [633, 323] width 21 height 8
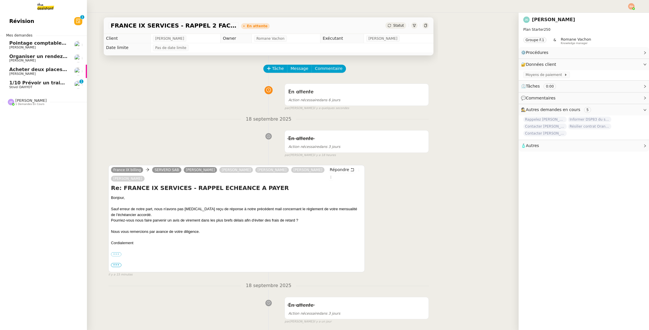
drag, startPoint x: 29, startPoint y: 75, endPoint x: 32, endPoint y: 86, distance: 11.7
click at [29, 75] on span "[PERSON_NAME]" at bounding box center [38, 73] width 59 height 3
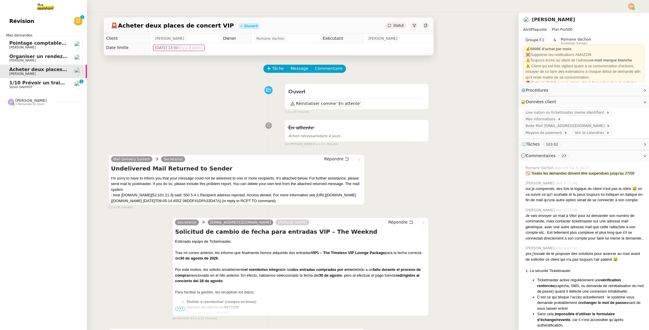
click at [19, 56] on span "Organiser un rendez-vous pour accès FFB" at bounding box center [63, 57] width 109 height 6
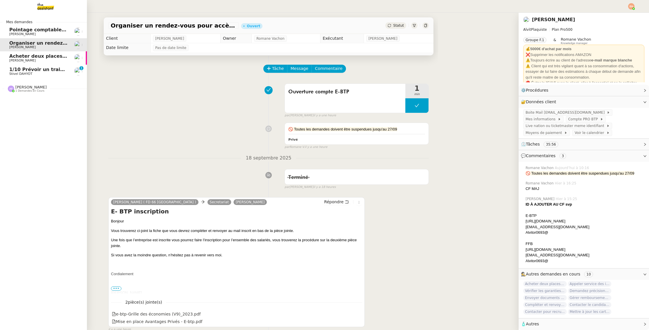
drag, startPoint x: 28, startPoint y: 61, endPoint x: 30, endPoint y: 73, distance: 12.2
click at [28, 61] on span "[PERSON_NAME]" at bounding box center [38, 60] width 59 height 3
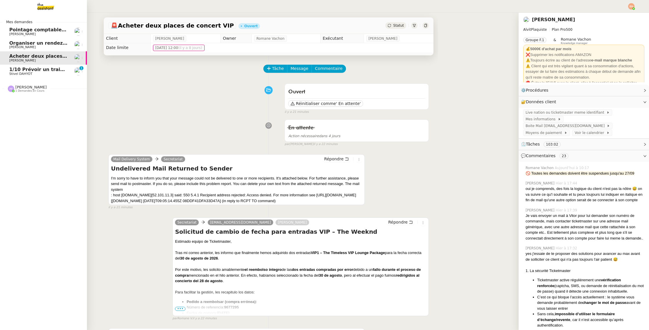
click at [31, 72] on span "1/10 Prévoir un train aller-retour pour [GEOGRAPHIC_DATA]" at bounding box center [87, 70] width 156 height 6
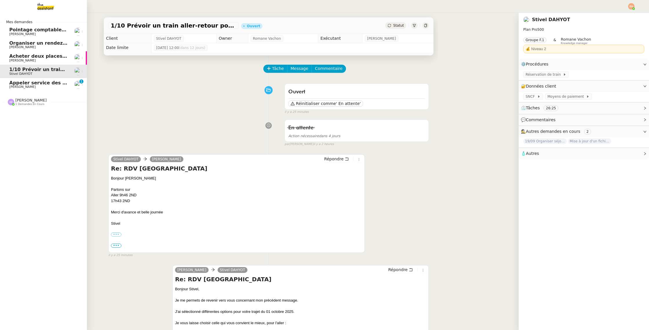
click at [10, 89] on link "Appeler service des impôts foncier [PERSON_NAME] 0 1 2 3 4 5 6 7 8 9" at bounding box center [43, 84] width 87 height 13
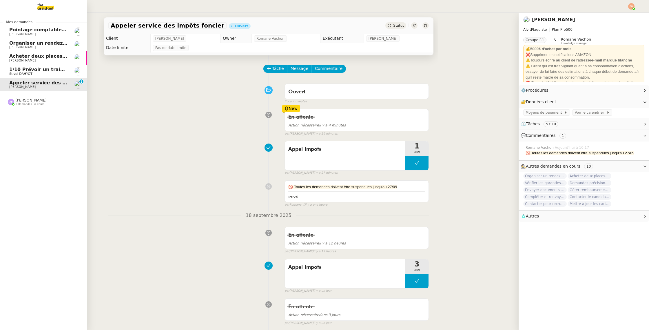
click at [49, 72] on span "Stivel DAHYOT" at bounding box center [38, 73] width 59 height 3
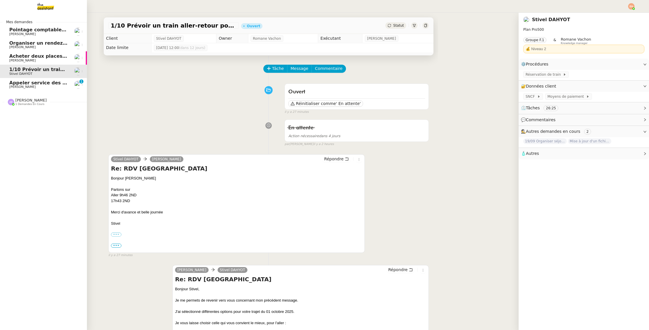
click at [45, 82] on span "Appeler service des impôts foncier" at bounding box center [54, 83] width 91 height 6
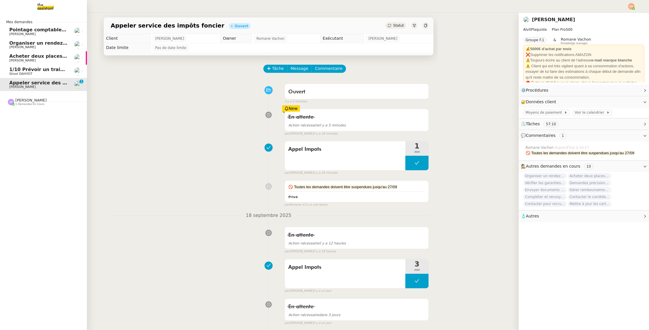
click at [49, 70] on span "1/10 Prévoir un train aller-retour pour [GEOGRAPHIC_DATA]" at bounding box center [87, 70] width 156 height 6
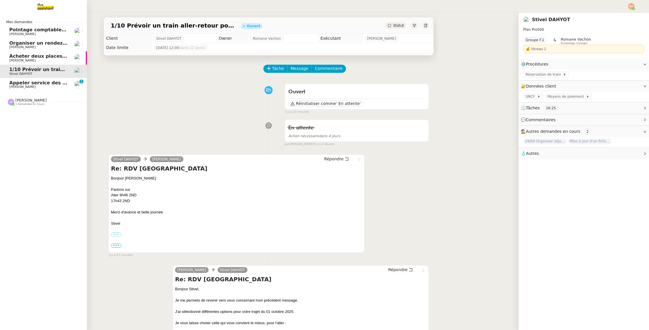
click at [51, 88] on span "[PERSON_NAME]" at bounding box center [38, 86] width 59 height 3
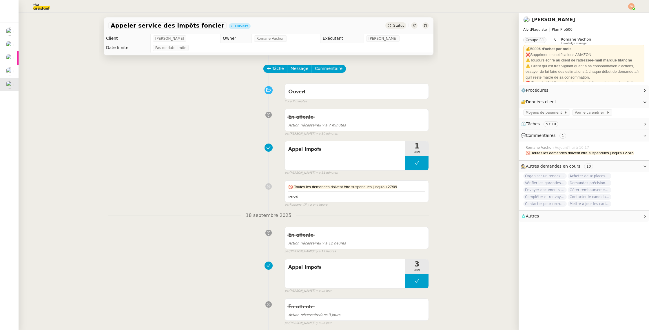
click at [44, 8] on img at bounding box center [36, 6] width 45 height 13
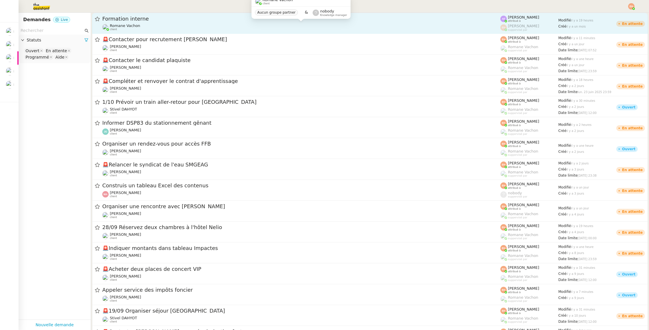
click at [152, 24] on div "[PERSON_NAME] client" at bounding box center [301, 27] width 398 height 8
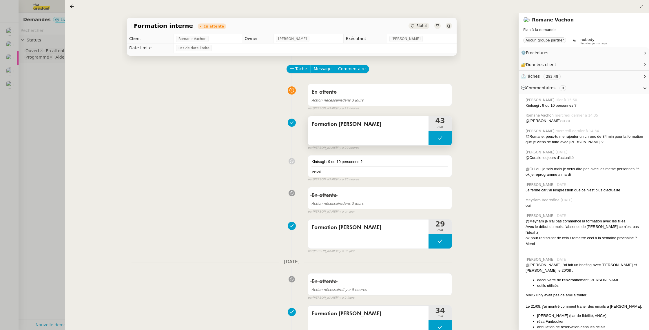
click at [366, 123] on span "Formation [PERSON_NAME]" at bounding box center [369, 124] width 114 height 9
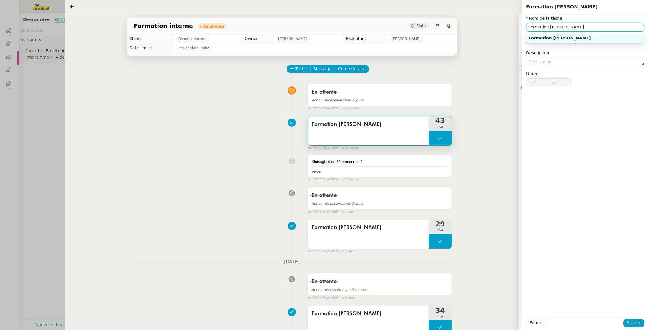
click at [564, 30] on input "Formation [PERSON_NAME]" at bounding box center [585, 27] width 118 height 8
drag, startPoint x: 532, startPoint y: 322, endPoint x: 528, endPoint y: 320, distance: 4.7
click at [532, 322] on span "Fermer" at bounding box center [537, 322] width 14 height 7
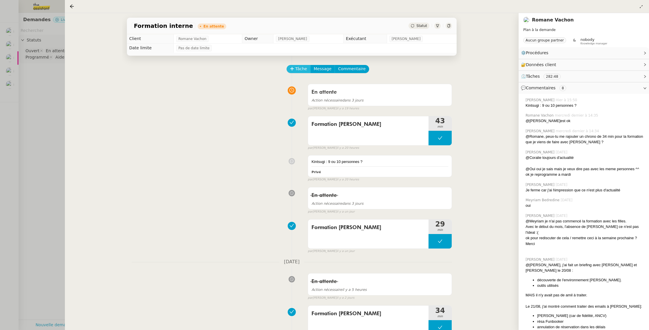
drag, startPoint x: 300, startPoint y: 66, endPoint x: 304, endPoint y: 69, distance: 4.9
click at [300, 66] on span "Tâche" at bounding box center [301, 69] width 12 height 7
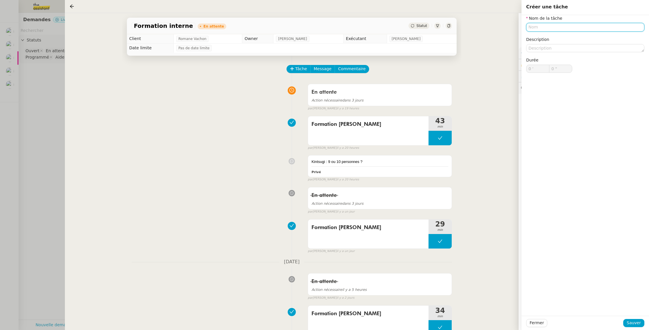
paste input "Formation [PERSON_NAME]"
type input "Formation [PERSON_NAME]"
click at [632, 323] on span "Sauver" at bounding box center [634, 322] width 14 height 7
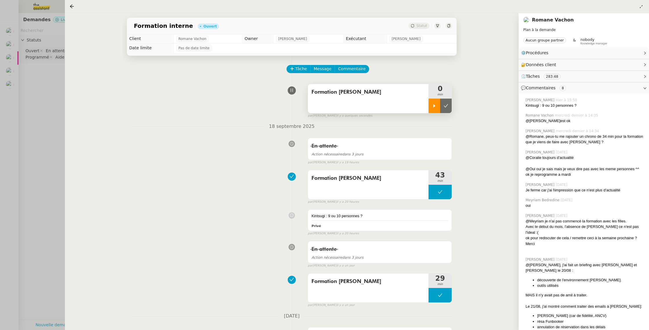
click at [434, 108] on div at bounding box center [435, 106] width 12 height 14
